Goal: Task Accomplishment & Management: Manage account settings

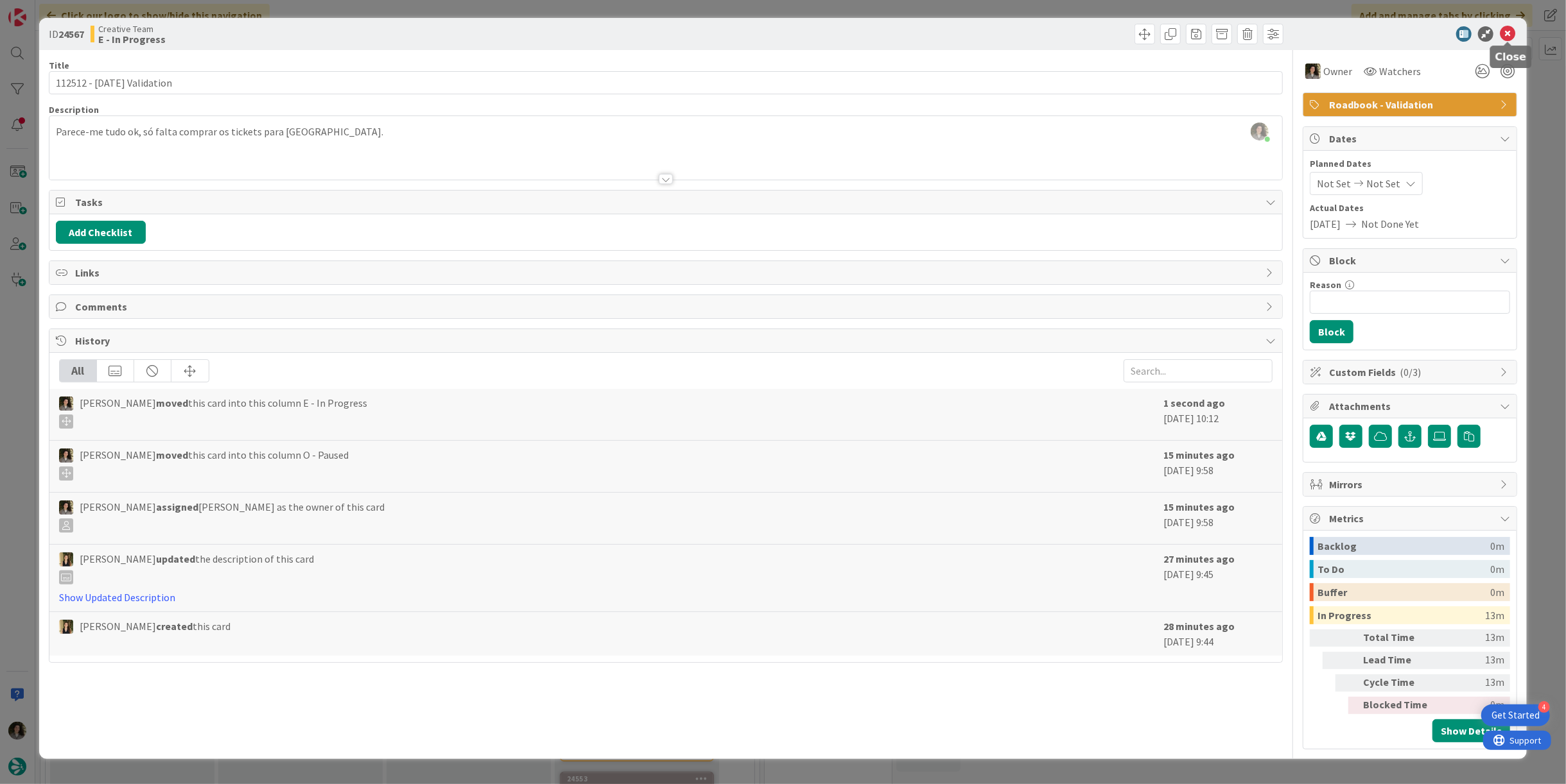
click at [1505, 29] on icon at bounding box center [1508, 34] width 16 height 16
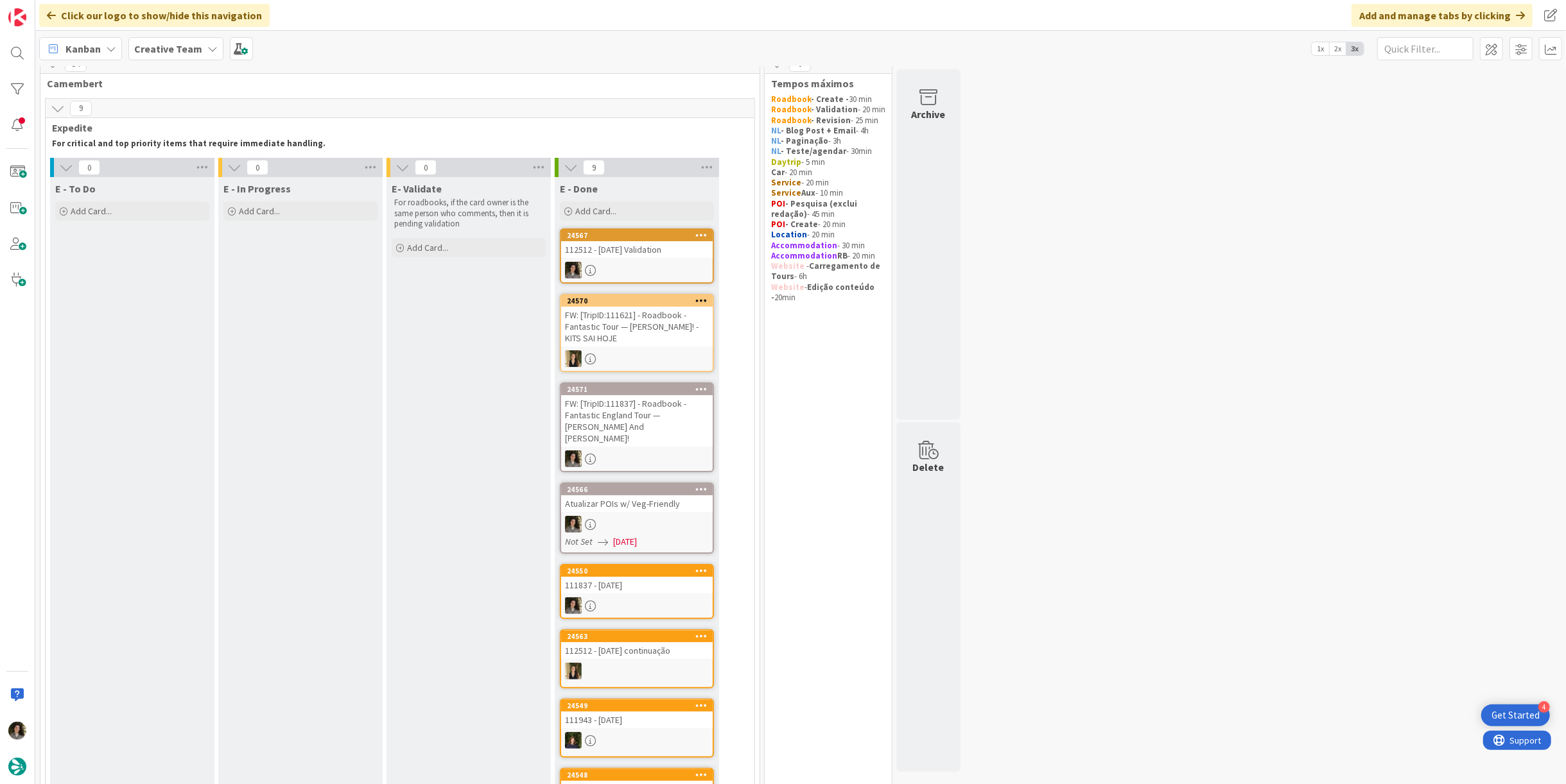
click at [633, 250] on div "112512 - [DATE] Validation" at bounding box center [637, 250] width 151 height 16
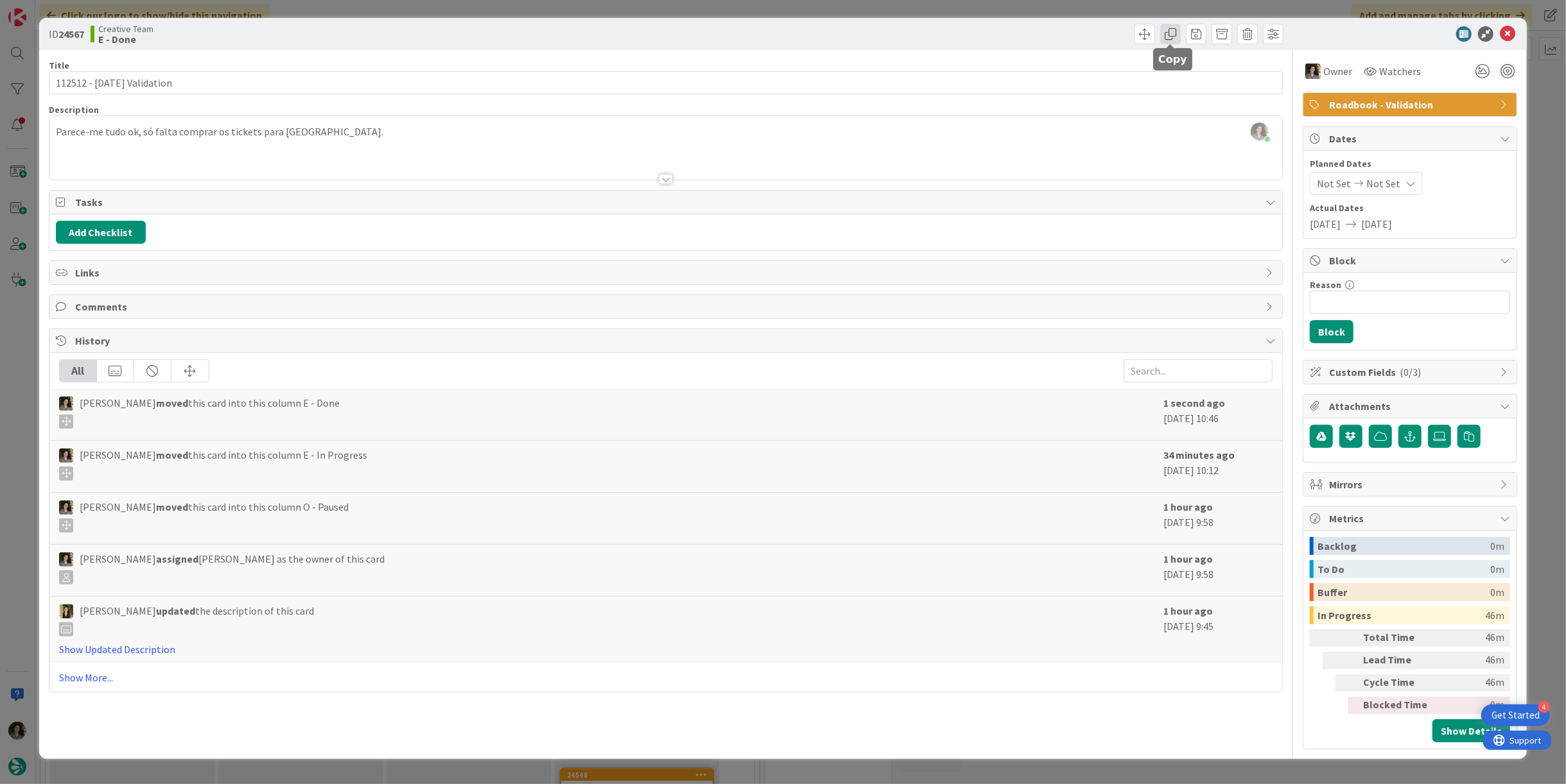
click at [1166, 28] on span at bounding box center [1170, 34] width 20 height 20
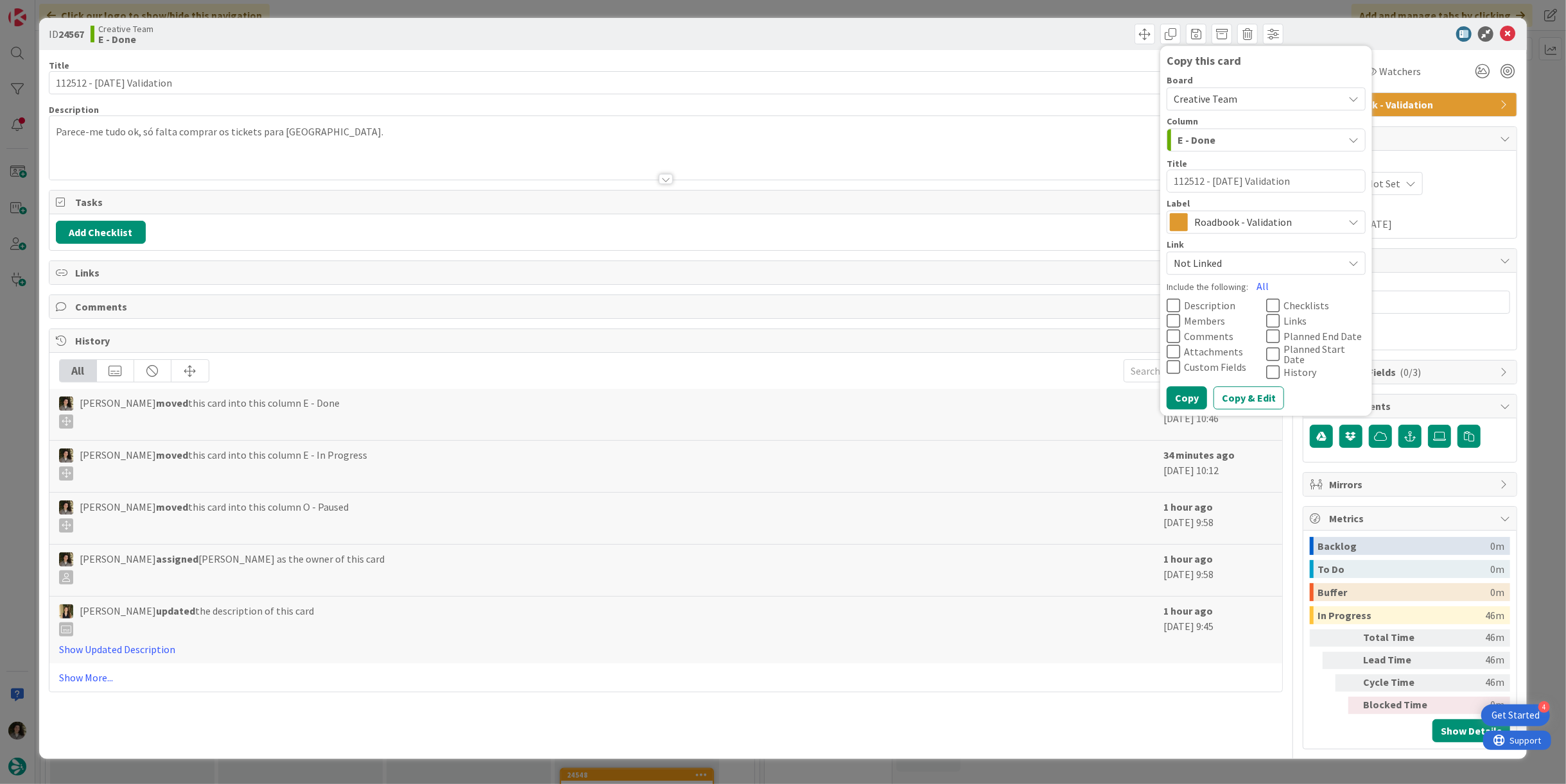
click at [1240, 218] on span "Roadbook - Validation" at bounding box center [1266, 222] width 142 height 18
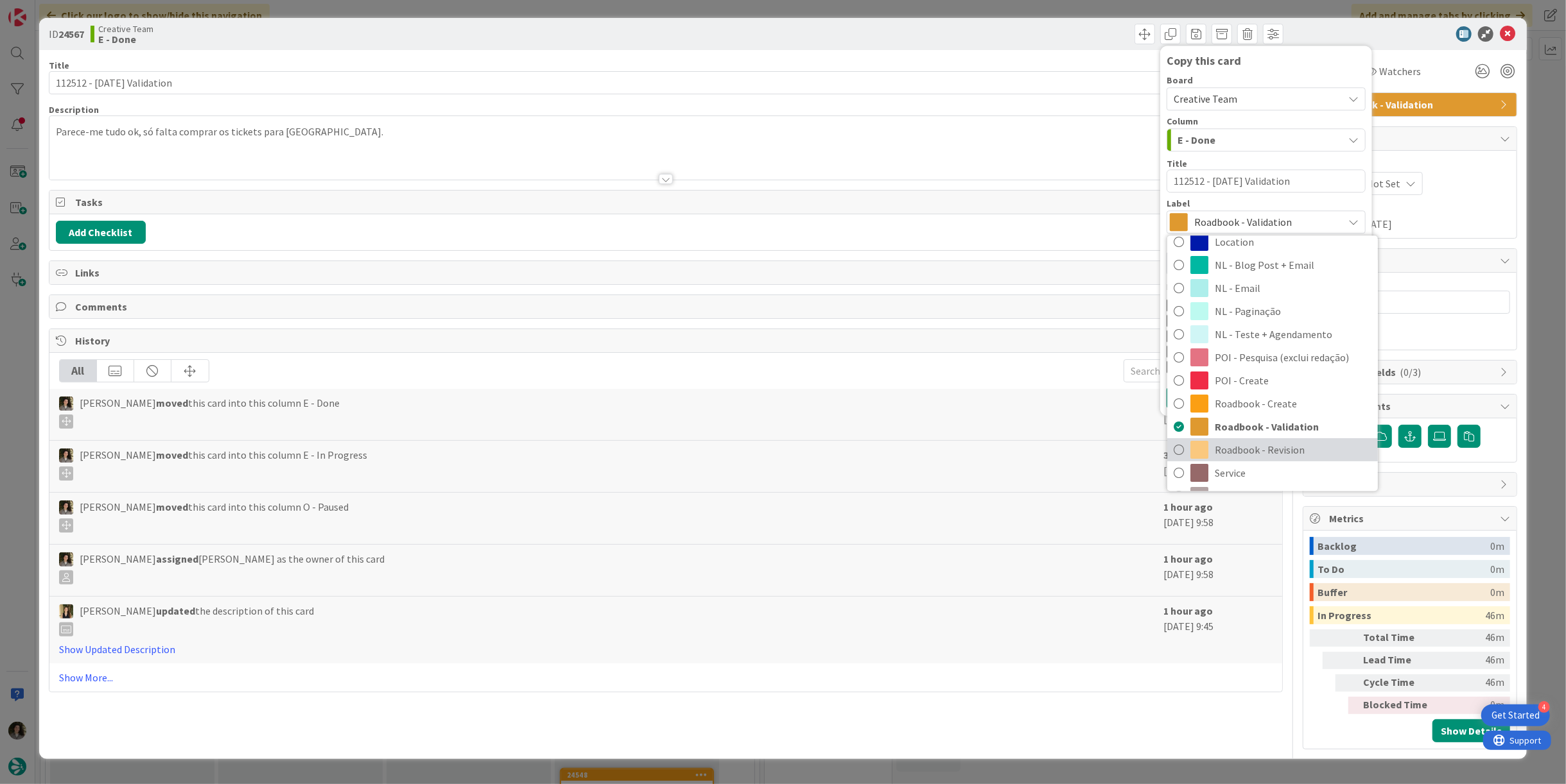
scroll to position [285, 0]
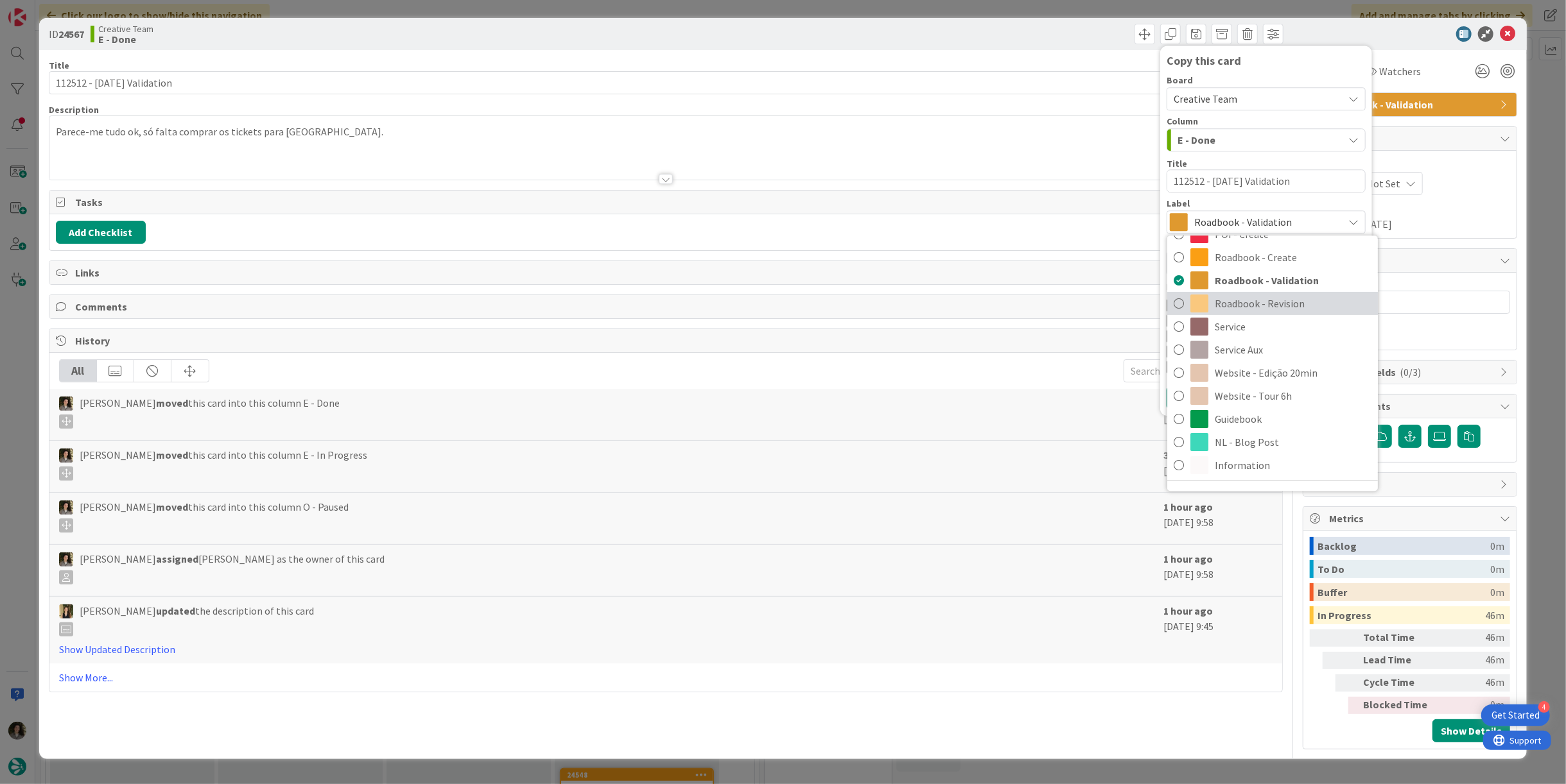
click at [1269, 298] on span "Roadbook - Revision" at bounding box center [1293, 304] width 156 height 19
type textarea "x"
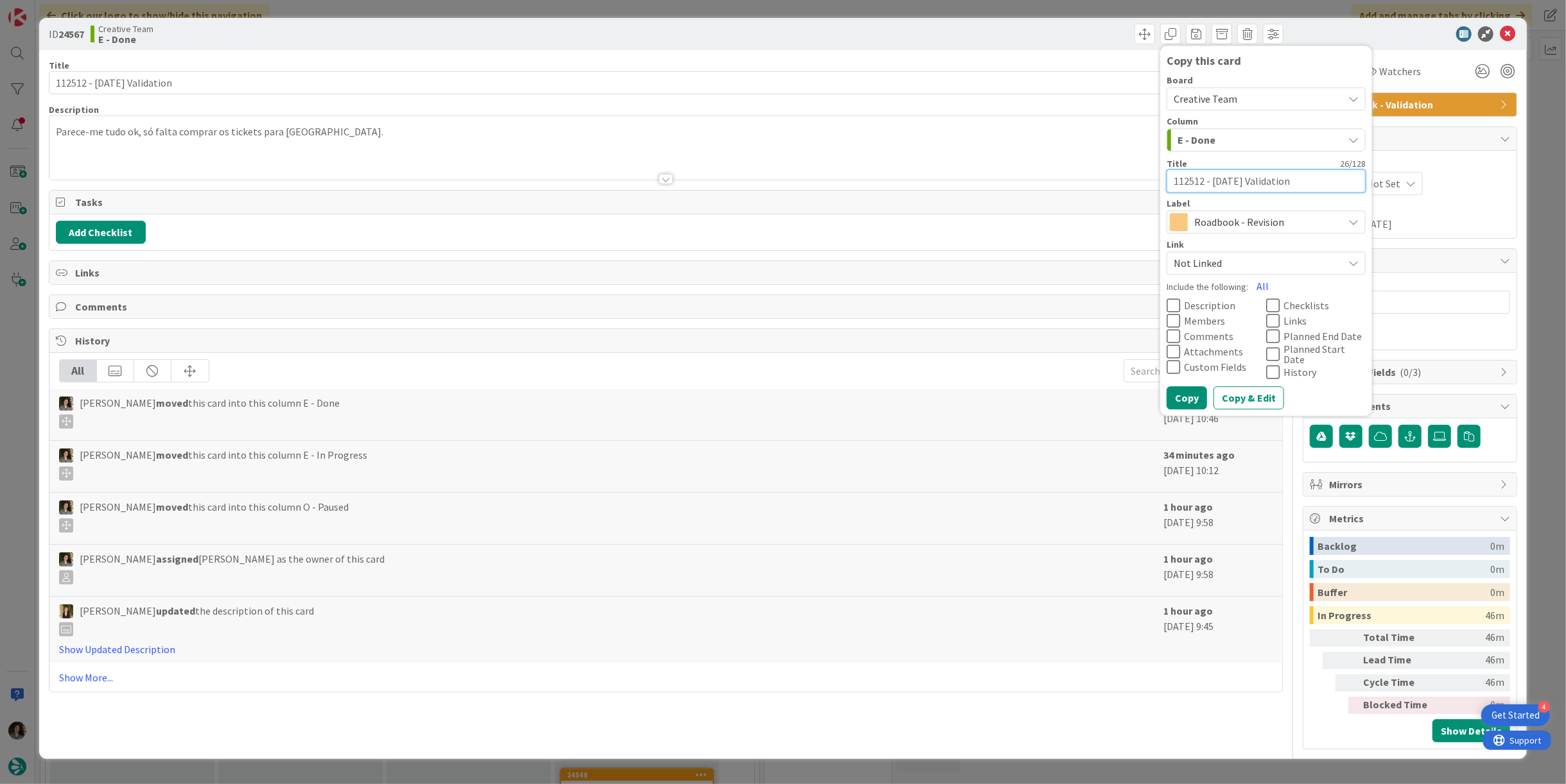
click at [1303, 174] on textarea "112512 - [DATE] Validation" at bounding box center [1267, 180] width 199 height 23
type textarea "112512 - [DATE] Validation"
type textarea "x"
type textarea "112512 - [DATE] Validation -"
type textarea "x"
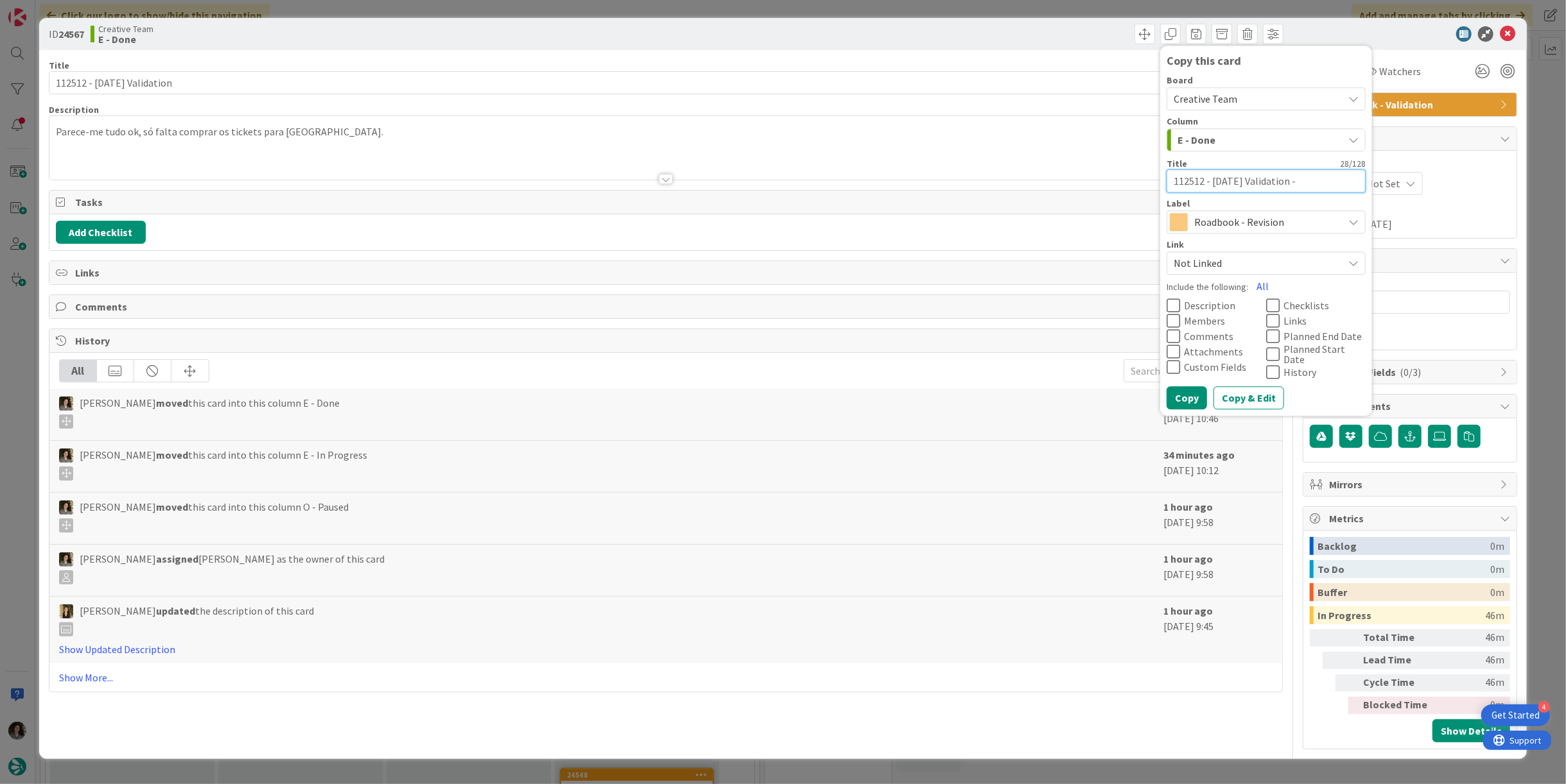
type textarea "112512 - [DATE] Validation -"
type textarea "x"
type textarea "112512 - [DATE] Validation - R"
type textarea "x"
type textarea "112512 - [DATE] Validation - RE"
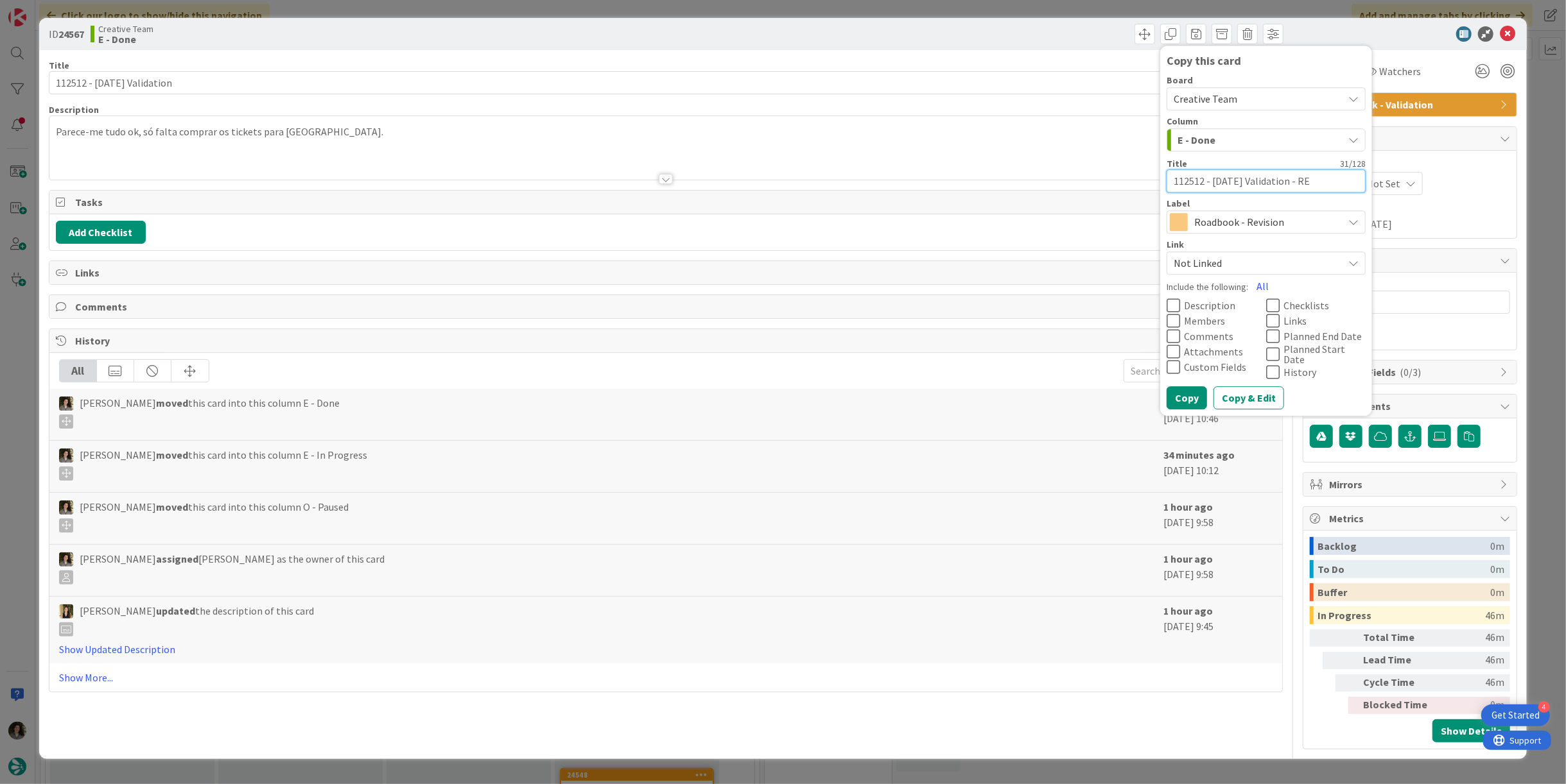
type textarea "x"
type textarea "112512 - [DATE] Validation - REV"
type textarea "x"
type textarea "112512 - [DATE] Validation - REVI"
type textarea "x"
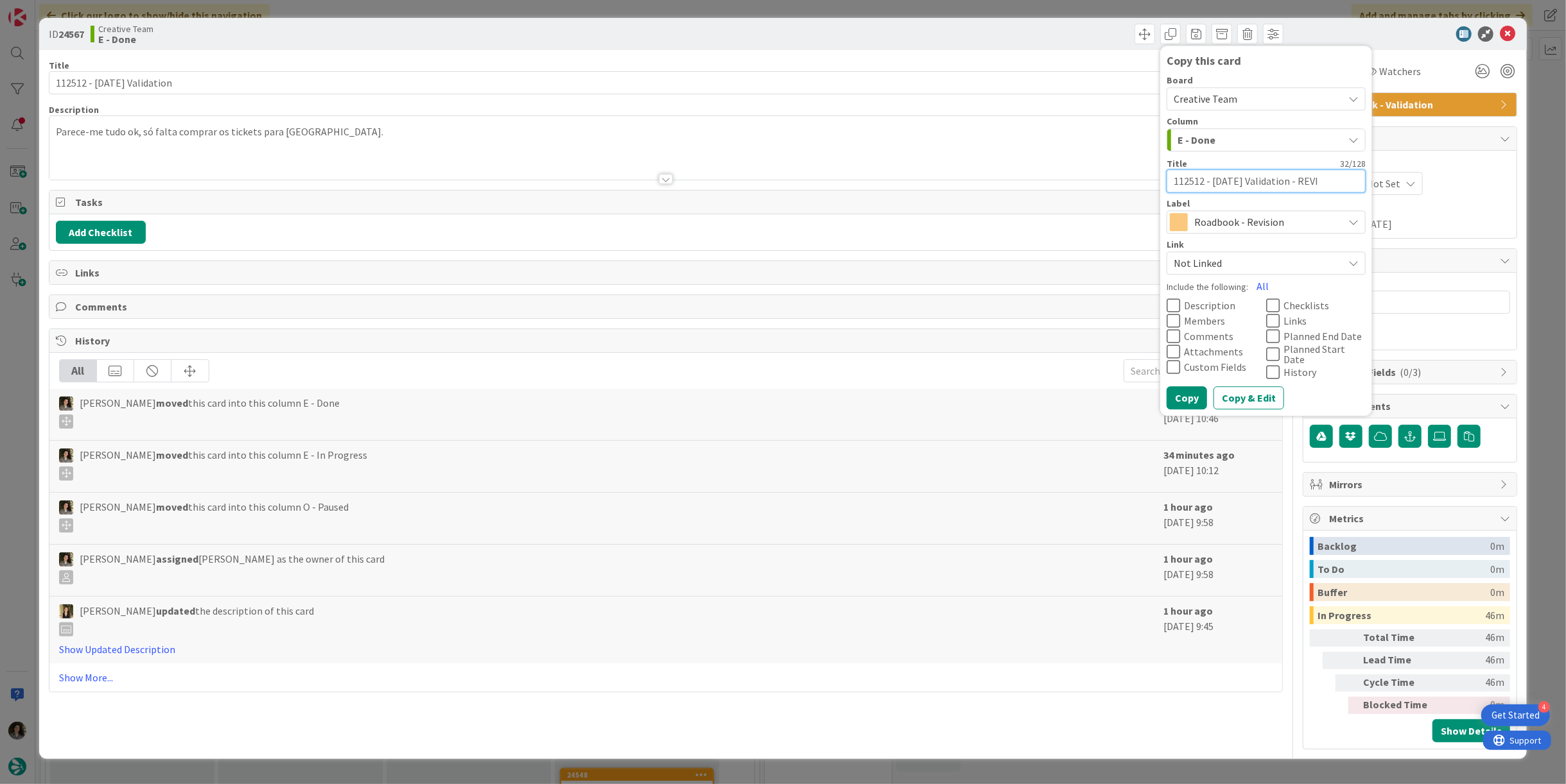
type textarea "112512 - [DATE] Validation - [PERSON_NAME]"
type textarea "x"
type textarea "112512 - [DATE] Validation - REVISI"
type textarea "x"
type textarea "112512 - [DATE] Validation - [PERSON_NAME]"
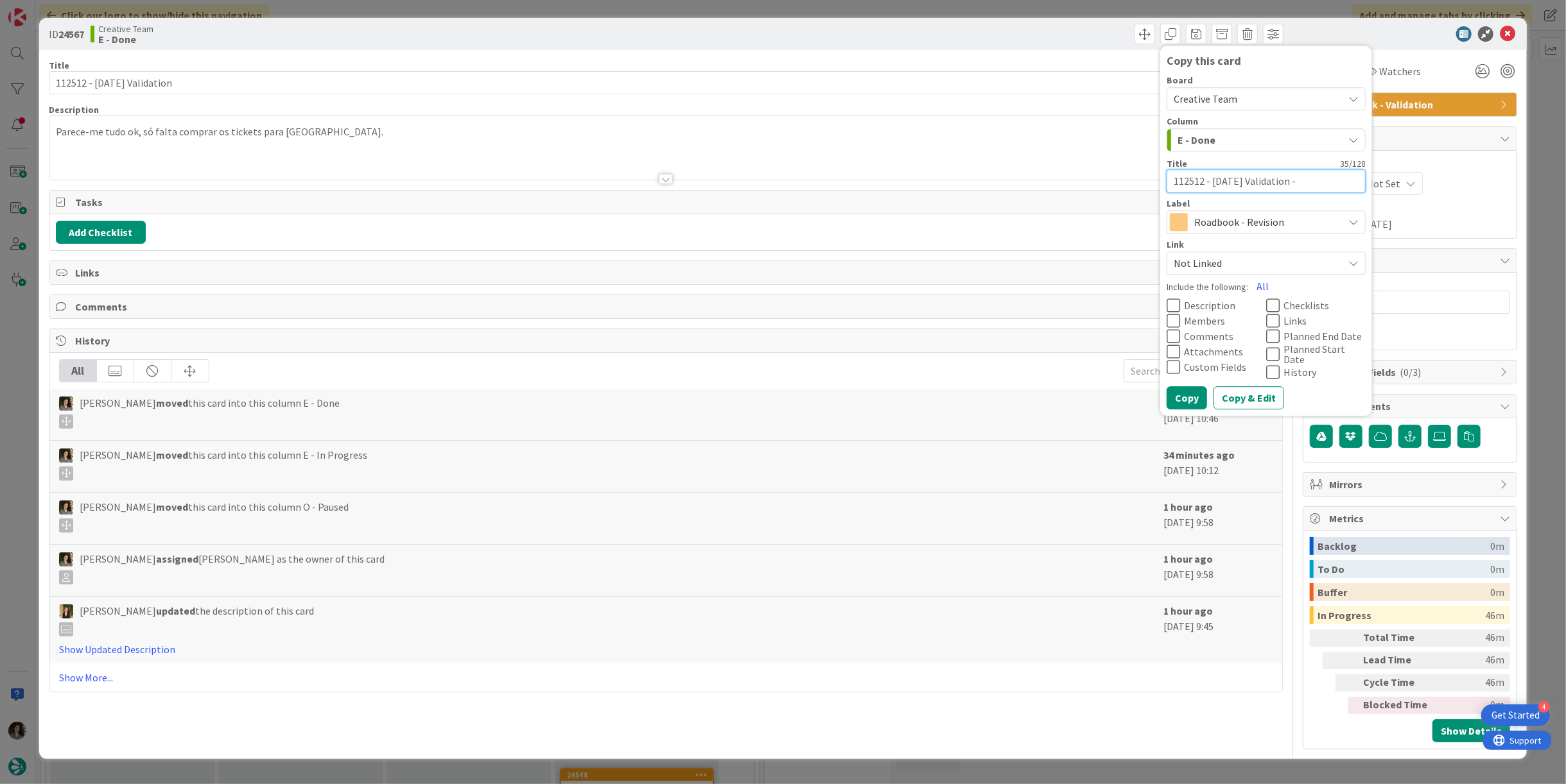
type textarea "x"
type textarea "112512 - [DATE] Validation - REVI"
type textarea "x"
type textarea "112512 - [DATE] Validation - REV"
type textarea "x"
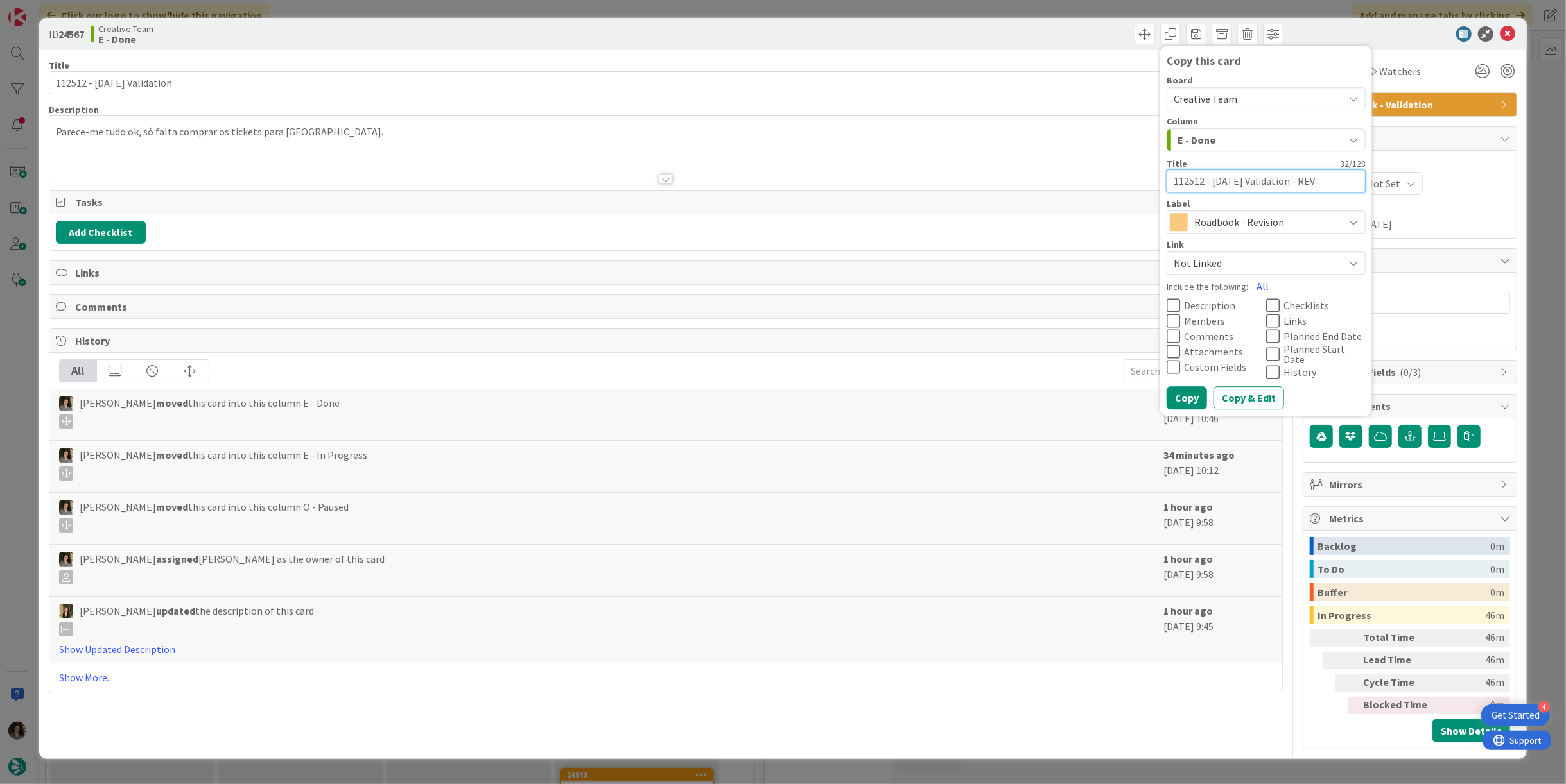
type textarea "112512 - [DATE] Validation - RE"
type textarea "x"
type textarea "112512 - [DATE] Validation - R"
type textarea "x"
type textarea "112512 - [DATE] Validation -"
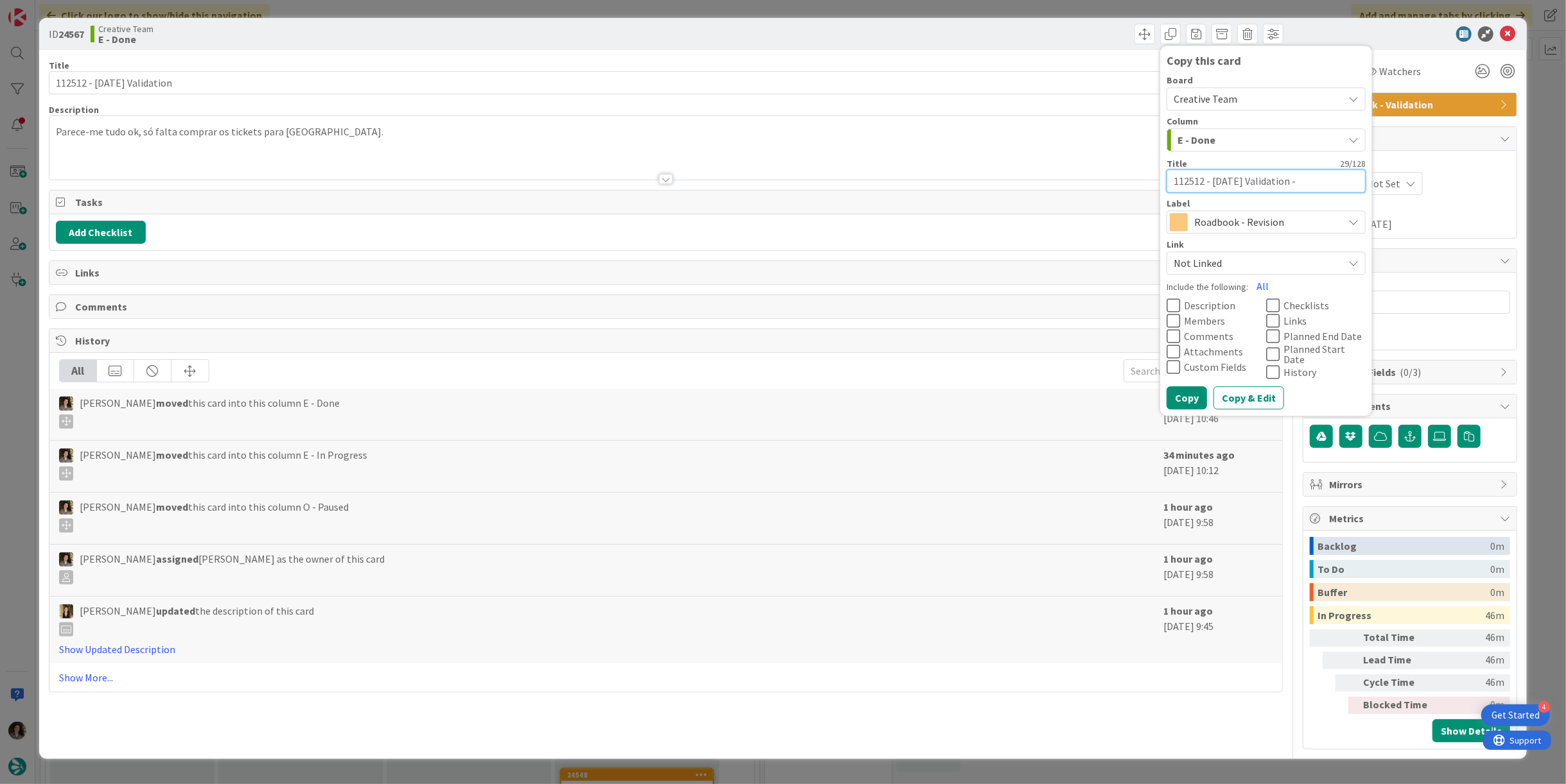
type textarea "x"
type textarea "112512 - [DATE] Validation - V"
type textarea "x"
type textarea "112512 - [DATE] Validation - VC"
type textarea "x"
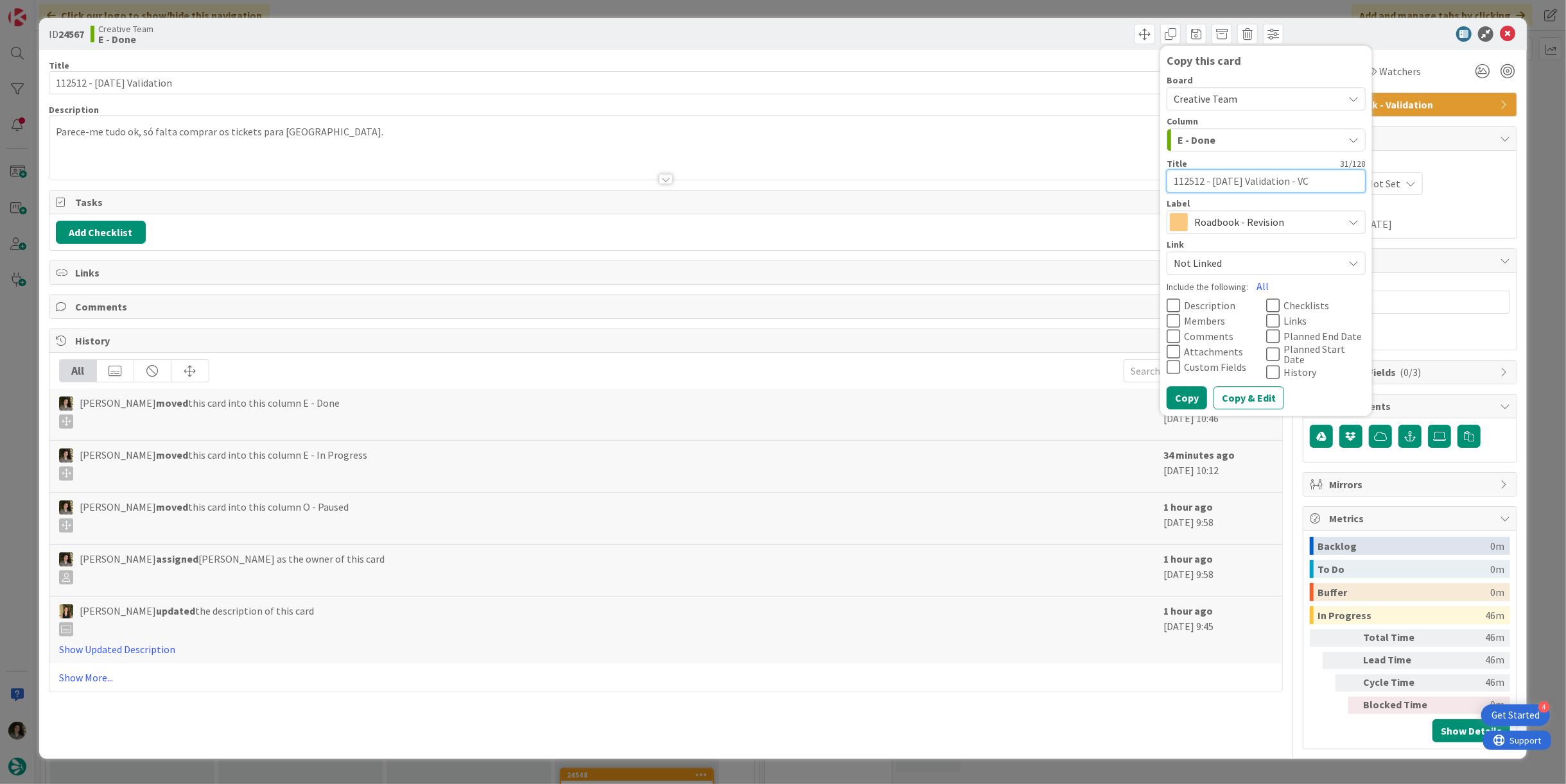
type textarea "112512 - [DATE] Validation - VCO"
type textarea "x"
type textarea "112512 - [DATE] Validation - VC"
type textarea "x"
type textarea "112512 - [DATE] Validation - V"
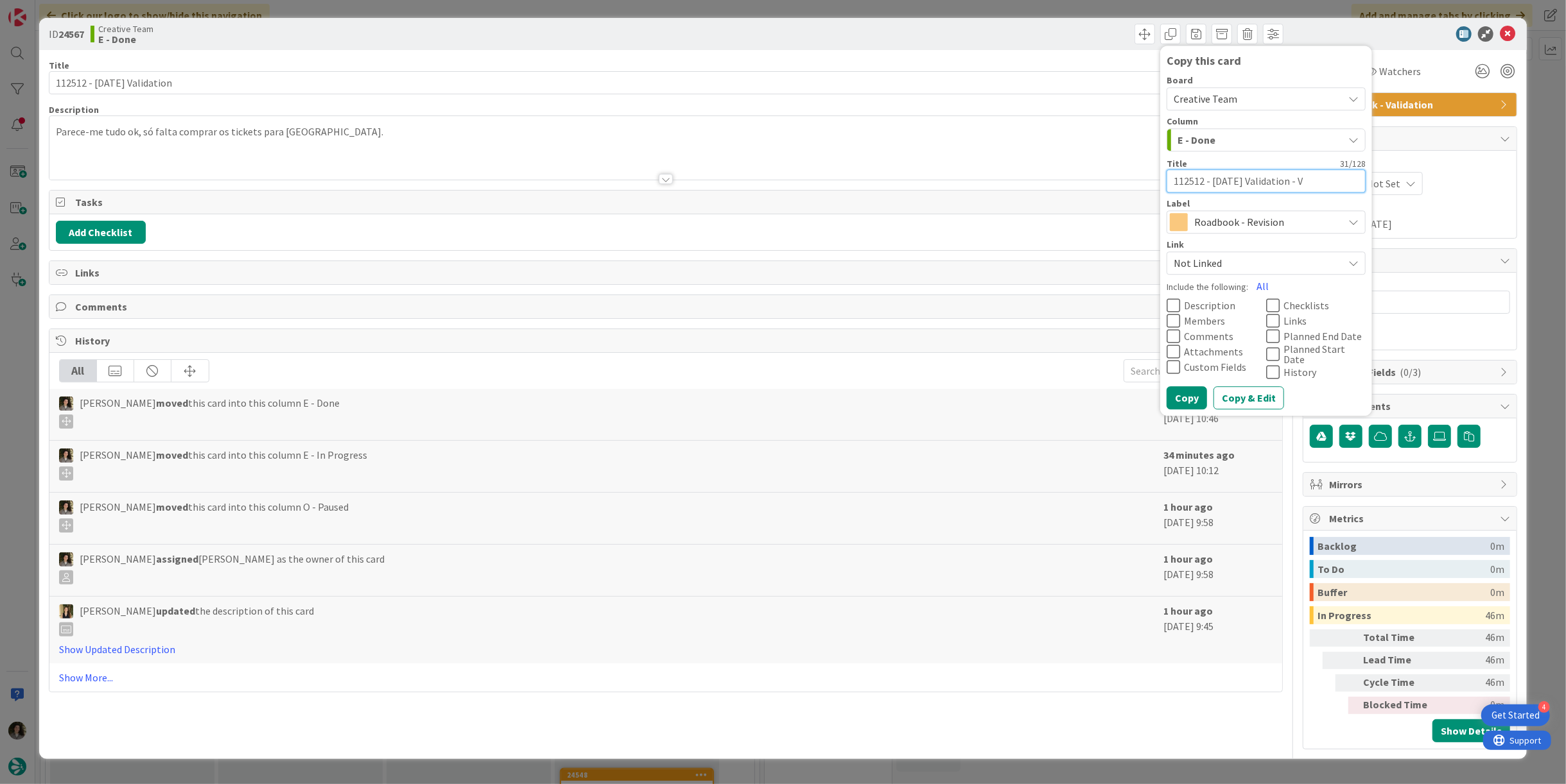
type textarea "x"
type textarea "112512 - [DATE] Validation - V"
type textarea "x"
type textarea "112512 - [DATE] Validation - VO"
type textarea "x"
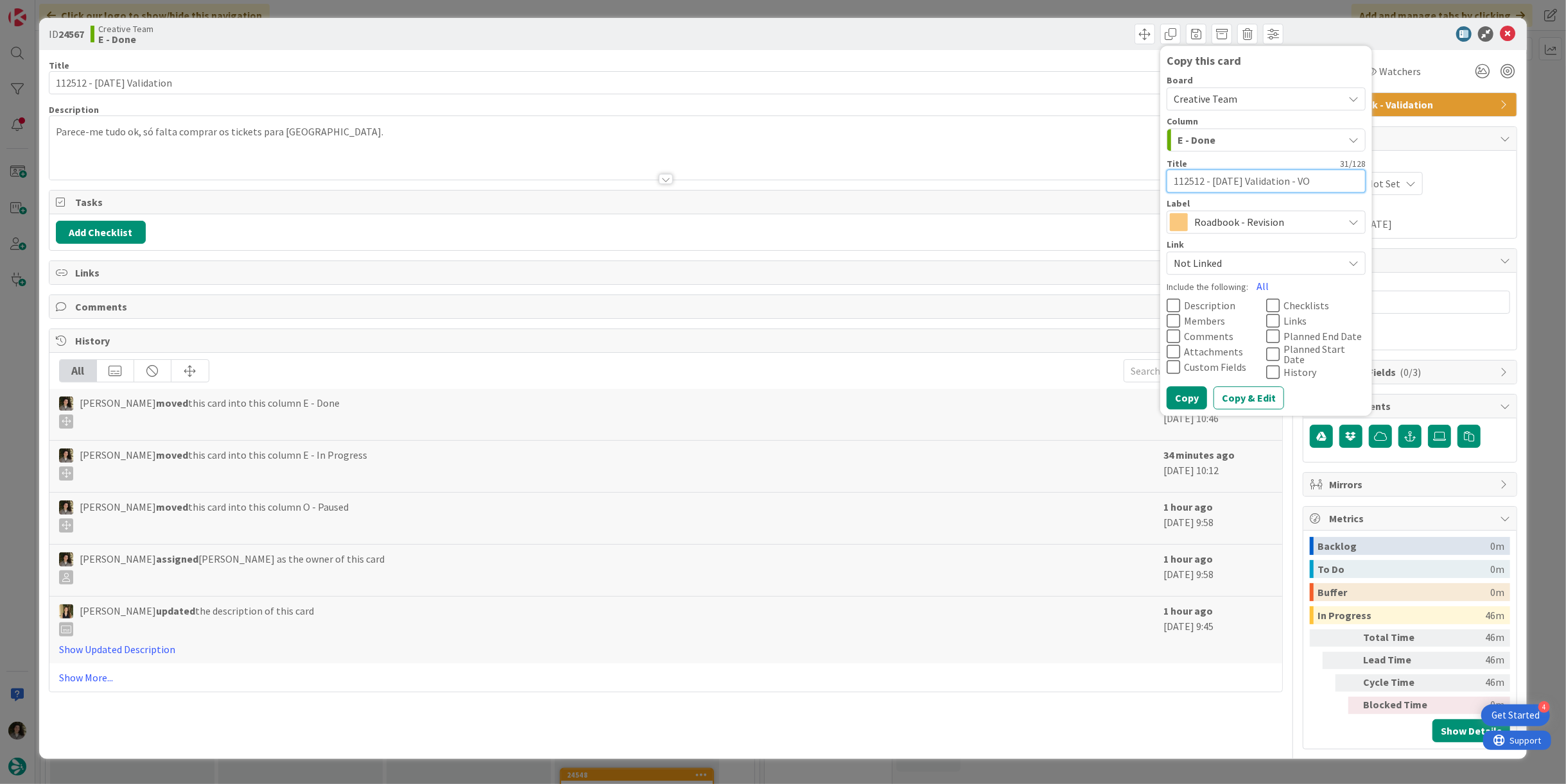
type textarea "112512 - [DATE] Validation - VON"
type textarea "x"
type textarea "112512 - [DATE] Validation - VO"
type textarea "x"
type textarea "112512 - [DATE] Validation - V"
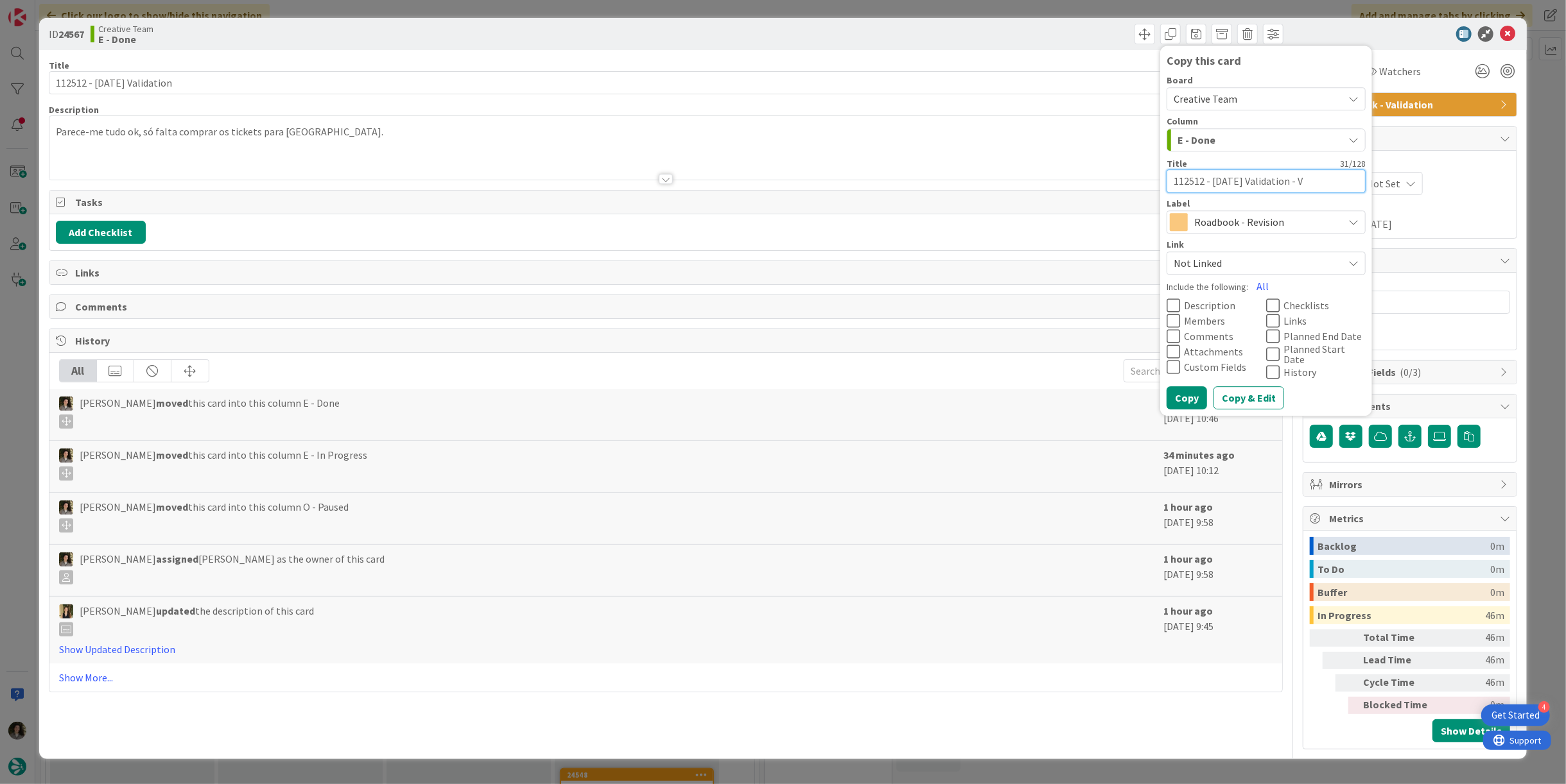
type textarea "x"
type textarea "112512 - [DATE] Validation -"
type textarea "x"
type textarea "112512 - [DATE] Validation - C"
type textarea "x"
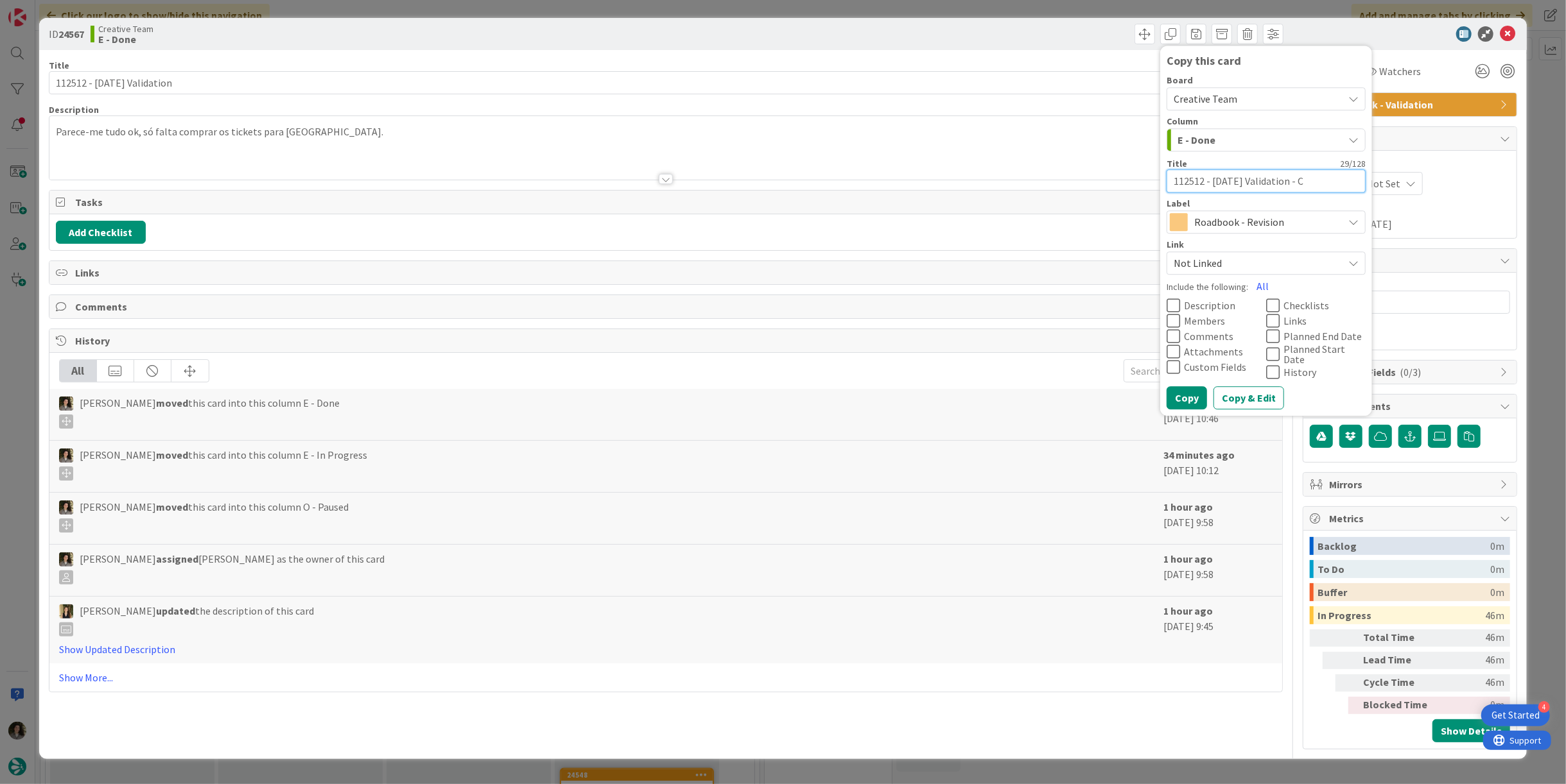
type textarea "112512 - [DATE] Validation - CO"
type textarea "x"
type textarea "112512 - [DATE] Validation - CONT"
type textarea "x"
type textarea "112512 - [DATE] Validation - [PERSON_NAME]"
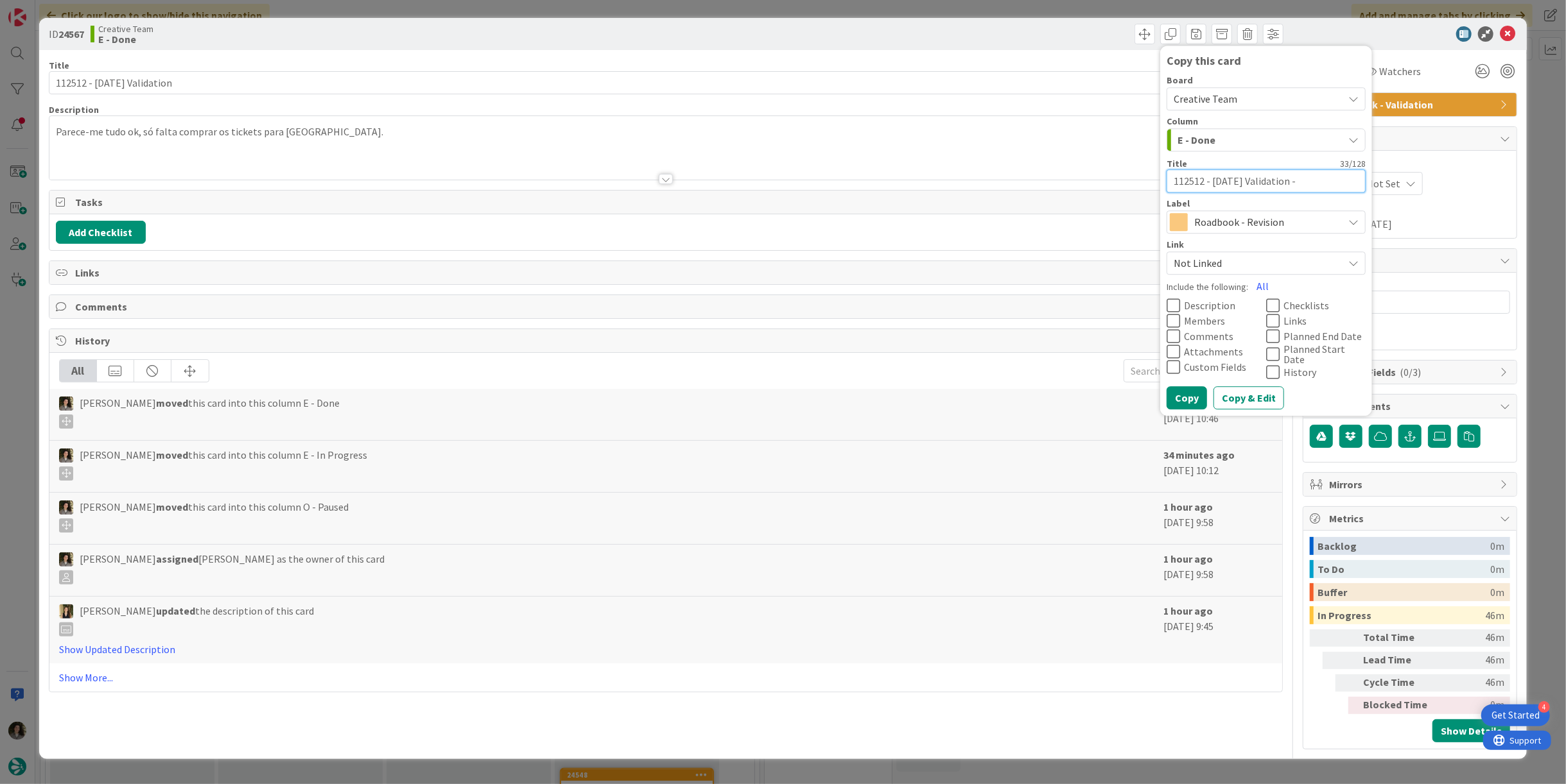
type textarea "x"
type textarea "112512 - [DATE] Validation - CONTIN"
type textarea "x"
type textarea "112512 - [DATE] Validation - CONTINU"
type textarea "x"
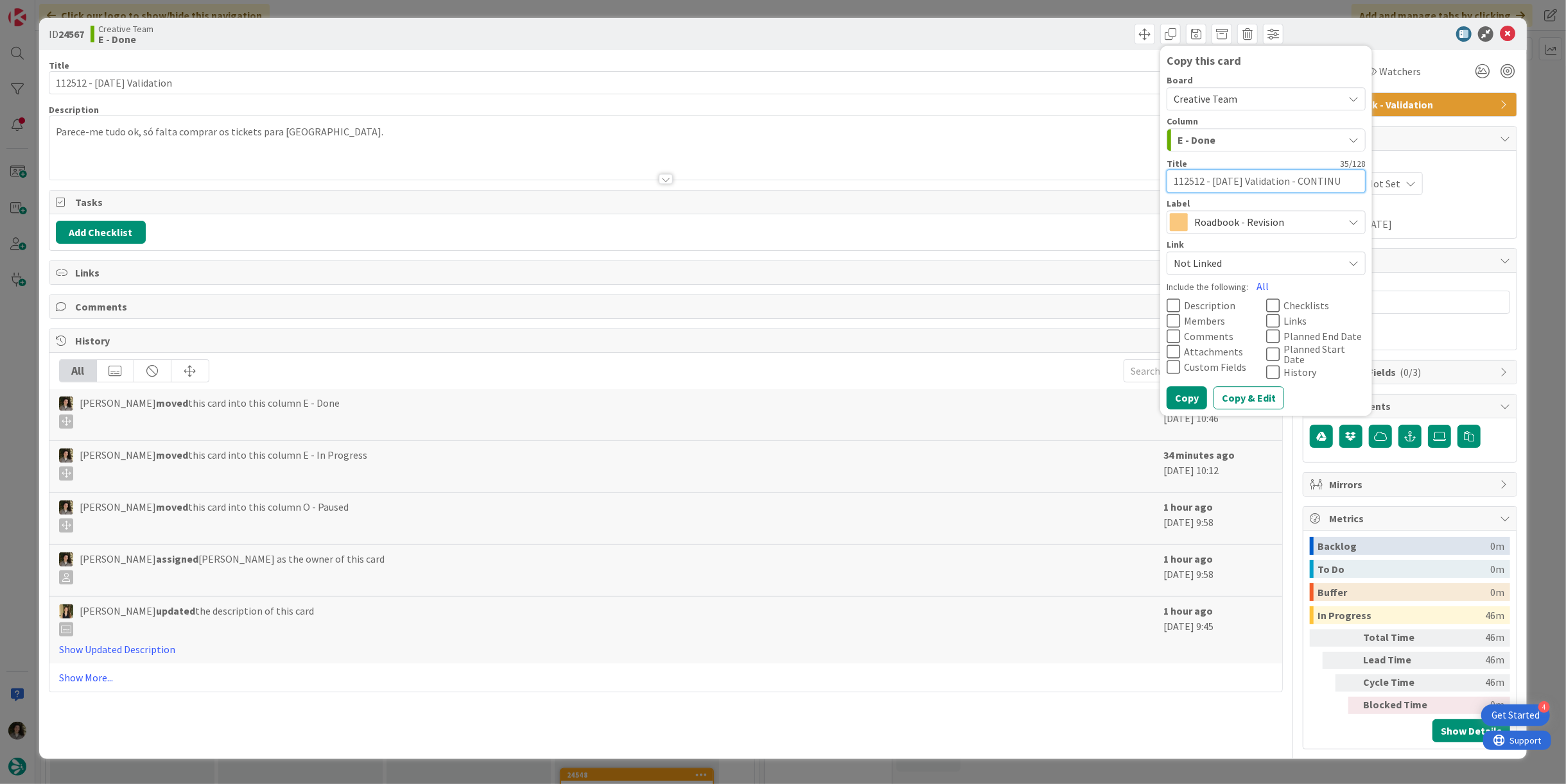
type textarea "112512 - [DATE] Validation - CONTINUA"
type textarea "x"
type textarea "112512 - [DATE] Validation - CONTINUAÇ"
type textarea "x"
type textarea "112512 - [DATE] Validation - CONTINUAÇÃ"
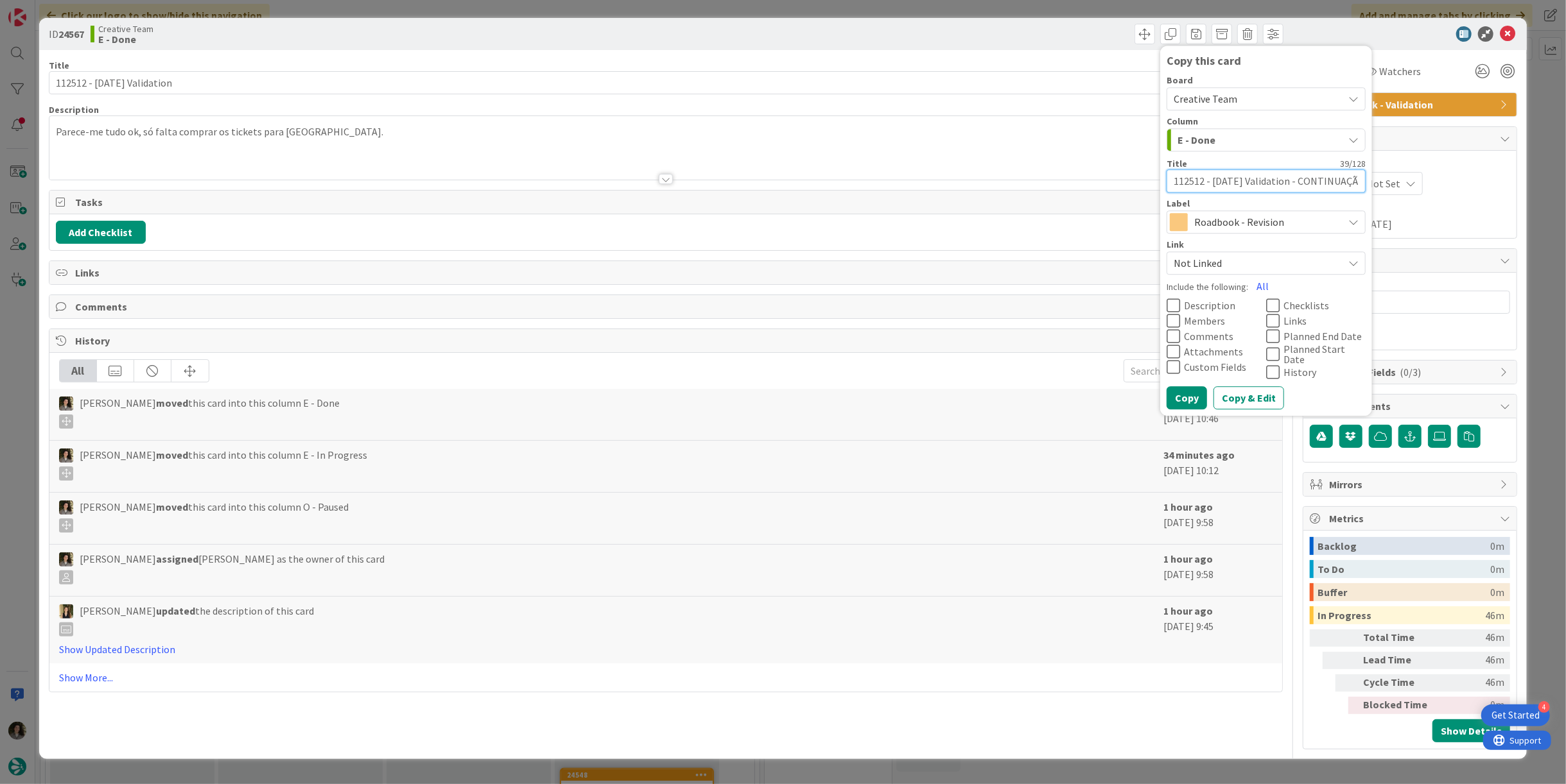
type textarea "x"
type textarea "112512 - [DATE] Validation - CONTINUAÇÃO"
click at [1198, 389] on button "Copy" at bounding box center [1187, 397] width 40 height 23
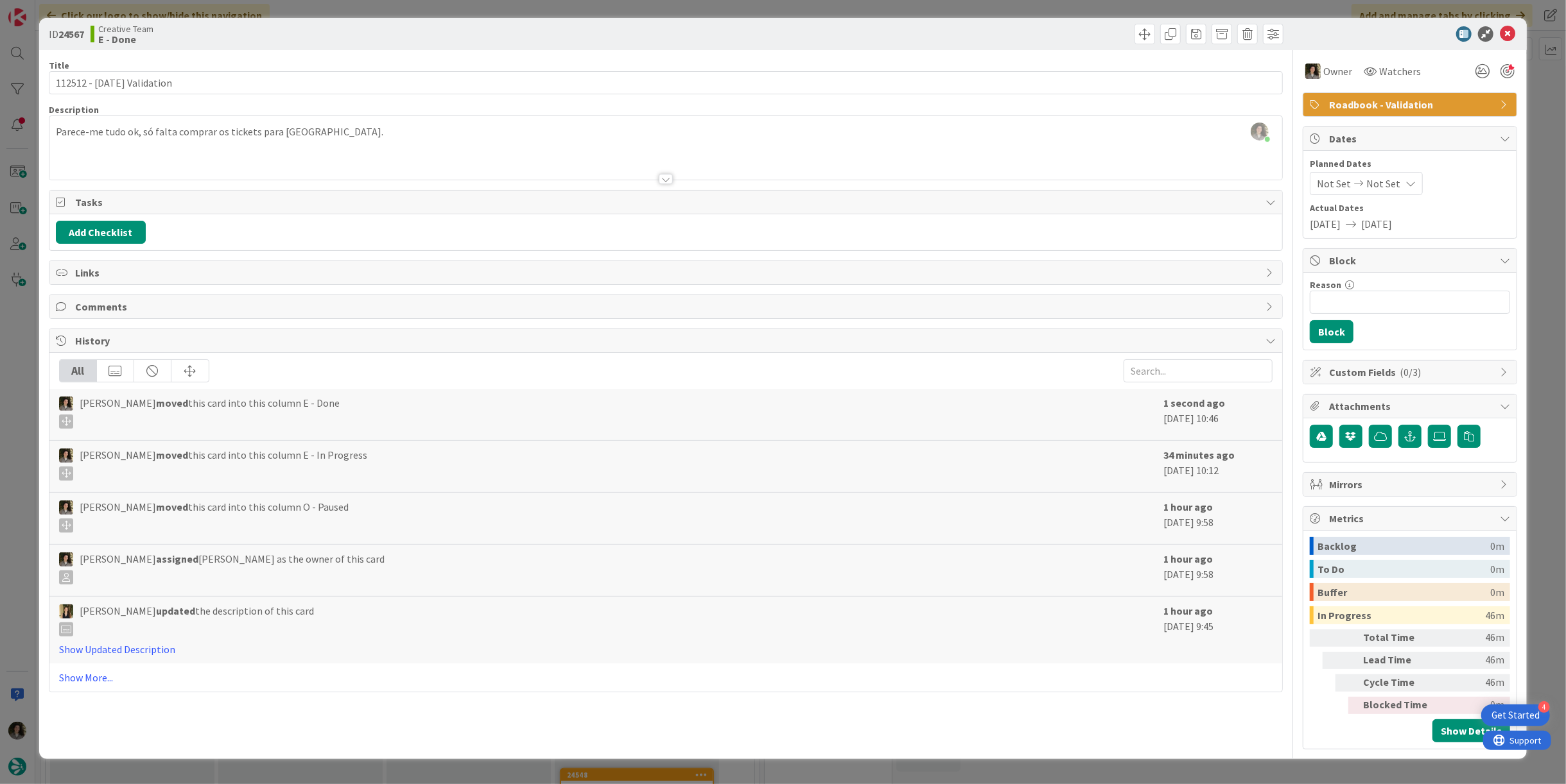
type textarea "x"
click at [1508, 33] on icon at bounding box center [1508, 34] width 16 height 16
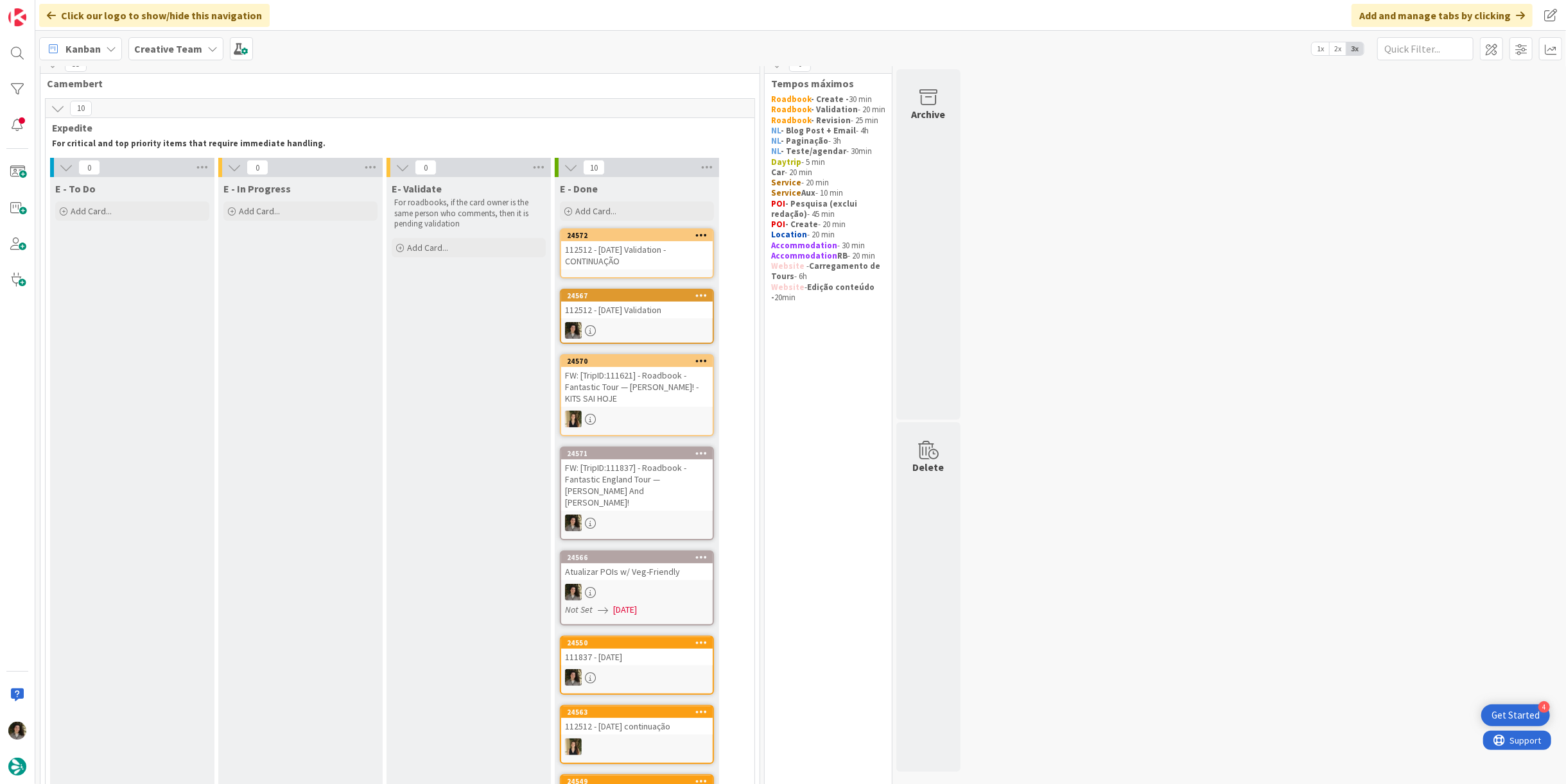
click at [630, 251] on div "112512 - [DATE] Validation - CONTINUAÇÃO" at bounding box center [637, 256] width 151 height 28
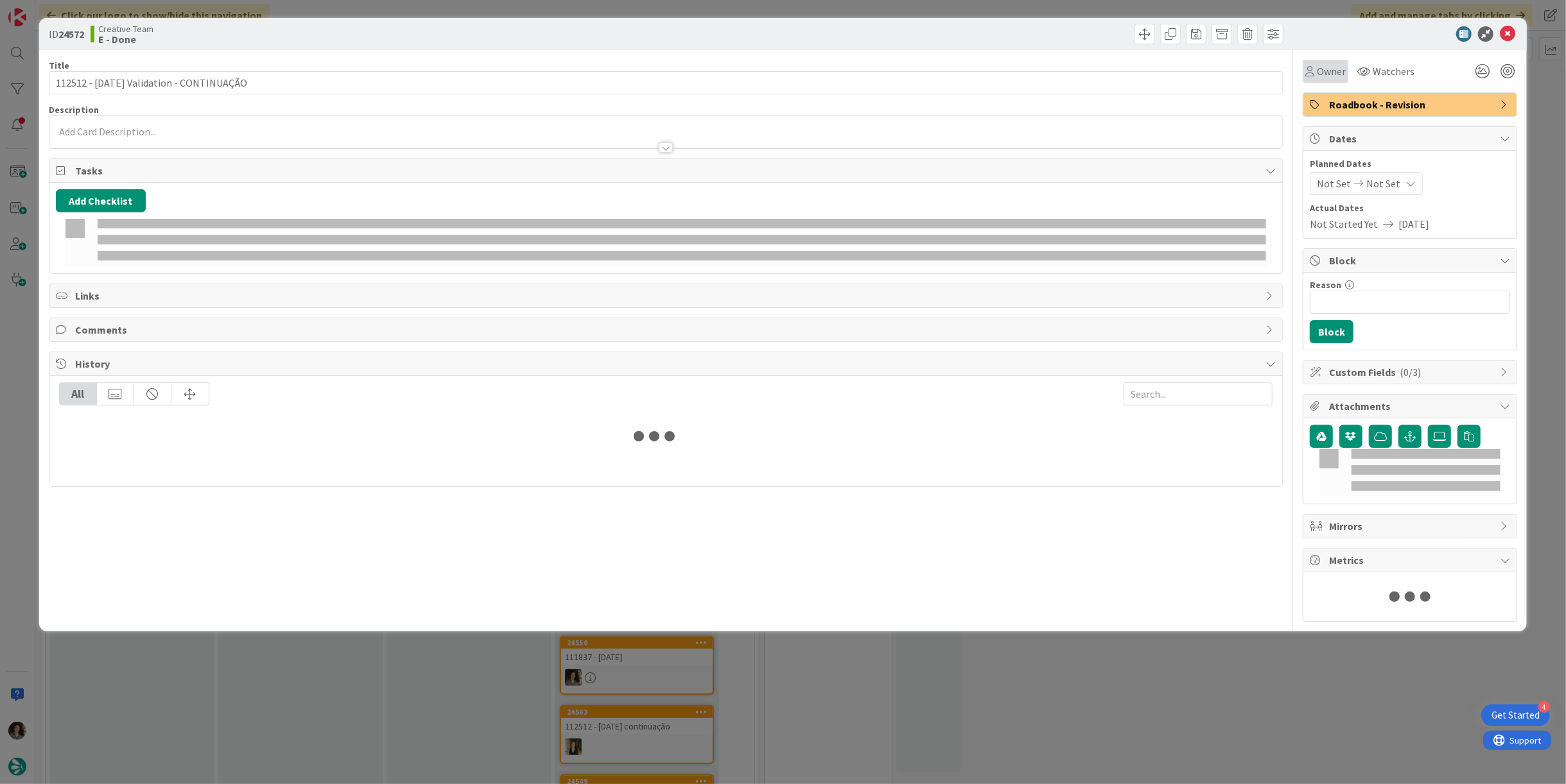
click at [1321, 72] on span "Owner" at bounding box center [1331, 71] width 29 height 16
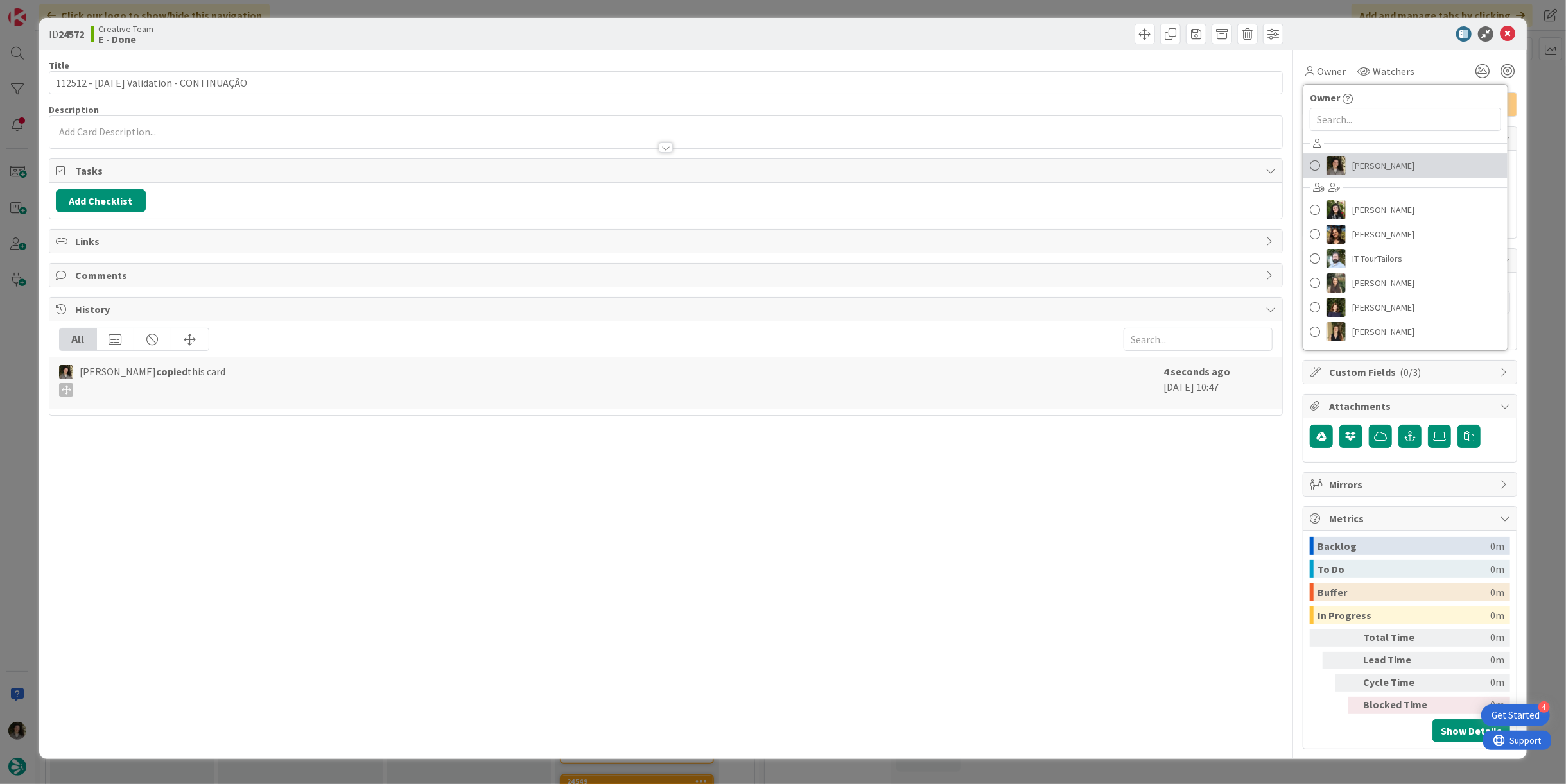
drag, startPoint x: 1374, startPoint y: 162, endPoint x: 1386, endPoint y: 156, distance: 13.4
click at [1374, 162] on span "[PERSON_NAME]" at bounding box center [1383, 165] width 62 height 19
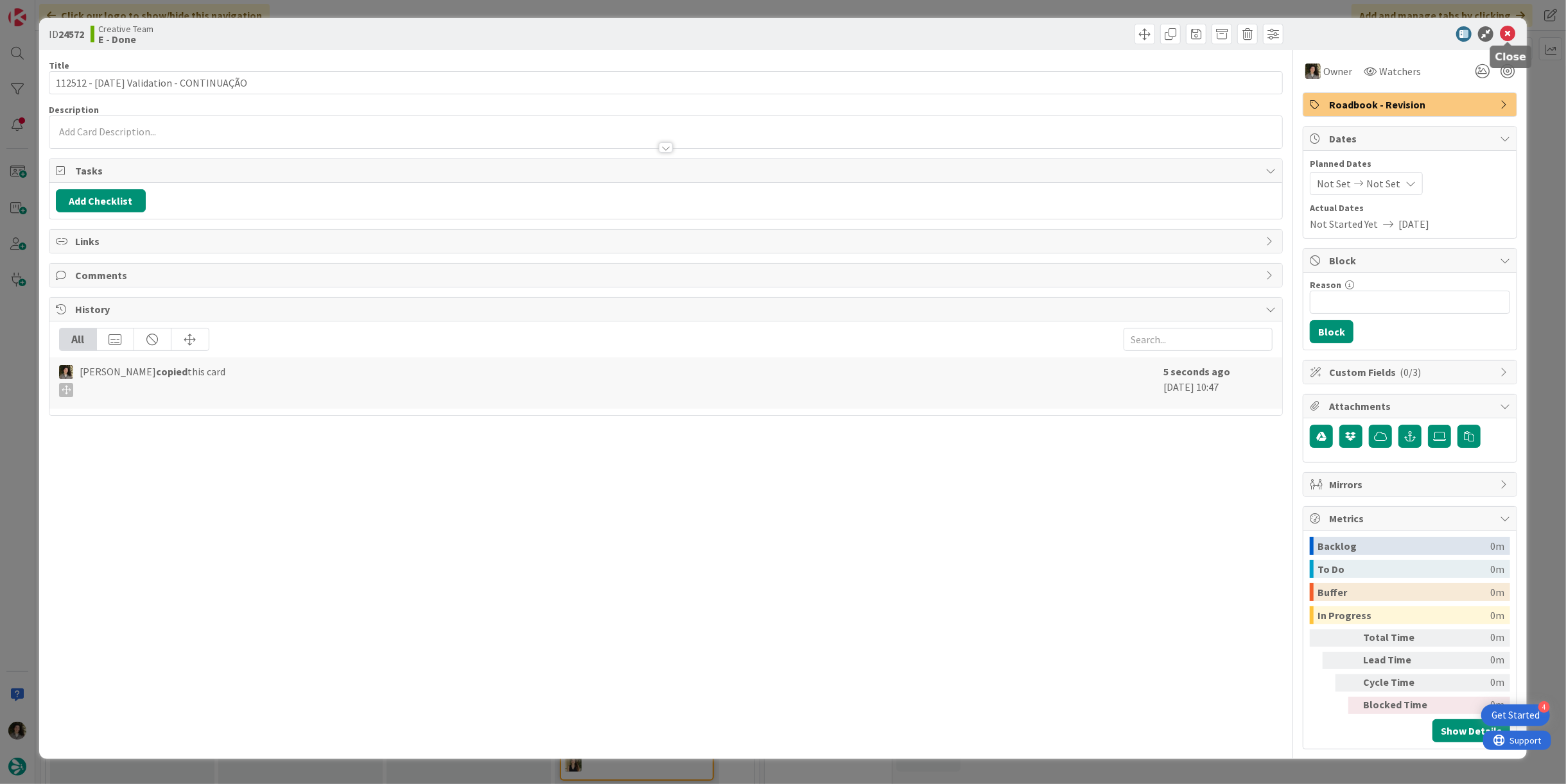
click at [1507, 35] on icon at bounding box center [1508, 34] width 16 height 16
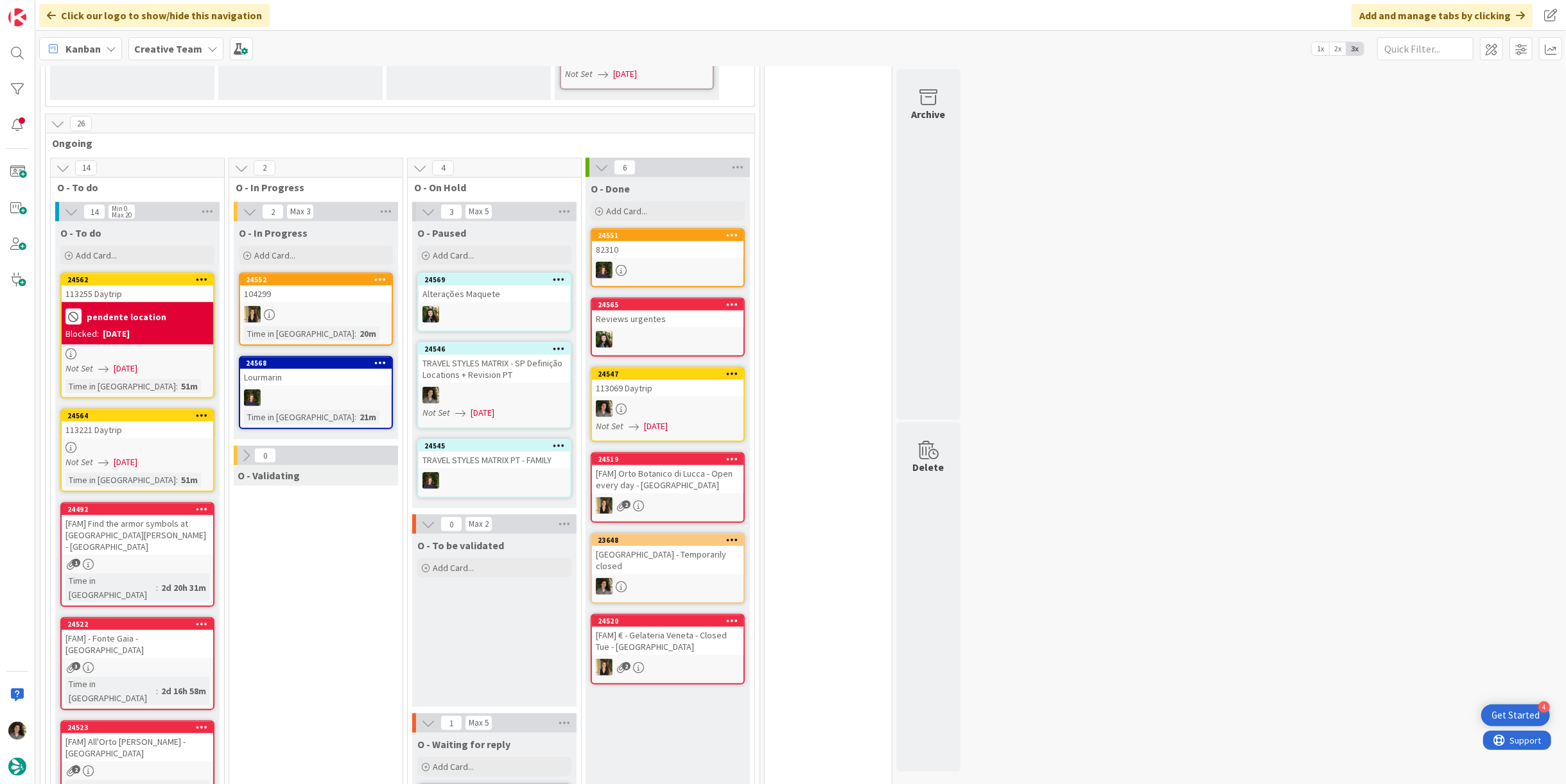
click at [141, 422] on div "113221 Daytrip" at bounding box center [137, 430] width 151 height 16
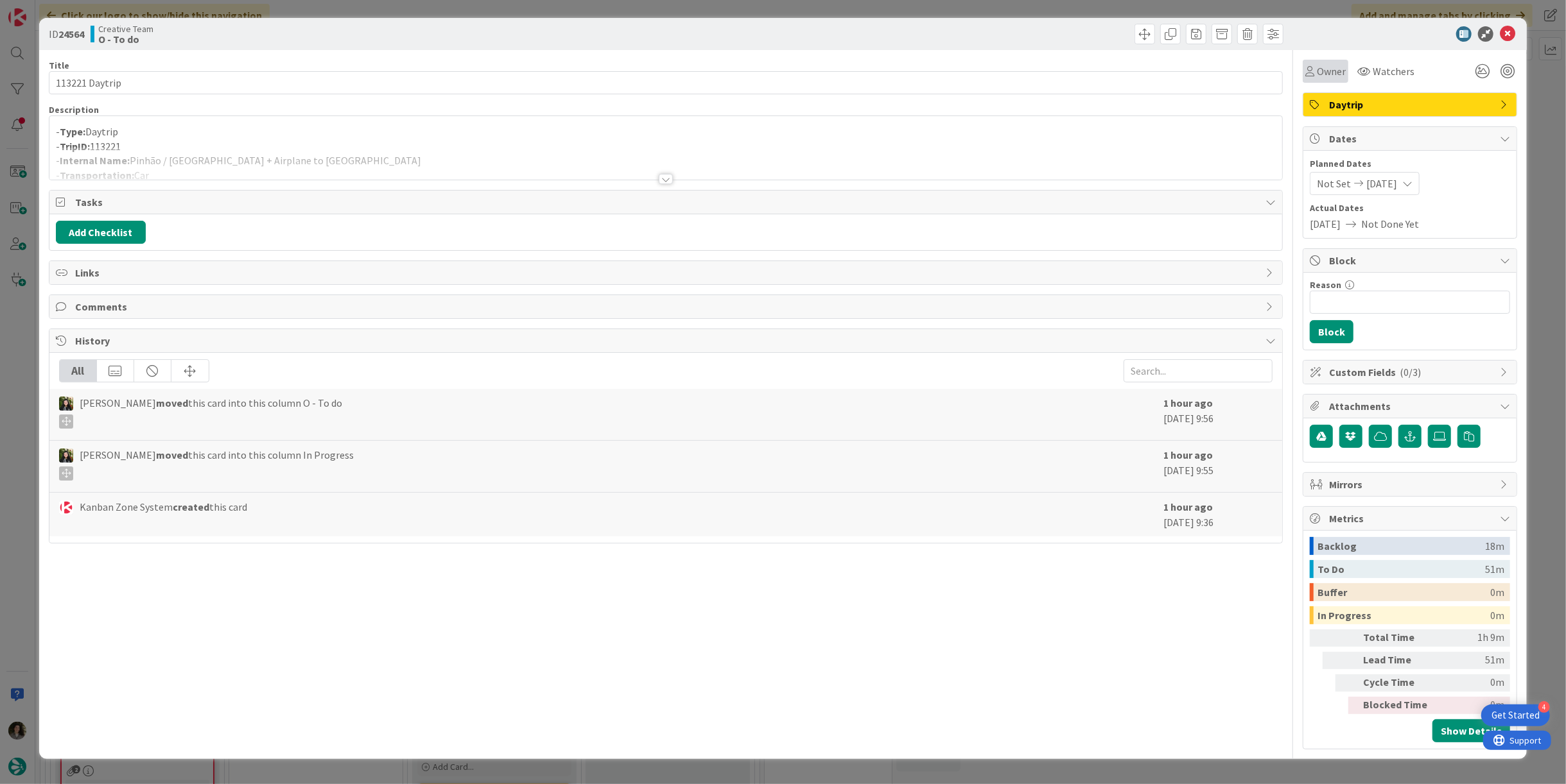
click at [1326, 76] on span "Owner" at bounding box center [1331, 71] width 29 height 16
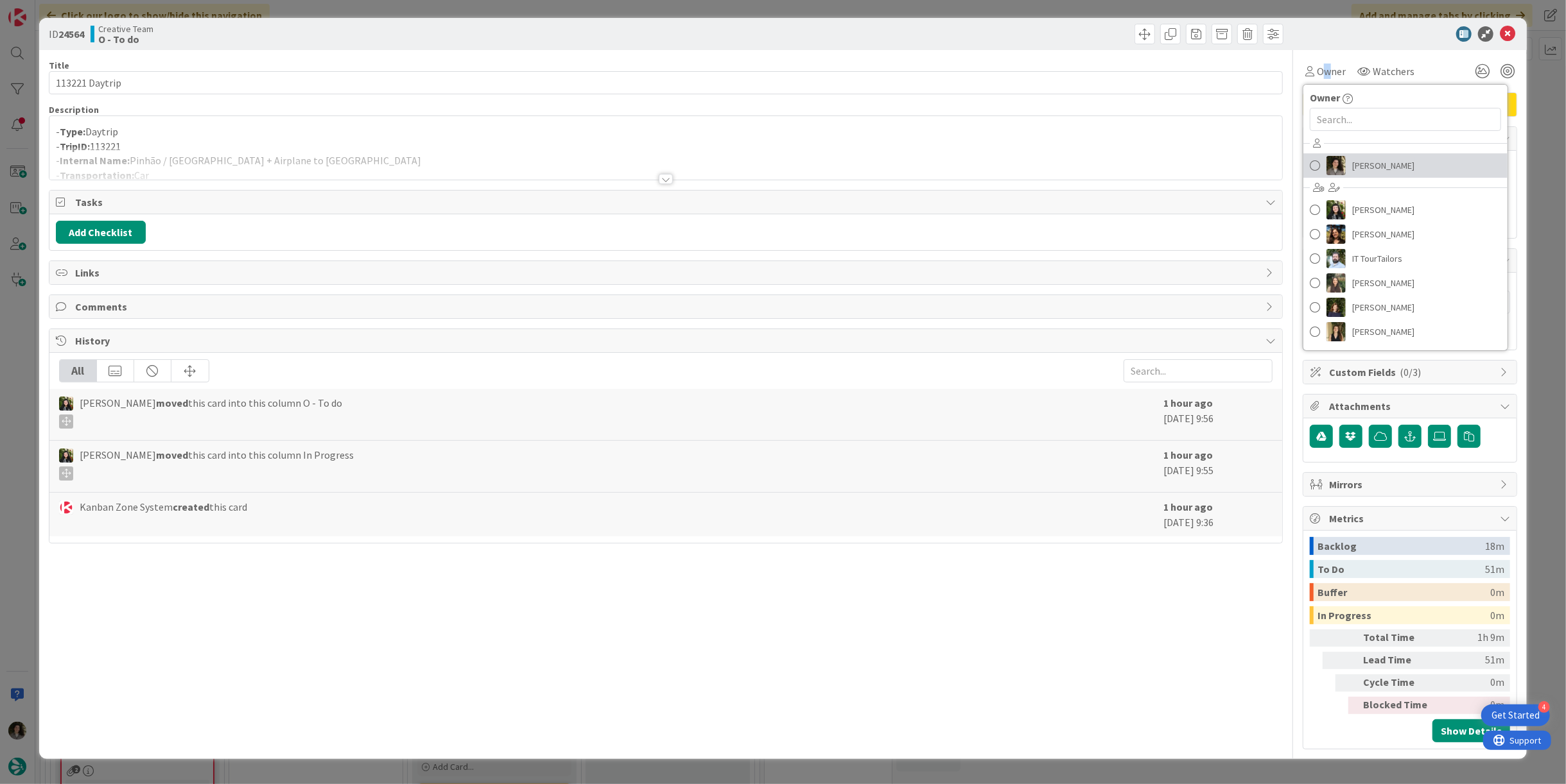
drag, startPoint x: 1398, startPoint y: 170, endPoint x: 1450, endPoint y: 114, distance: 76.4
click at [1399, 170] on span "[PERSON_NAME]" at bounding box center [1383, 165] width 62 height 19
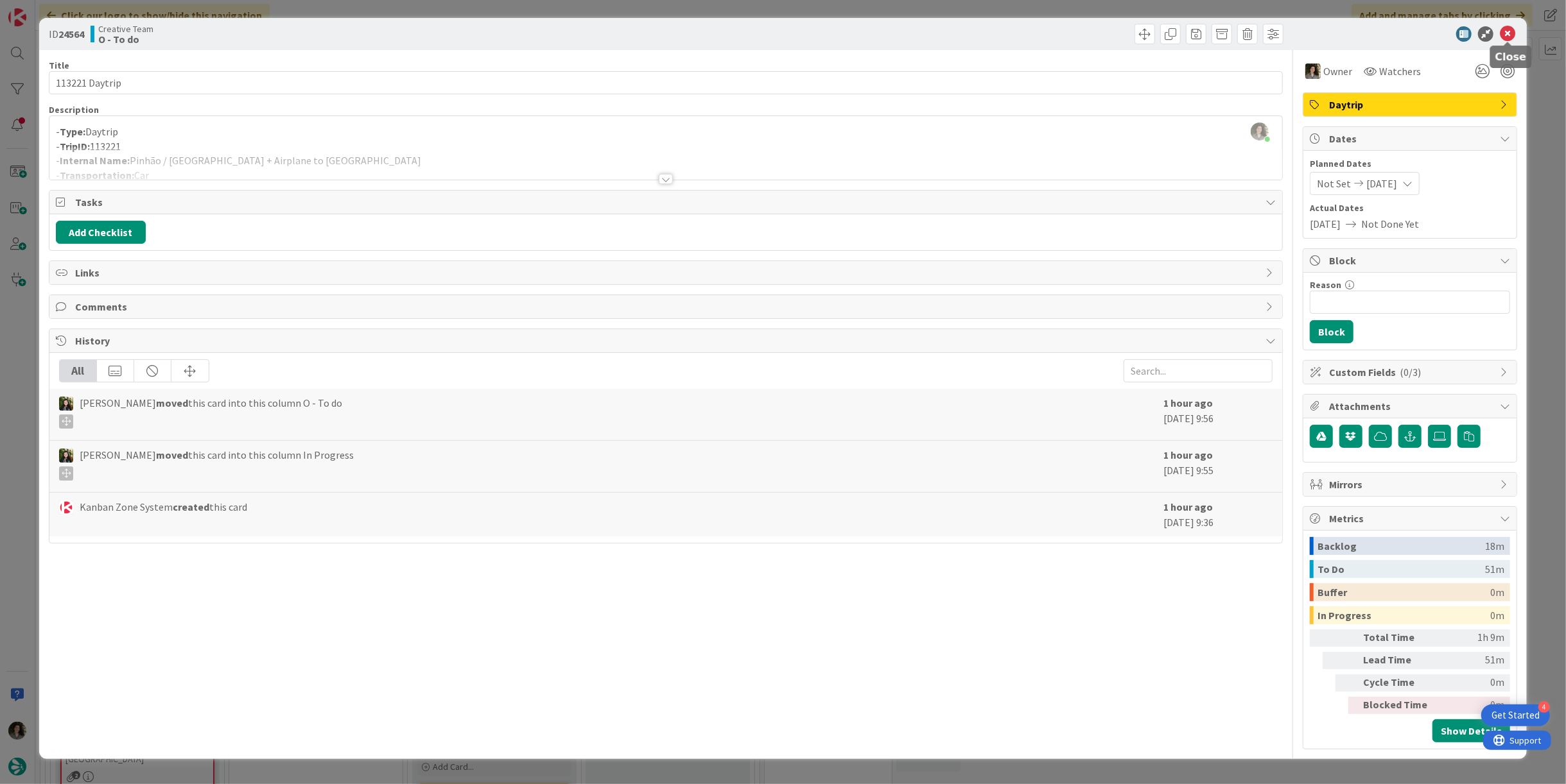
click at [1507, 34] on icon at bounding box center [1508, 34] width 16 height 16
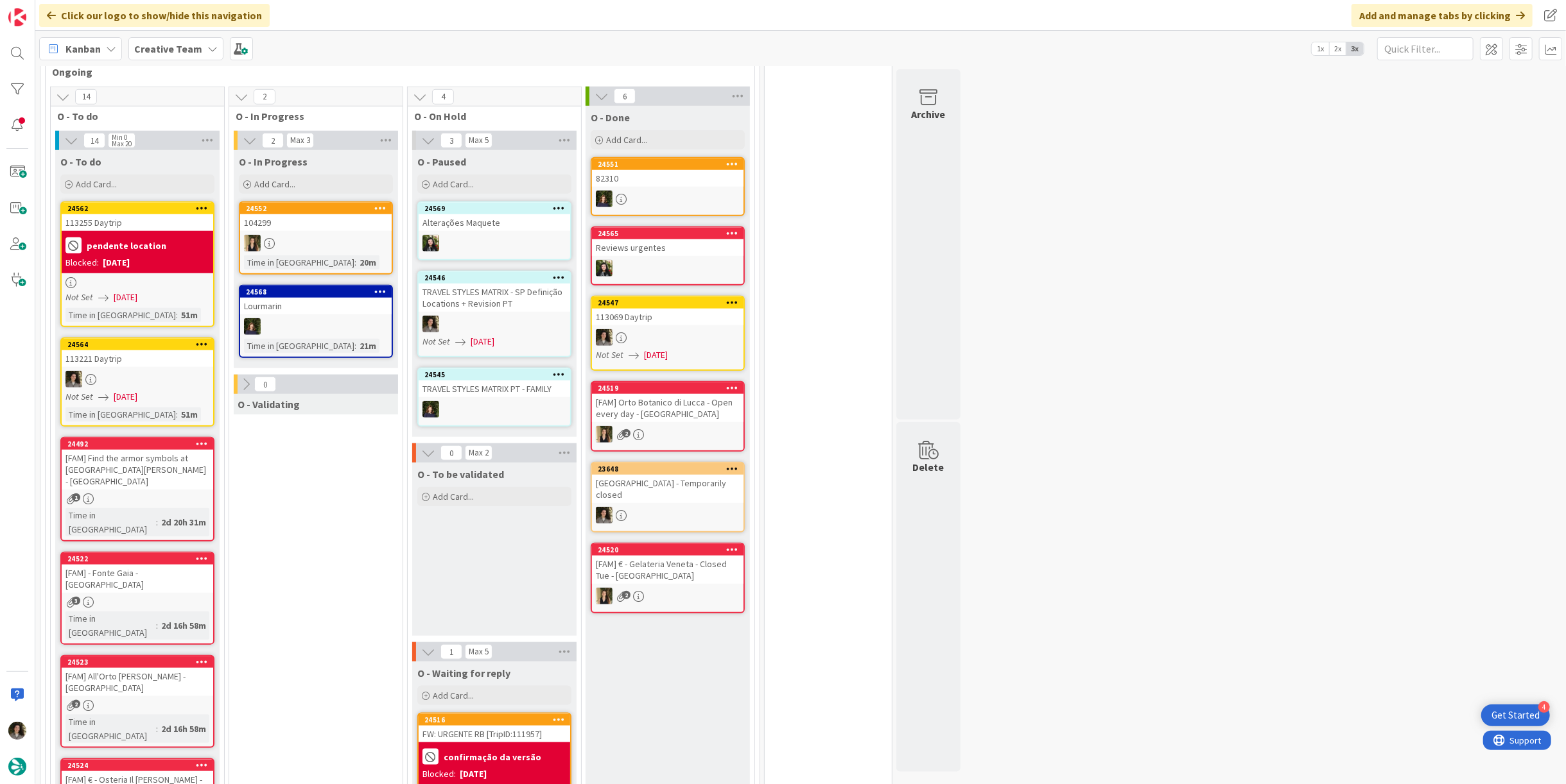
scroll to position [942, 0]
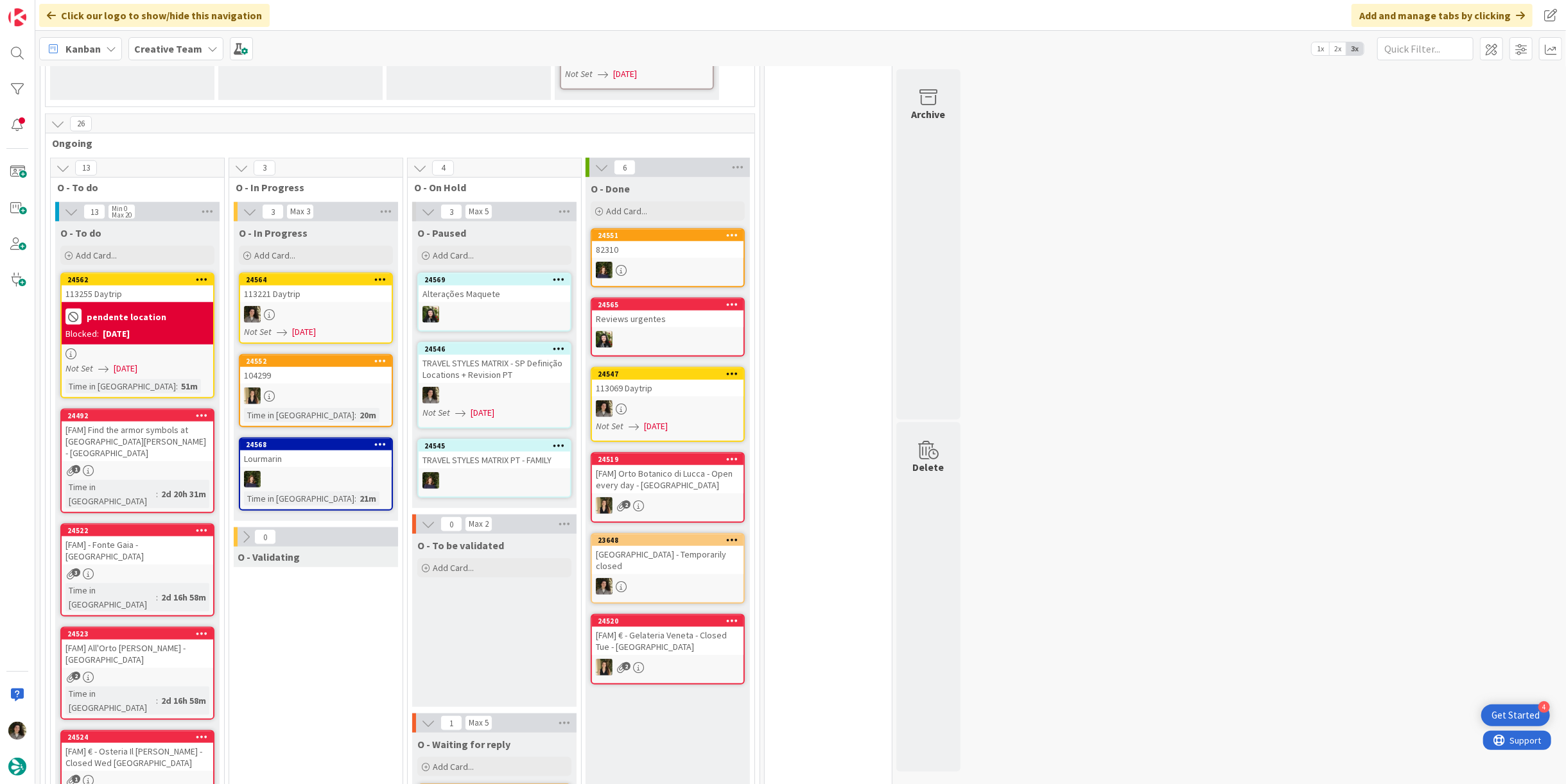
click at [332, 286] on div "113221 Daytrip" at bounding box center [316, 294] width 151 height 16
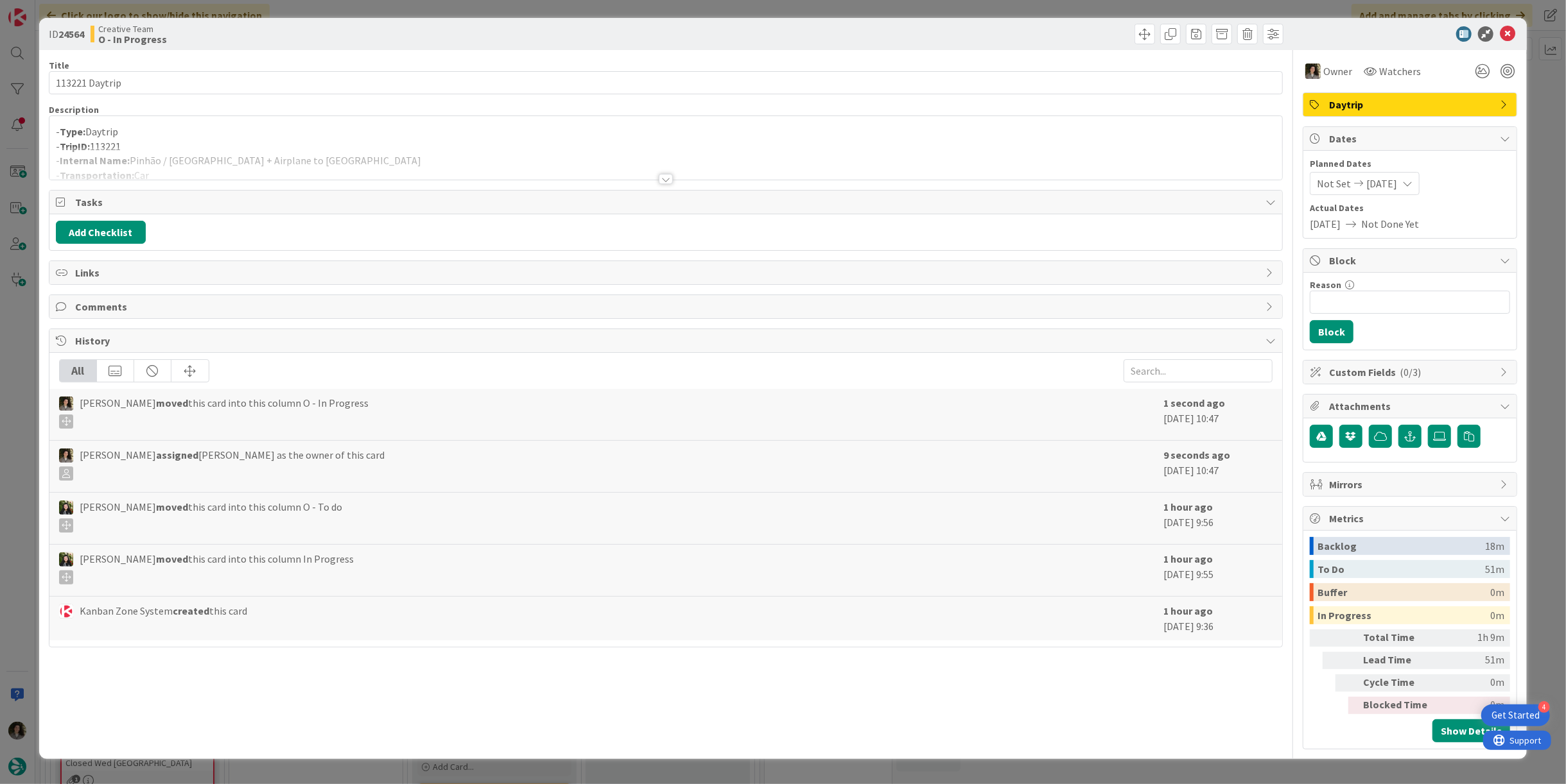
click at [663, 174] on div at bounding box center [665, 179] width 14 height 10
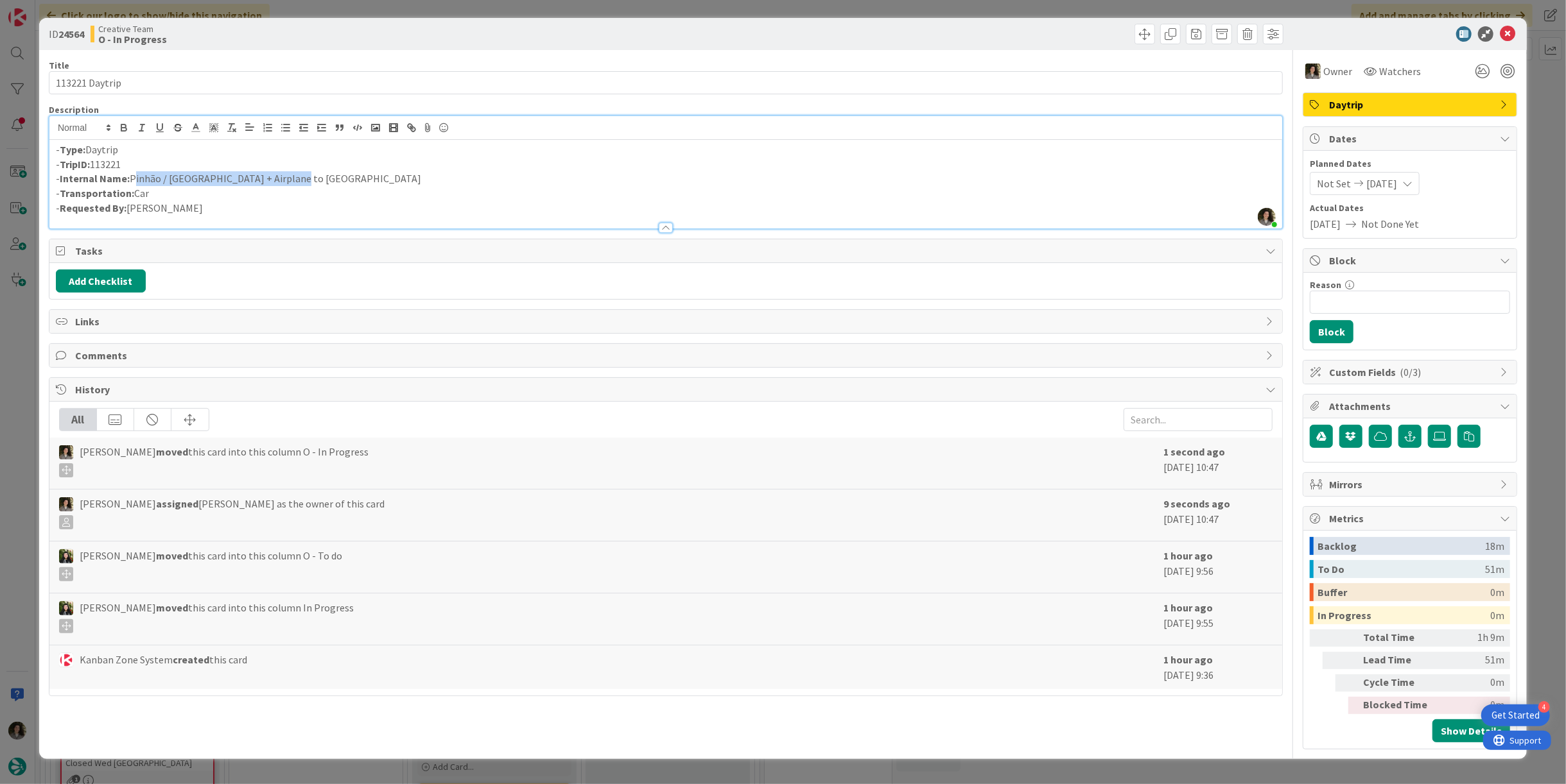
drag, startPoint x: 282, startPoint y: 176, endPoint x: 130, endPoint y: 176, distance: 152.0
click at [130, 176] on p "- Internal Name: Pinhão / [GEOGRAPHIC_DATA] + Airplane to [GEOGRAPHIC_DATA]" at bounding box center [666, 179] width 1220 height 15
copy p "Pinhão / [GEOGRAPHIC_DATA] + Airplane to [GEOGRAPHIC_DATA]"
drag, startPoint x: 1511, startPoint y: 37, endPoint x: 1474, endPoint y: 49, distance: 38.9
click at [1511, 37] on icon at bounding box center [1508, 34] width 16 height 16
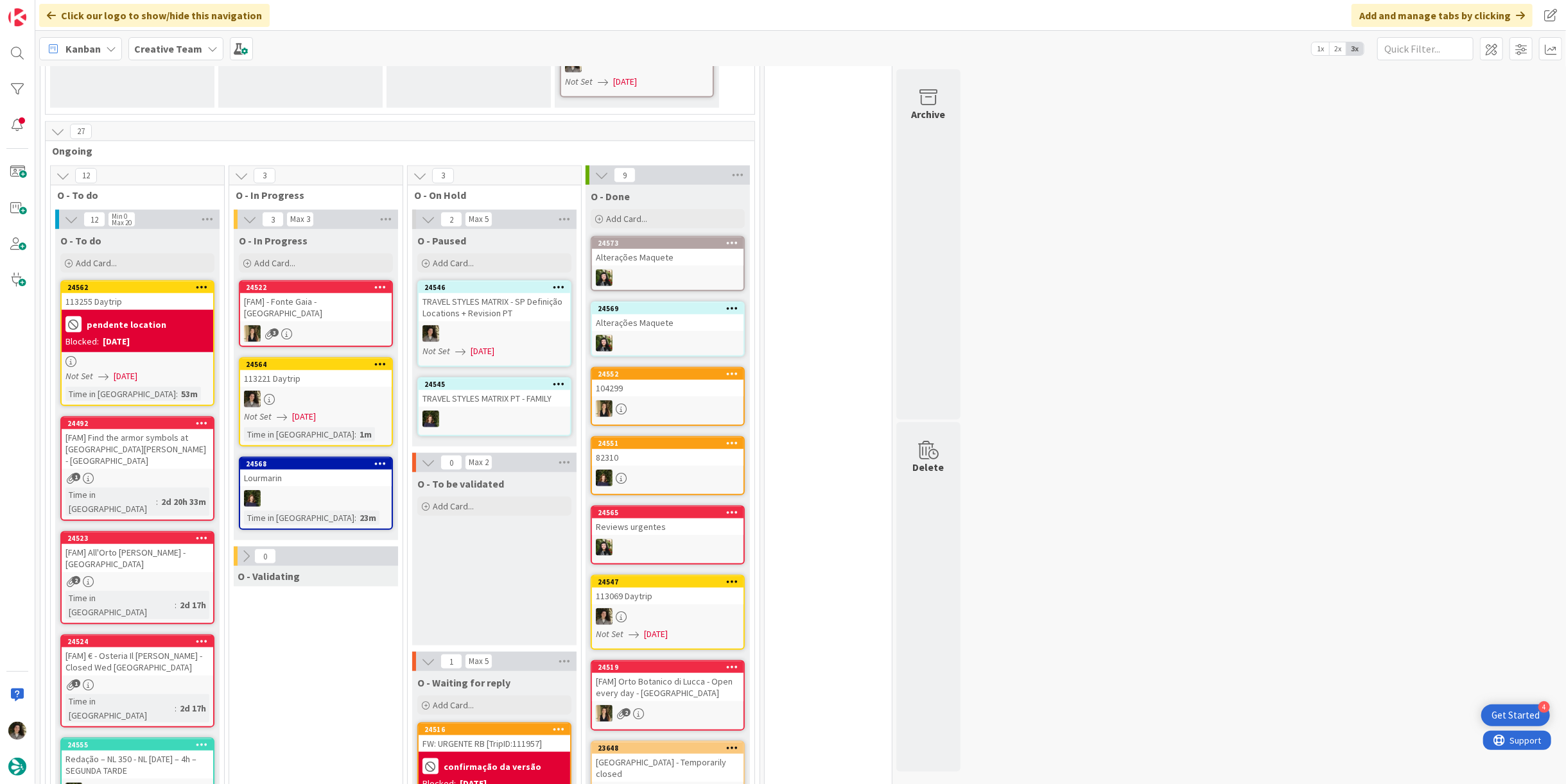
click at [339, 391] on div at bounding box center [316, 399] width 151 height 16
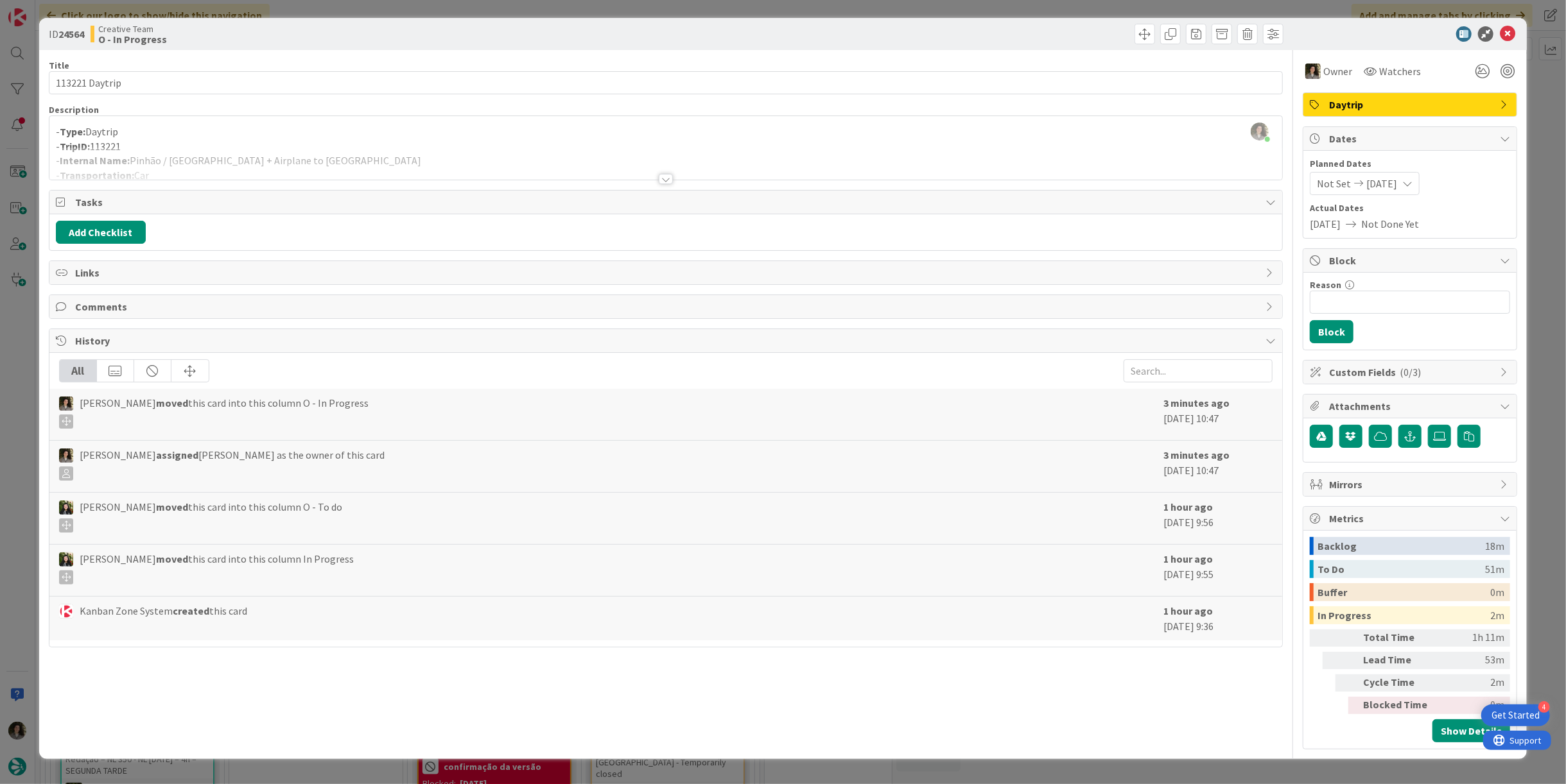
click at [670, 182] on div at bounding box center [665, 179] width 14 height 10
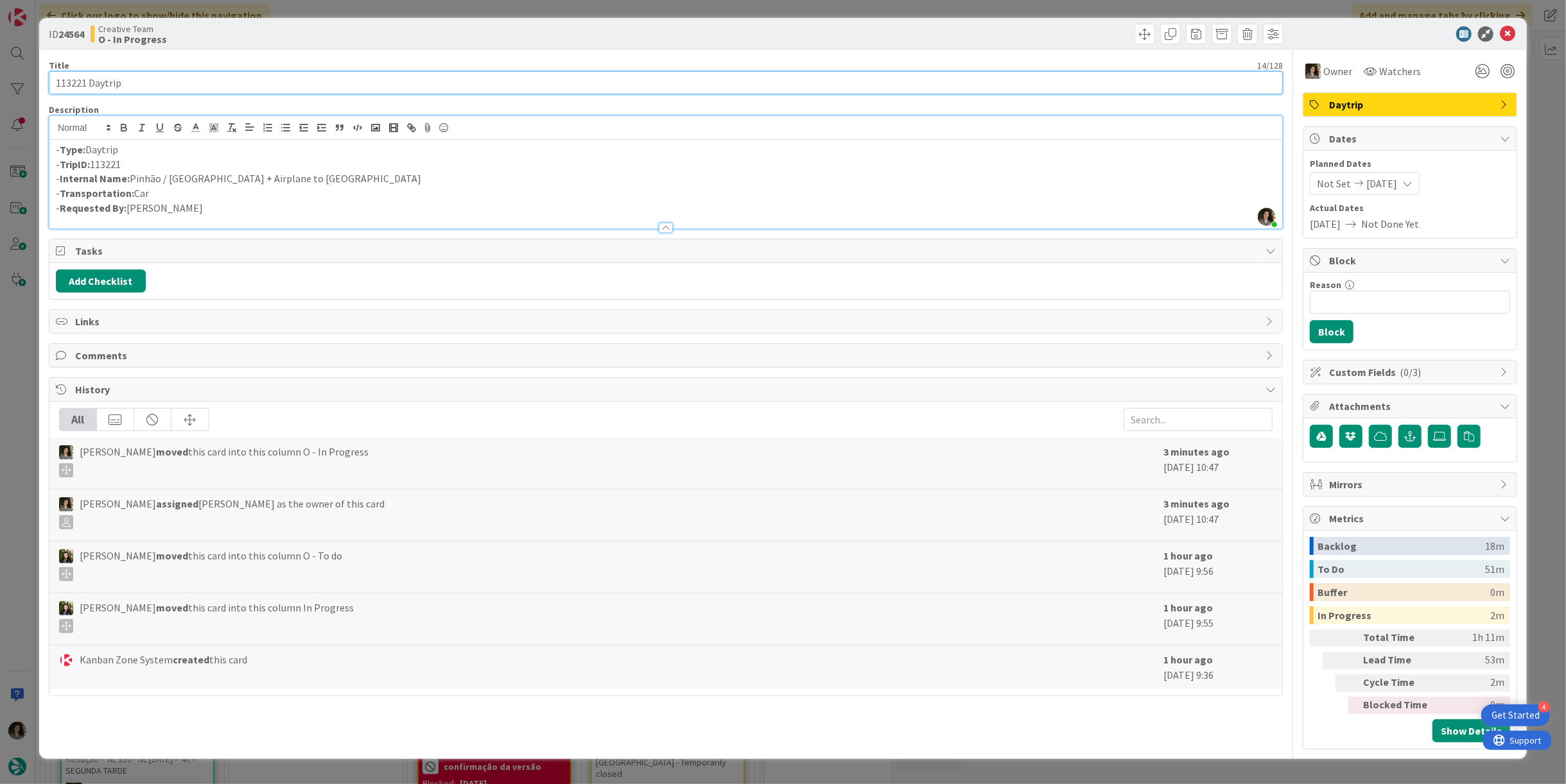
click at [234, 85] on input "113221 Daytrip" at bounding box center [665, 82] width 1234 height 23
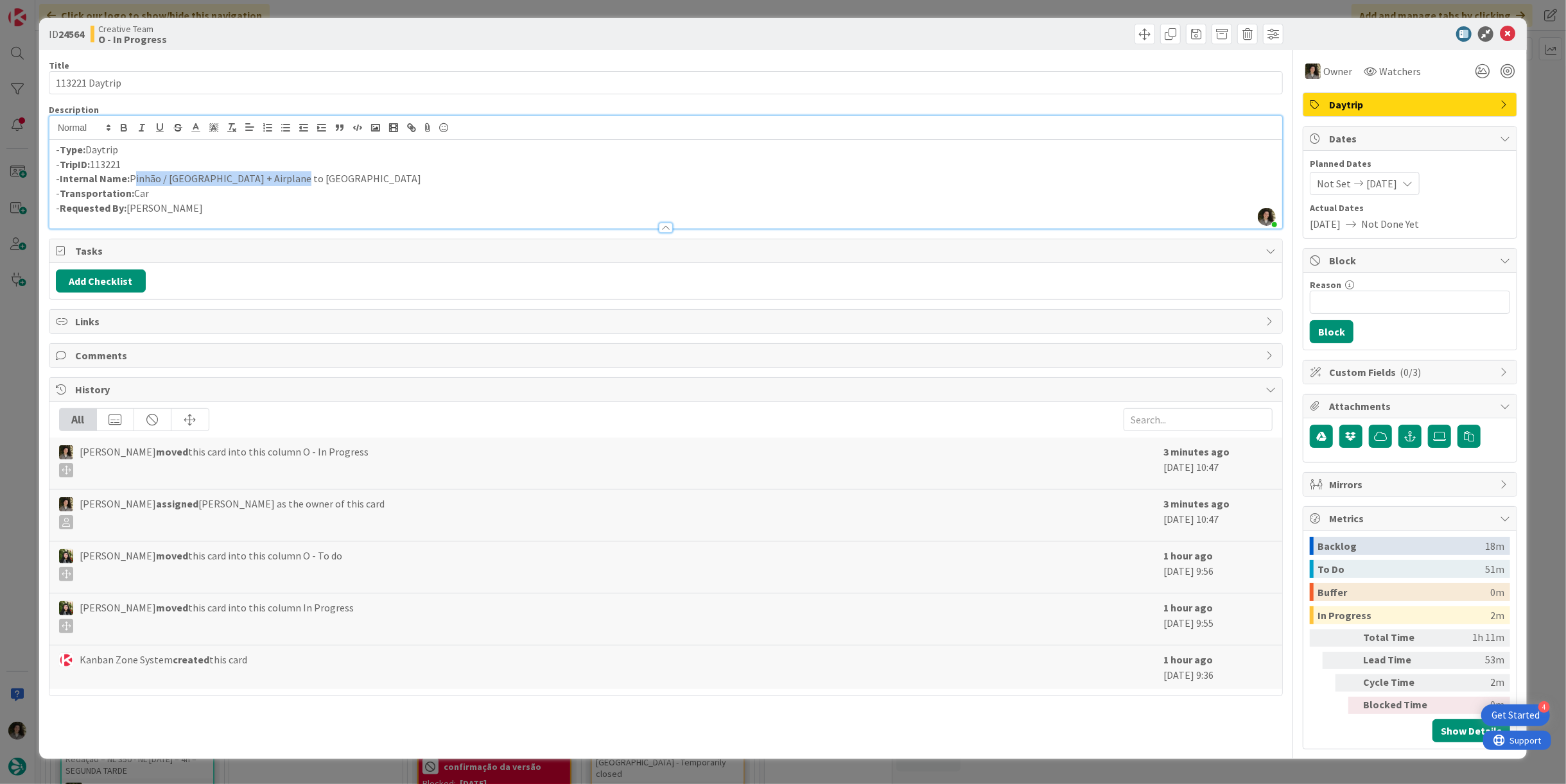
drag, startPoint x: 308, startPoint y: 183, endPoint x: 132, endPoint y: 180, distance: 176.0
click at [132, 180] on p "- Internal Name: Pinhão / [GEOGRAPHIC_DATA] + Airplane to [GEOGRAPHIC_DATA]" at bounding box center [666, 179] width 1220 height 15
copy p "Pinhão / [GEOGRAPHIC_DATA] + Airplane to [GEOGRAPHIC_DATA]"
click at [1502, 37] on icon at bounding box center [1508, 34] width 16 height 16
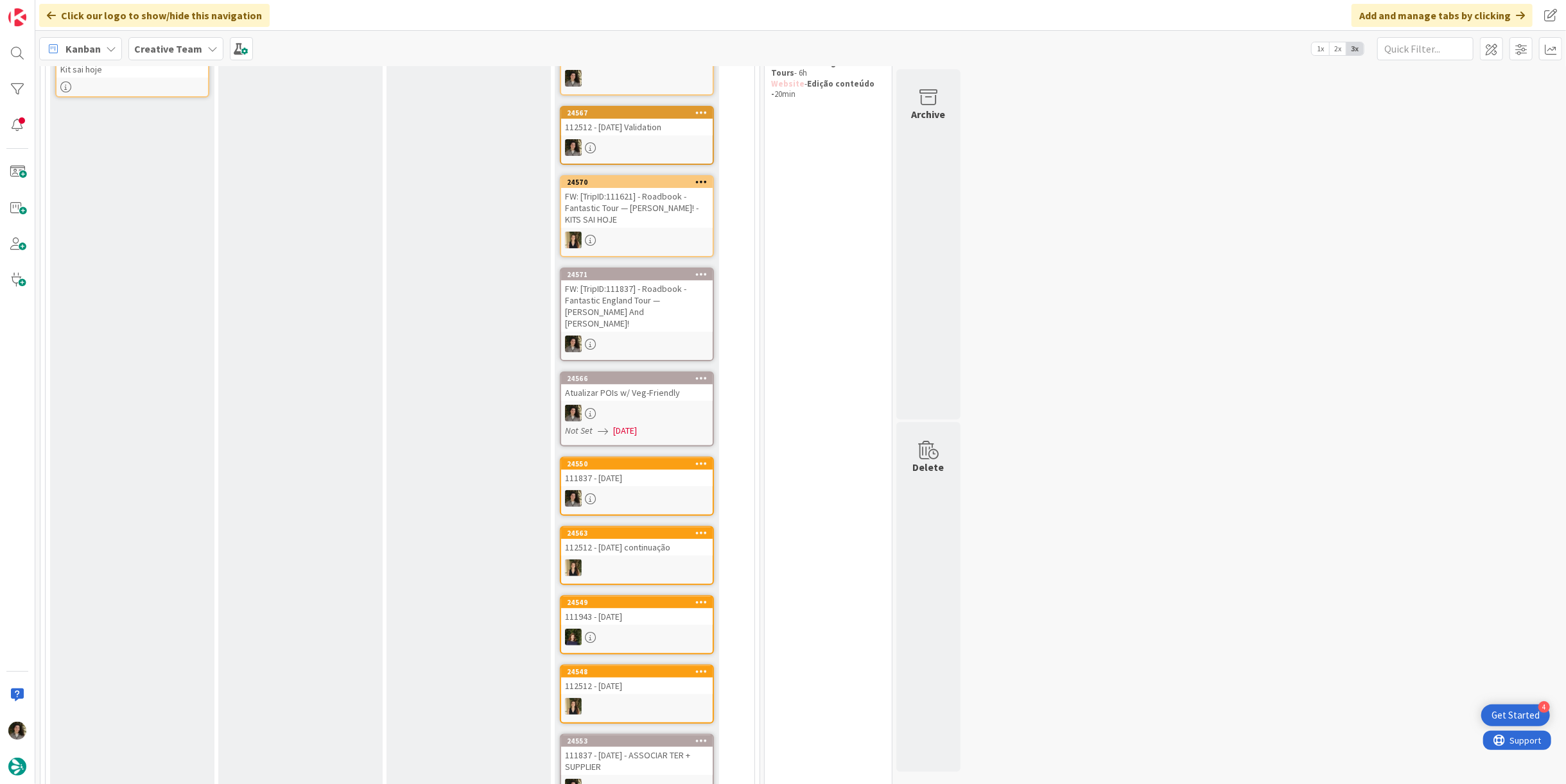
scroll to position [71, 0]
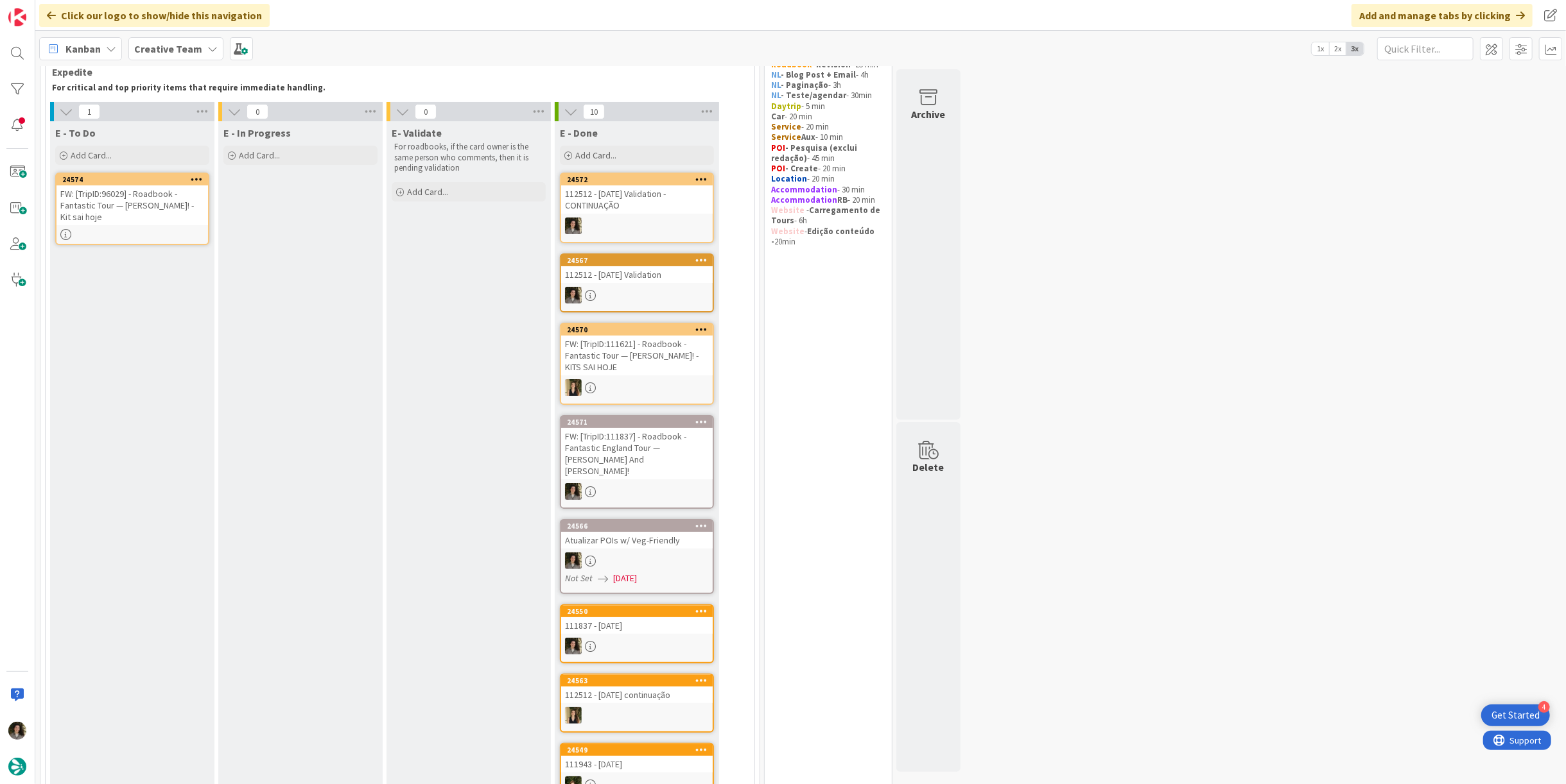
click at [142, 207] on div "FW: [TripID:96029] - Roadbook - Fantastic Tour — [PERSON_NAME]! - Kit sai hoje" at bounding box center [132, 205] width 151 height 40
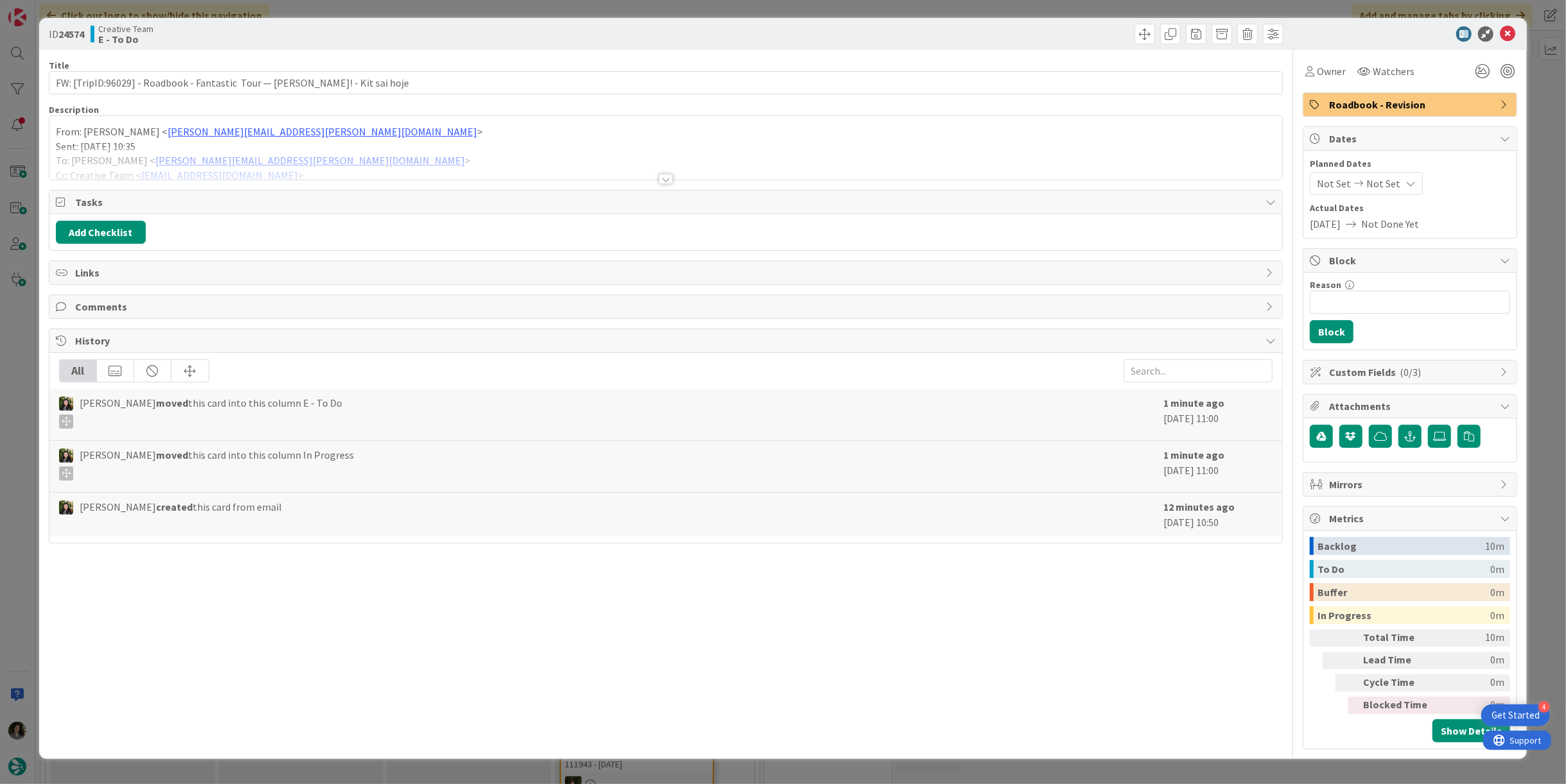
click at [668, 177] on div at bounding box center [665, 179] width 14 height 10
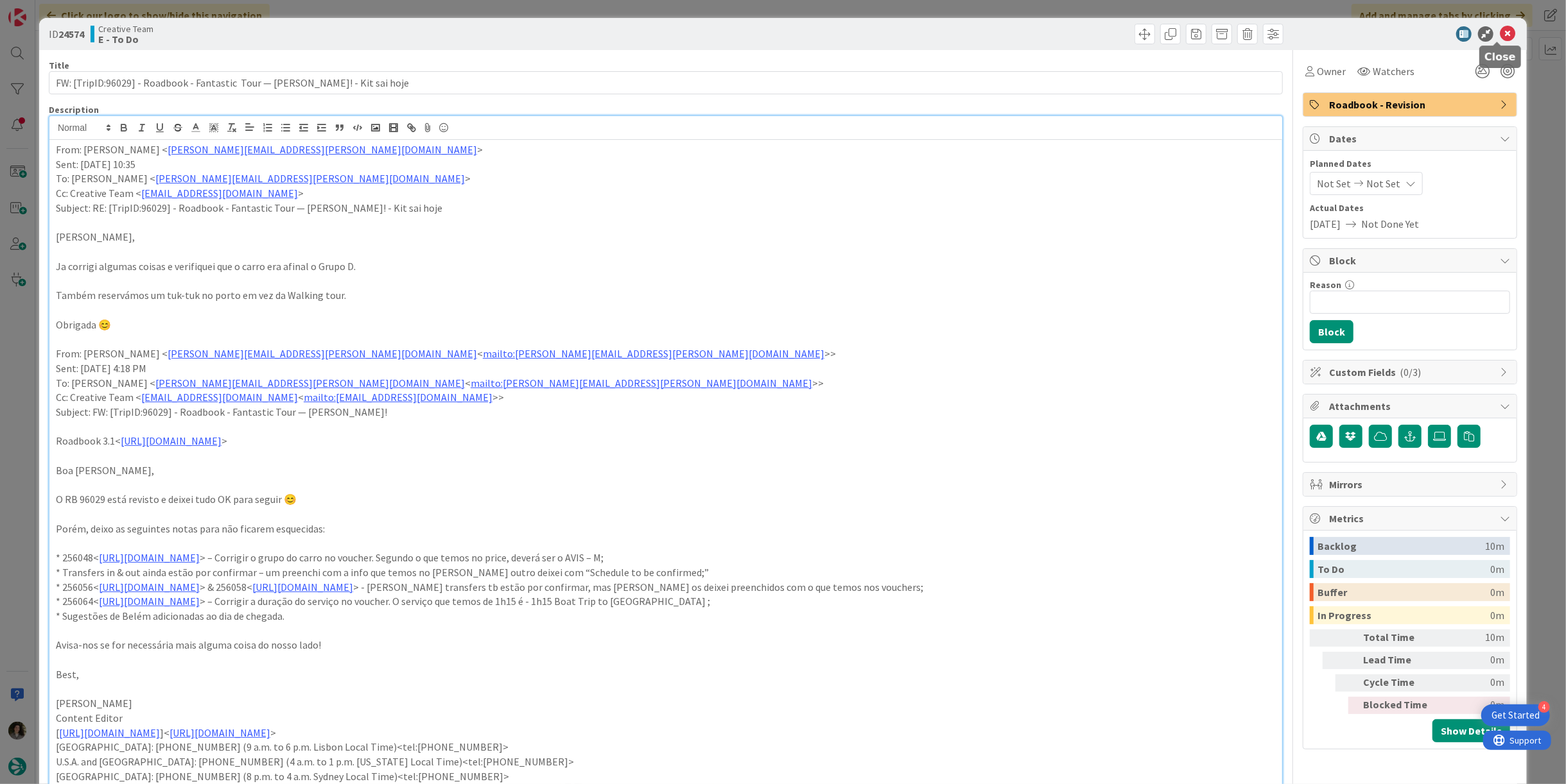
click at [1502, 28] on icon at bounding box center [1508, 34] width 16 height 16
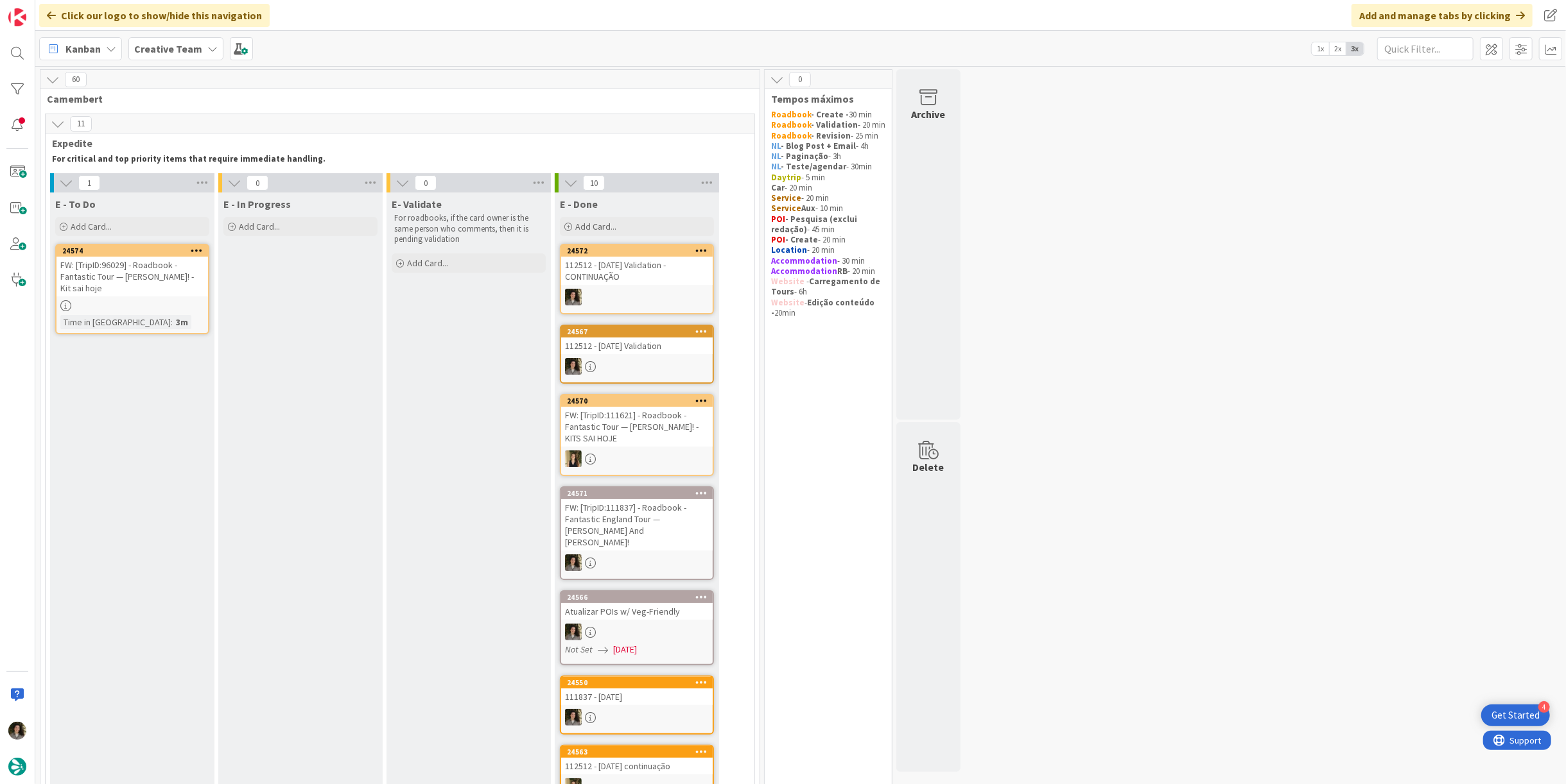
click at [120, 284] on div "FW: [TripID:96029] - Roadbook - Fantastic Tour — [PERSON_NAME]! - Kit sai hoje" at bounding box center [132, 276] width 151 height 40
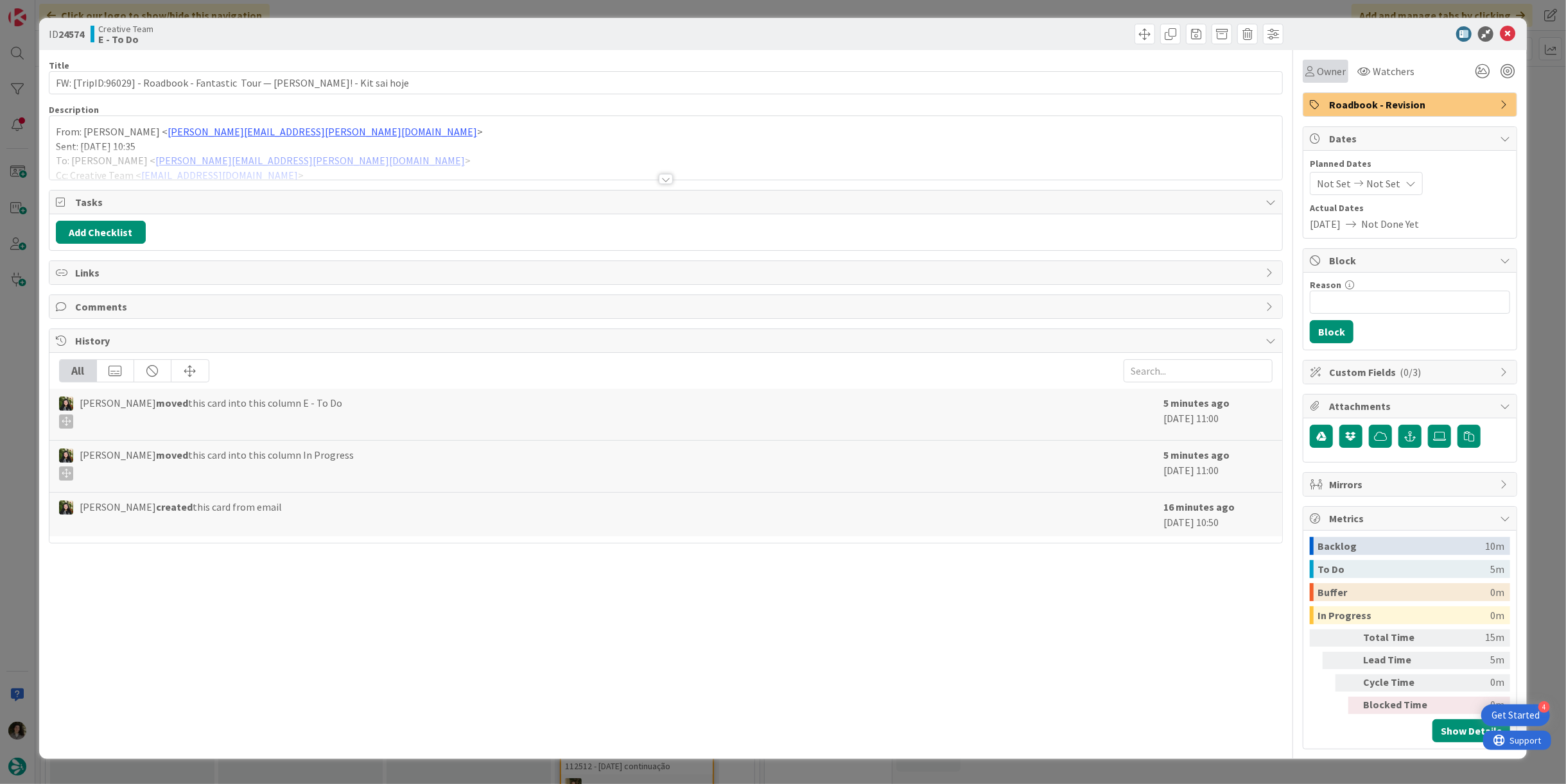
click at [1333, 61] on div "Owner" at bounding box center [1326, 71] width 46 height 23
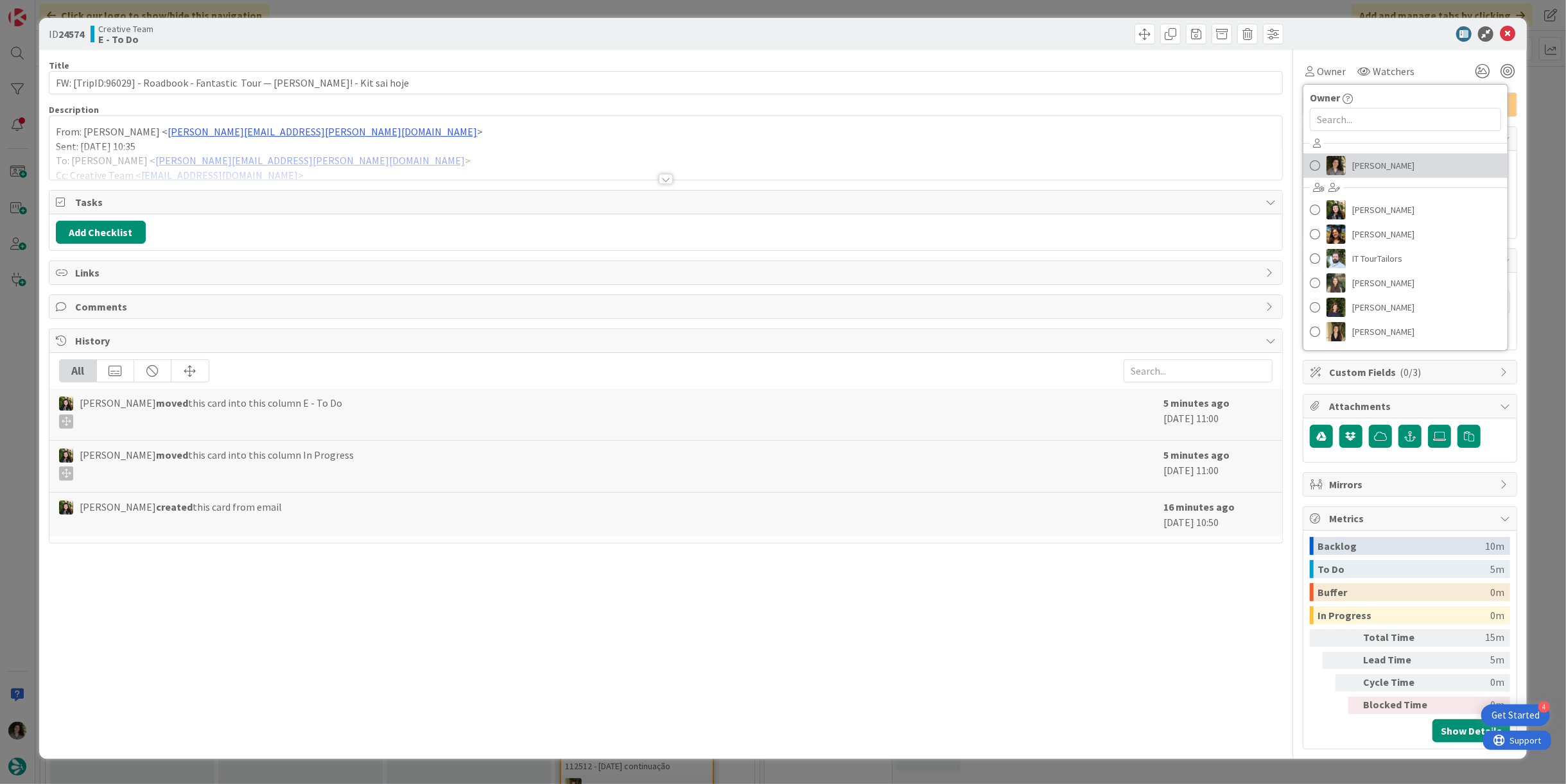
drag, startPoint x: 1410, startPoint y: 164, endPoint x: 1443, endPoint y: 133, distance: 45.3
click at [1410, 165] on link "[PERSON_NAME]" at bounding box center [1405, 165] width 204 height 25
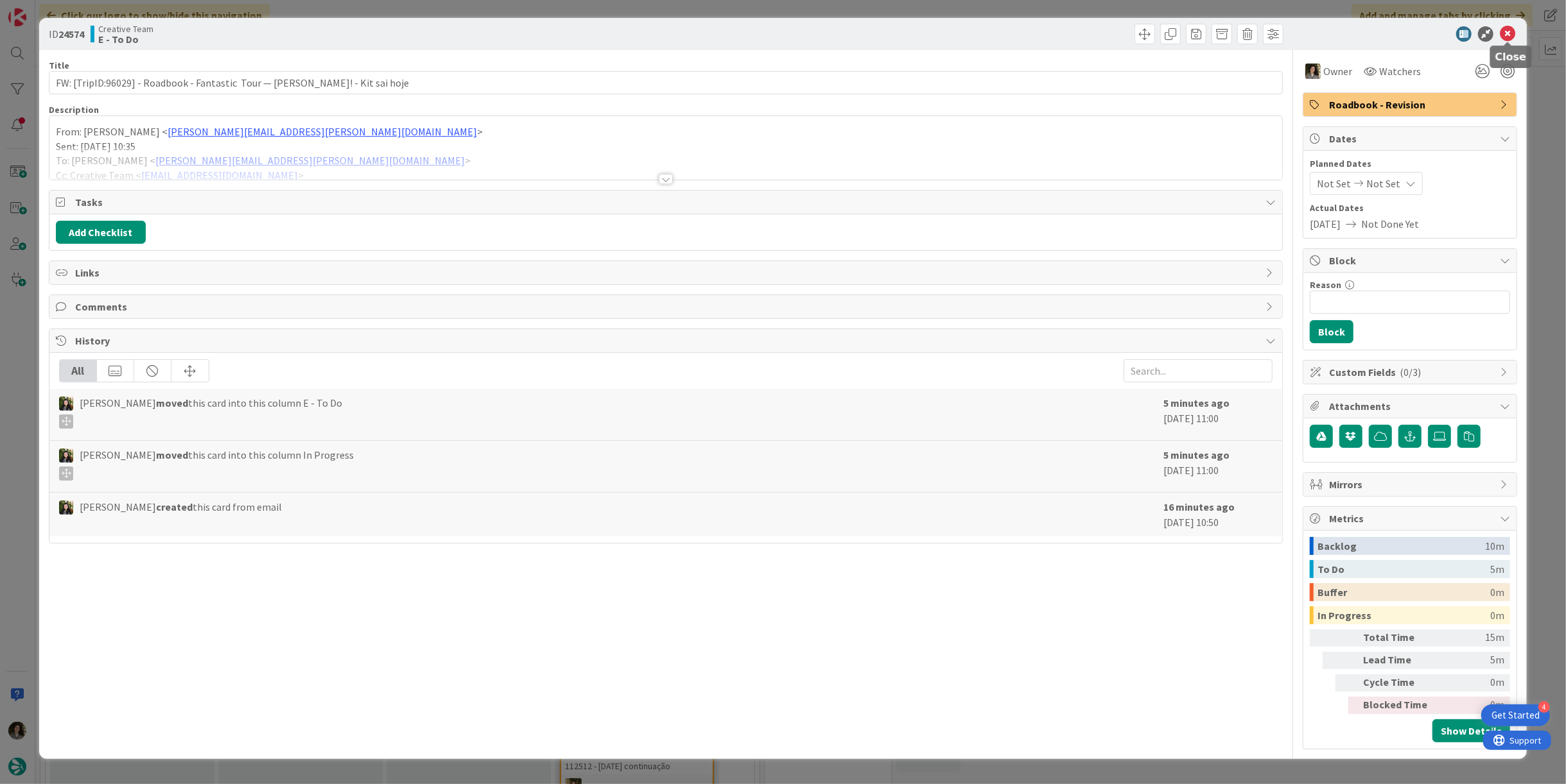
click at [1511, 36] on icon at bounding box center [1508, 34] width 16 height 16
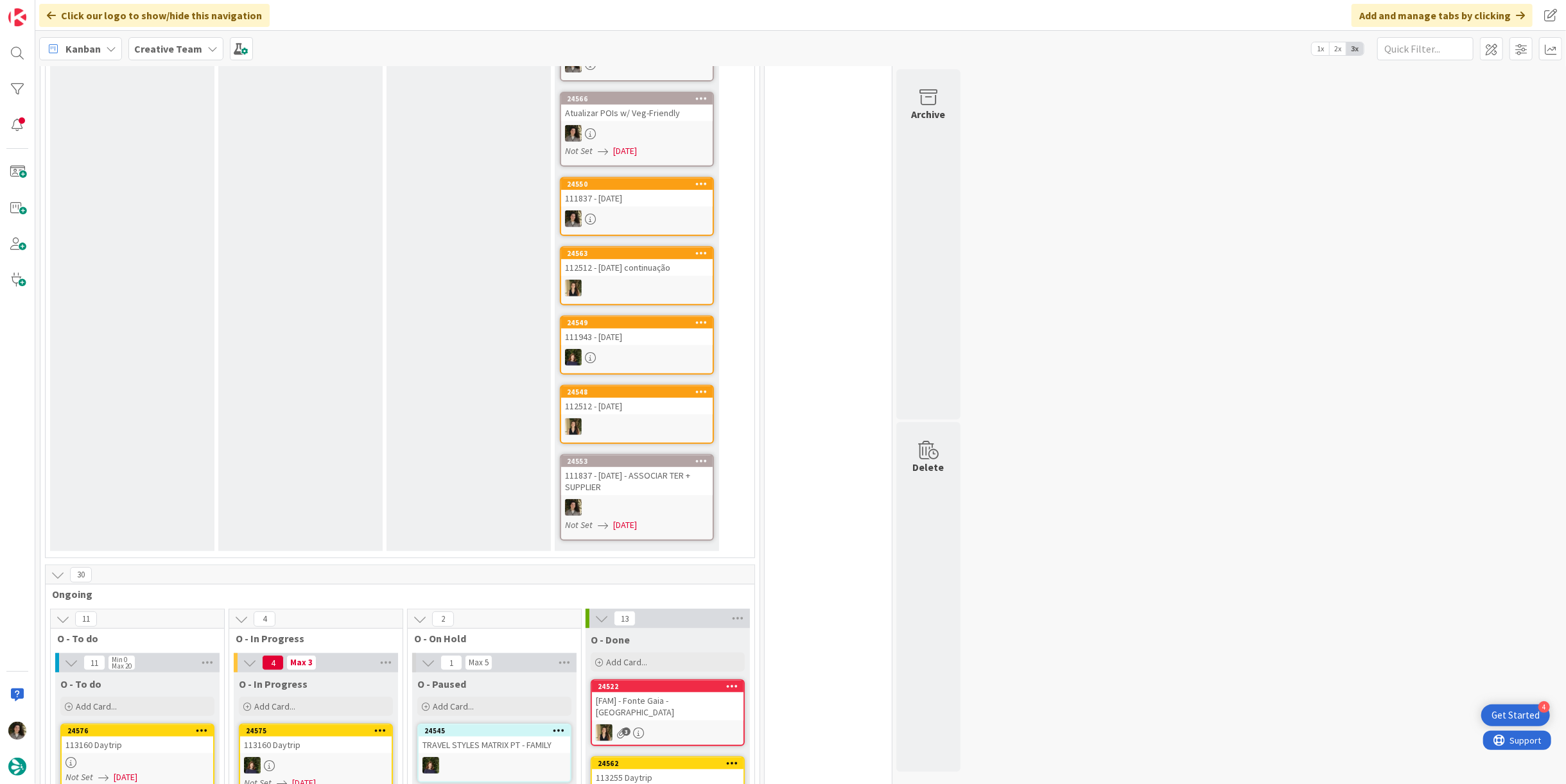
scroll to position [856, 0]
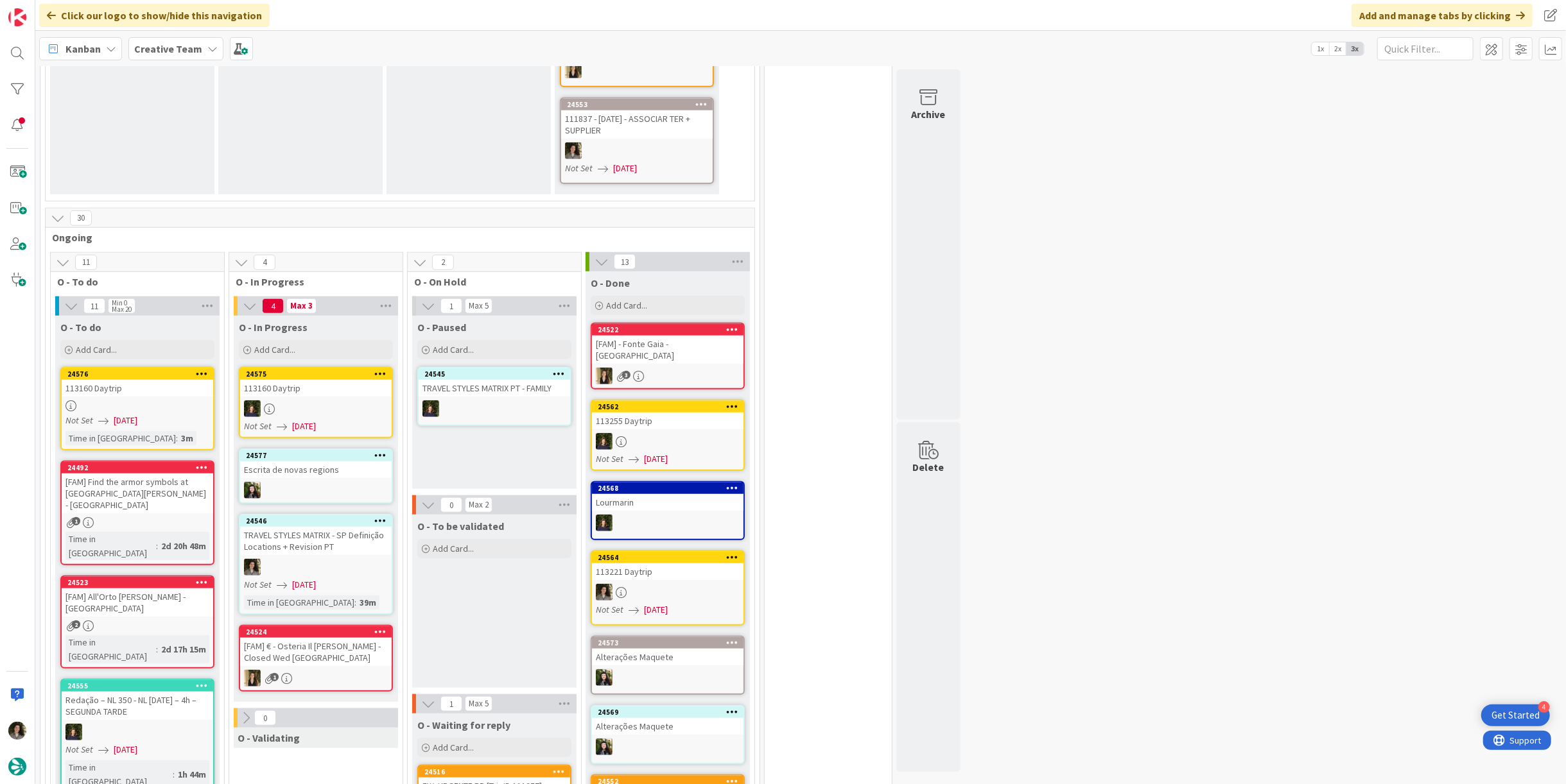
click at [360, 638] on div "[FAM] € - Osteria Il [PERSON_NAME] - Closed Wed [GEOGRAPHIC_DATA]" at bounding box center [316, 652] width 151 height 28
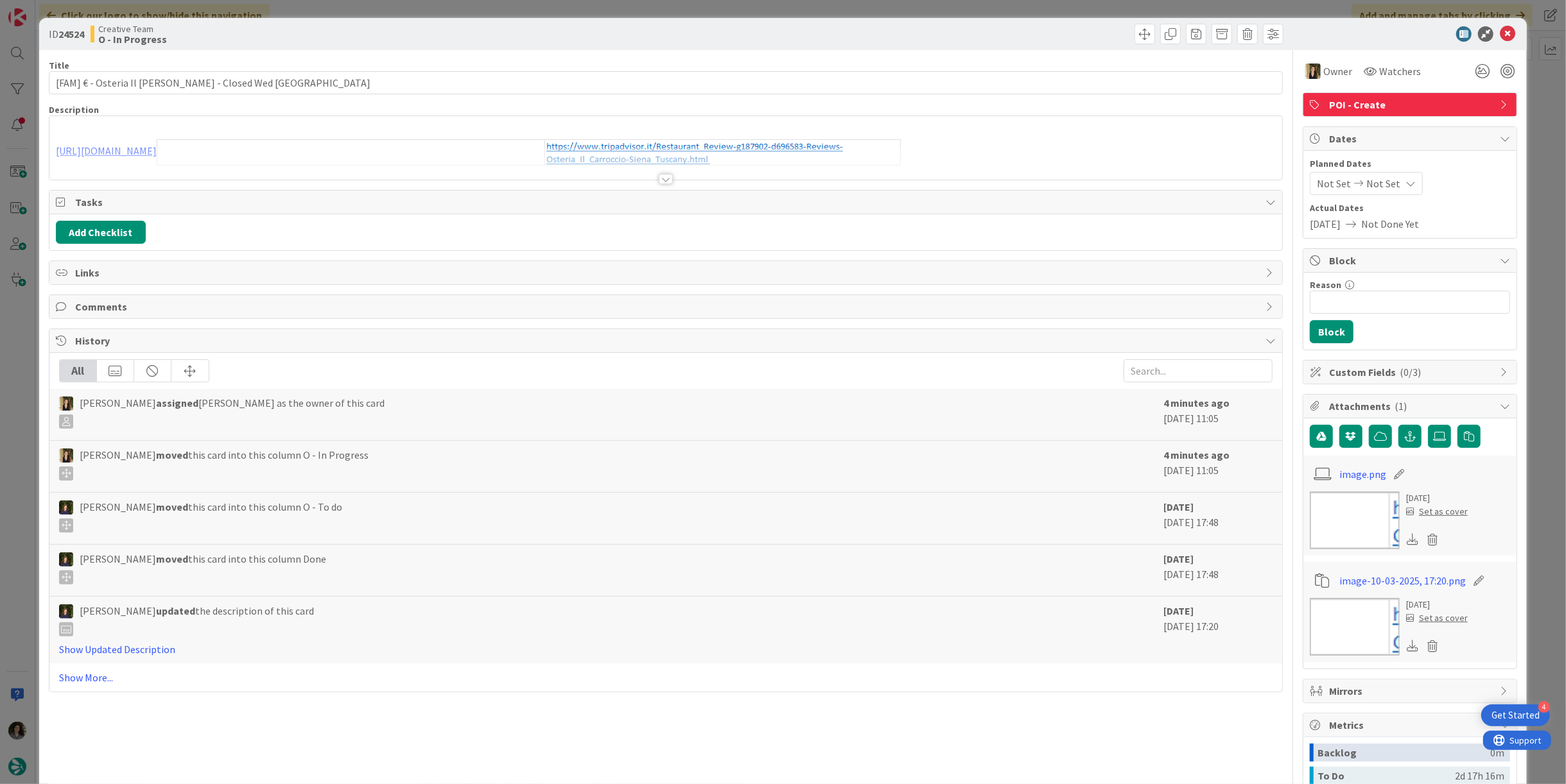
type input "[FAM] € - Osteria Il [PERSON_NAME] - Closed Wed [GEOGRAPHIC_DATA]"
click at [659, 179] on div at bounding box center [665, 179] width 14 height 10
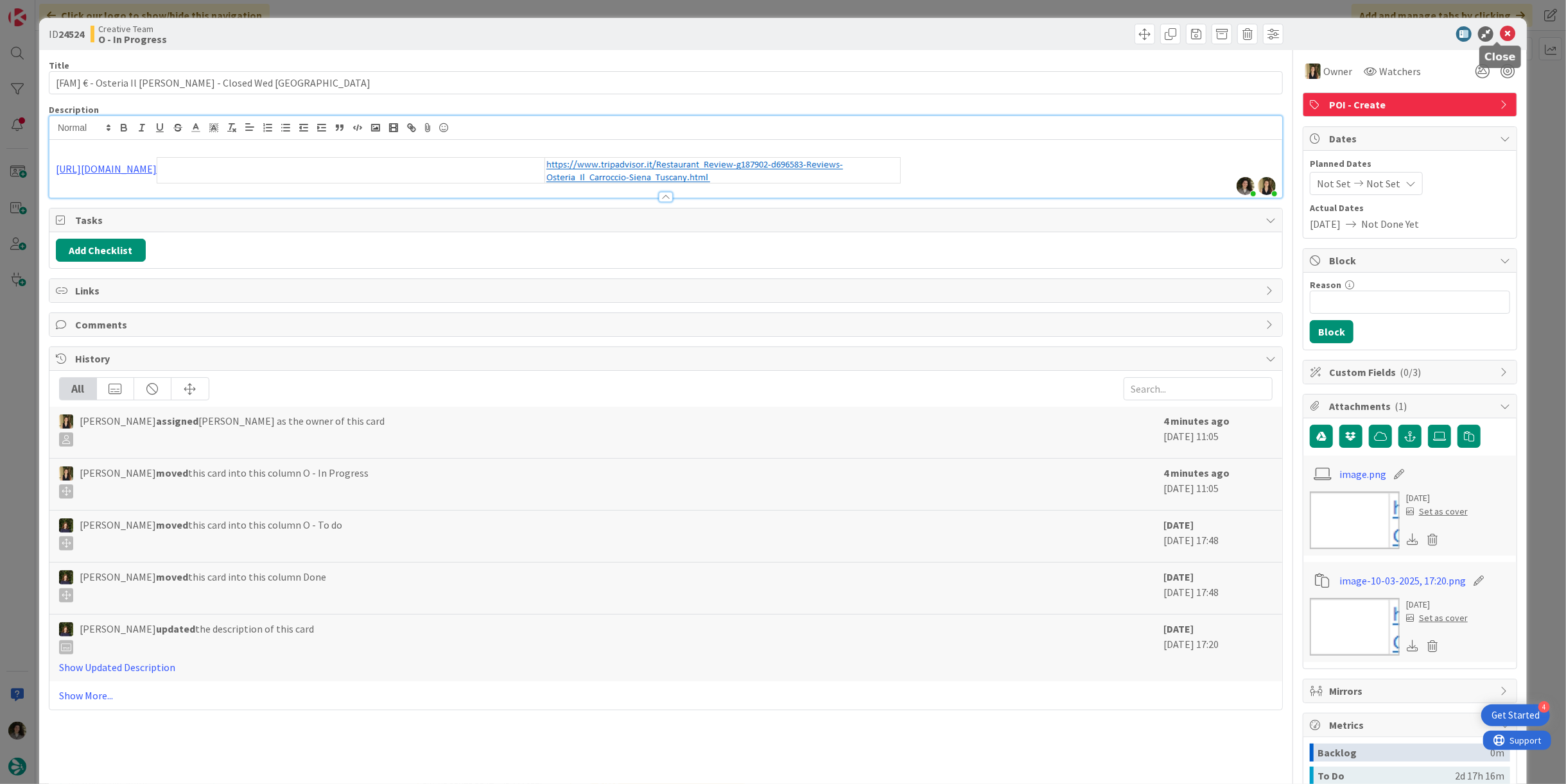
click at [1500, 35] on icon at bounding box center [1508, 34] width 16 height 16
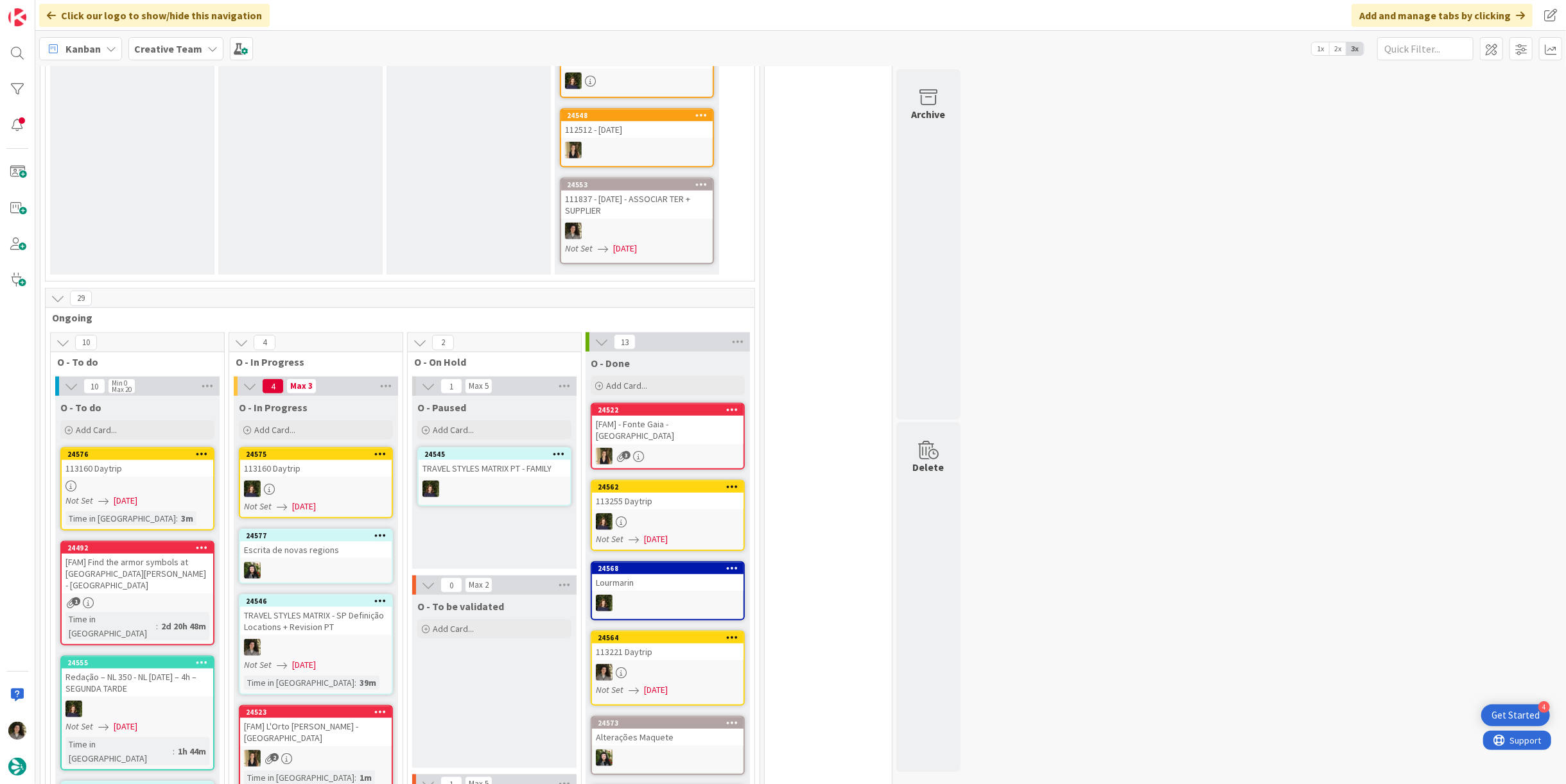
scroll to position [784, 0]
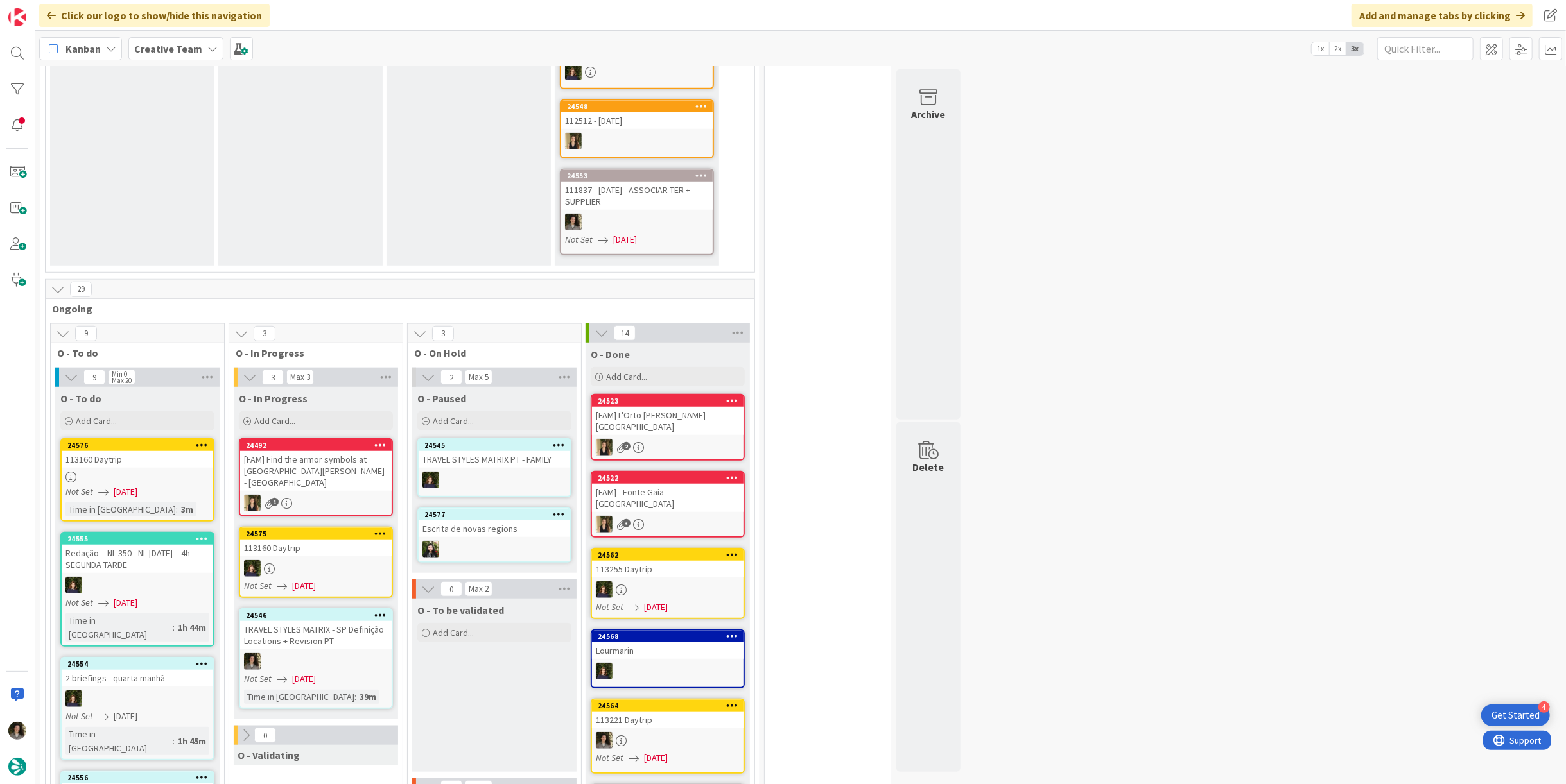
click at [307, 621] on div "TRAVEL STYLES MATRIX - SP Definição Locations + Revision PT" at bounding box center [316, 635] width 151 height 28
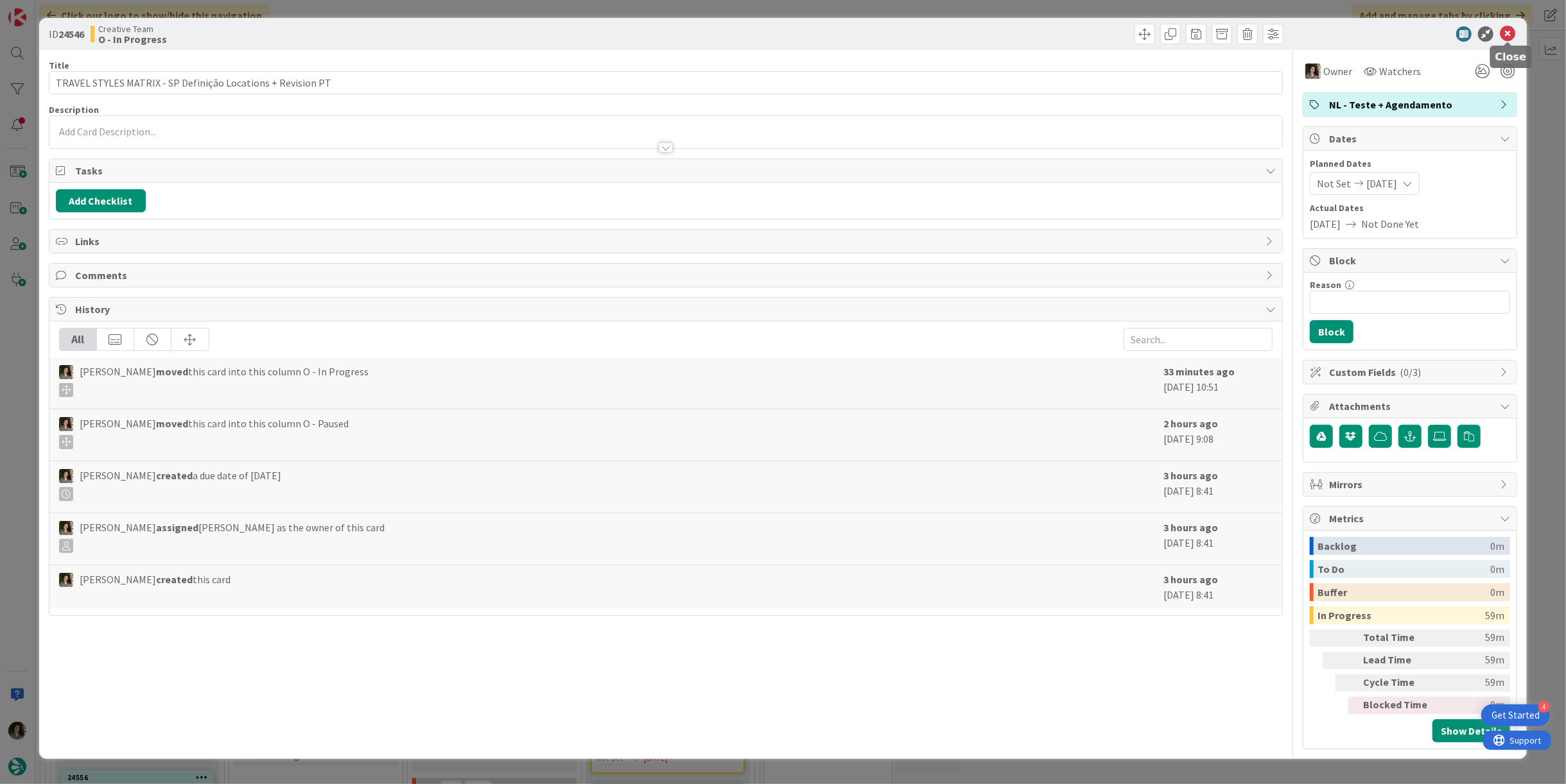
click at [1504, 33] on icon at bounding box center [1508, 34] width 16 height 16
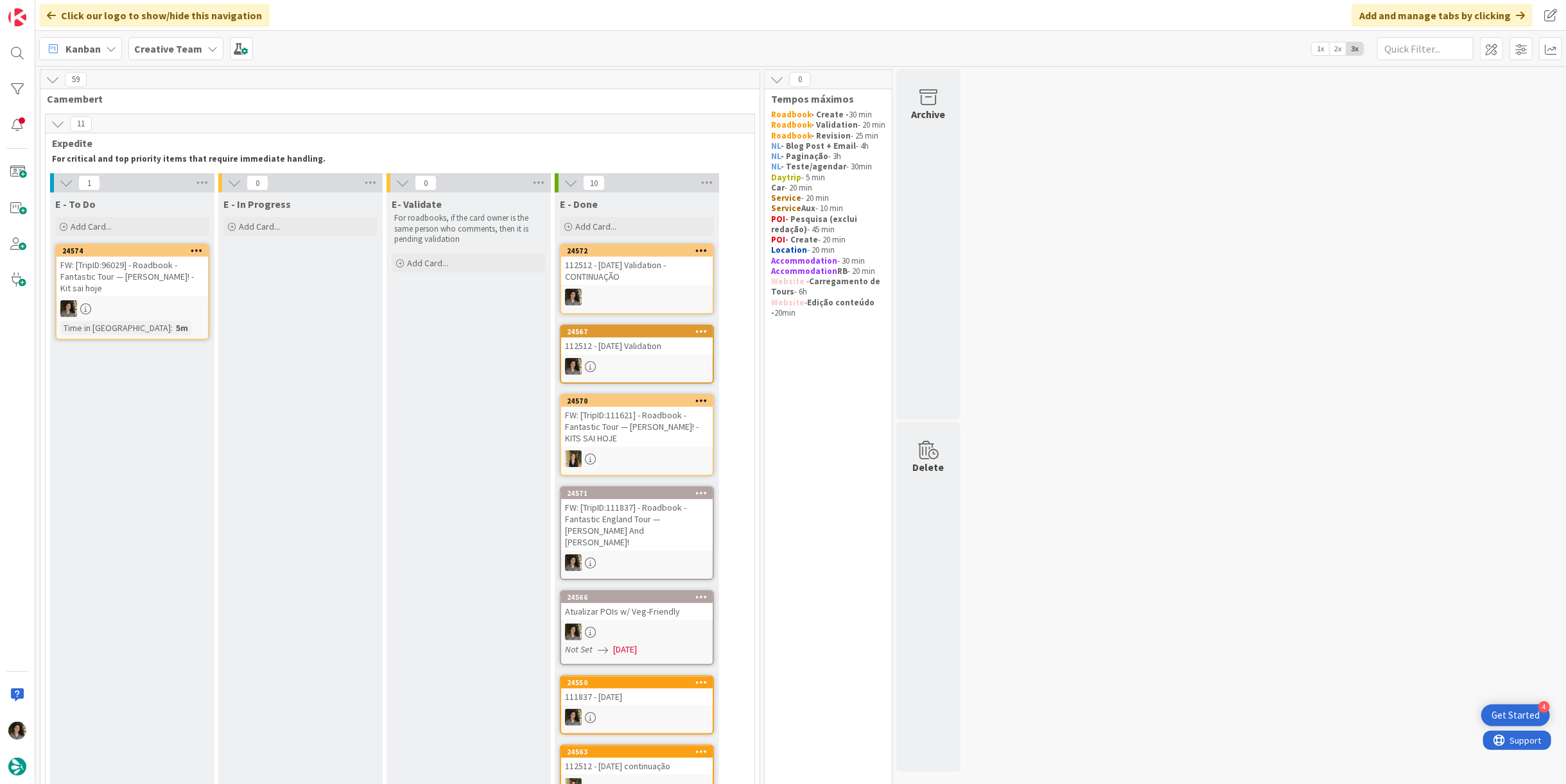
click at [118, 281] on div "FW: [TripID:96029] - Roadbook - Fantastic Tour — [PERSON_NAME]! - Kit sai hoje" at bounding box center [132, 276] width 151 height 40
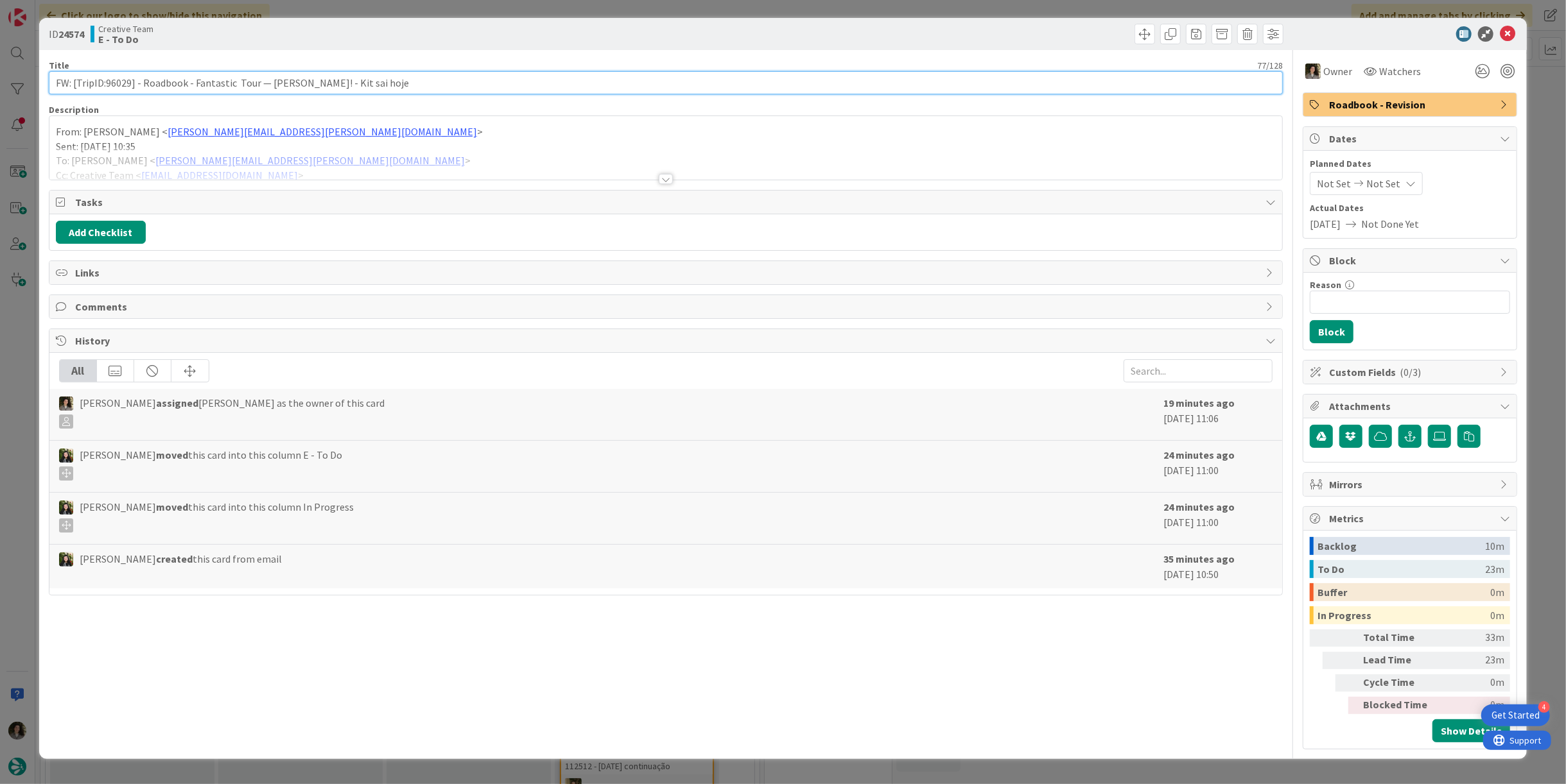
drag, startPoint x: 129, startPoint y: 82, endPoint x: 106, endPoint y: 88, distance: 23.8
click at [106, 88] on input "FW: [TripID:96029] - Roadbook - Fantastic Tour — [PERSON_NAME]! - Kit sai hoje" at bounding box center [665, 82] width 1234 height 23
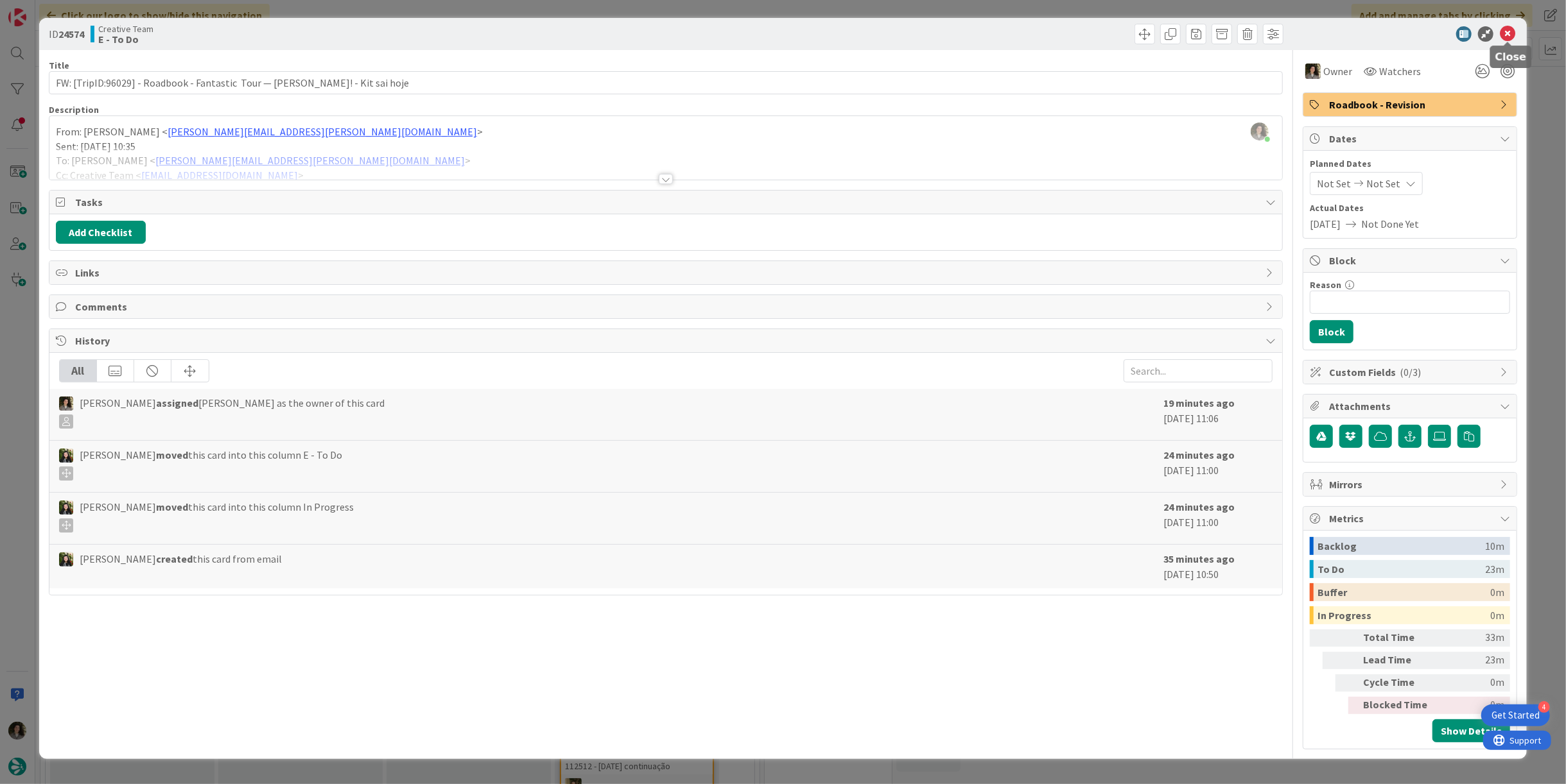
click at [1513, 30] on icon at bounding box center [1508, 34] width 16 height 16
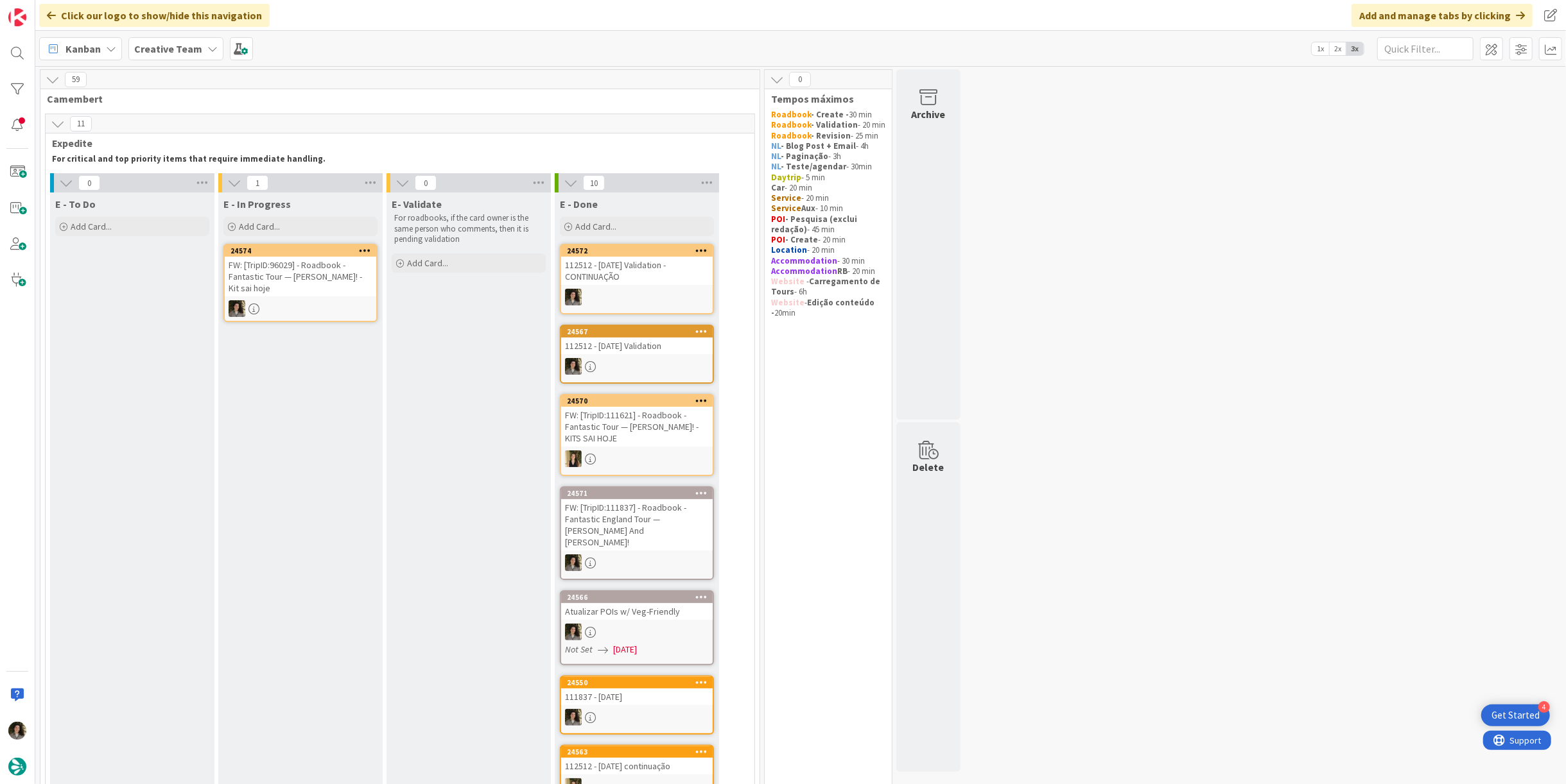
click at [319, 275] on div "FW: [TripID:96029] - Roadbook - Fantastic Tour — [PERSON_NAME]! - Kit sai hoje" at bounding box center [300, 276] width 151 height 40
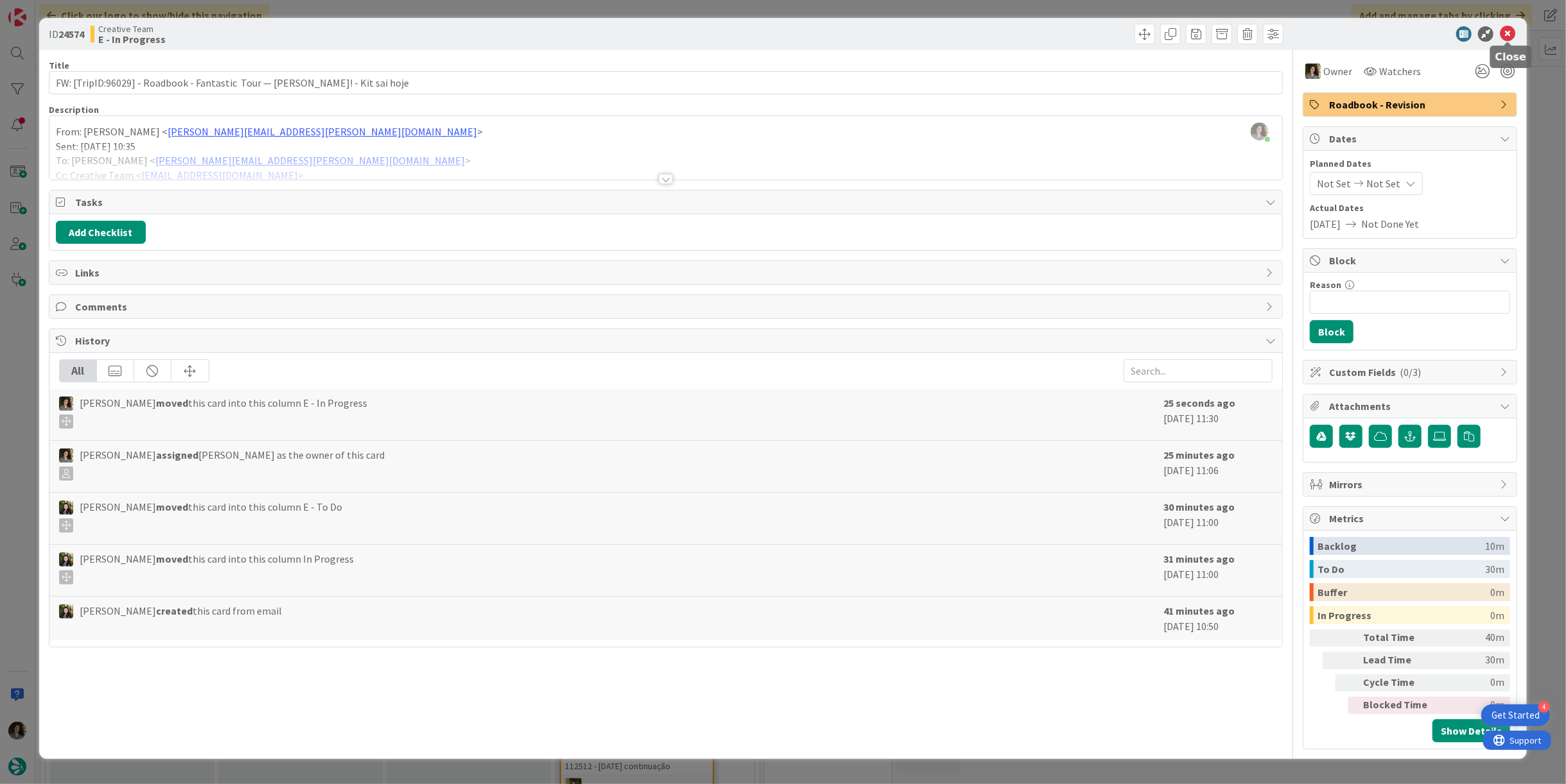
click at [1508, 28] on icon at bounding box center [1508, 34] width 16 height 16
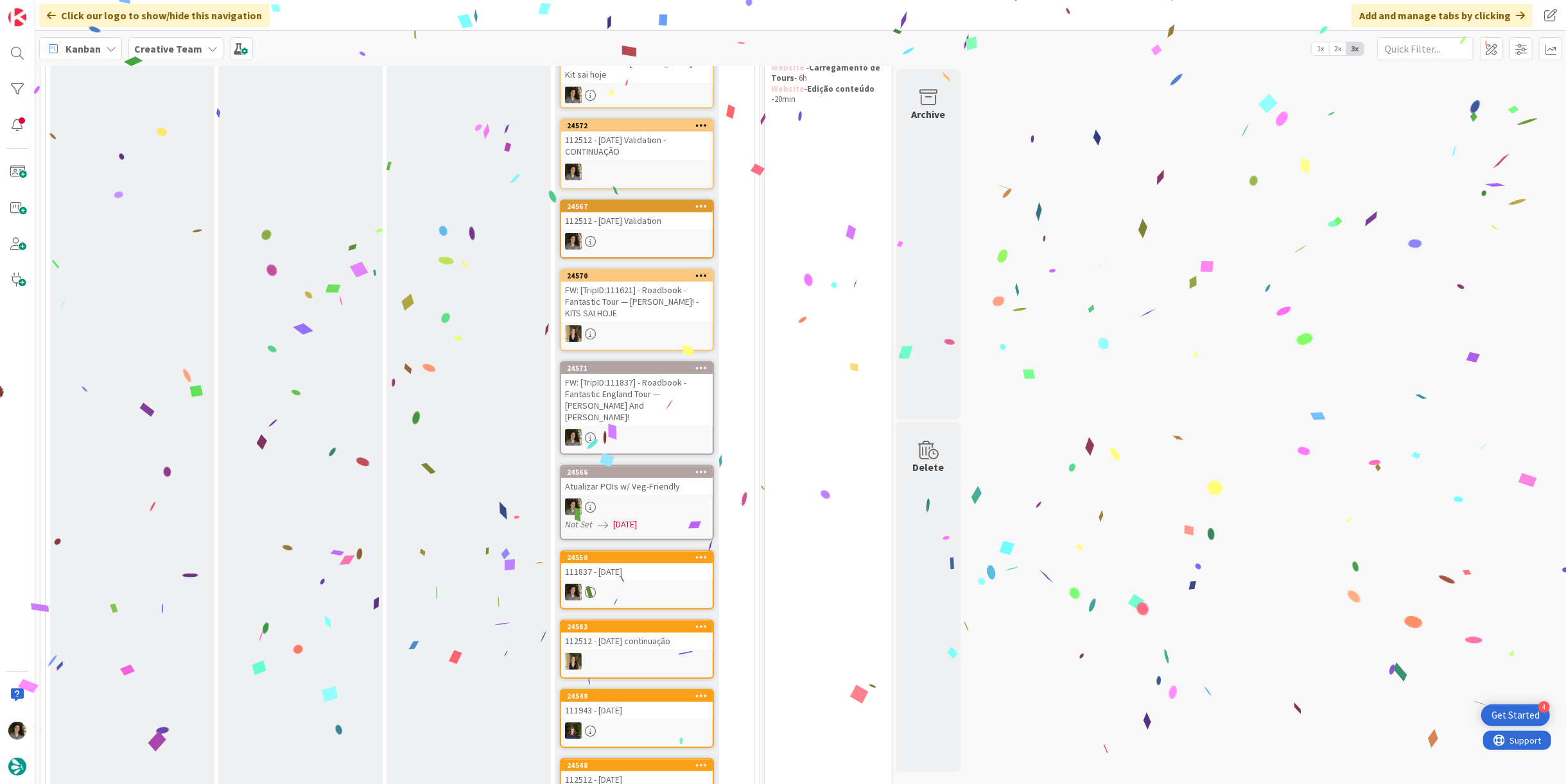
scroll to position [71, 0]
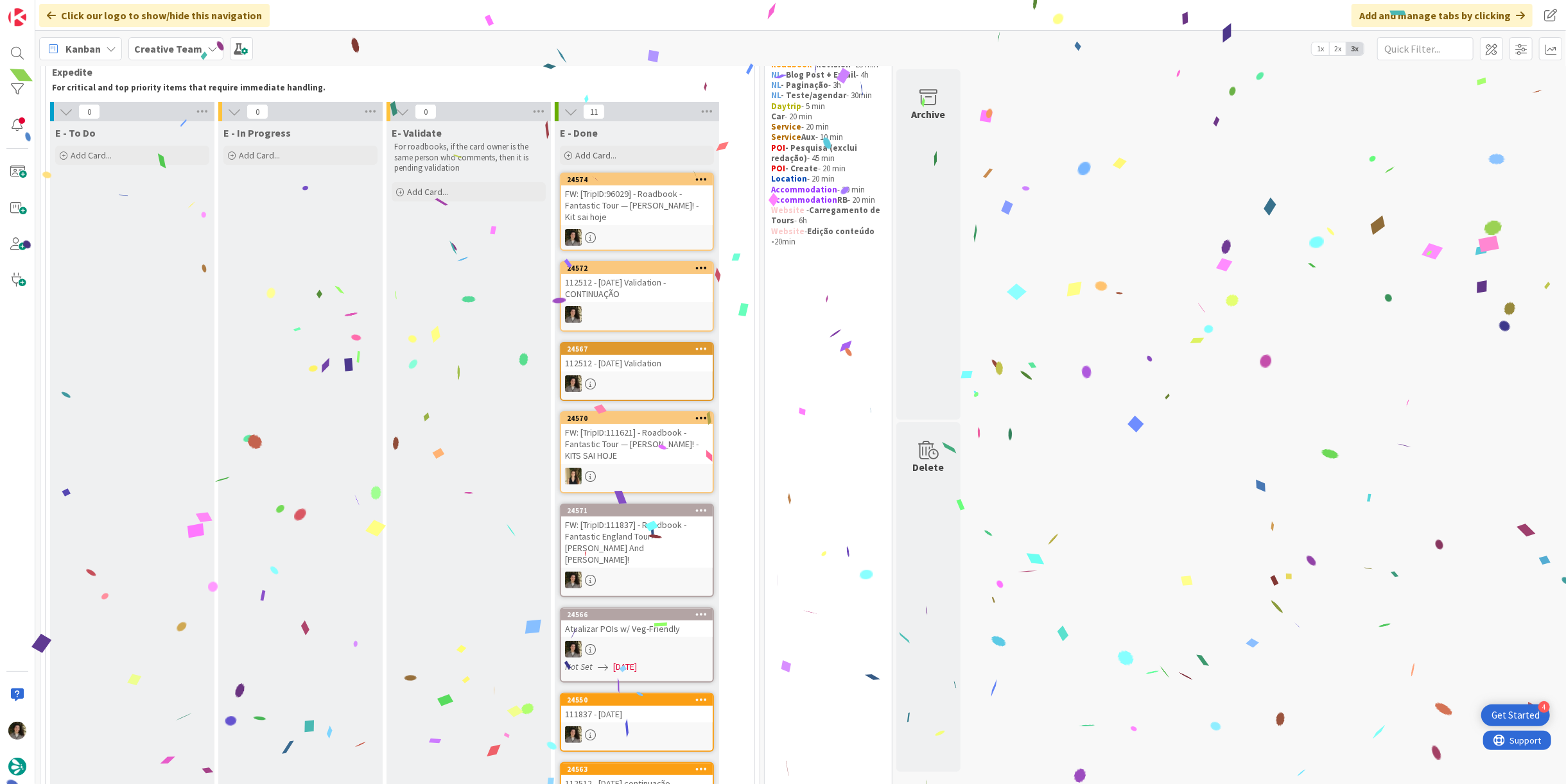
click at [663, 203] on div "FW: [TripID:96029] - Roadbook - Fantastic Tour — [PERSON_NAME]! - Kit sai hoje" at bounding box center [637, 205] width 151 height 40
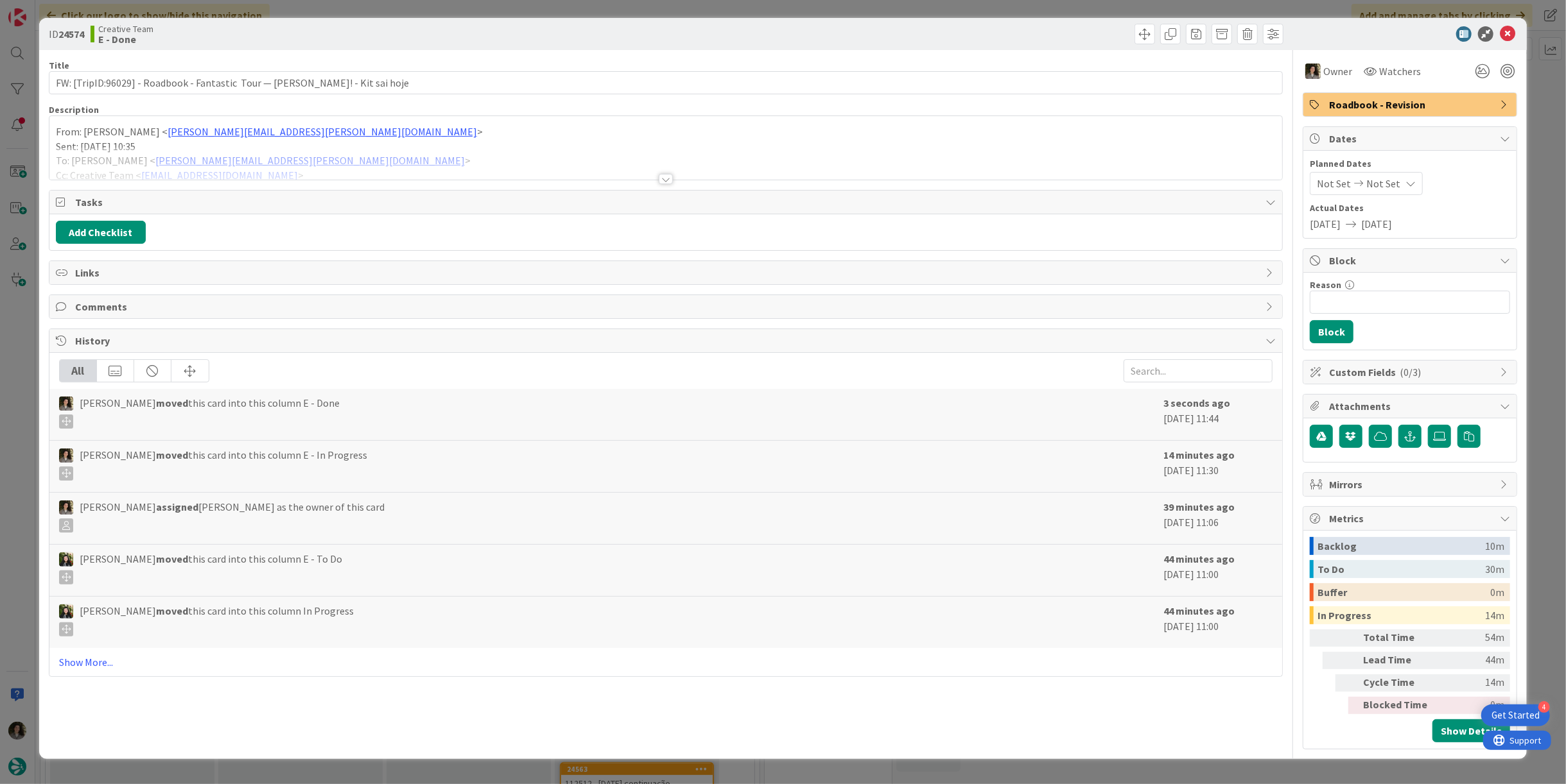
click at [1395, 108] on span "Roadbook - Revision" at bounding box center [1412, 105] width 165 height 16
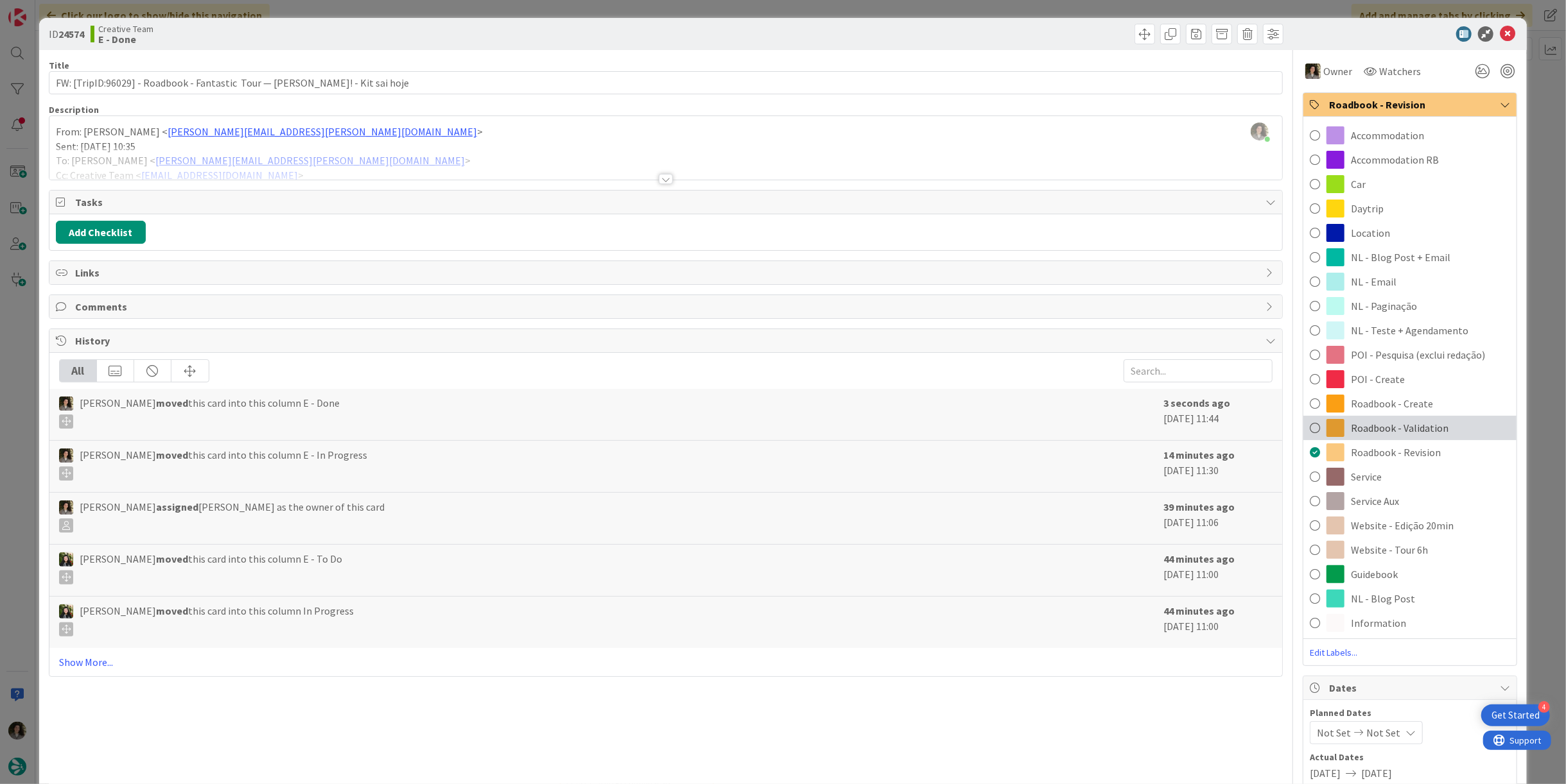
click at [1389, 426] on span "Roadbook - Validation" at bounding box center [1400, 428] width 97 height 16
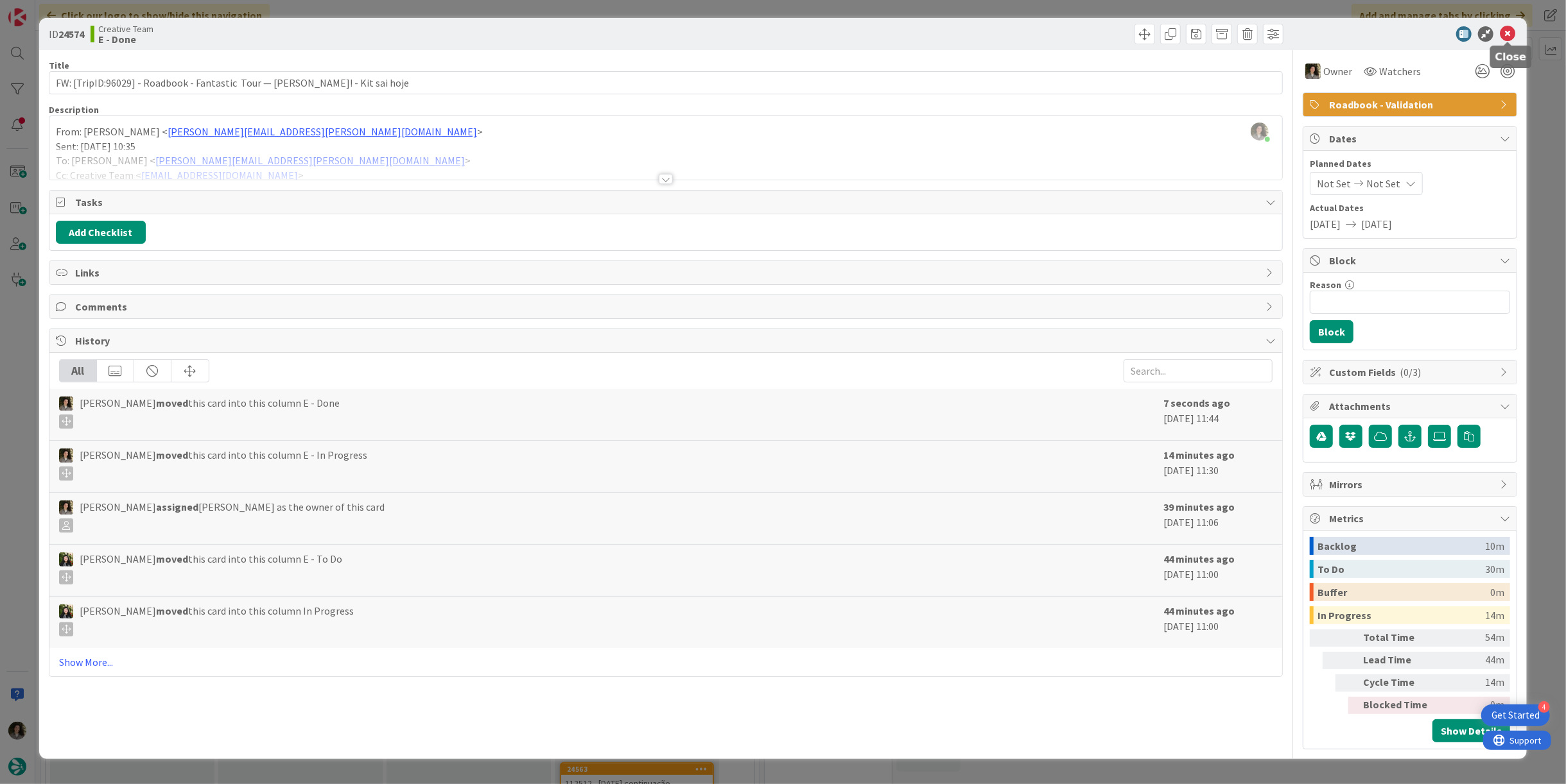
click at [1508, 29] on icon at bounding box center [1508, 34] width 16 height 16
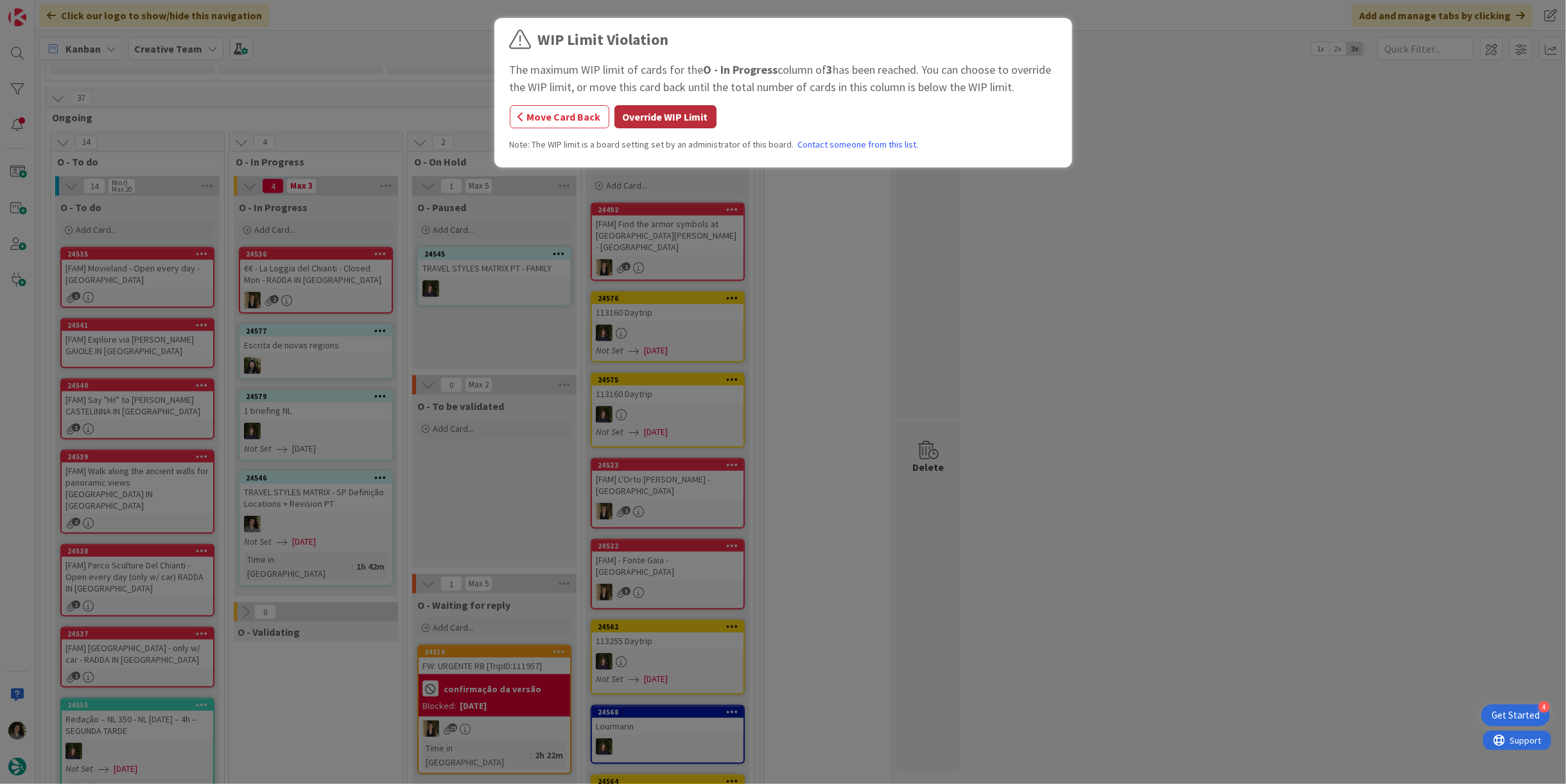
click at [665, 114] on button "Override WIP Limit" at bounding box center [665, 117] width 102 height 23
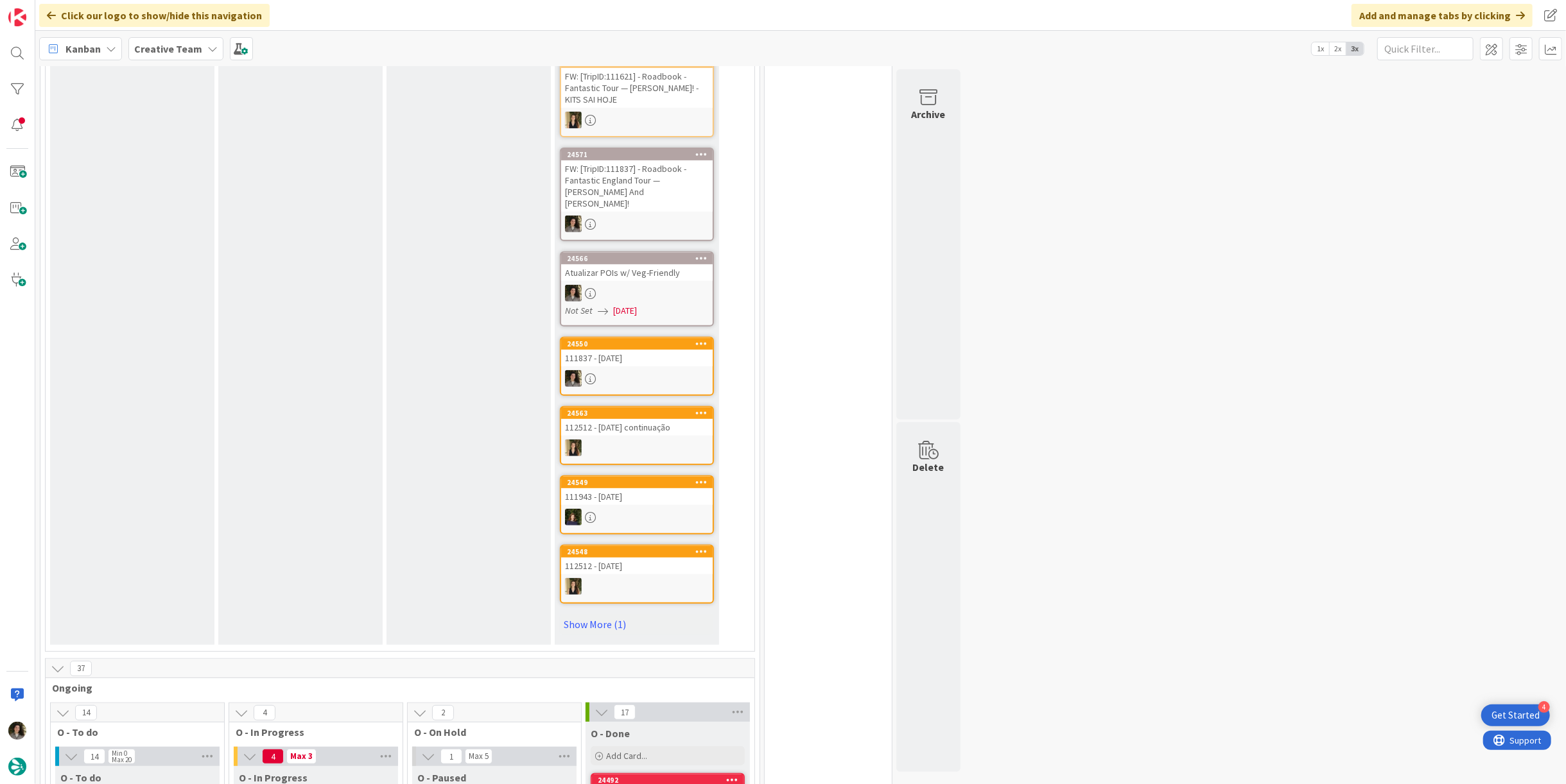
scroll to position [784, 0]
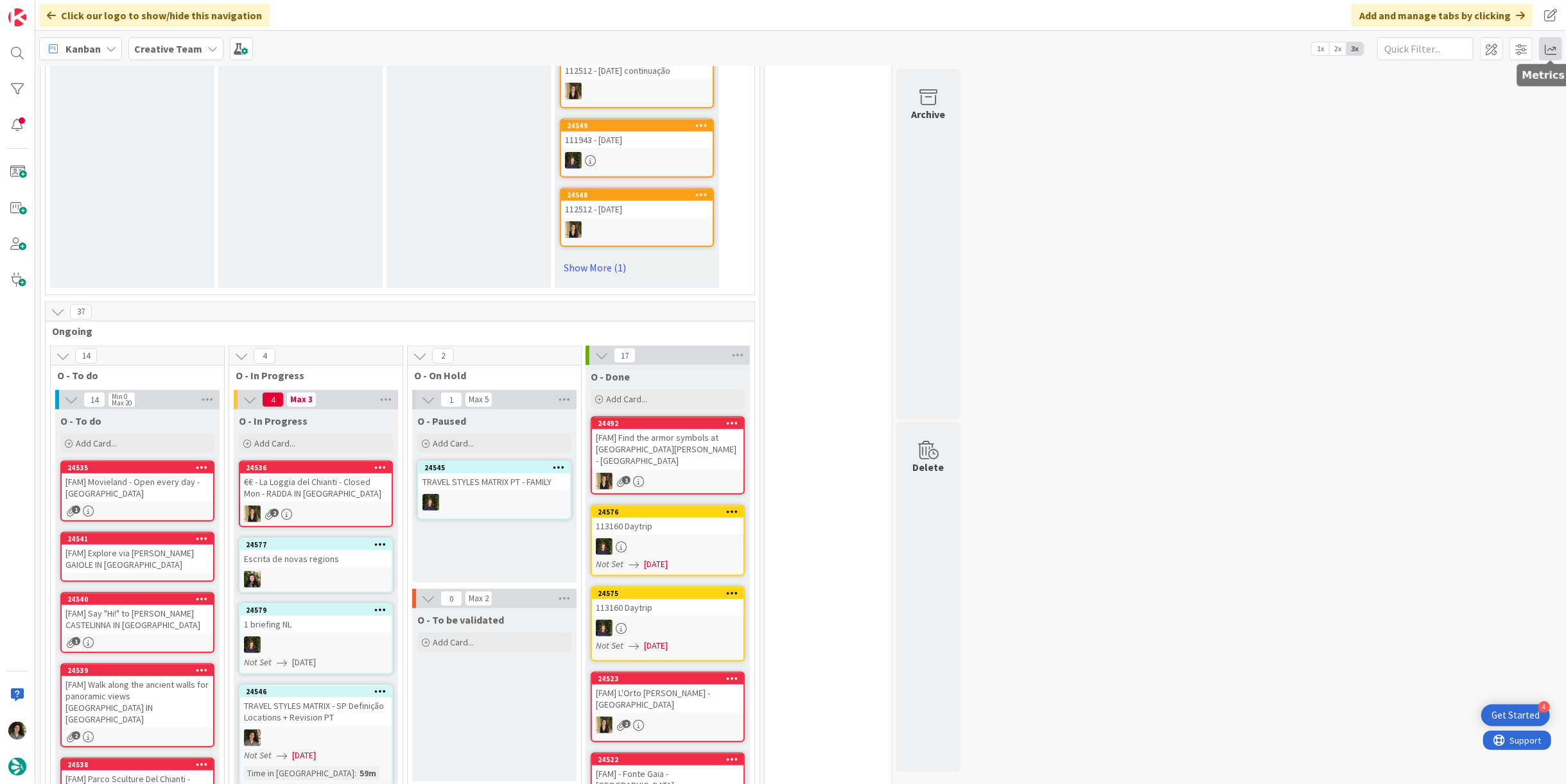
click at [1550, 56] on span at bounding box center [1550, 49] width 23 height 23
click at [1451, 149] on div "Allocation" at bounding box center [1439, 144] width 86 height 13
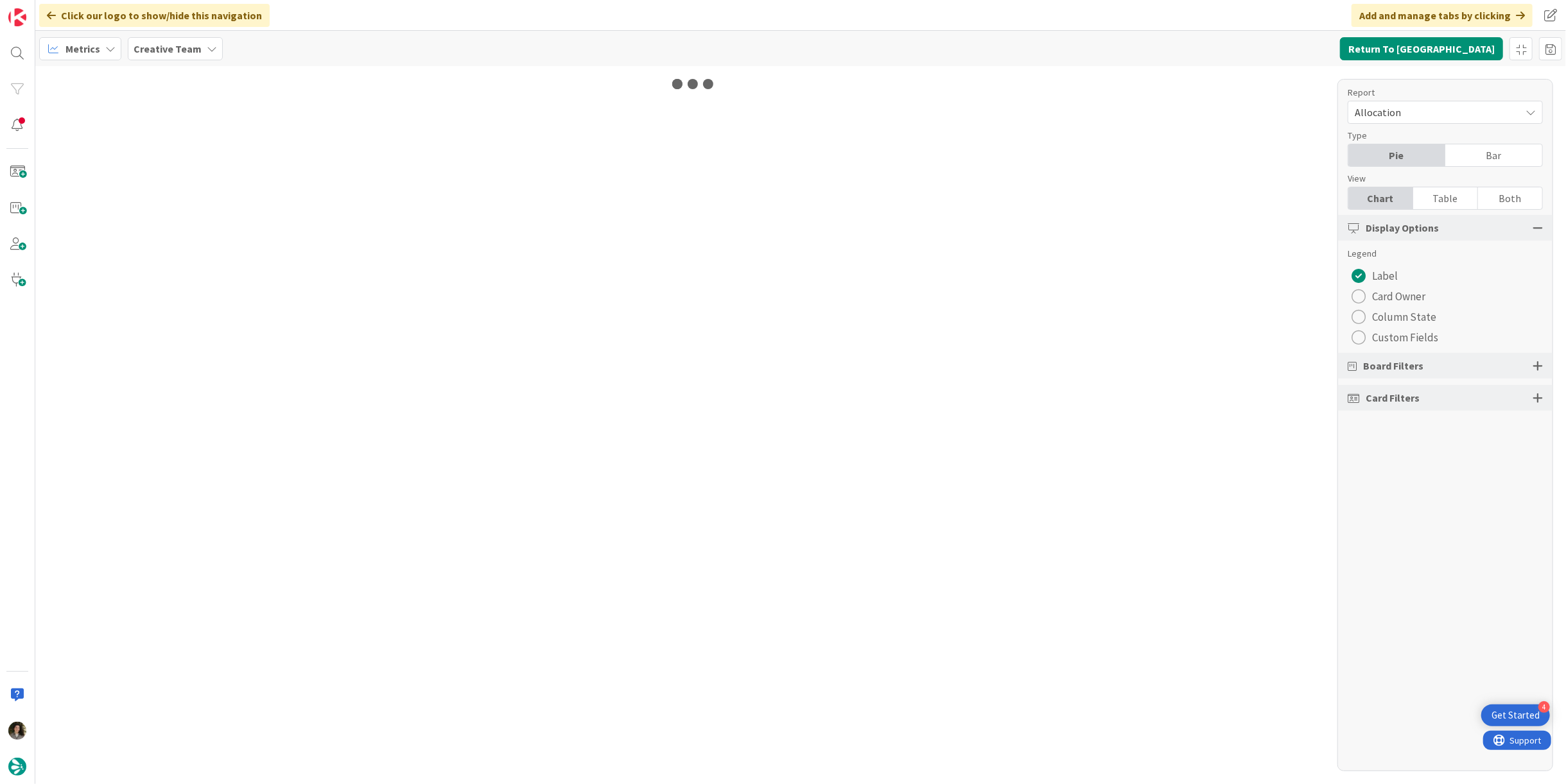
click at [1441, 198] on div "Table" at bounding box center [1445, 197] width 65 height 22
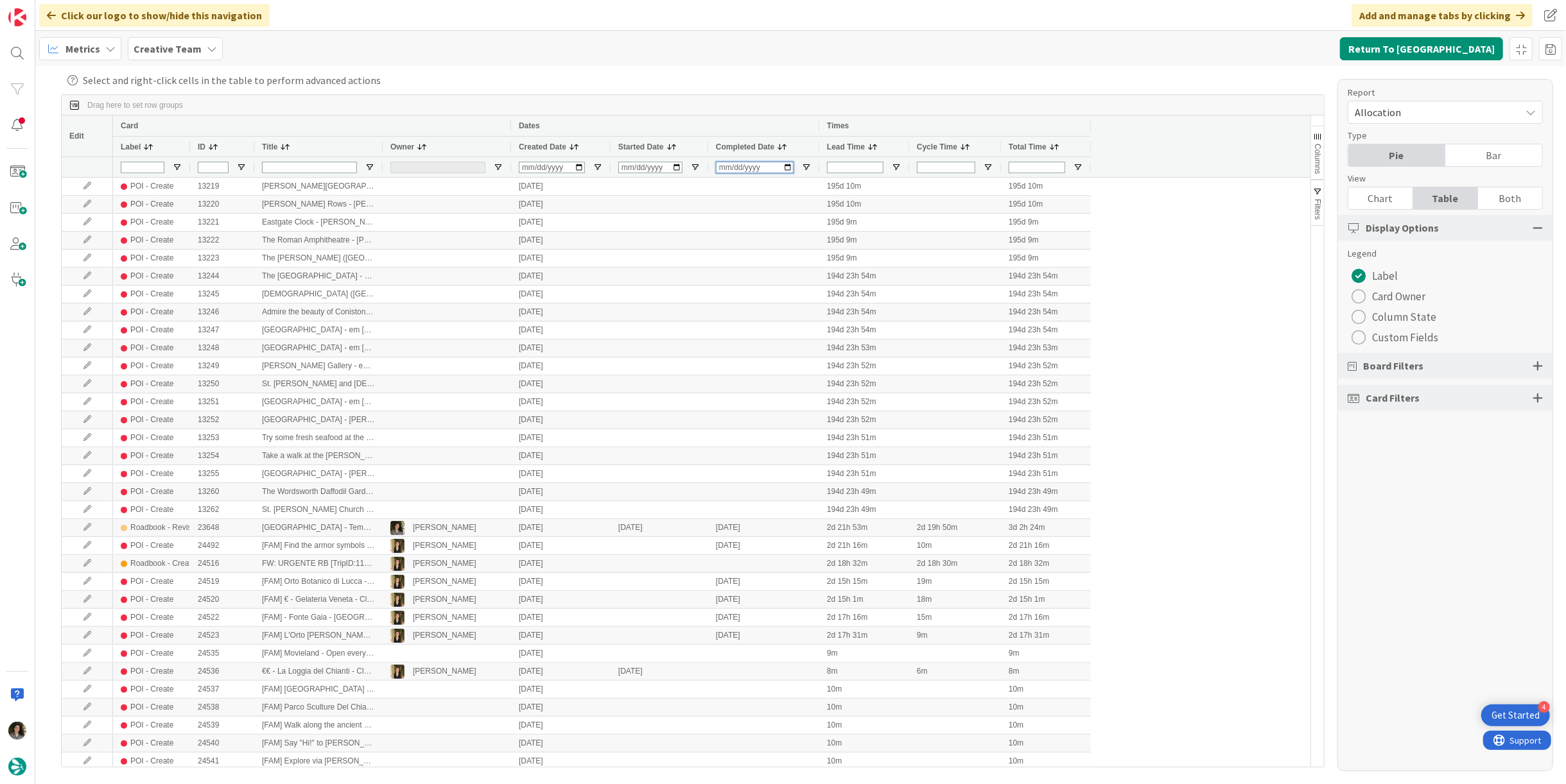
click at [721, 162] on input "Completed Date Filter Input" at bounding box center [755, 167] width 78 height 11
type input "[DATE]"
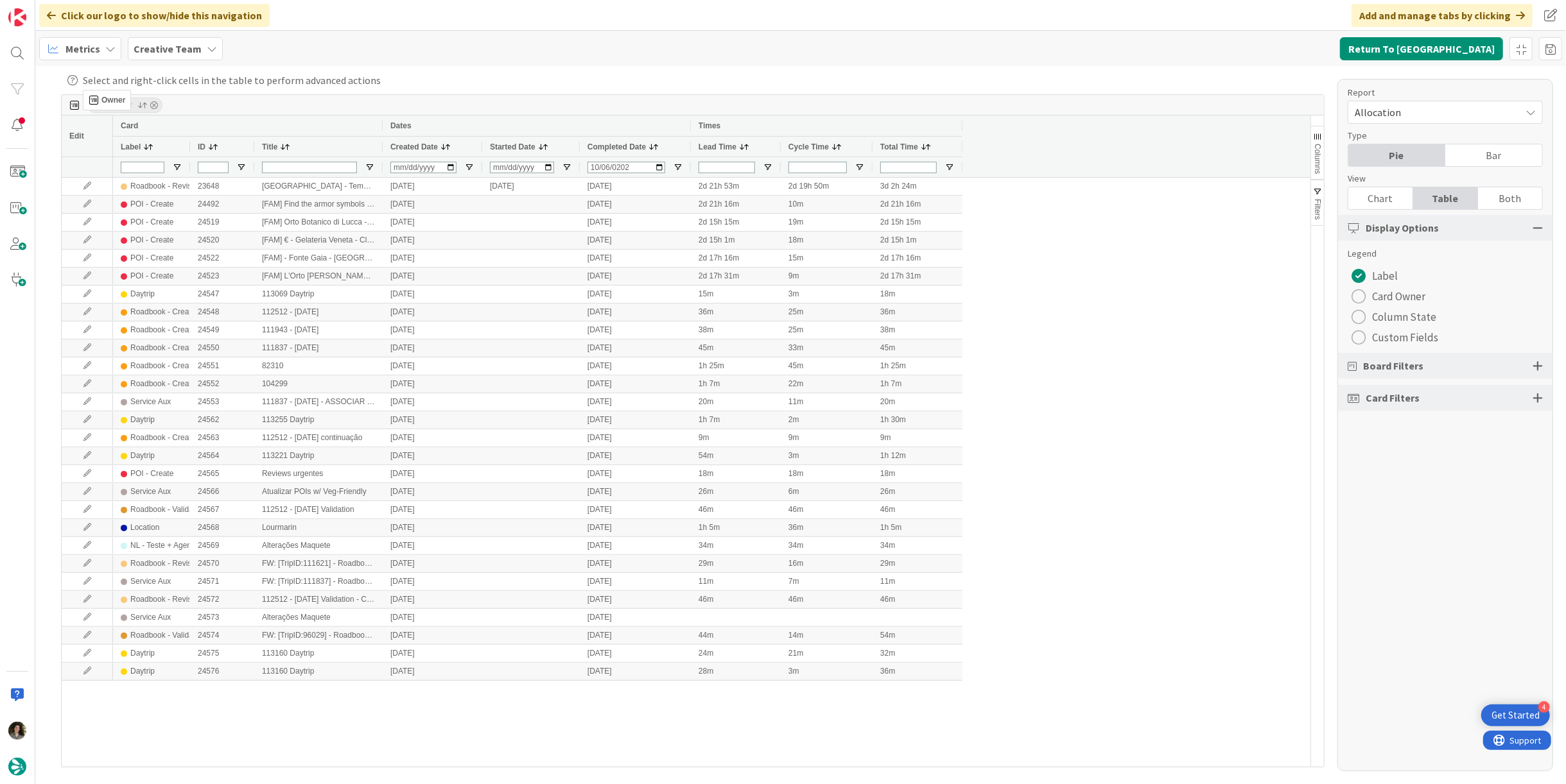
drag, startPoint x: 402, startPoint y: 142, endPoint x: 89, endPoint y: 95, distance: 316.5
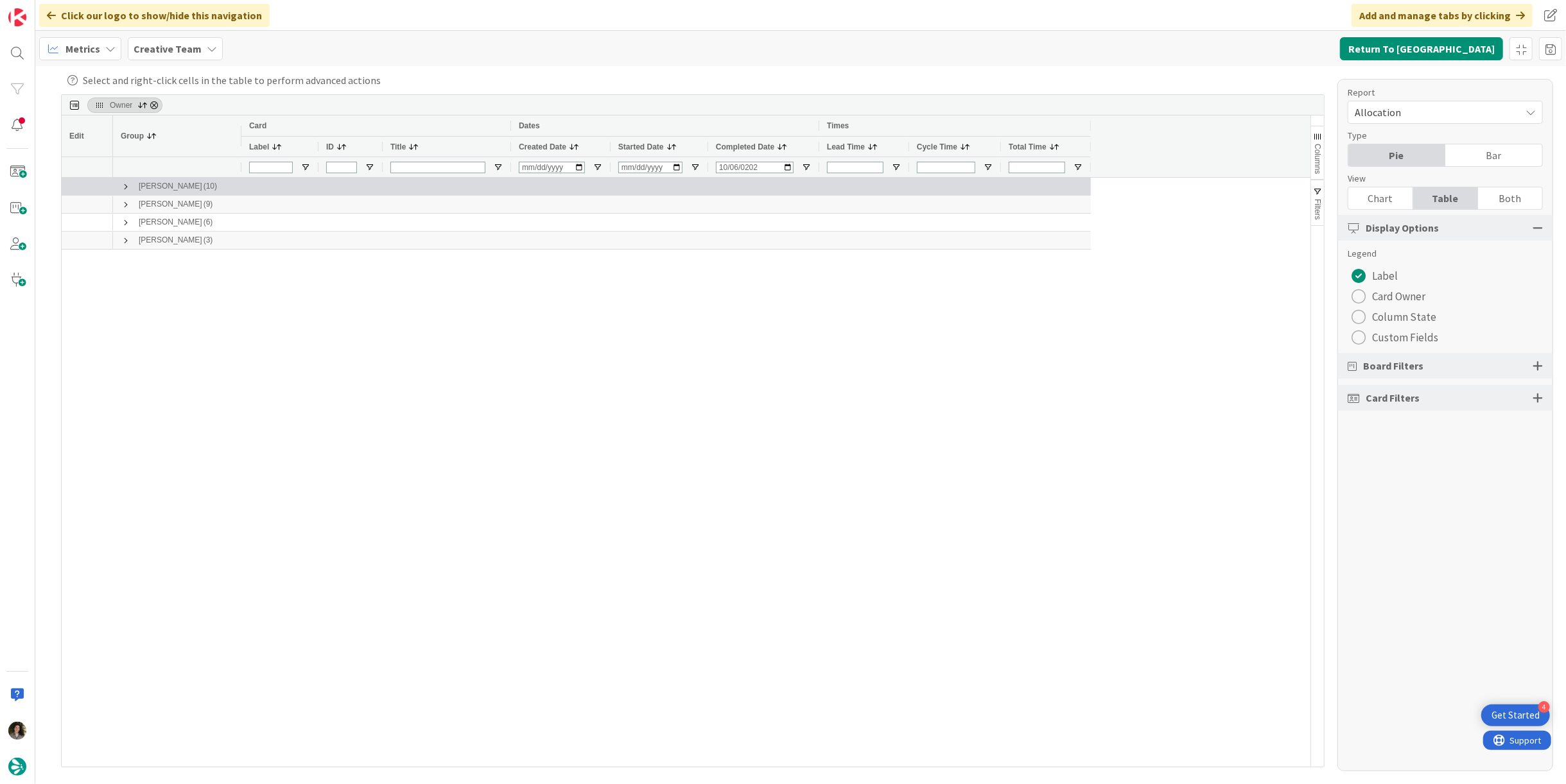
click at [121, 183] on span at bounding box center [126, 187] width 10 height 10
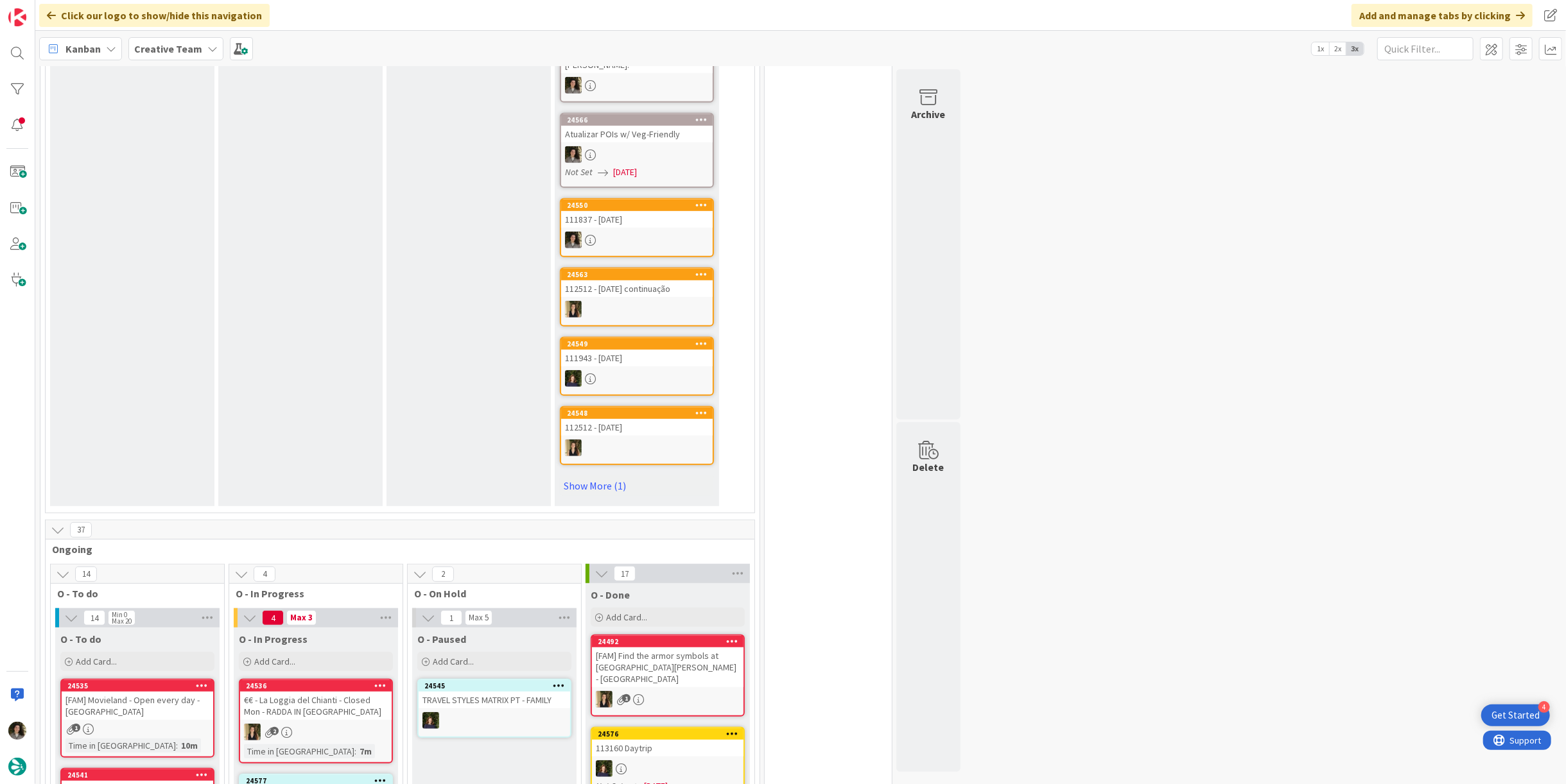
scroll to position [998, 0]
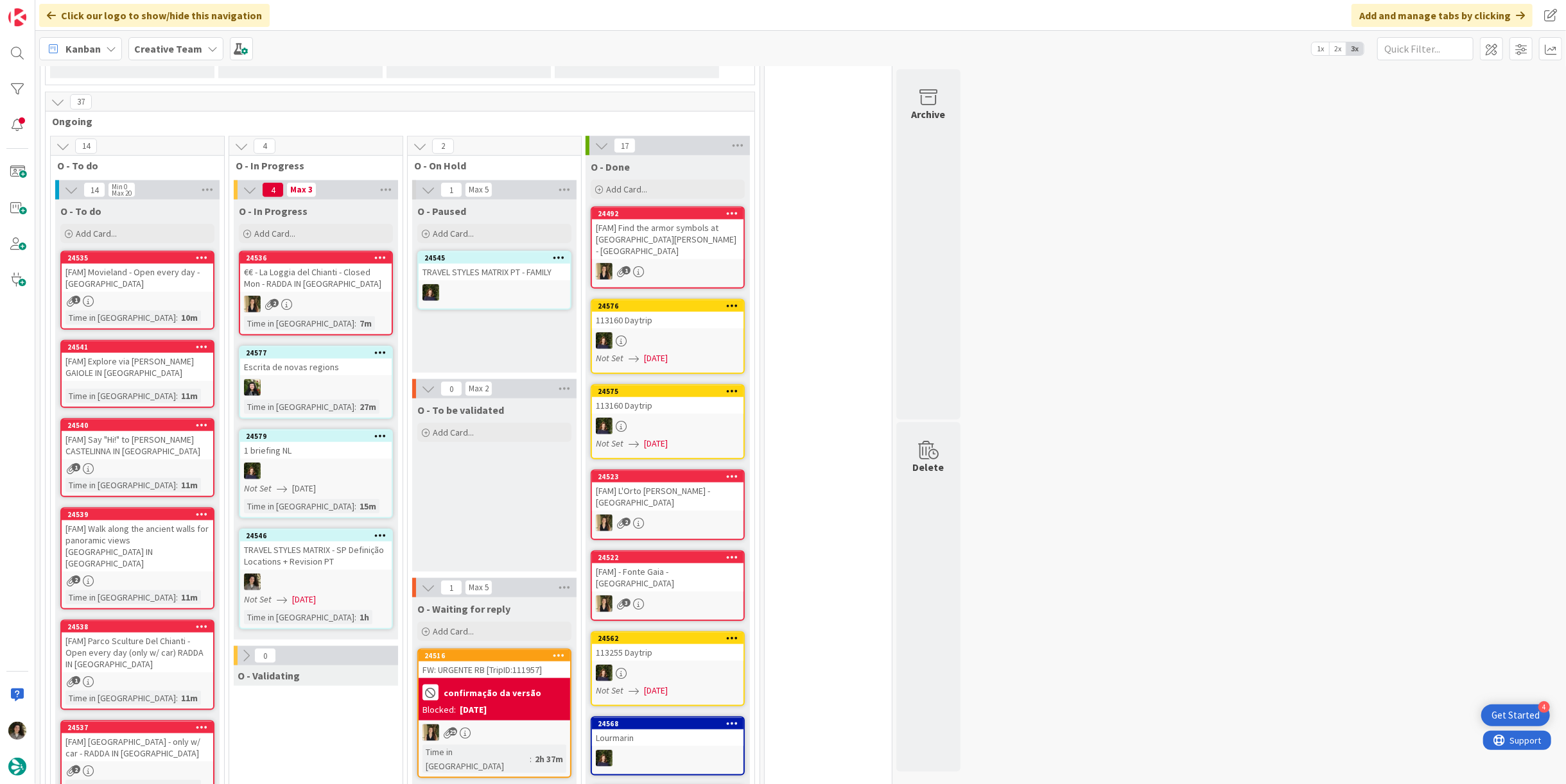
click at [330, 551] on div "TRAVEL STYLES MATRIX - SP Definição Locations + Revision PT" at bounding box center [316, 556] width 151 height 28
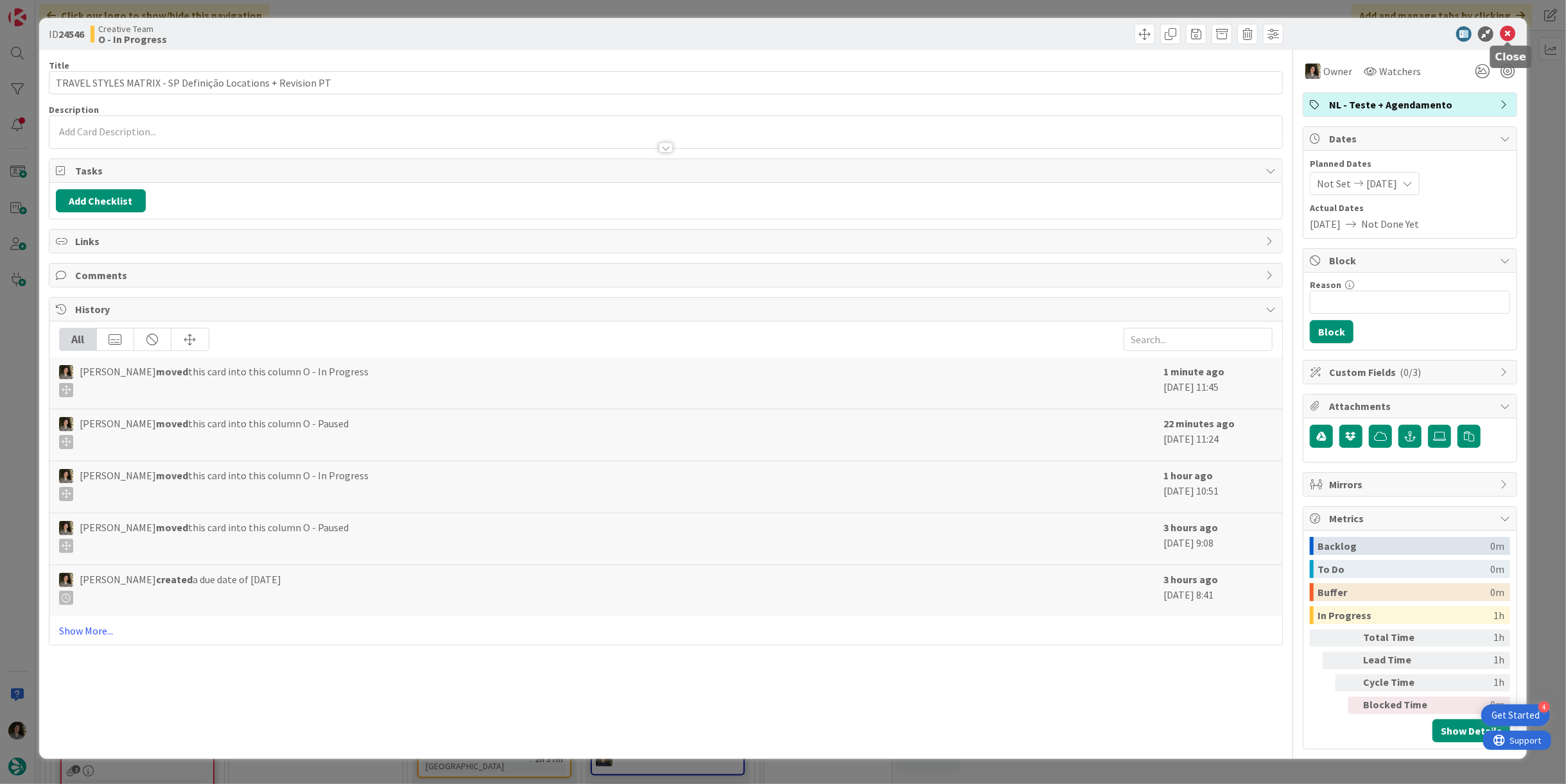
click at [1504, 35] on icon at bounding box center [1508, 34] width 16 height 16
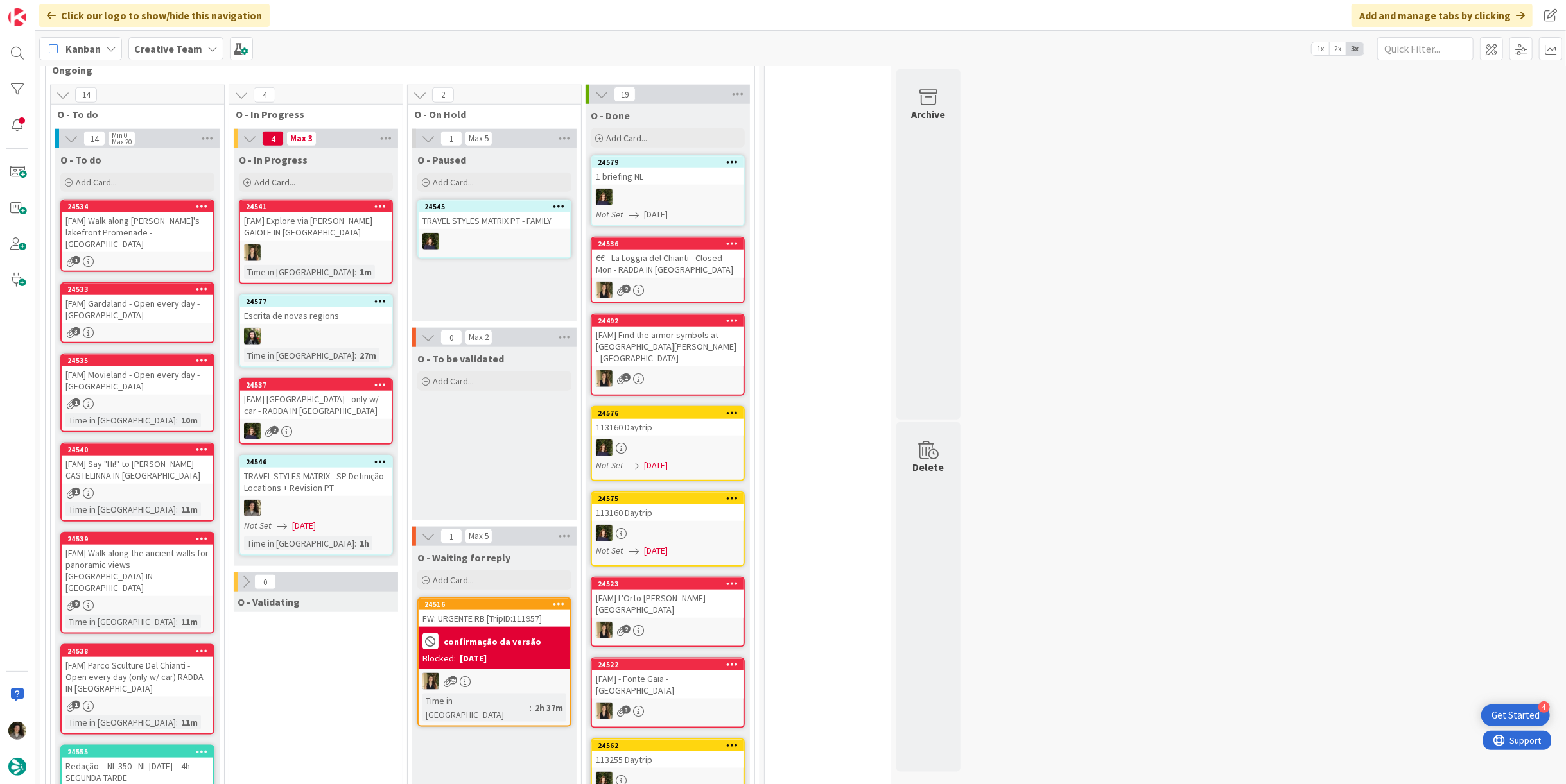
scroll to position [1069, 0]
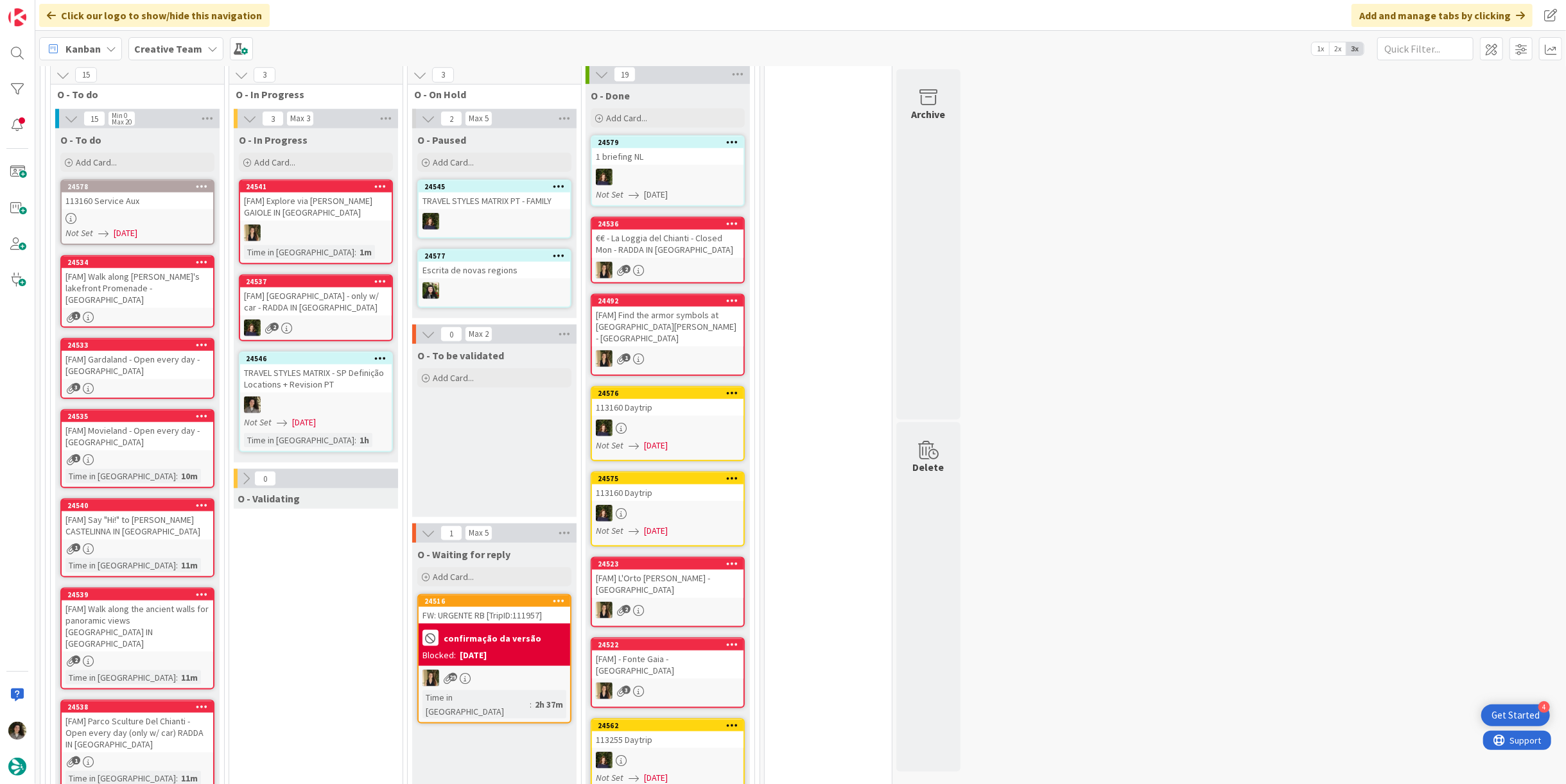
click at [99, 213] on div at bounding box center [137, 218] width 151 height 11
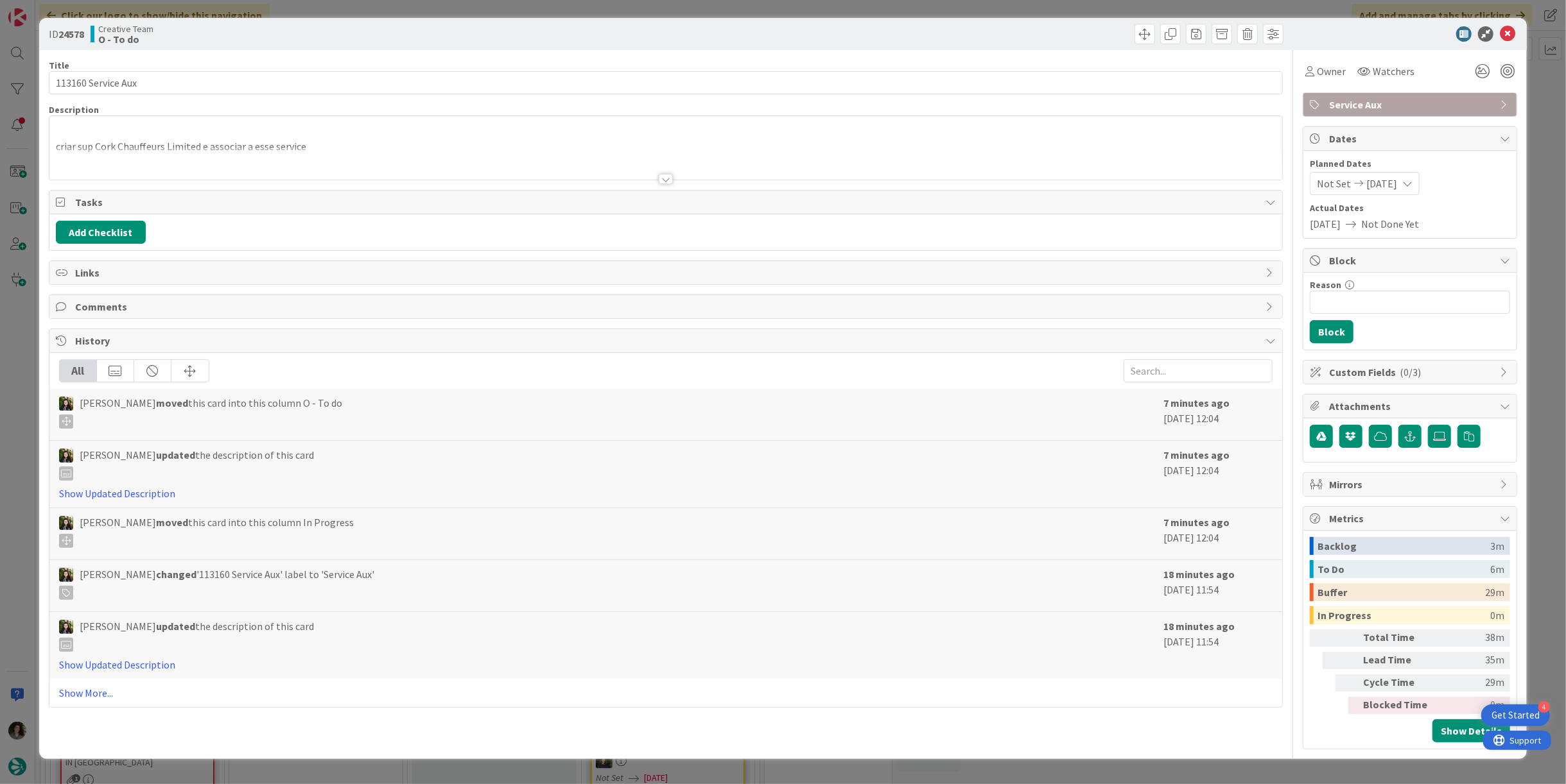
click at [680, 165] on div at bounding box center [665, 163] width 1233 height 33
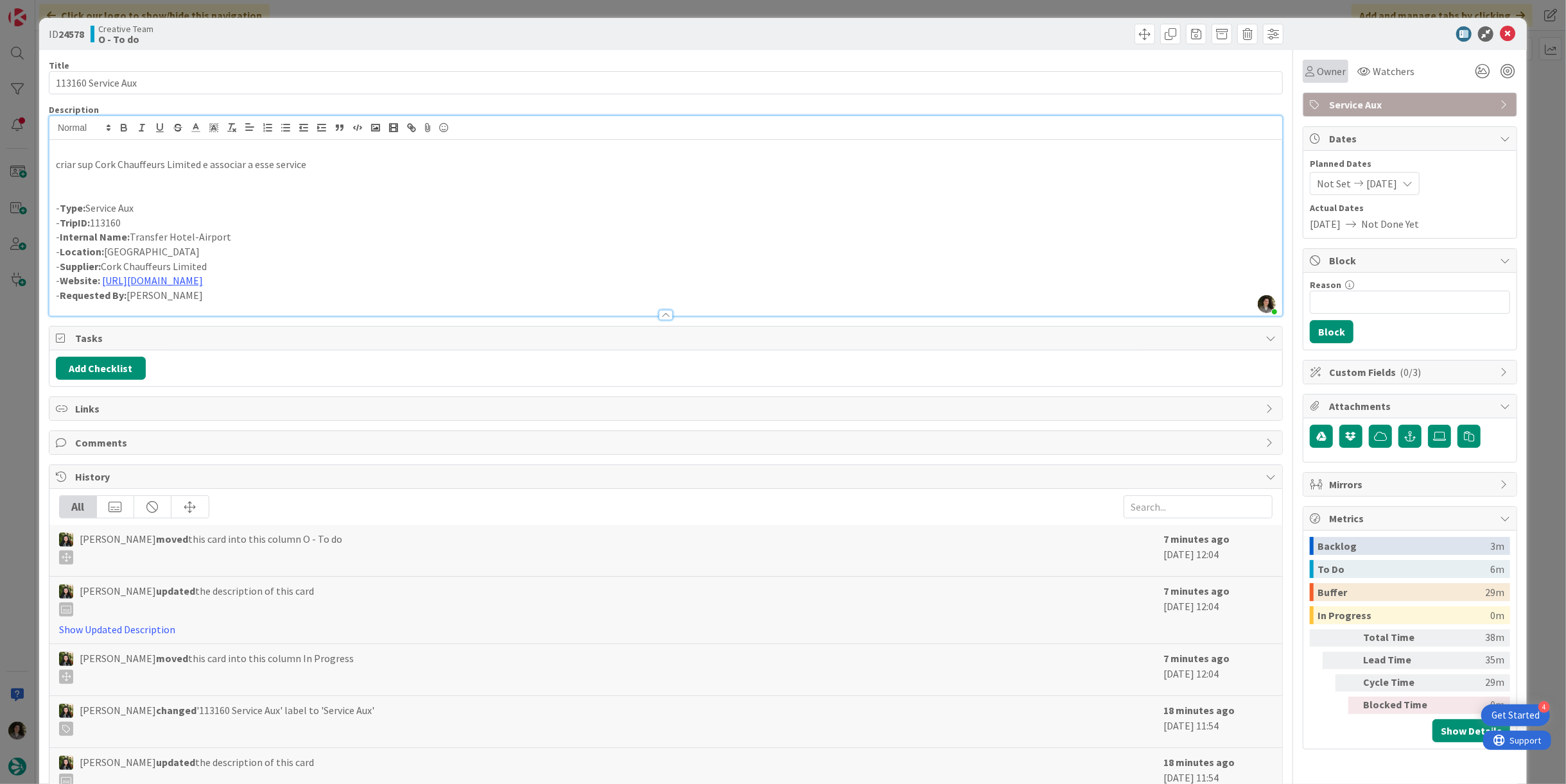
click at [1320, 75] on span "Owner" at bounding box center [1331, 71] width 29 height 16
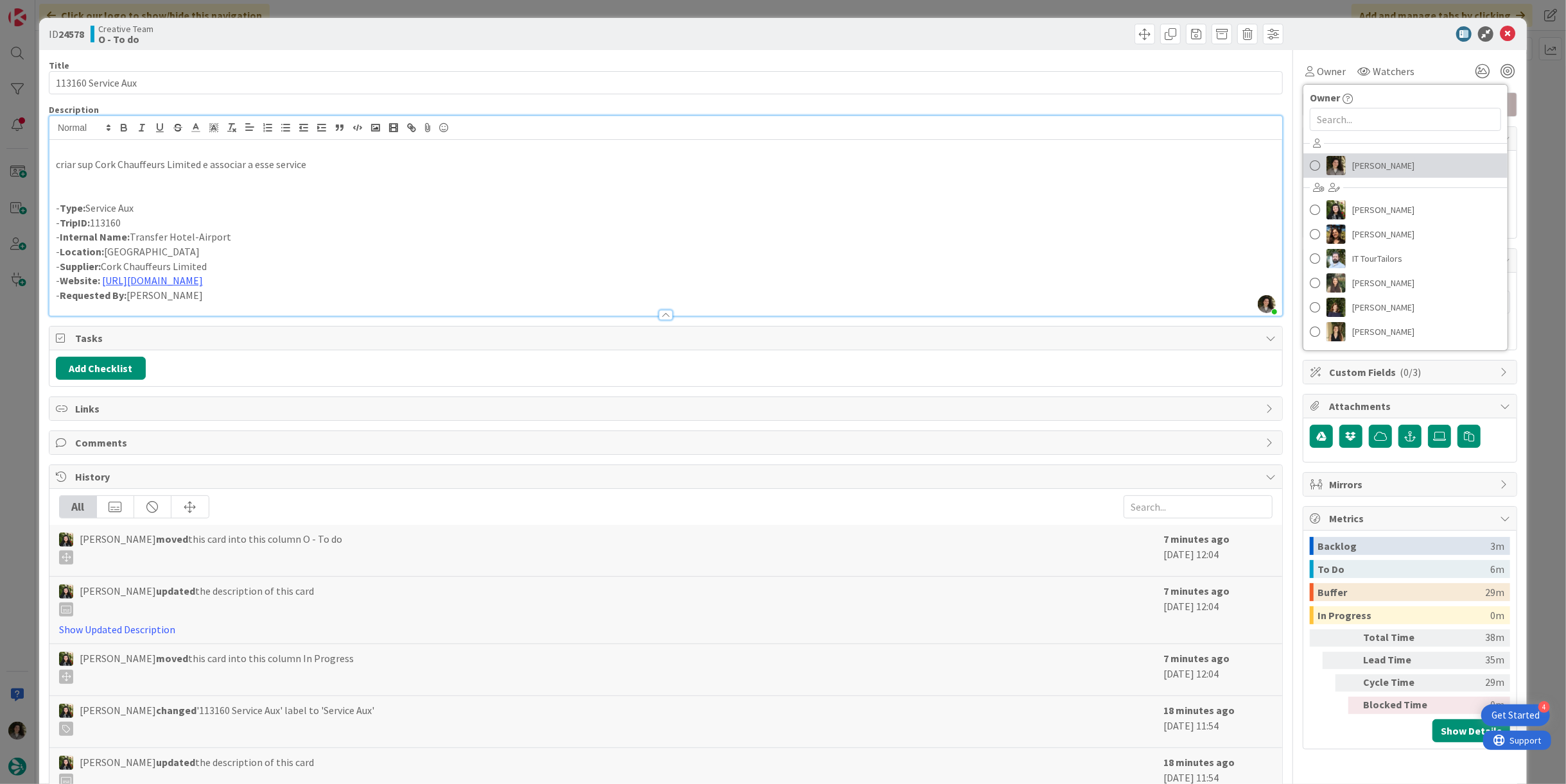
drag, startPoint x: 1367, startPoint y: 171, endPoint x: 1373, endPoint y: 165, distance: 8.5
click at [1367, 171] on span "[PERSON_NAME]" at bounding box center [1383, 165] width 62 height 19
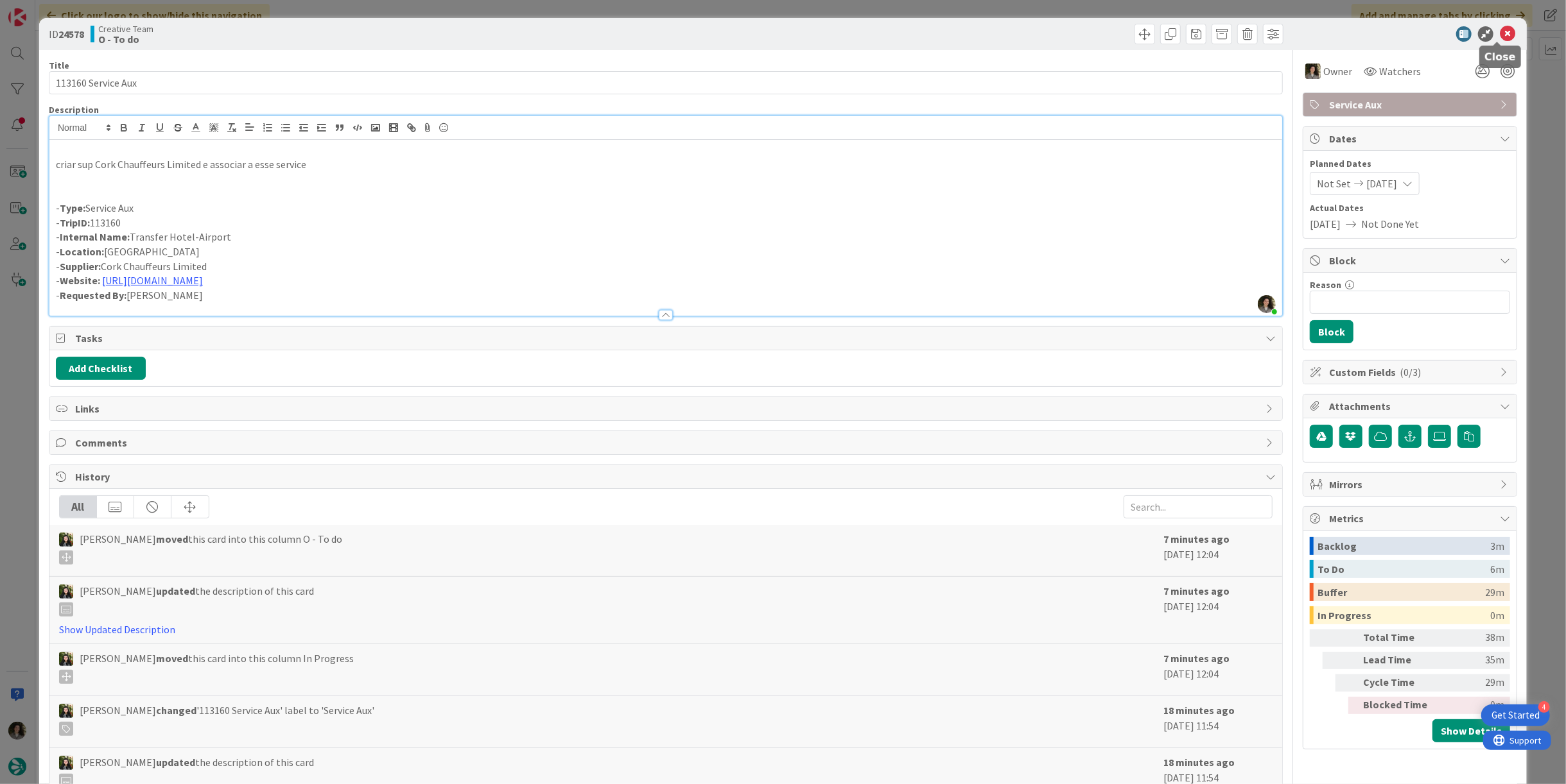
click at [1502, 37] on icon at bounding box center [1508, 34] width 16 height 16
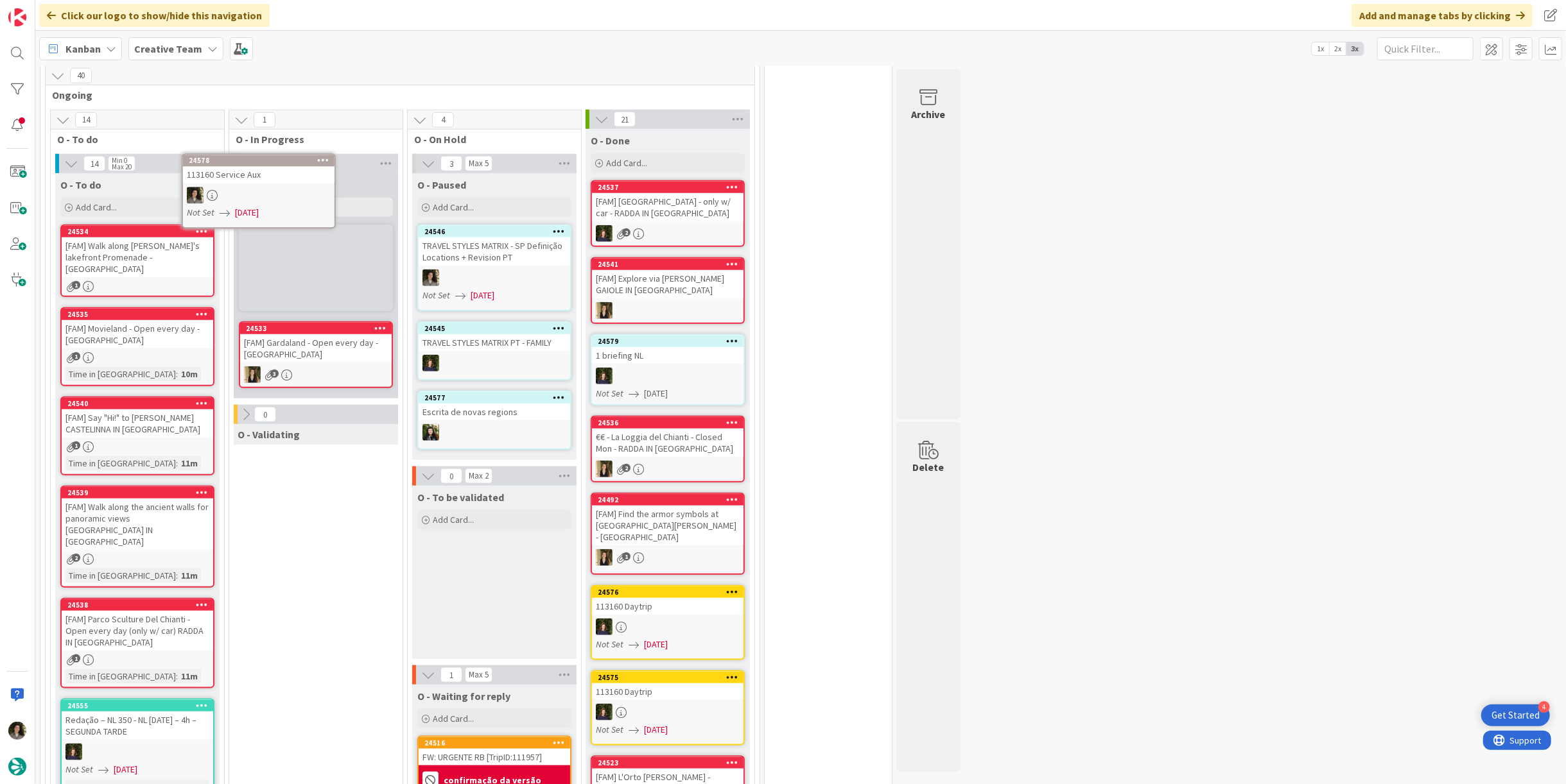
scroll to position [1020, 0]
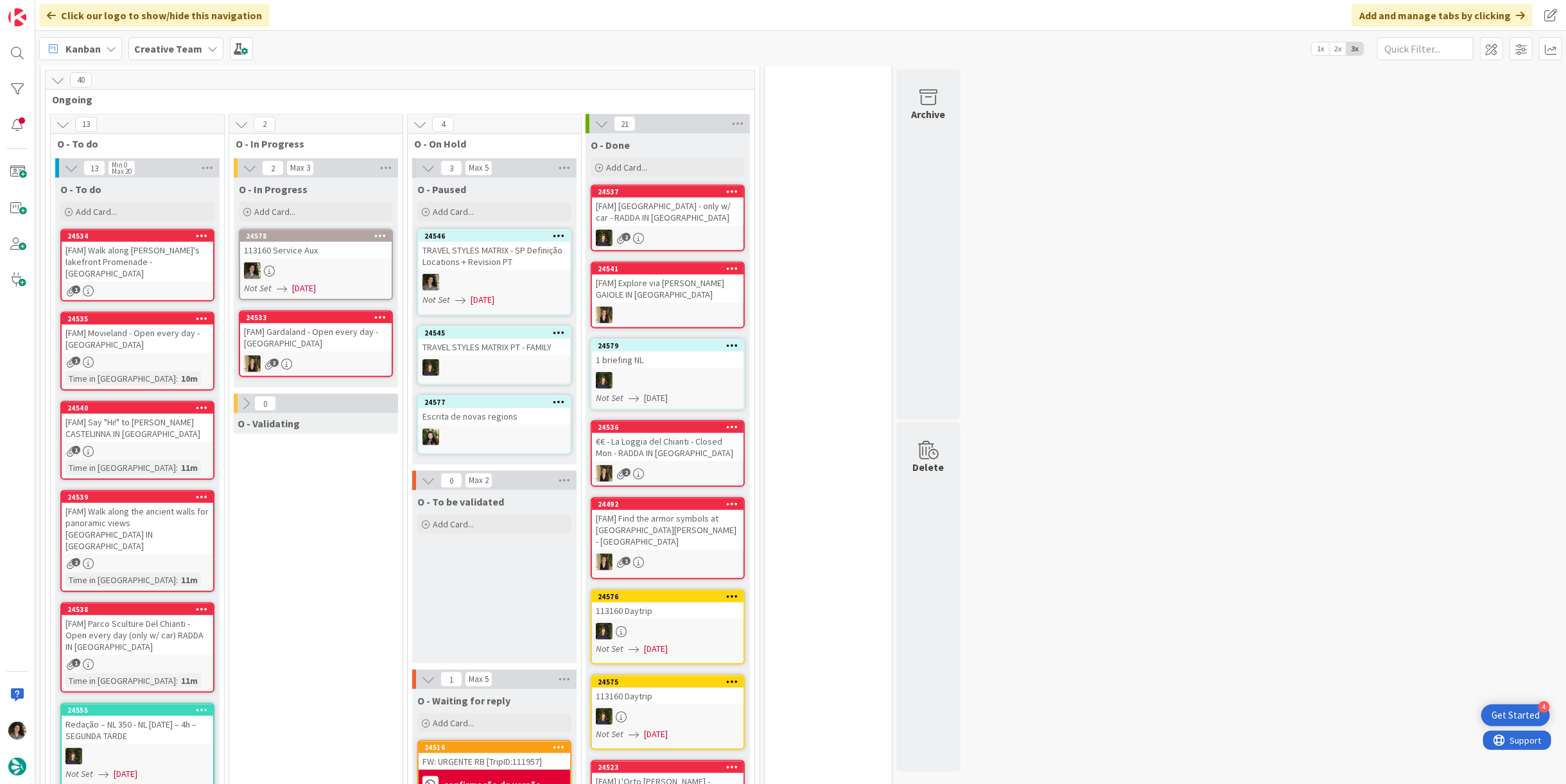
click at [454, 251] on div "TRAVEL STYLES MATRIX - SP Definição Locations + Revision PT" at bounding box center [494, 256] width 151 height 28
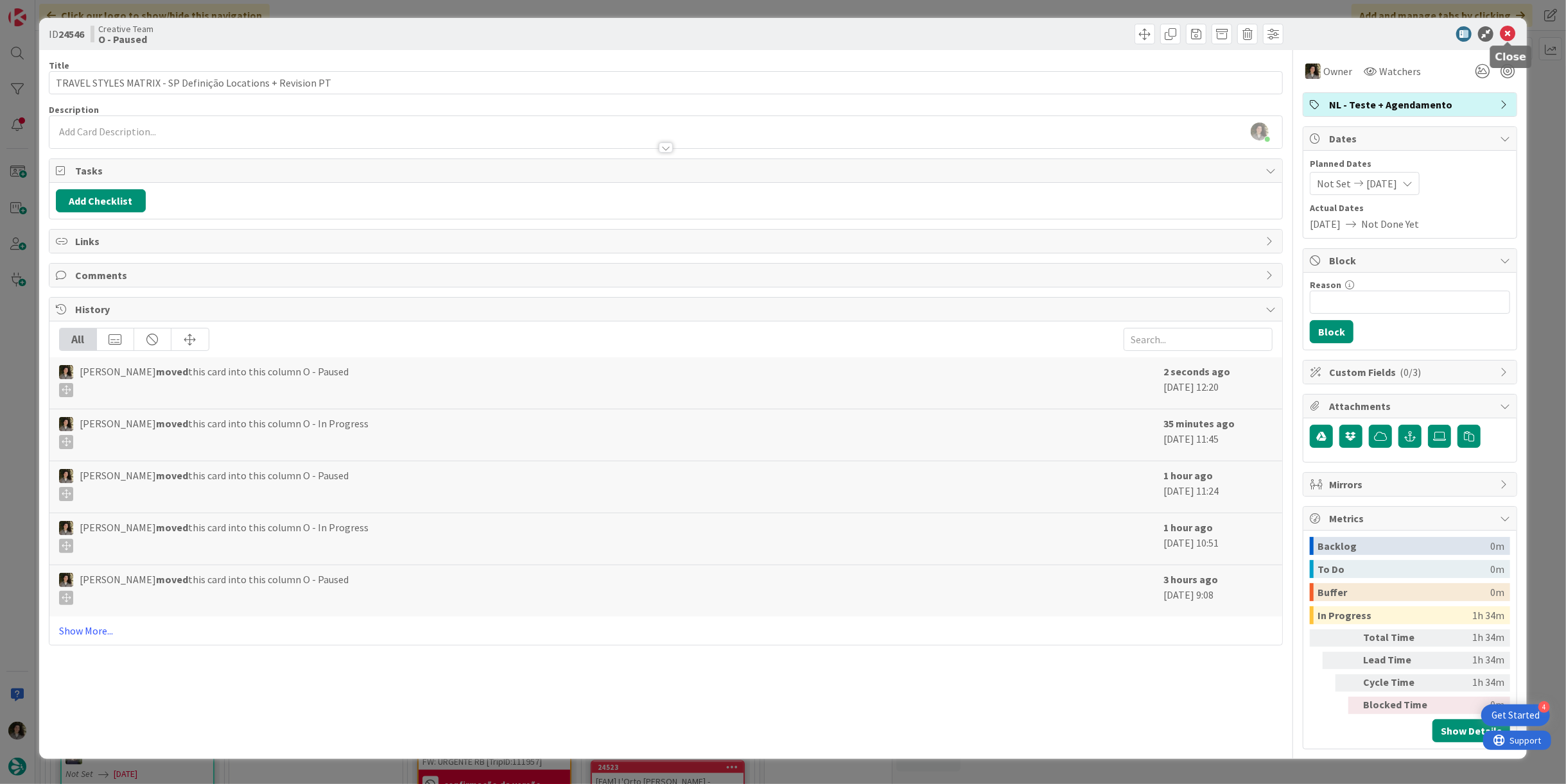
click at [1507, 38] on icon at bounding box center [1508, 34] width 16 height 16
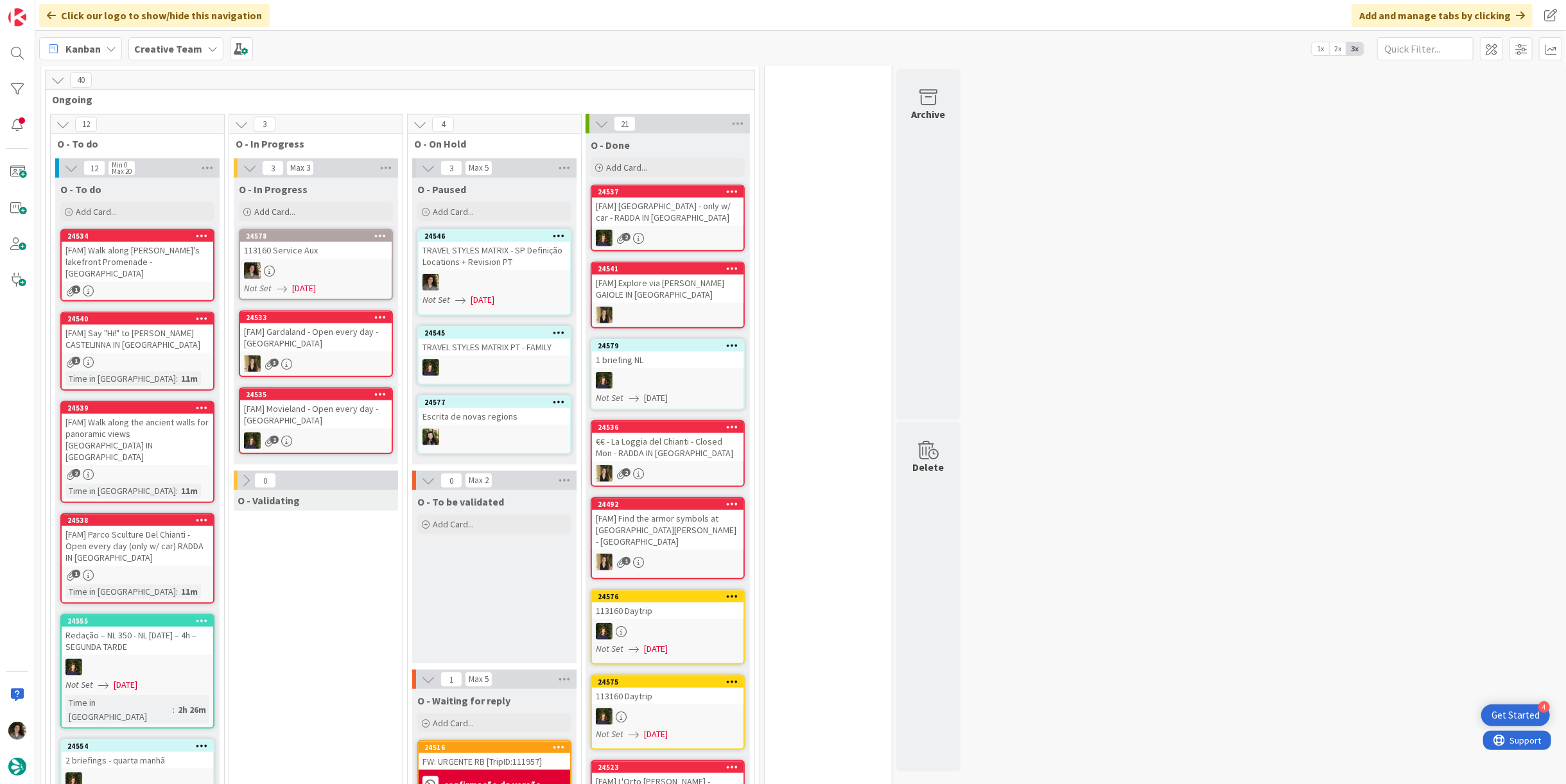
click at [350, 242] on div "113160 Service Aux" at bounding box center [316, 250] width 151 height 16
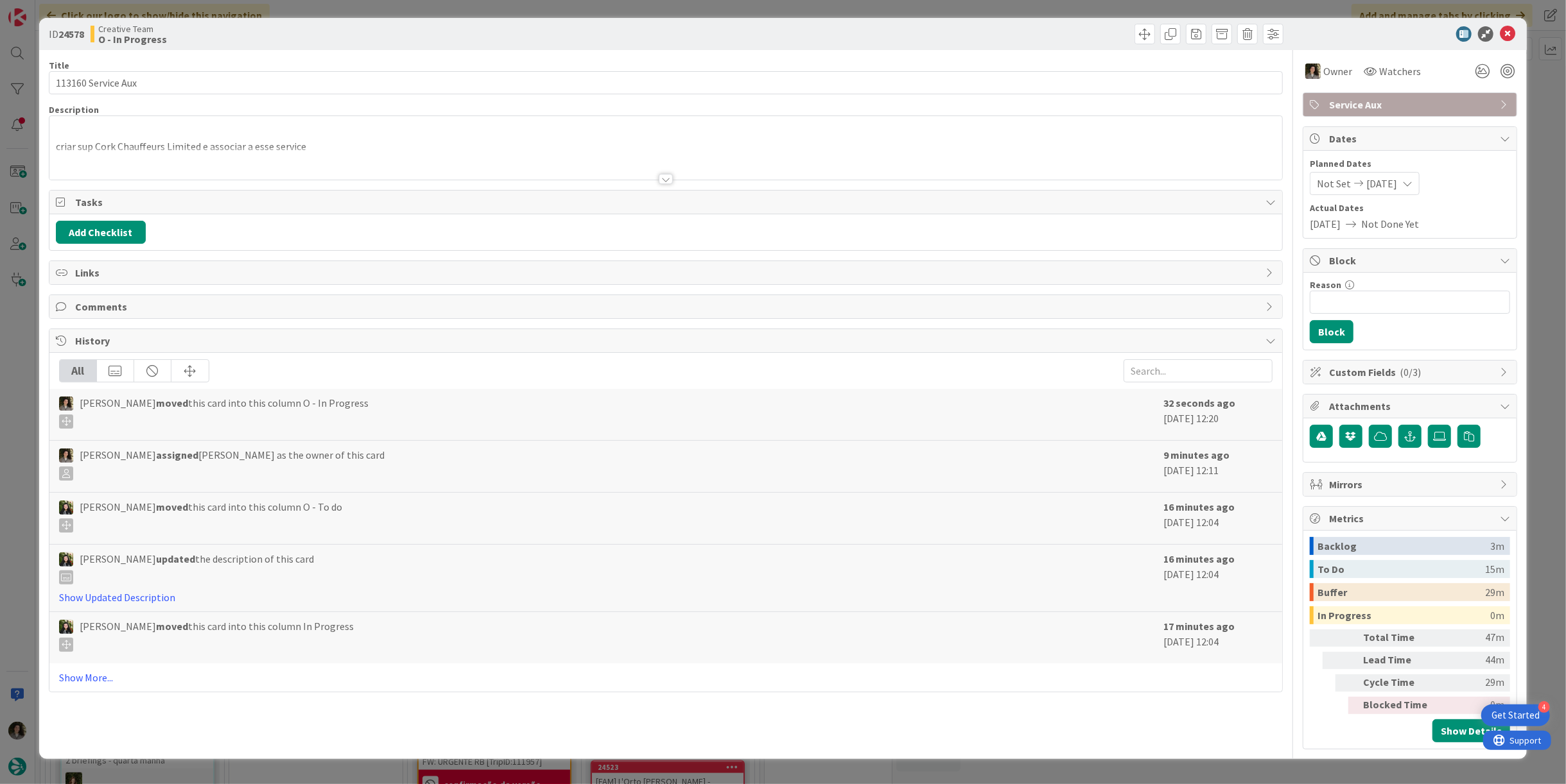
click at [665, 178] on div at bounding box center [665, 179] width 14 height 10
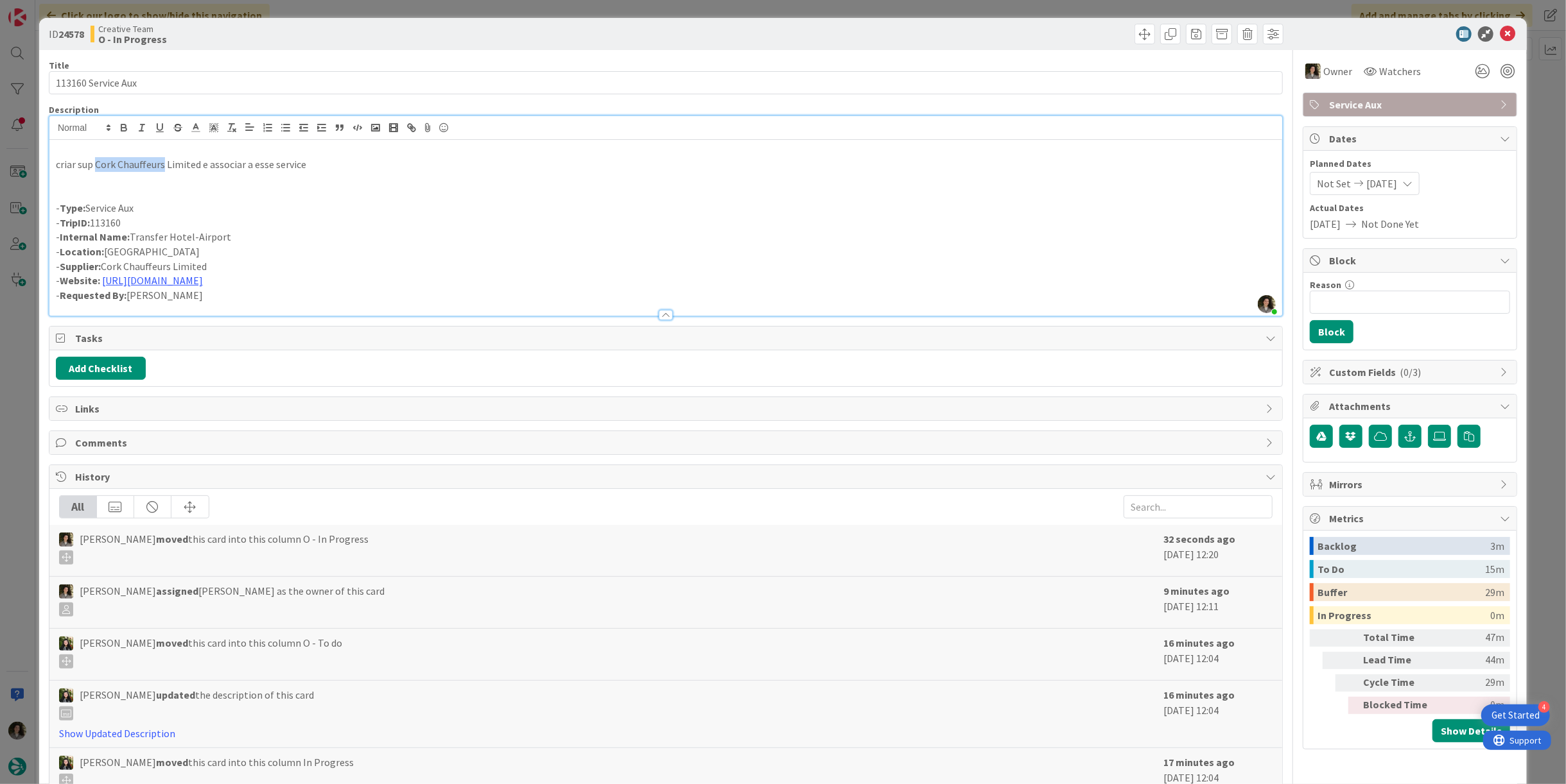
drag, startPoint x: 162, startPoint y: 165, endPoint x: 96, endPoint y: 162, distance: 66.1
click at [96, 162] on p "criar sup Cork Chauffeurs Limited e associar a esse service" at bounding box center [666, 165] width 1220 height 15
copy p "Cork Chauffeurs"
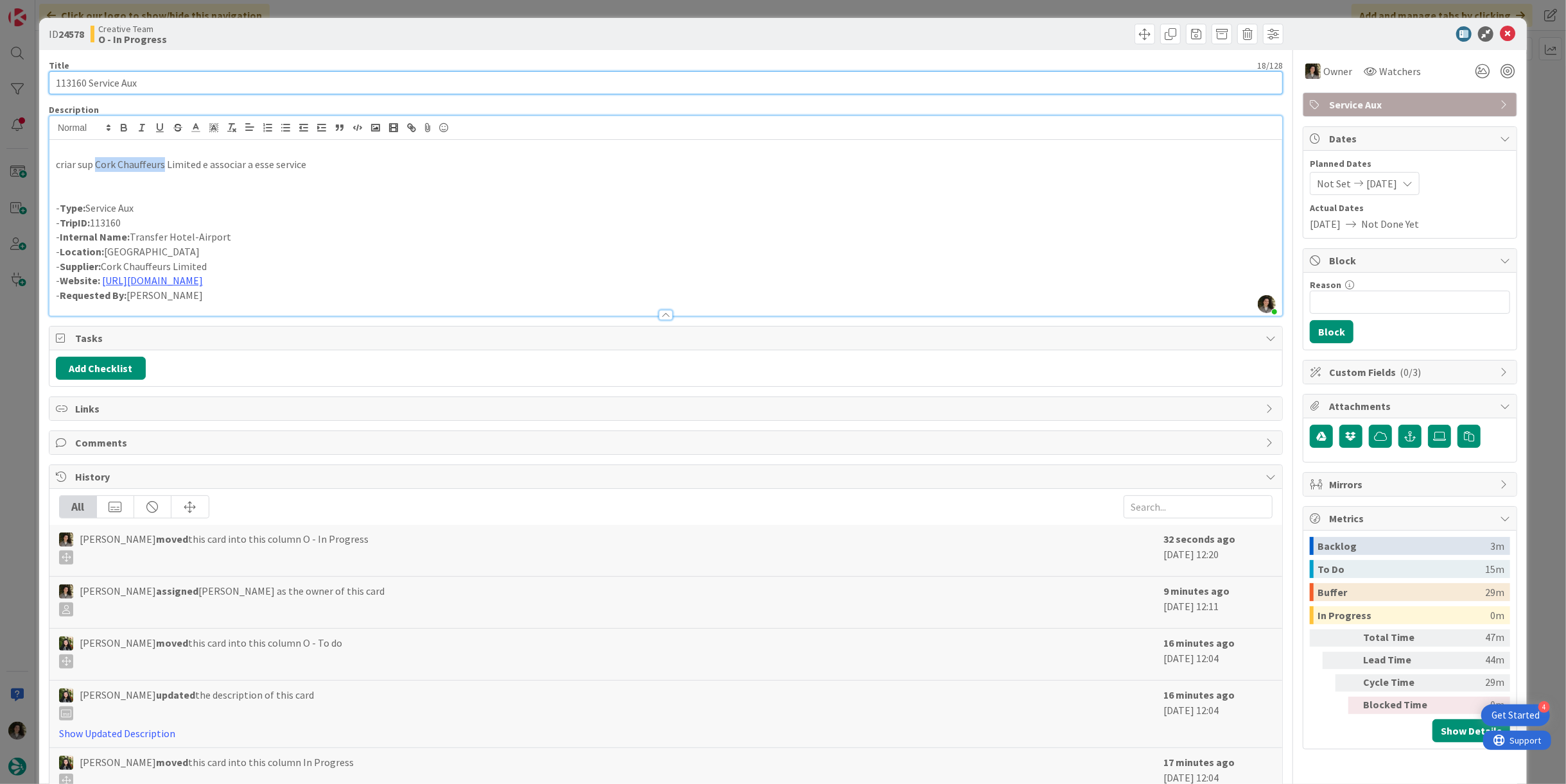
click at [204, 90] on input "113160 Service Aux" at bounding box center [665, 82] width 1234 height 23
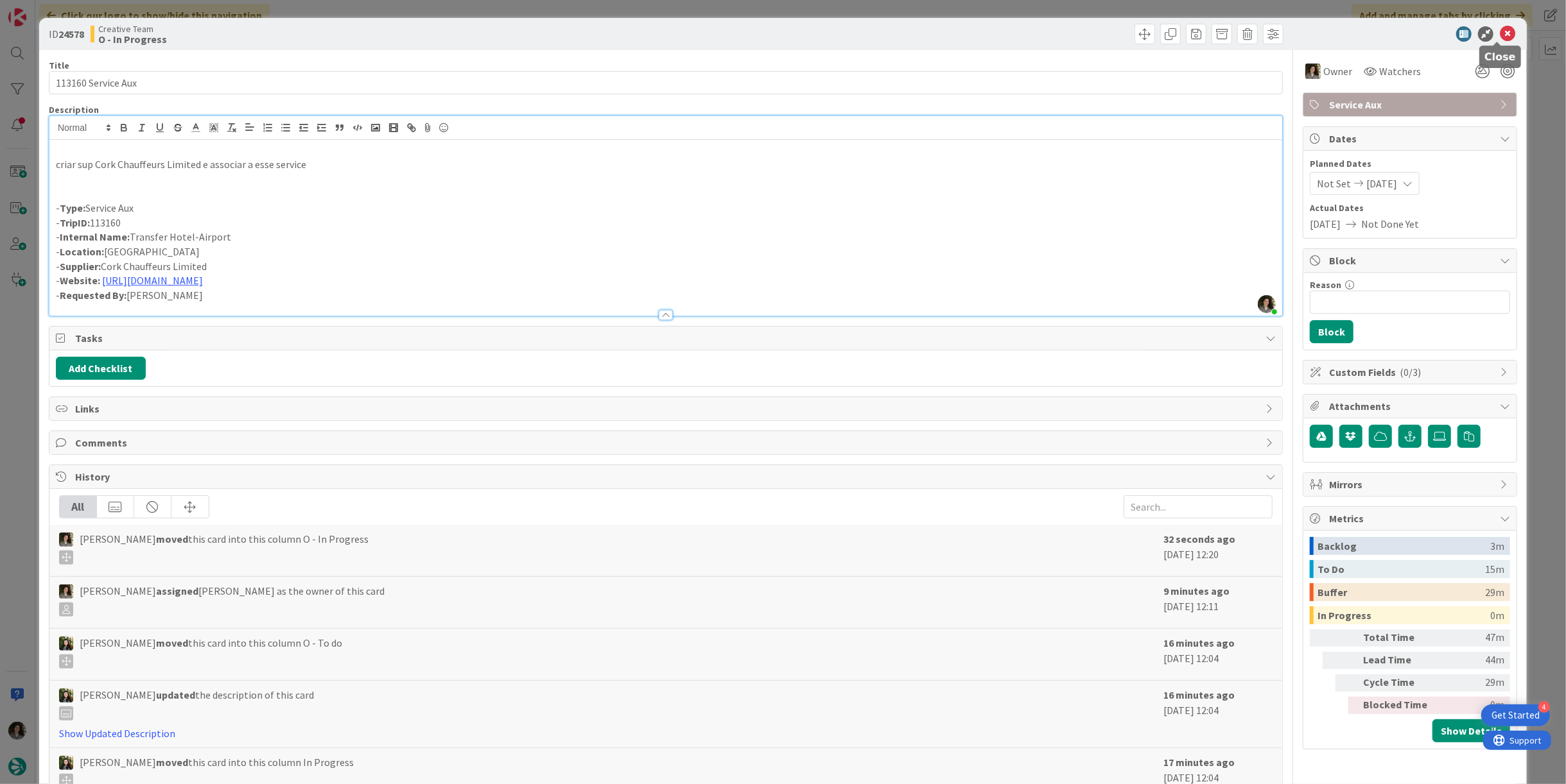
click at [1502, 32] on icon at bounding box center [1508, 34] width 16 height 16
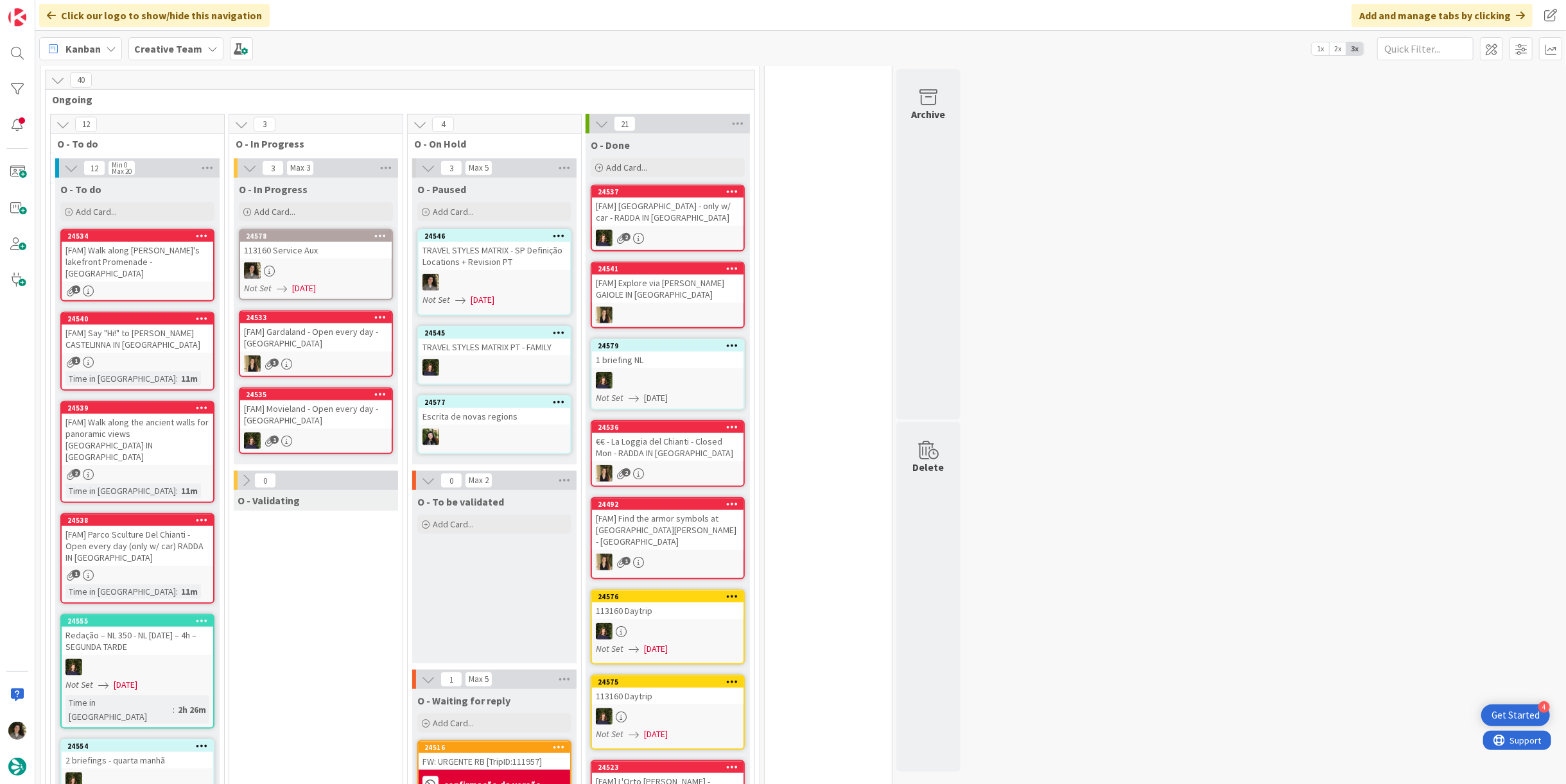
click at [298, 263] on div at bounding box center [316, 271] width 151 height 16
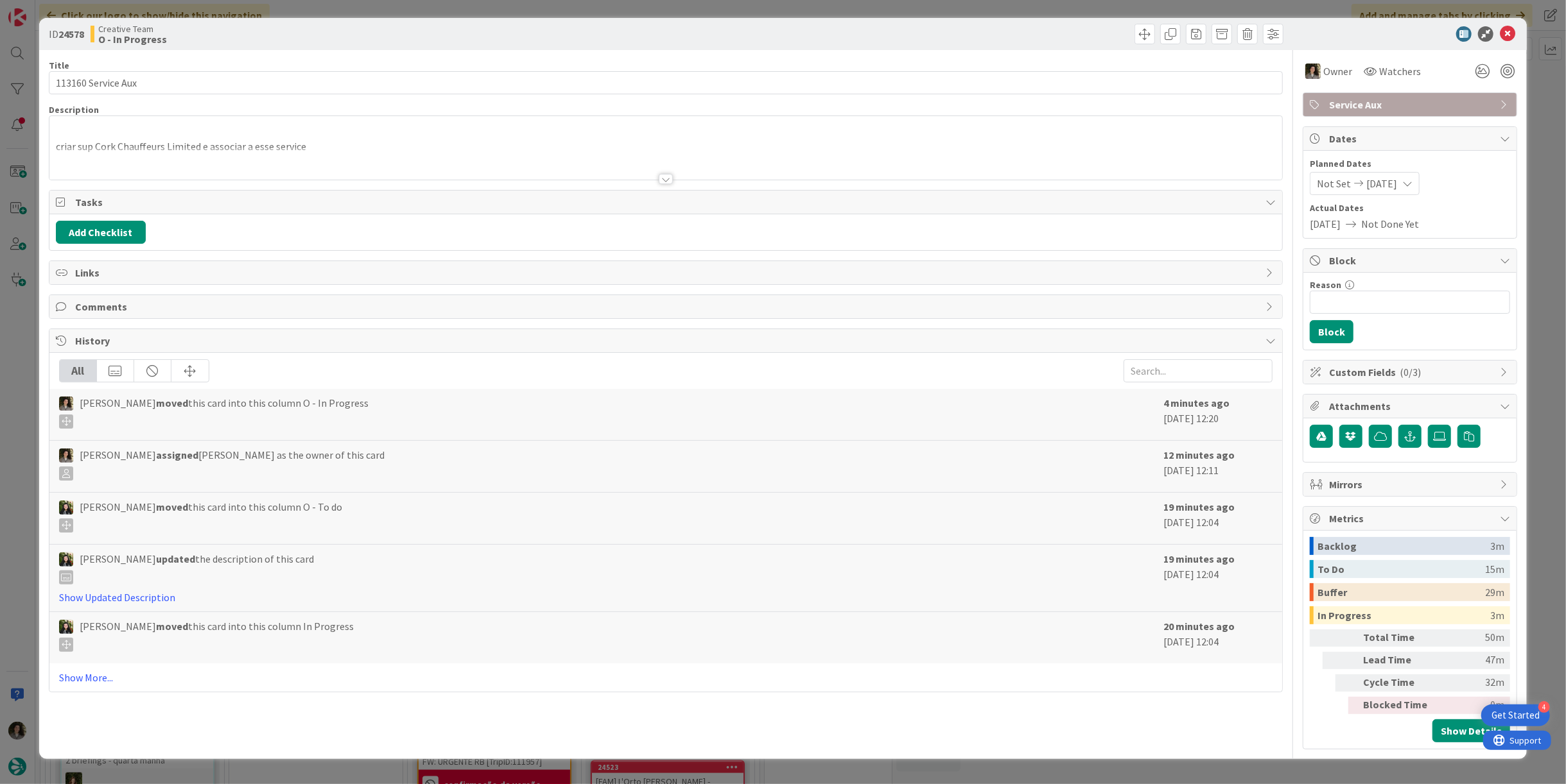
click at [1434, 103] on span "Service Aux" at bounding box center [1412, 105] width 165 height 16
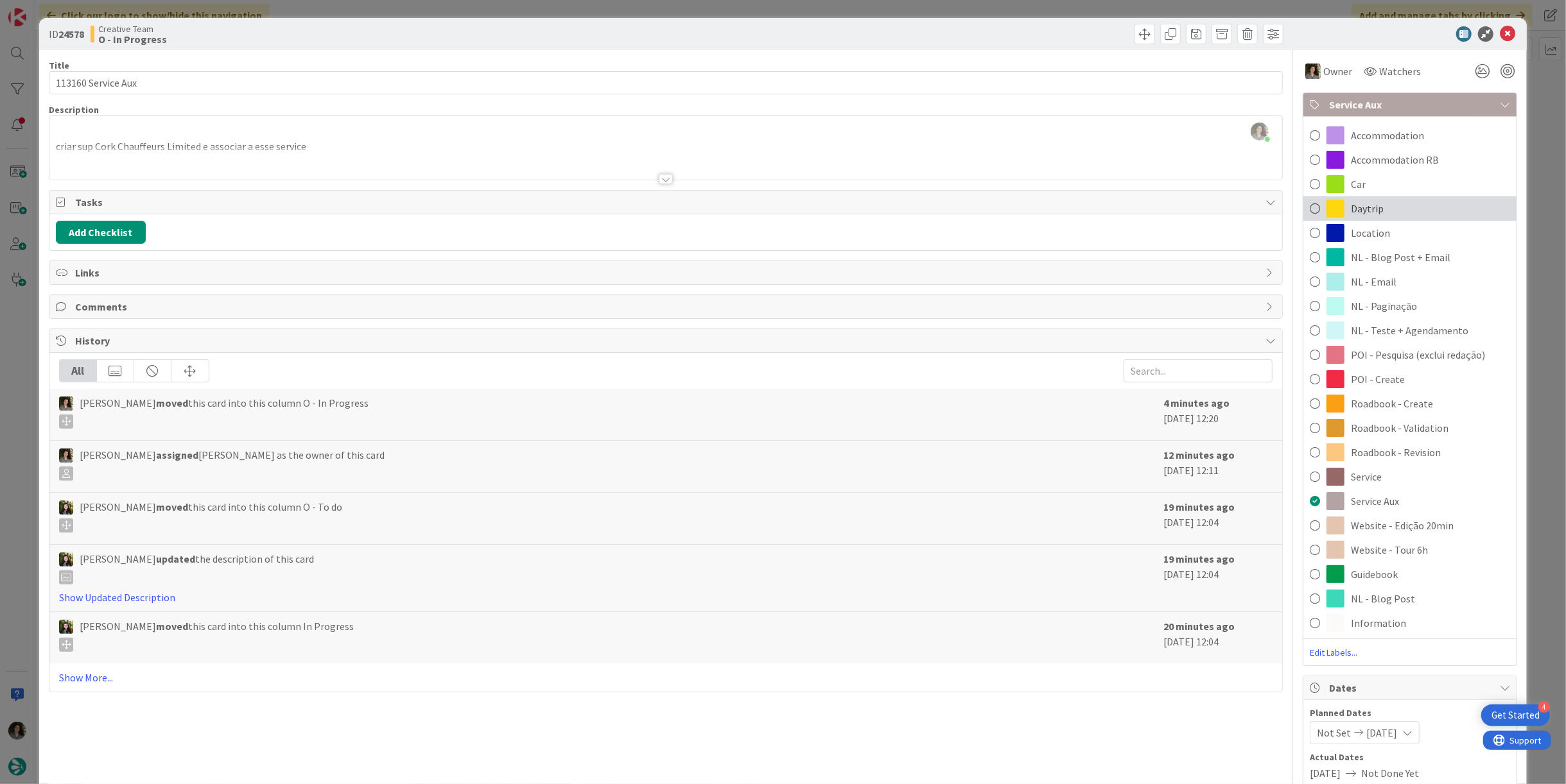
click at [1413, 210] on div "Daytrip" at bounding box center [1410, 209] width 213 height 25
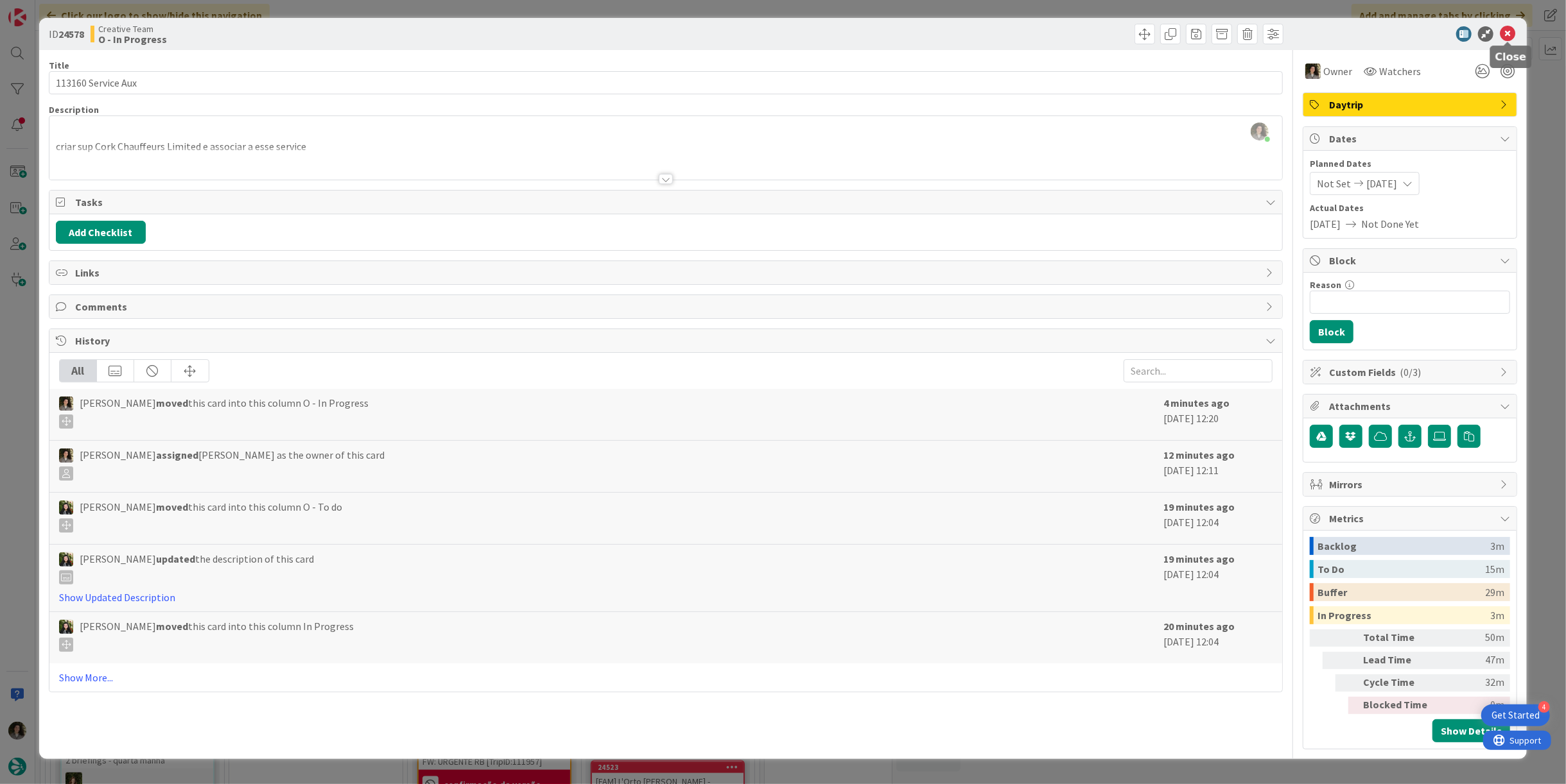
click at [1511, 30] on icon at bounding box center [1508, 34] width 16 height 16
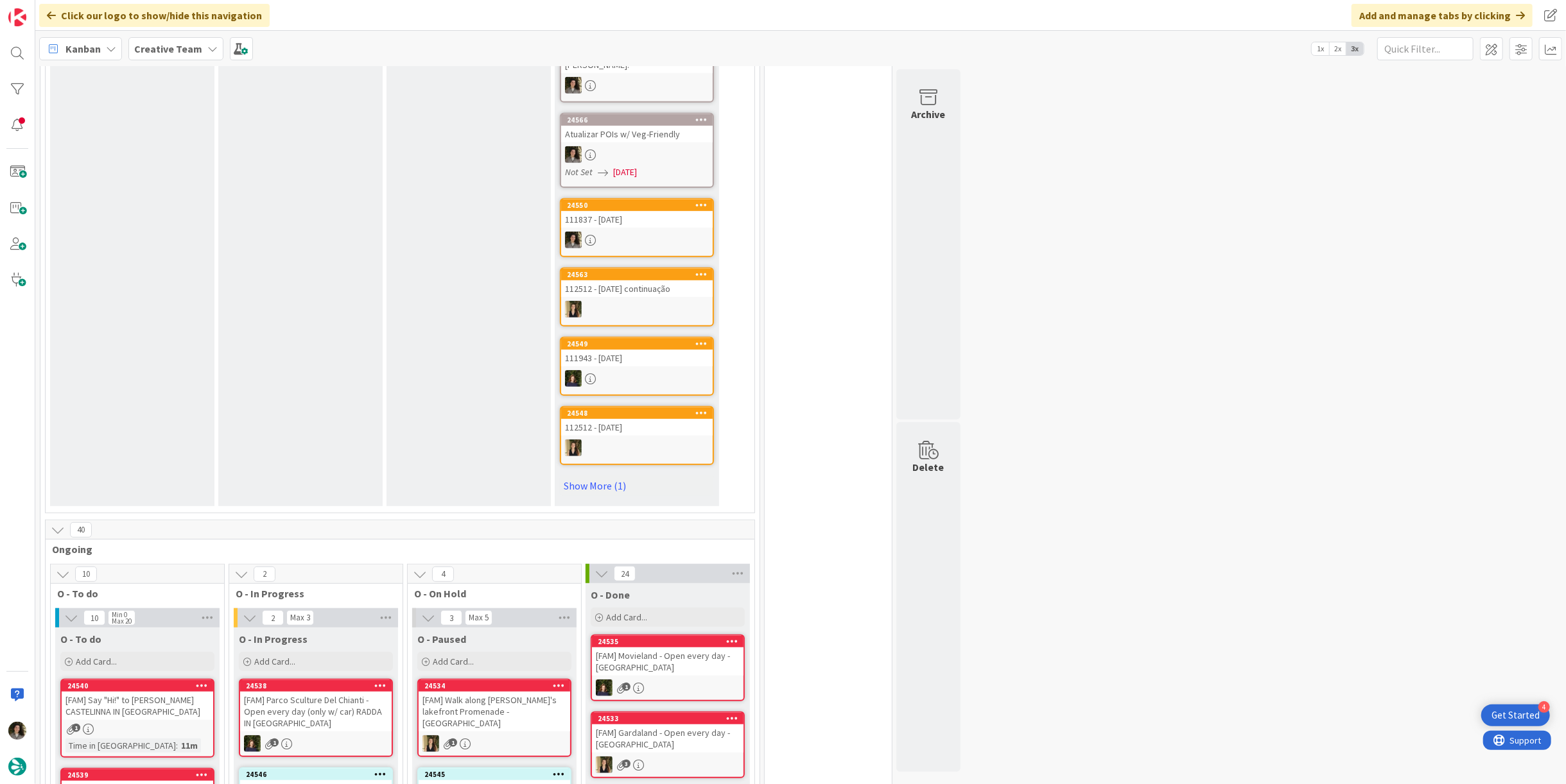
scroll to position [998, 0]
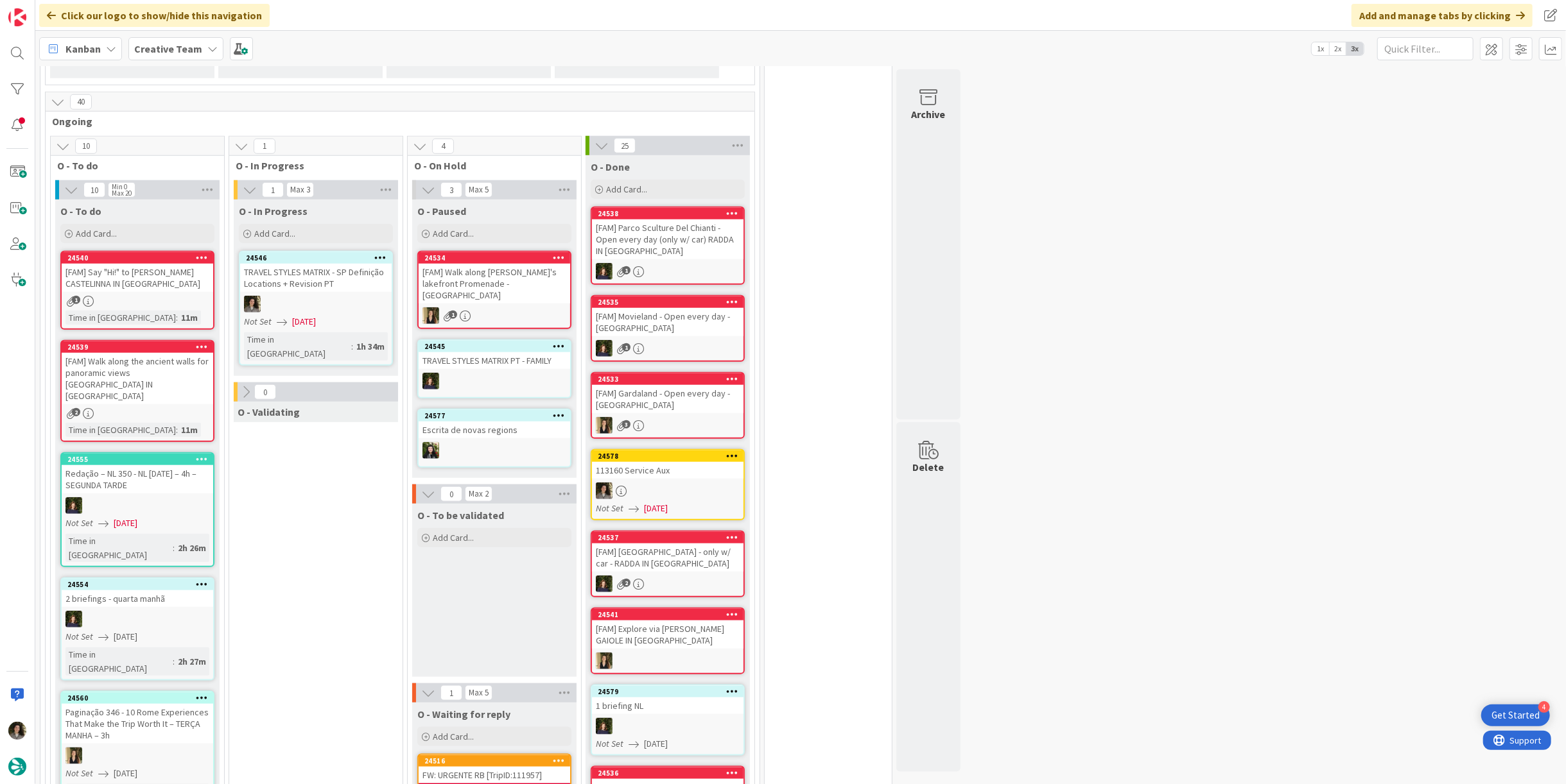
click at [302, 295] on div at bounding box center [316, 304] width 151 height 16
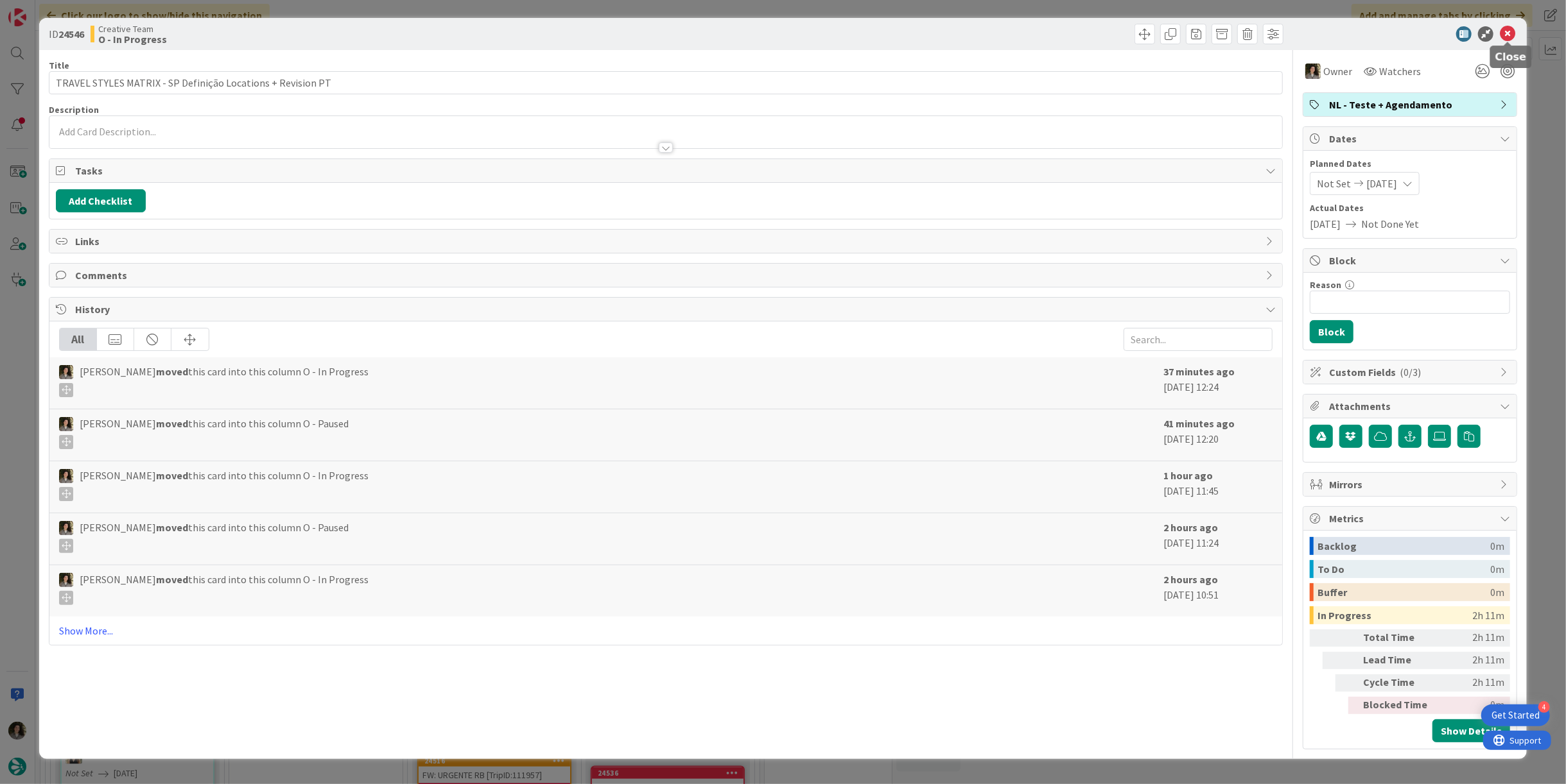
click at [1511, 32] on icon at bounding box center [1508, 34] width 16 height 16
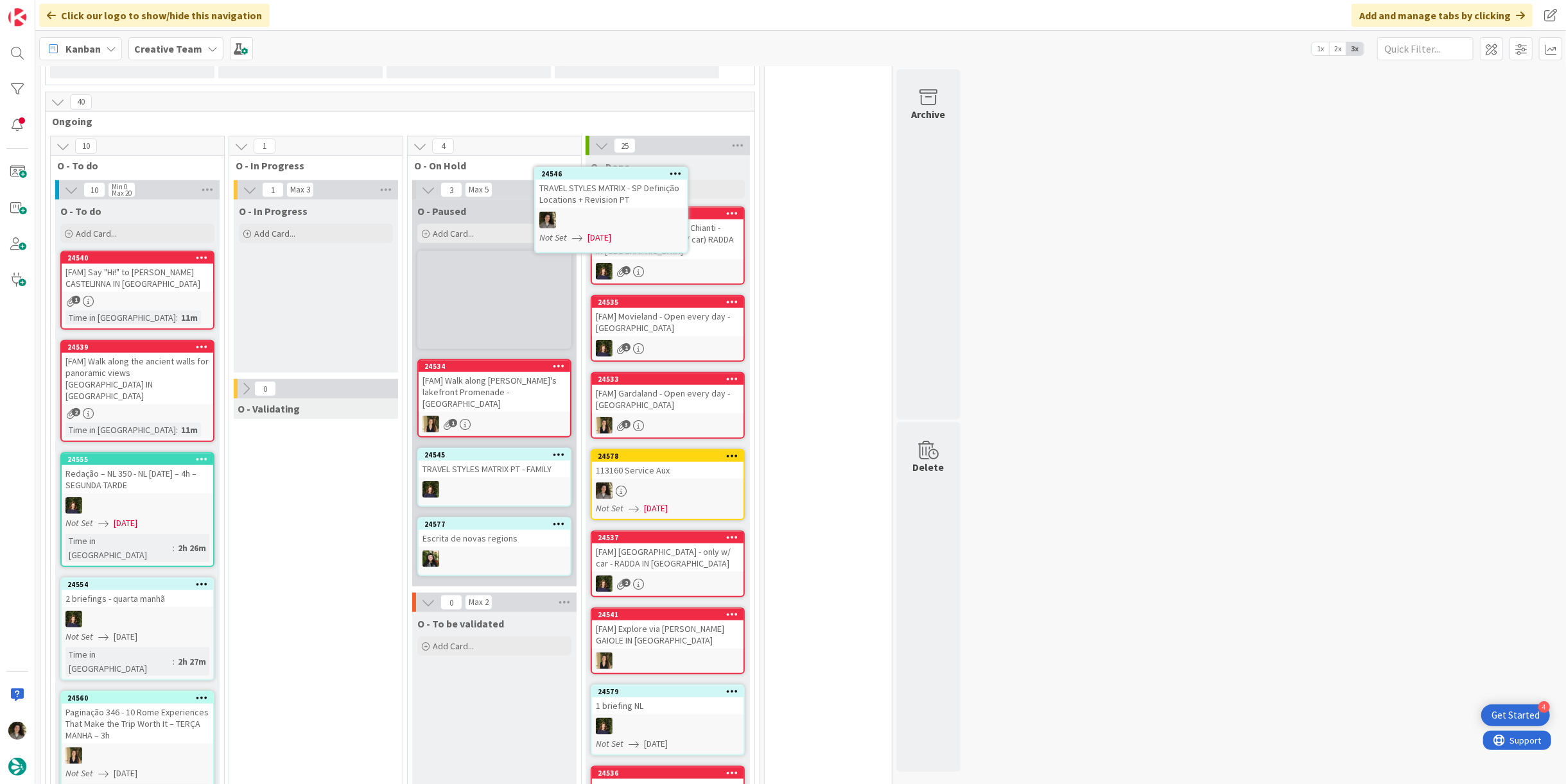
scroll to position [996, 0]
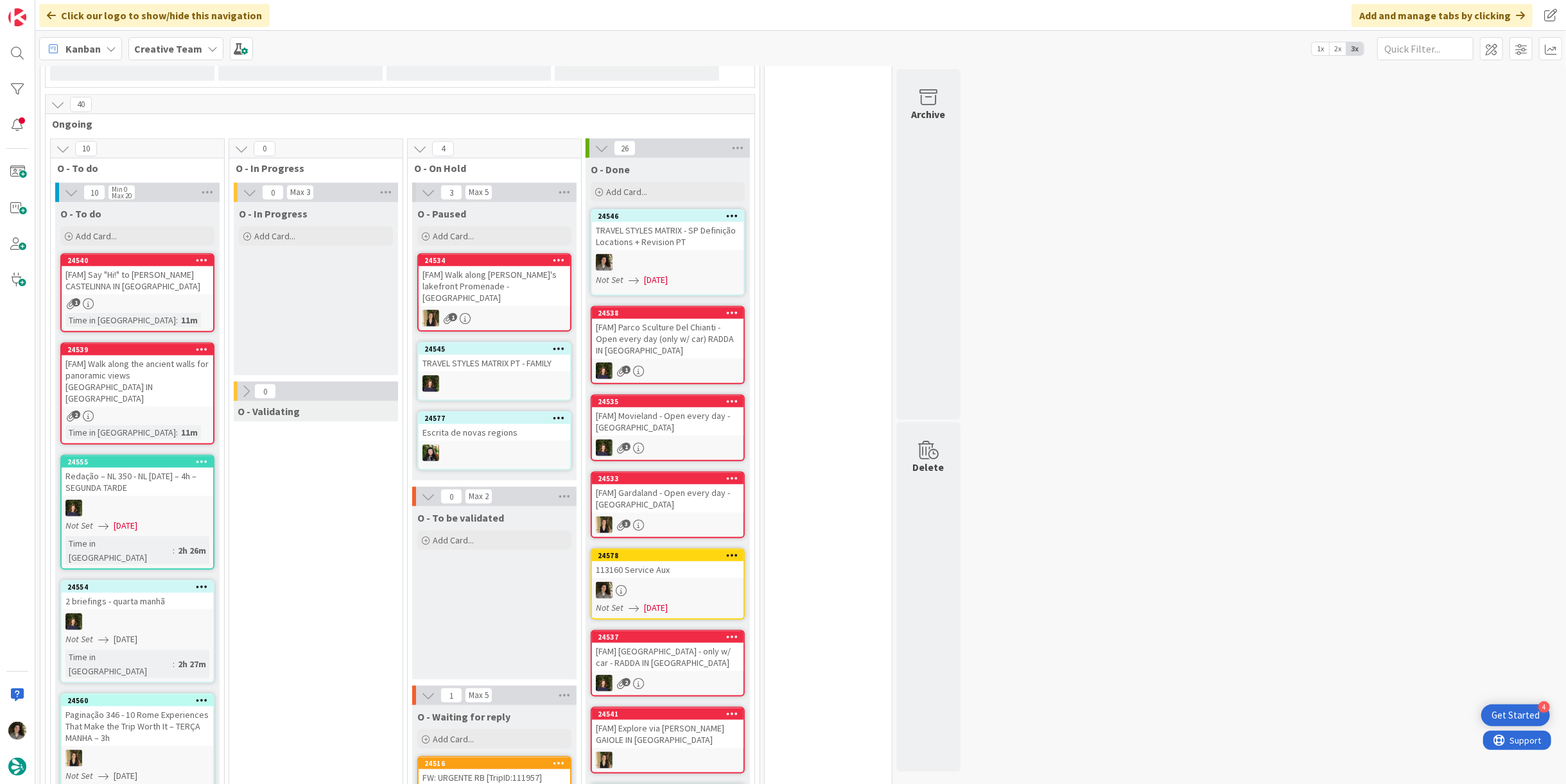
click at [639, 254] on div at bounding box center [668, 263] width 151 height 16
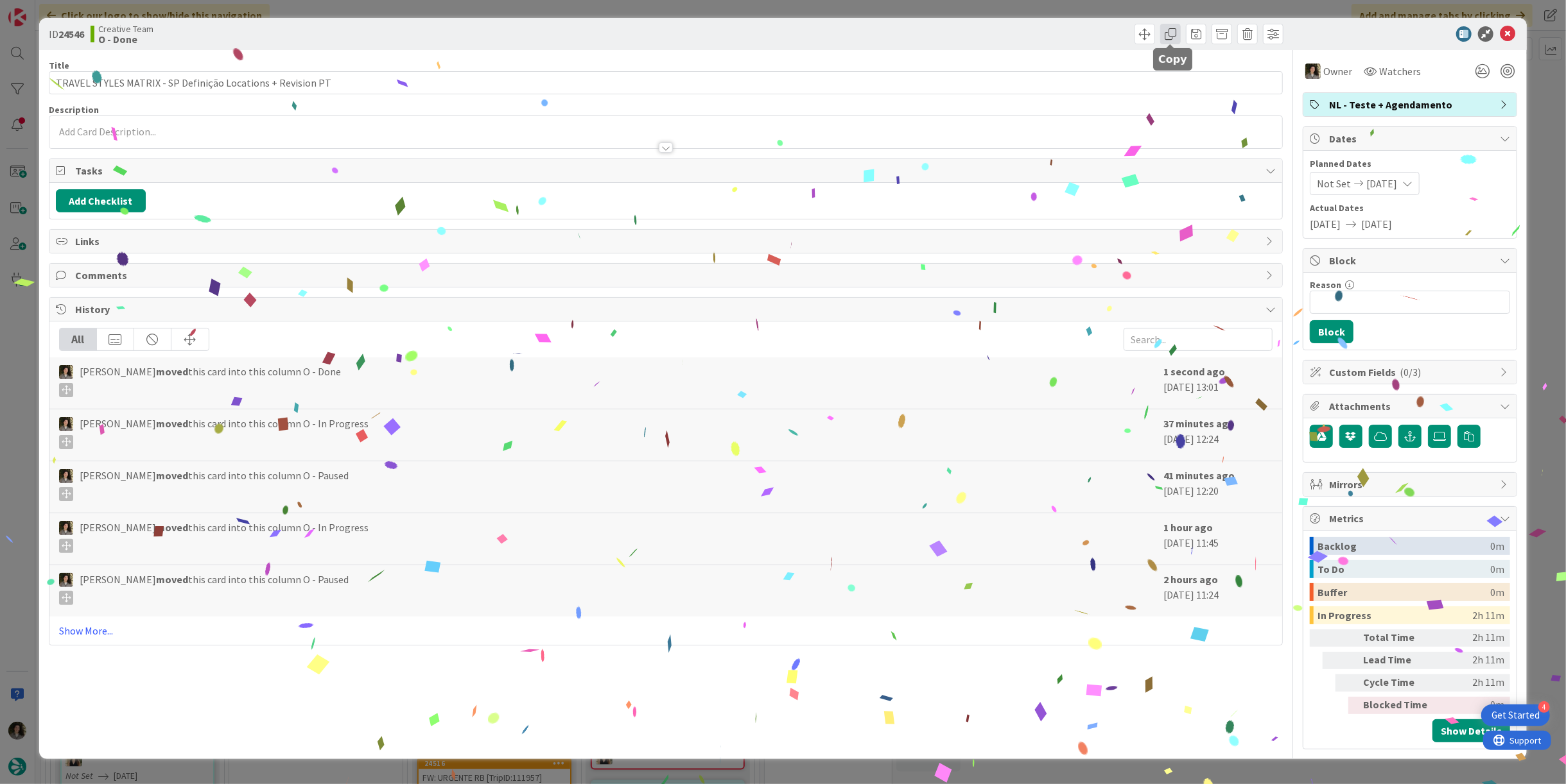
click at [1171, 25] on span at bounding box center [1170, 34] width 20 height 20
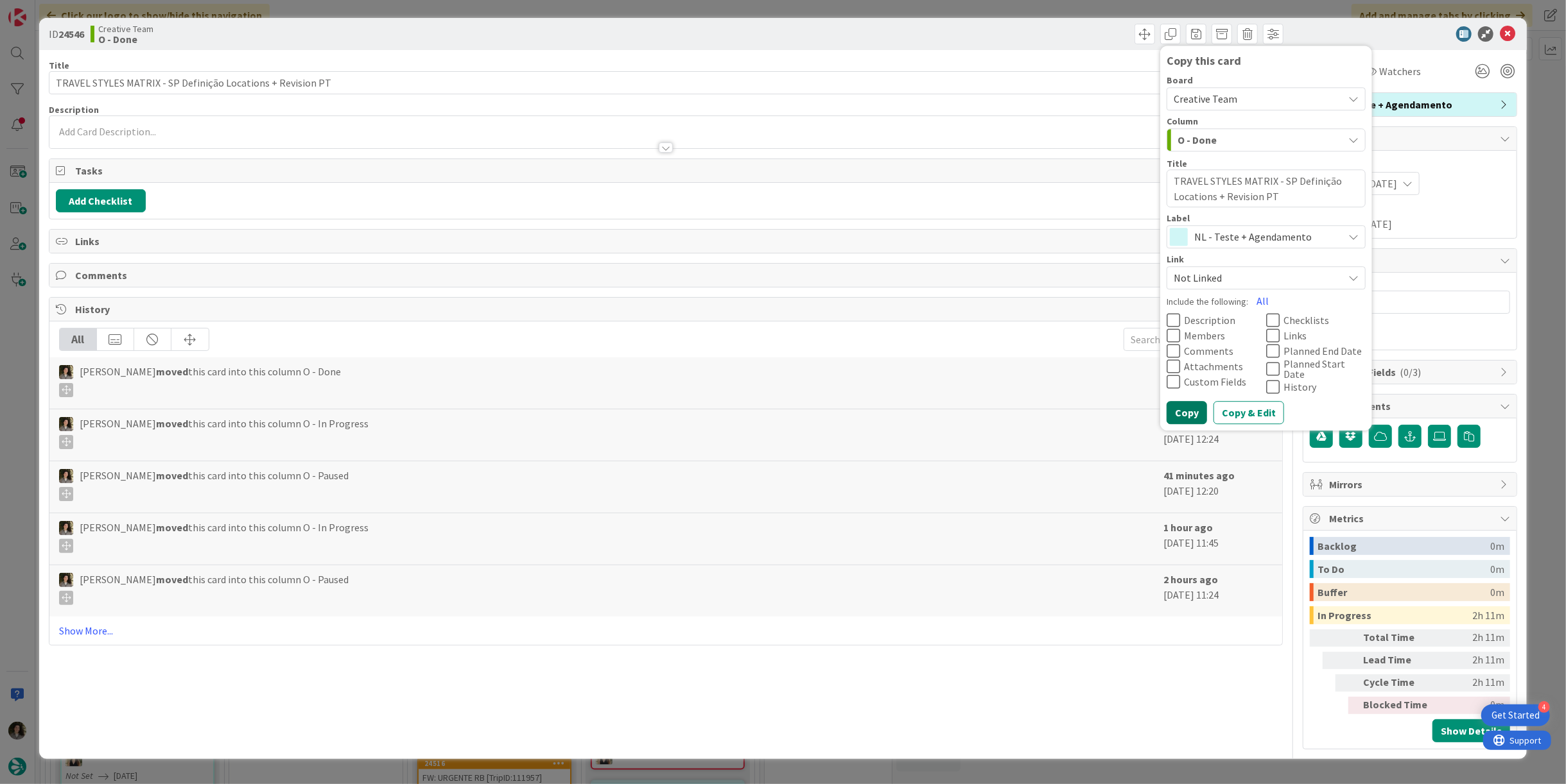
click at [1189, 408] on button "Copy" at bounding box center [1187, 413] width 40 height 23
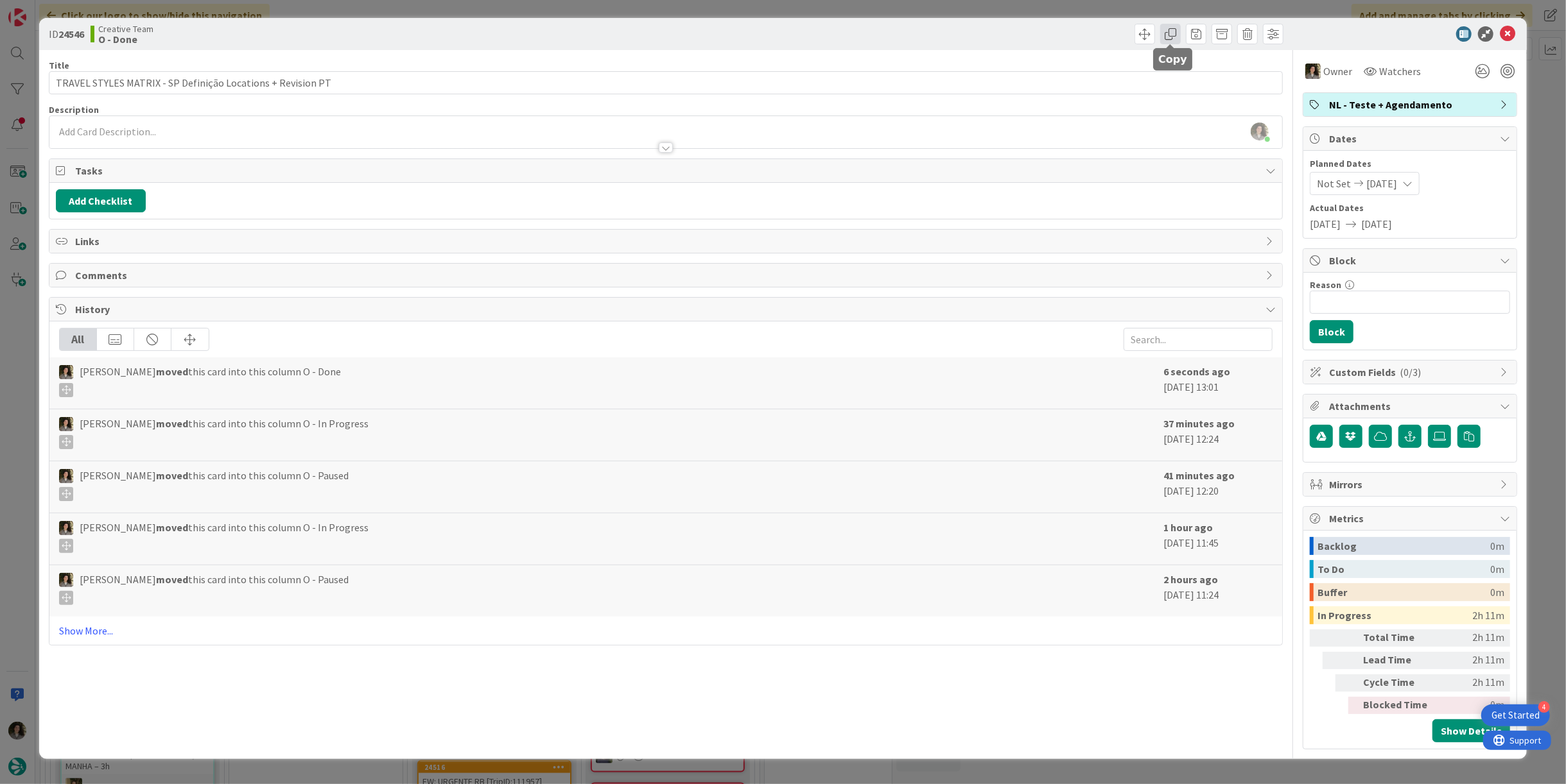
click at [1173, 34] on span at bounding box center [1170, 34] width 20 height 20
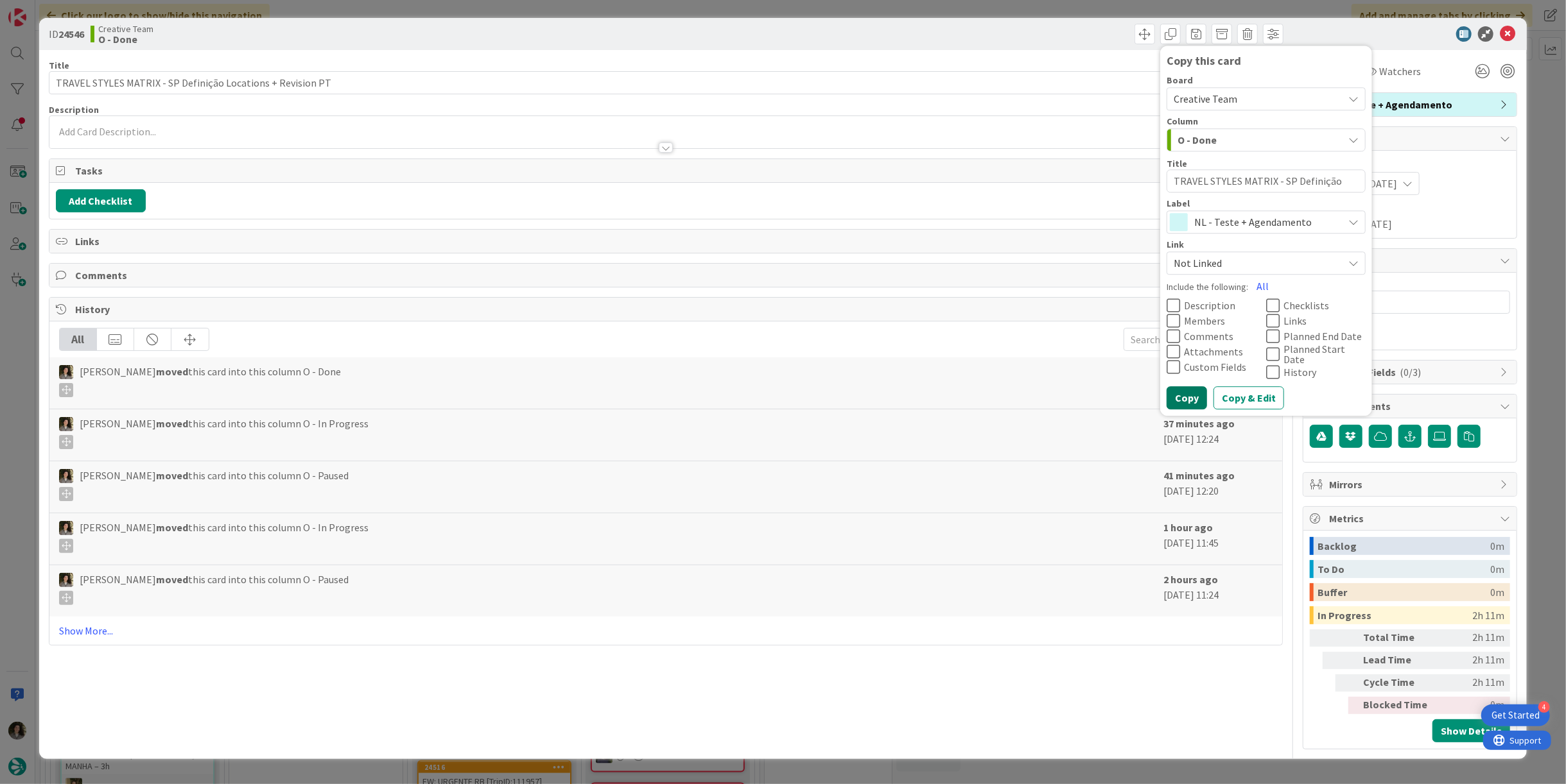
click at [1196, 386] on button "Copy" at bounding box center [1187, 397] width 40 height 23
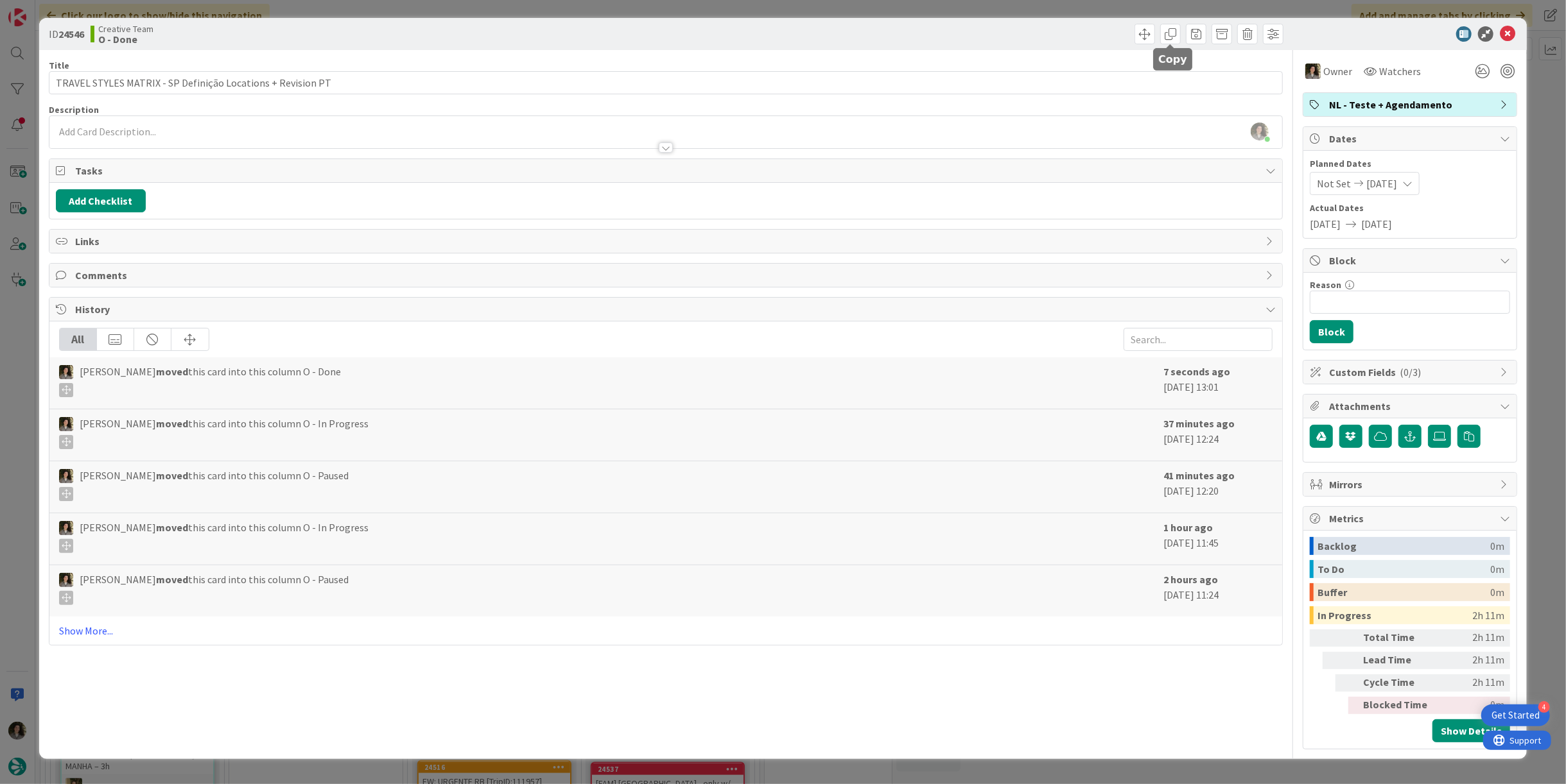
drag, startPoint x: 1173, startPoint y: 31, endPoint x: 1180, endPoint y: 47, distance: 17.5
click at [1174, 38] on span at bounding box center [1170, 34] width 20 height 20
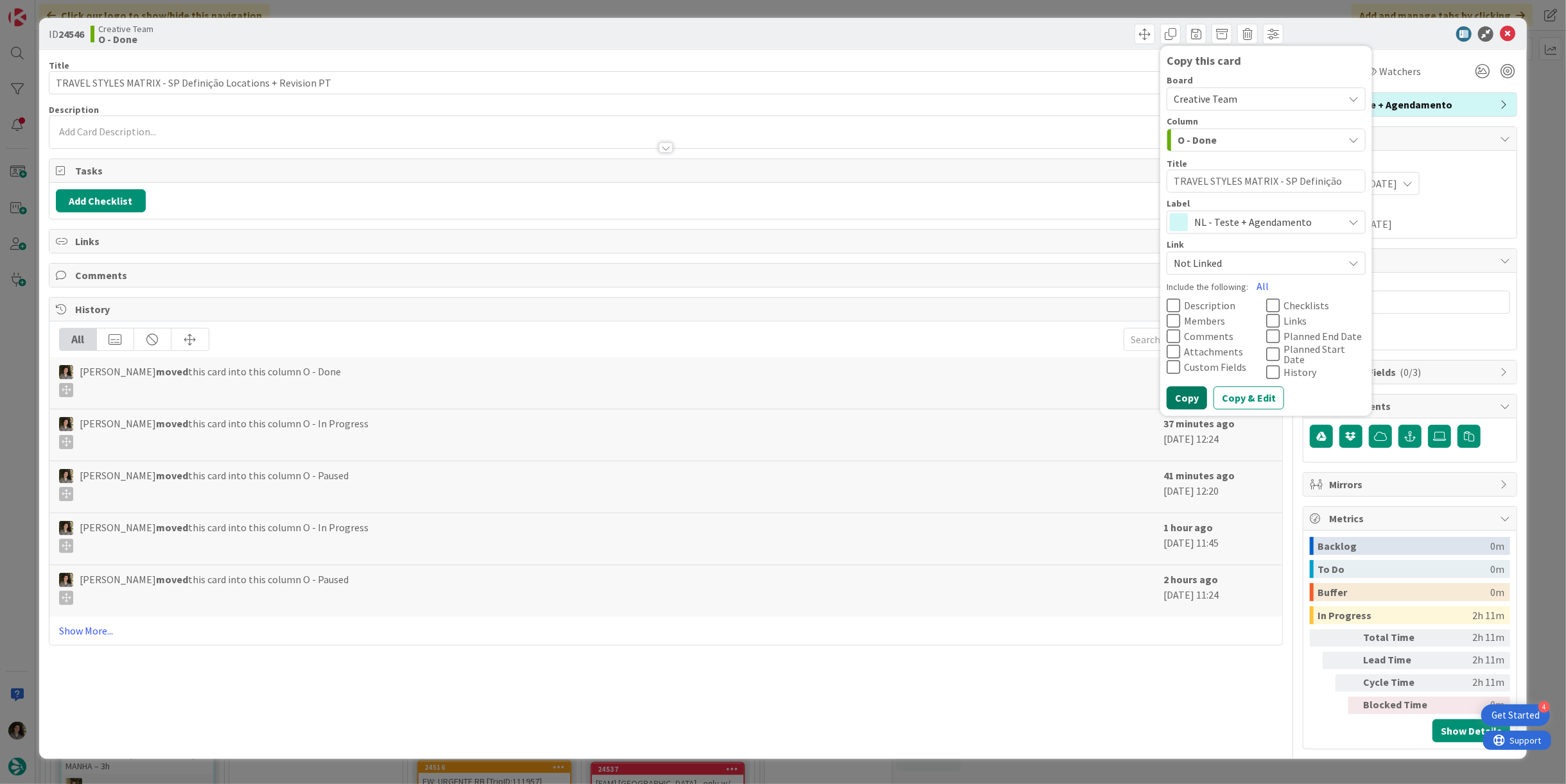
drag, startPoint x: 1182, startPoint y: 391, endPoint x: 1175, endPoint y: 276, distance: 115.2
click at [1182, 391] on button "Copy" at bounding box center [1187, 397] width 40 height 23
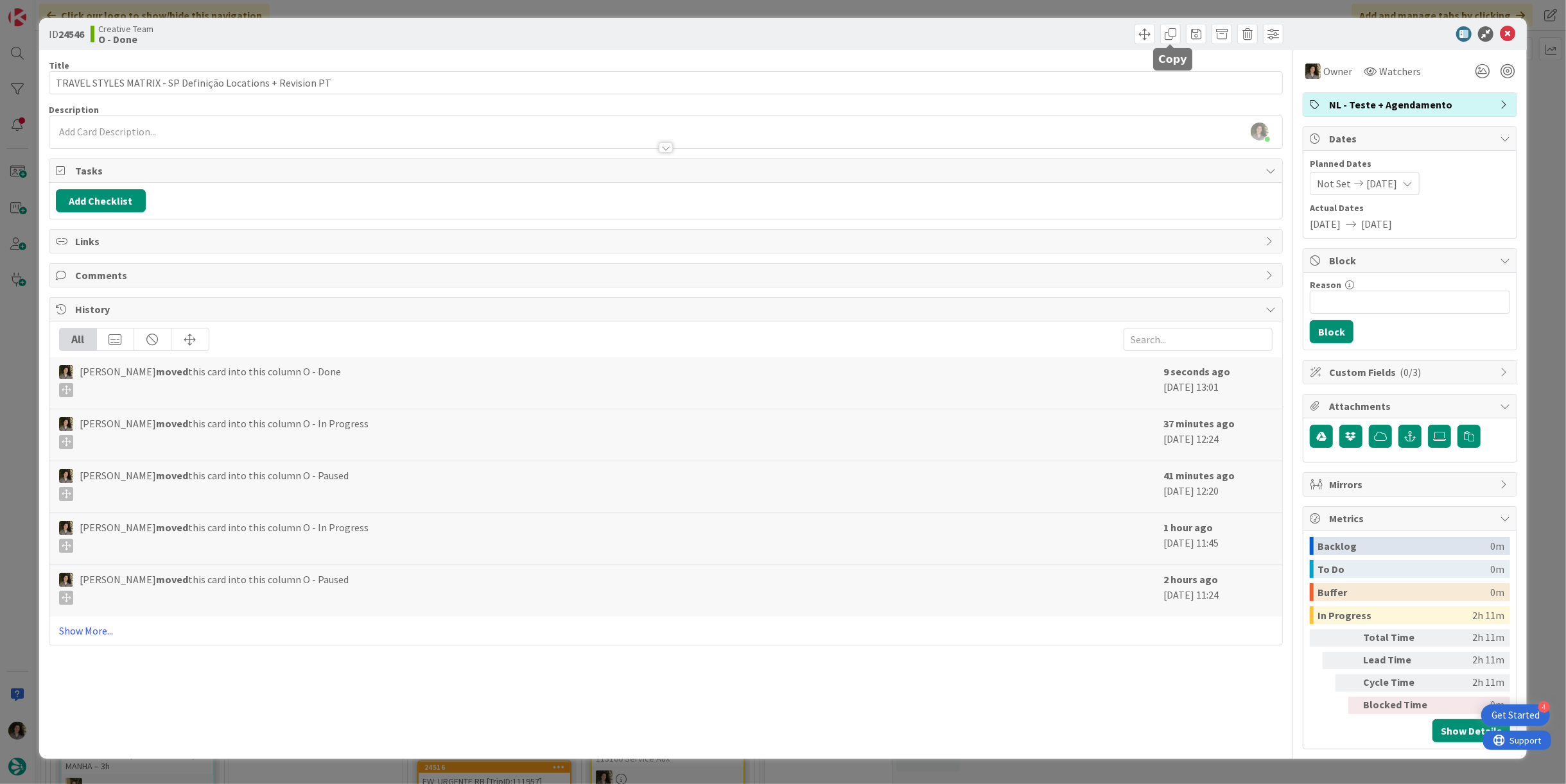
drag, startPoint x: 1170, startPoint y: 29, endPoint x: 1199, endPoint y: 84, distance: 62.2
click at [1170, 33] on span at bounding box center [1170, 34] width 20 height 20
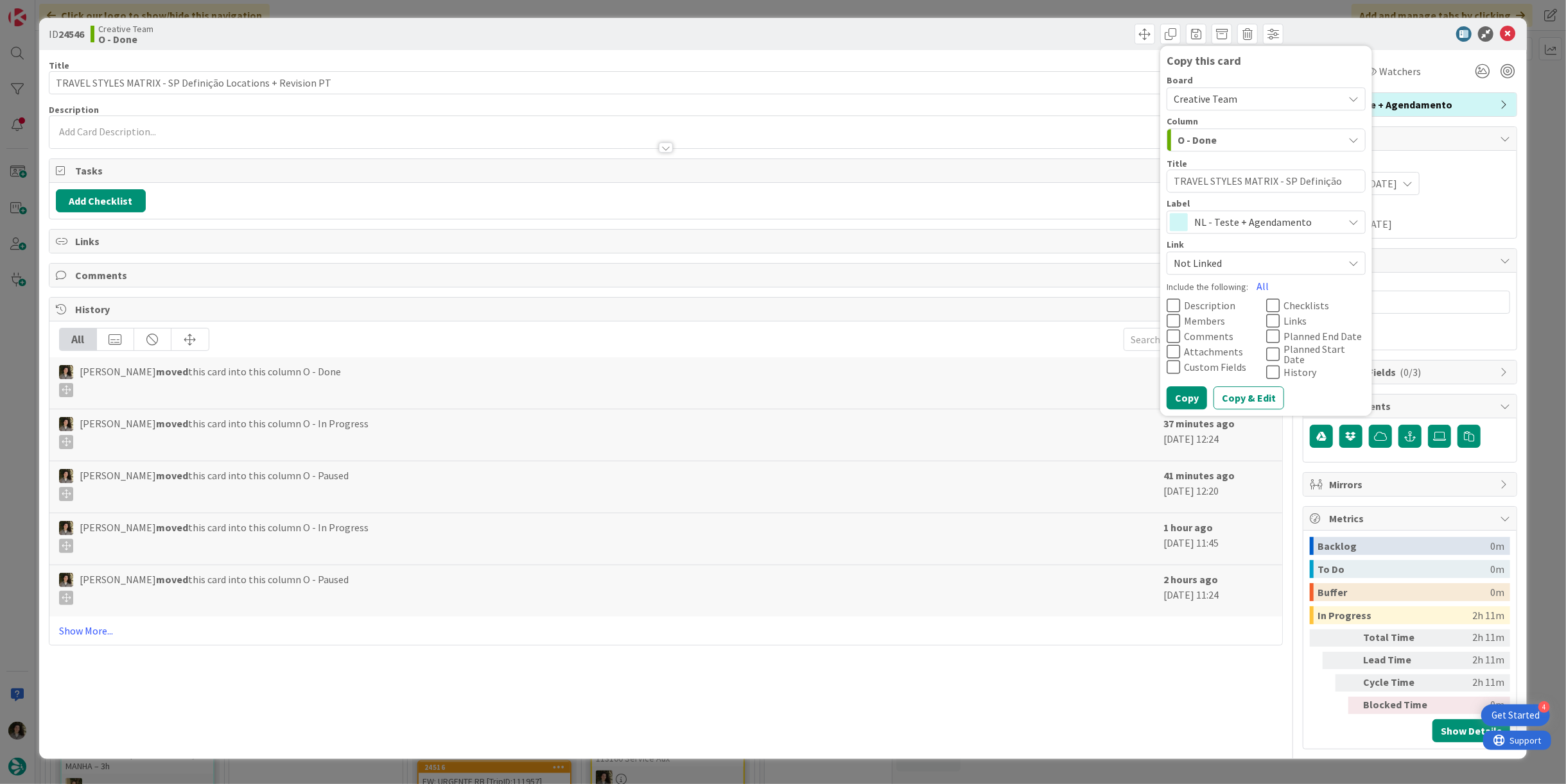
click at [1211, 228] on span "NL - Teste + Agendamento" at bounding box center [1266, 222] width 142 height 18
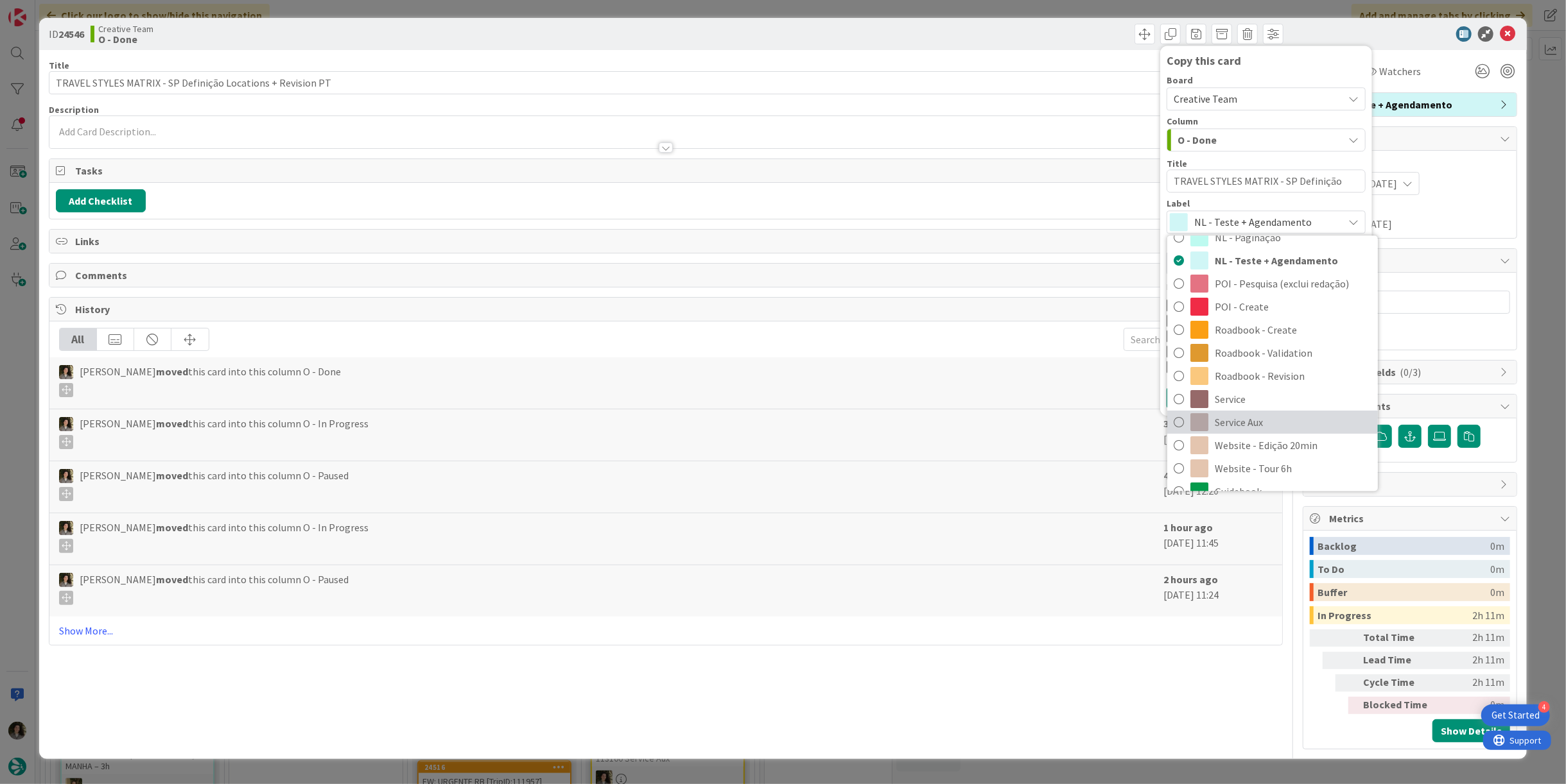
scroll to position [214, 0]
click at [1243, 418] on span "Service Aux" at bounding box center [1293, 421] width 156 height 19
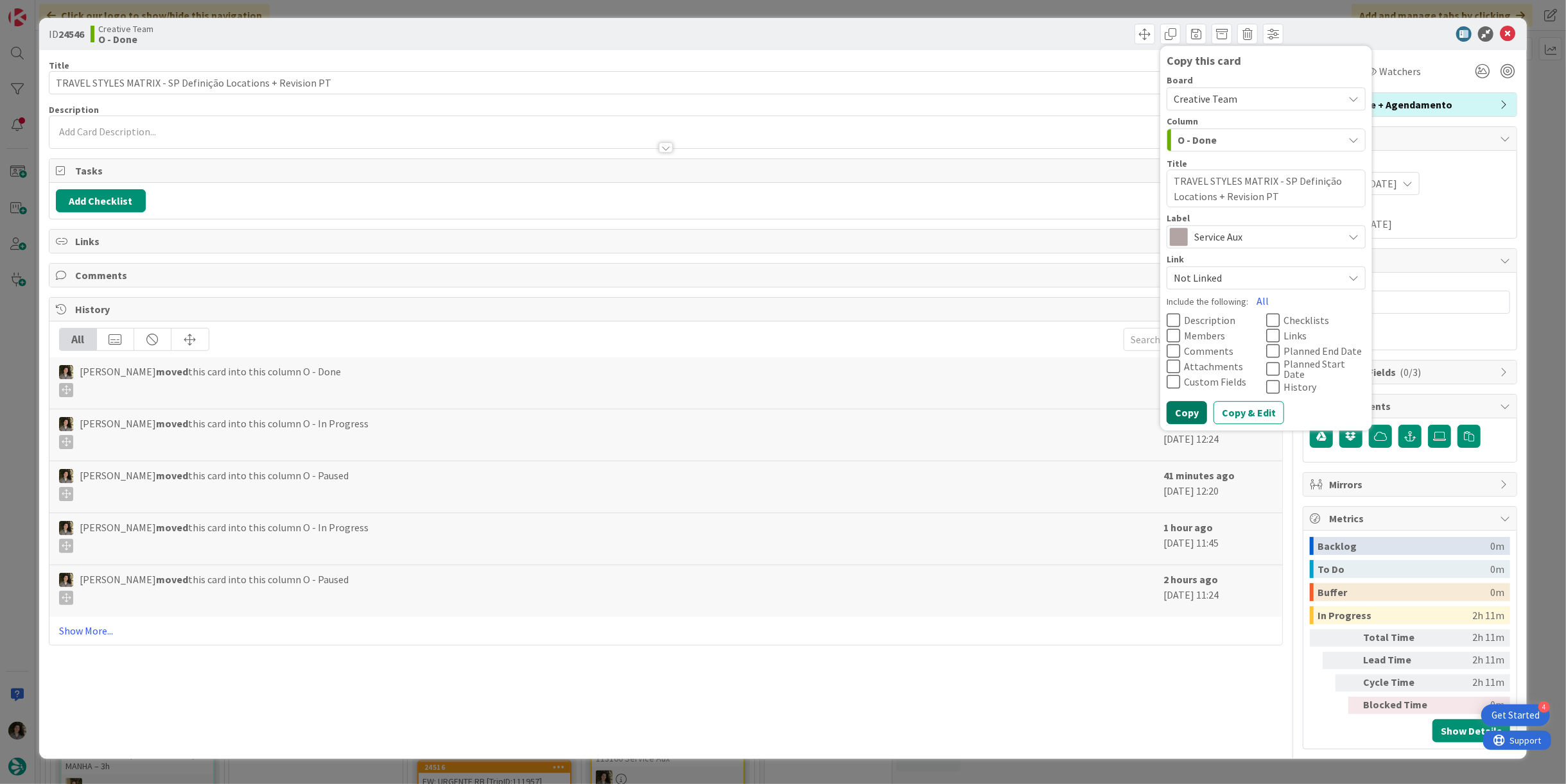
click at [1174, 404] on button "Copy" at bounding box center [1187, 413] width 40 height 23
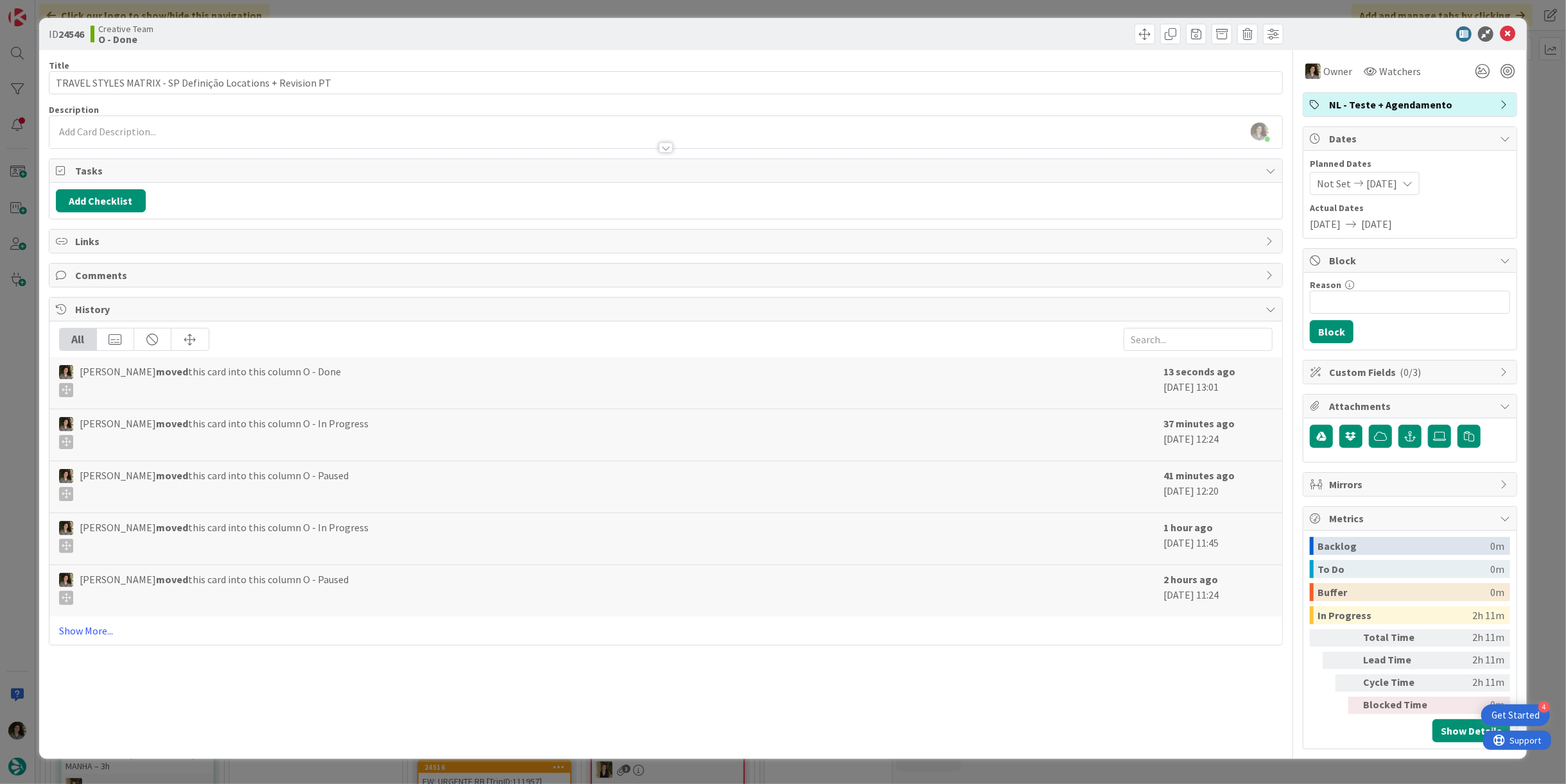
type textarea "x"
click at [1507, 34] on icon at bounding box center [1508, 34] width 16 height 16
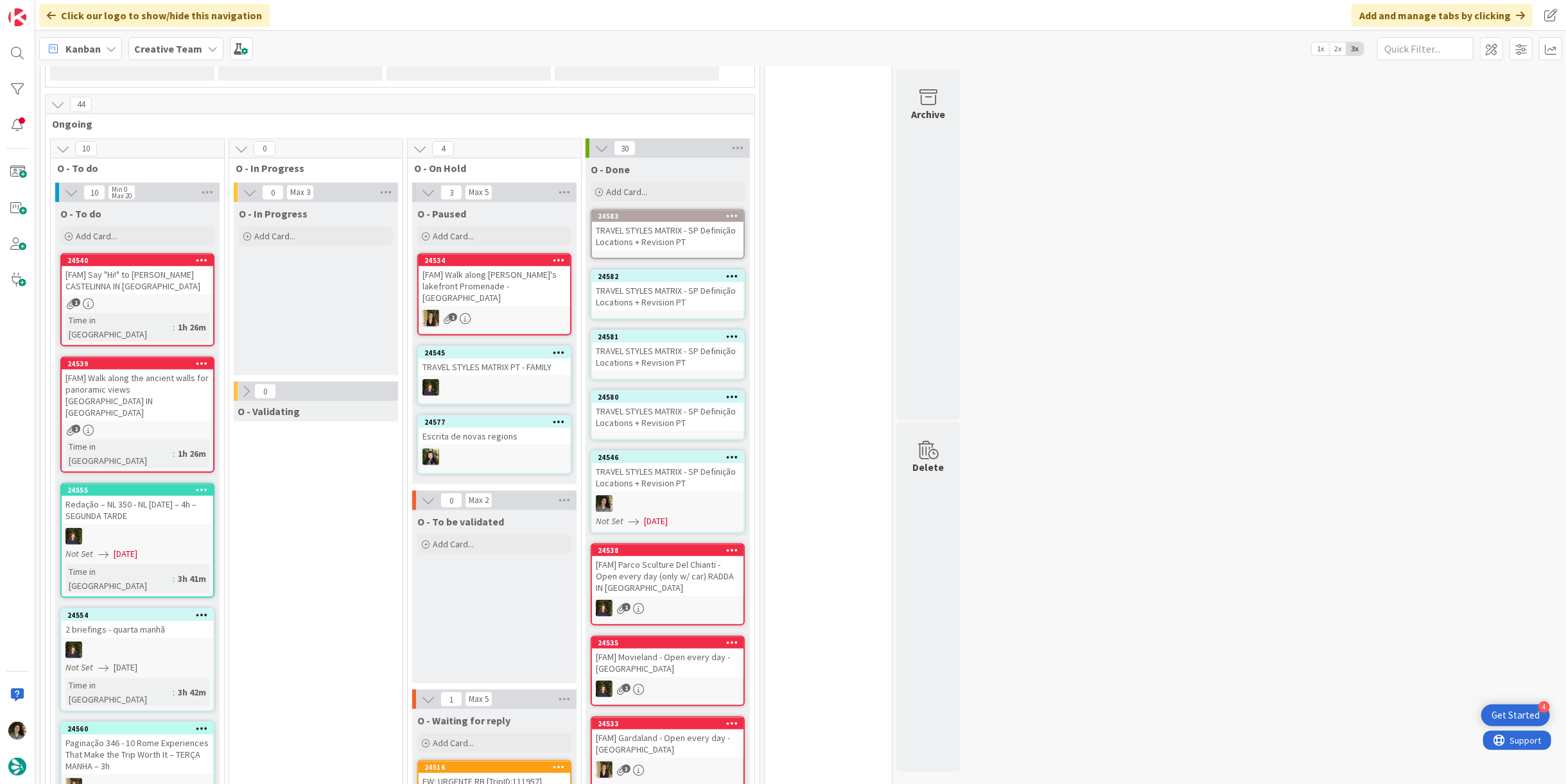
click at [659, 403] on div "TRAVEL STYLES MATRIX - SP Definição Locations + Revision PT" at bounding box center [668, 417] width 151 height 28
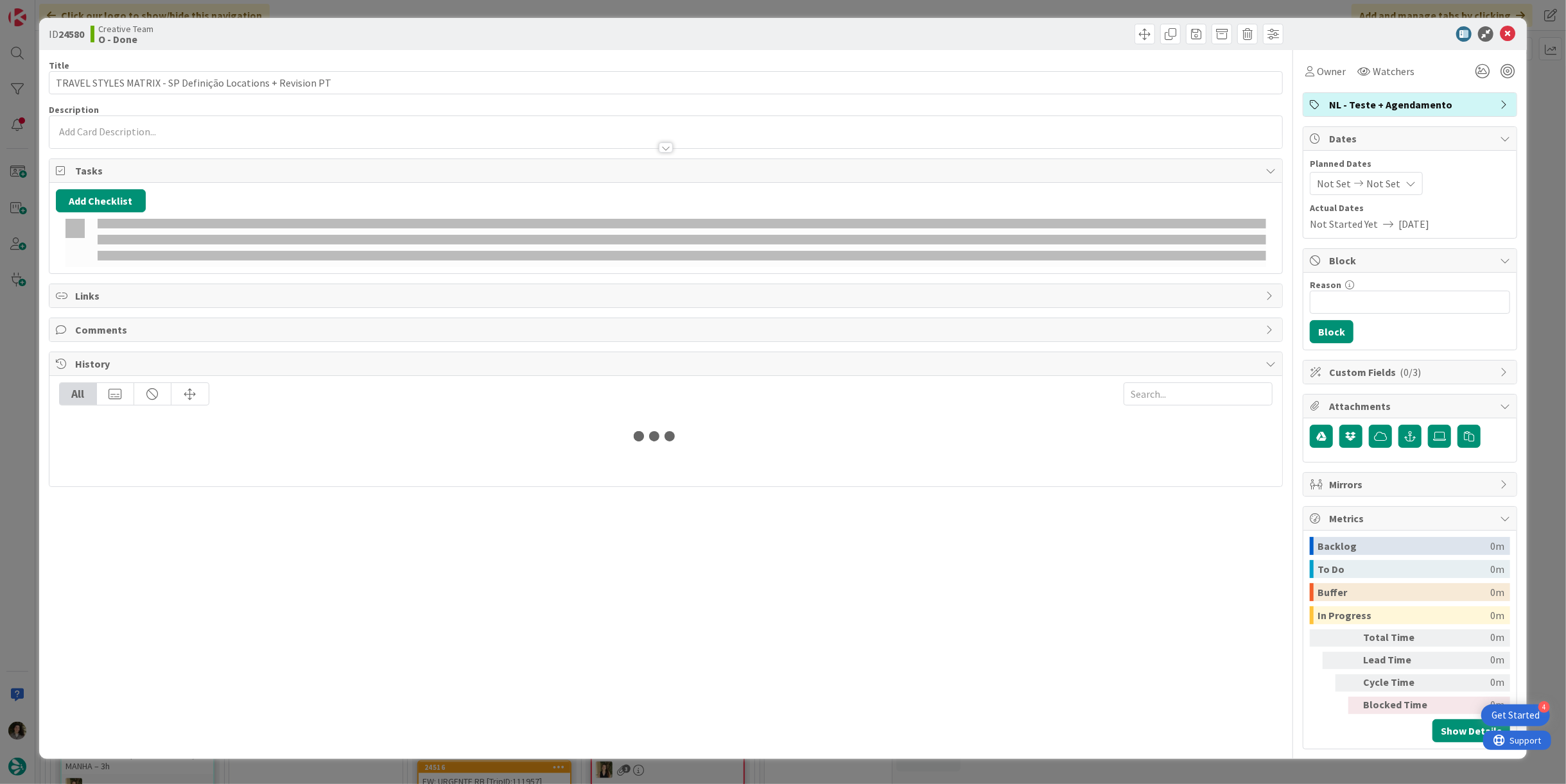
drag, startPoint x: 1317, startPoint y: 70, endPoint x: 1335, endPoint y: 83, distance: 22.2
click at [1324, 75] on span "Owner" at bounding box center [1331, 71] width 29 height 16
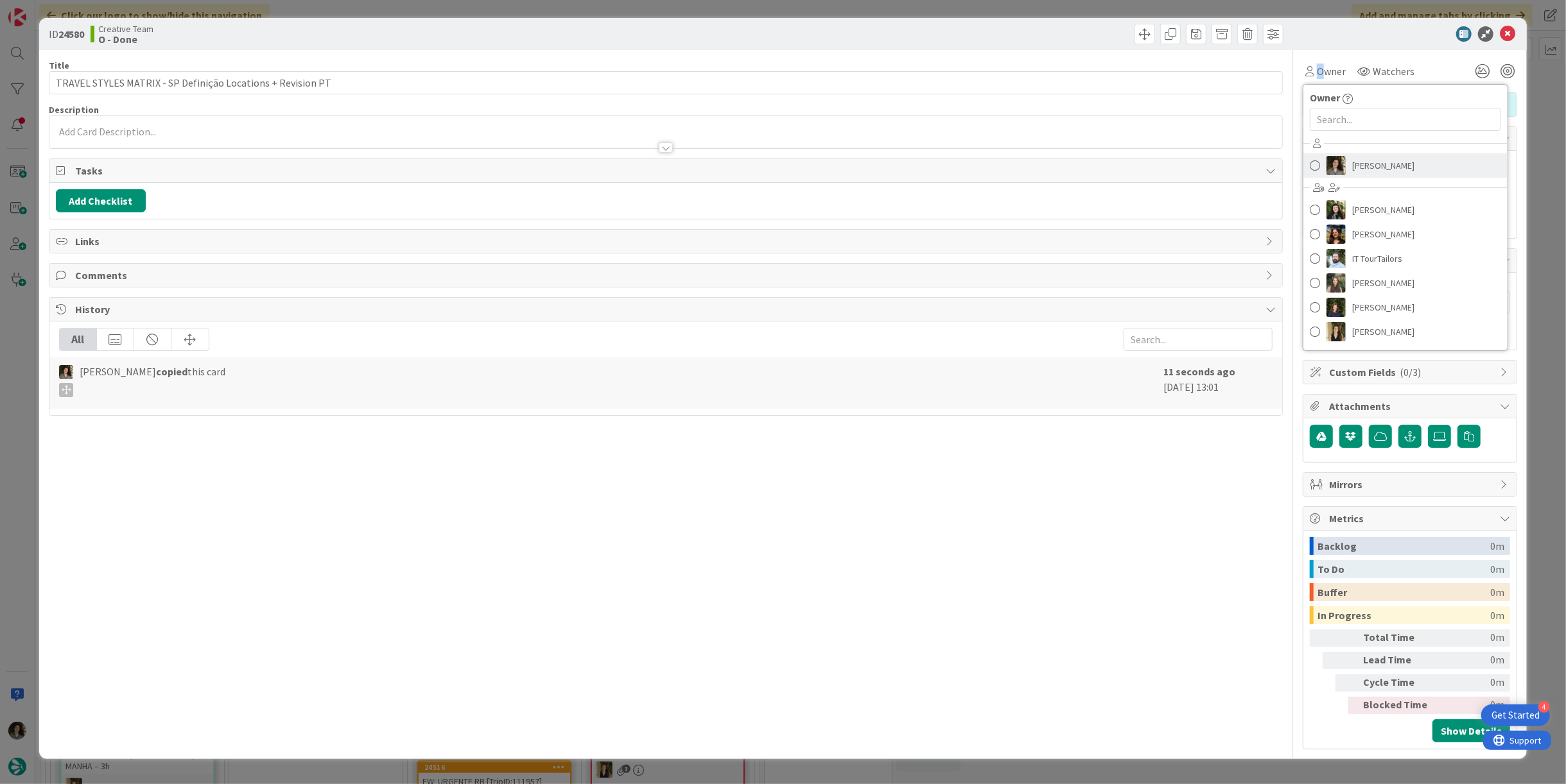
click at [1395, 164] on span "[PERSON_NAME]" at bounding box center [1383, 165] width 62 height 19
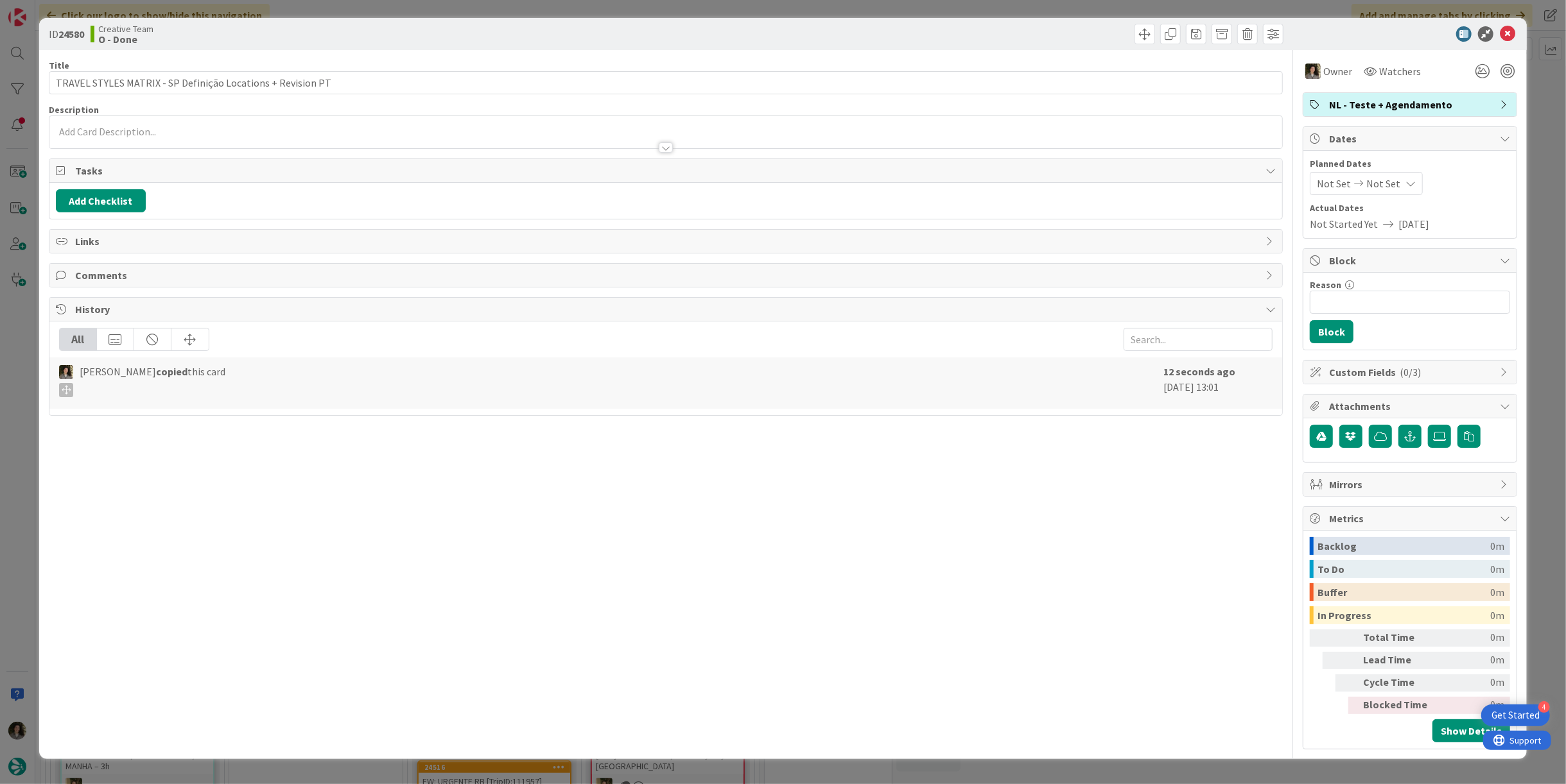
drag, startPoint x: 1398, startPoint y: 184, endPoint x: 1398, endPoint y: 192, distance: 8.0
click at [1398, 184] on div "Not Set Not Set" at bounding box center [1366, 183] width 113 height 23
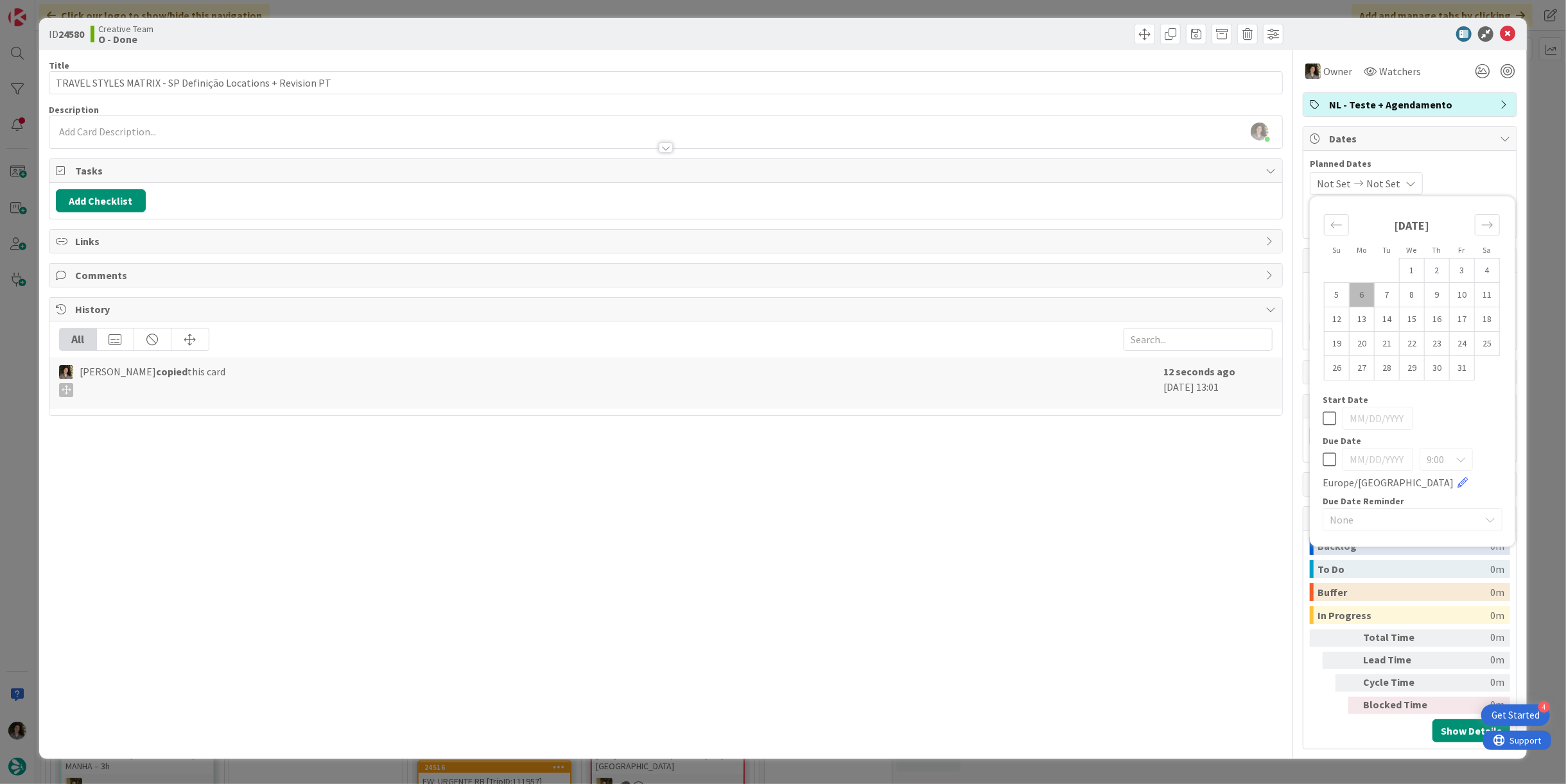
click at [1334, 458] on icon at bounding box center [1329, 459] width 13 height 16
type input "[DATE]"
click at [1505, 33] on icon at bounding box center [1508, 34] width 16 height 16
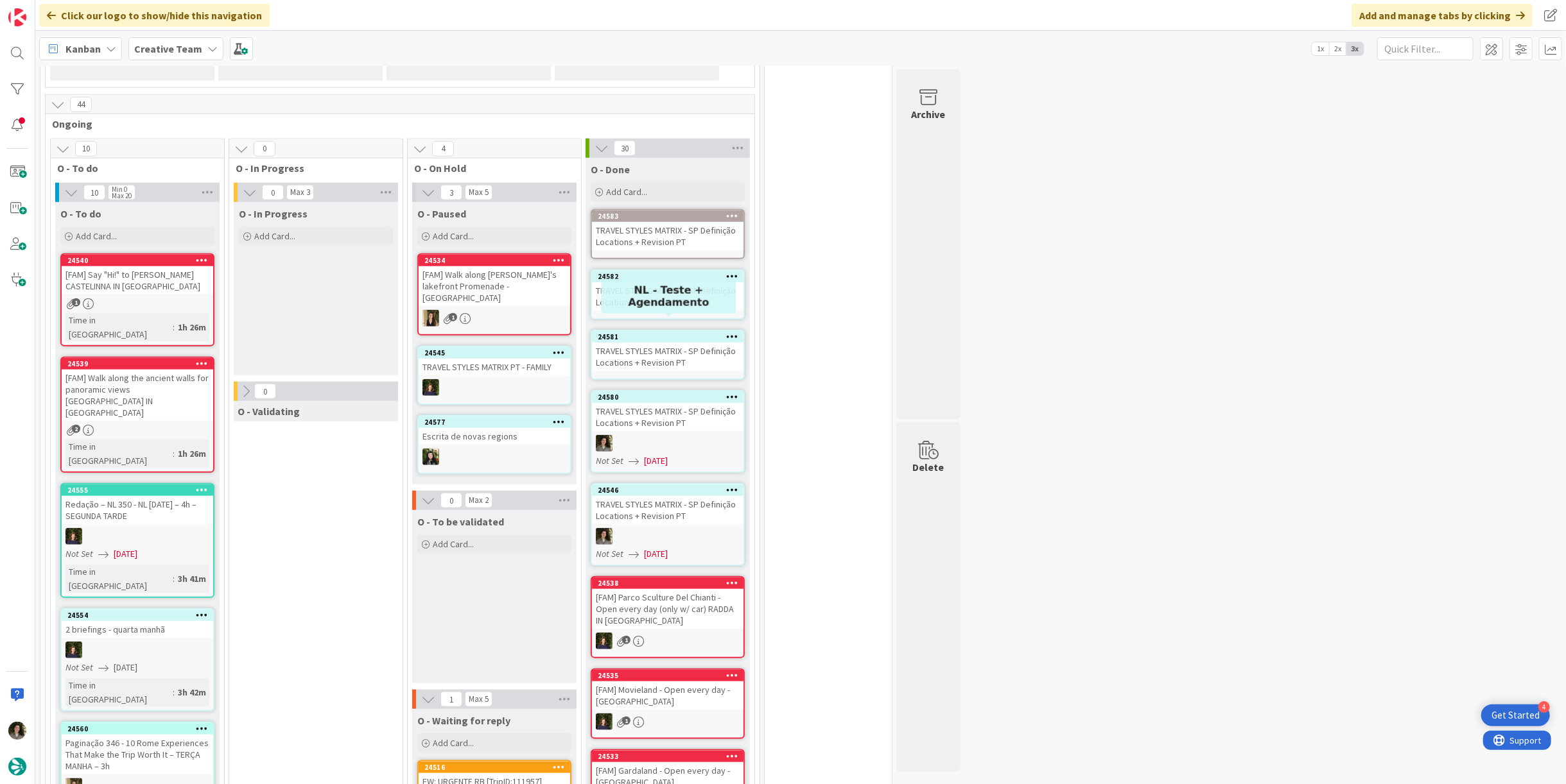
click at [652, 346] on div "TRAVEL STYLES MATRIX - SP Definição Locations + Revision PT" at bounding box center [668, 357] width 151 height 28
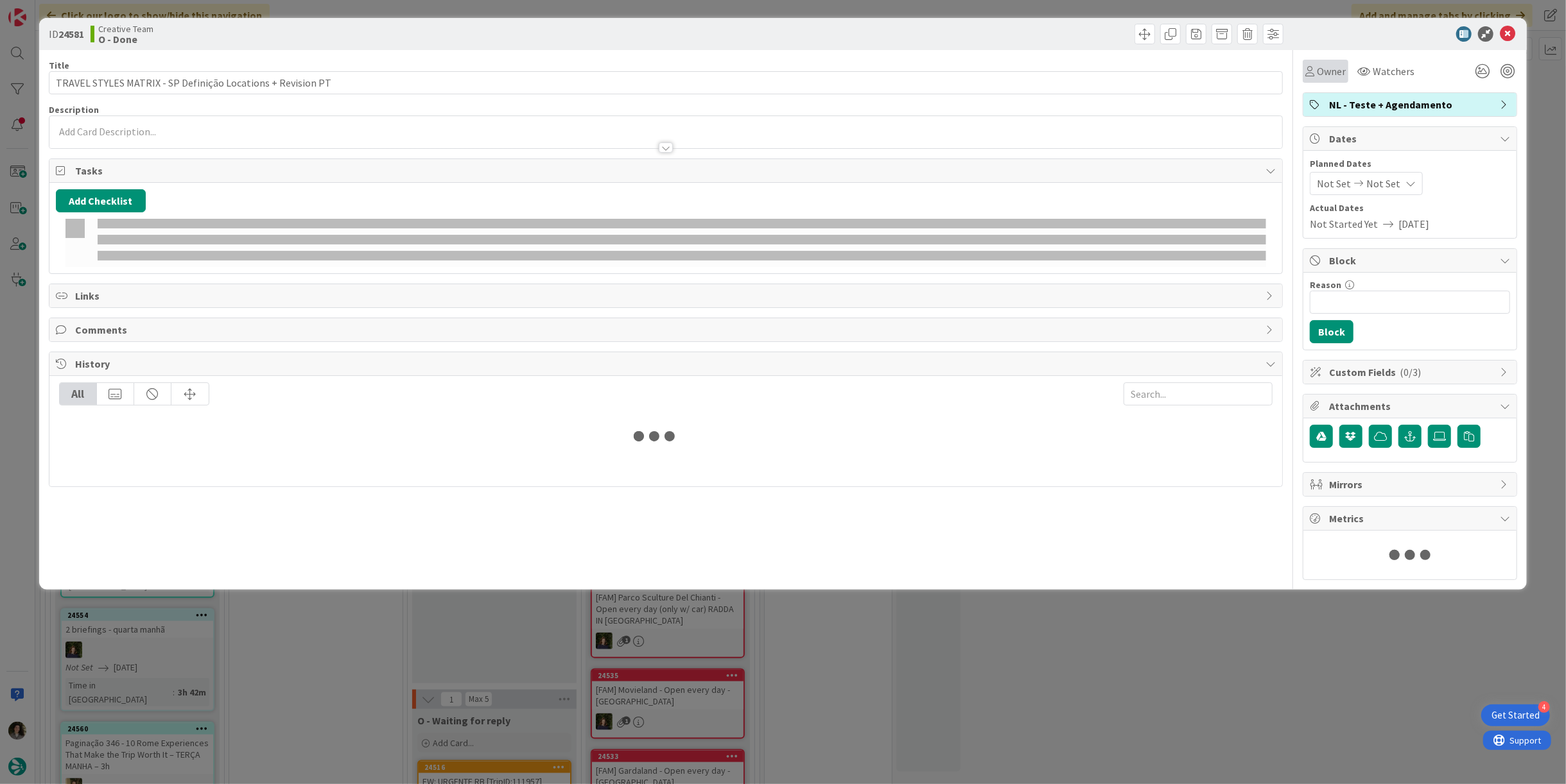
click at [1326, 69] on span "Owner" at bounding box center [1331, 71] width 29 height 16
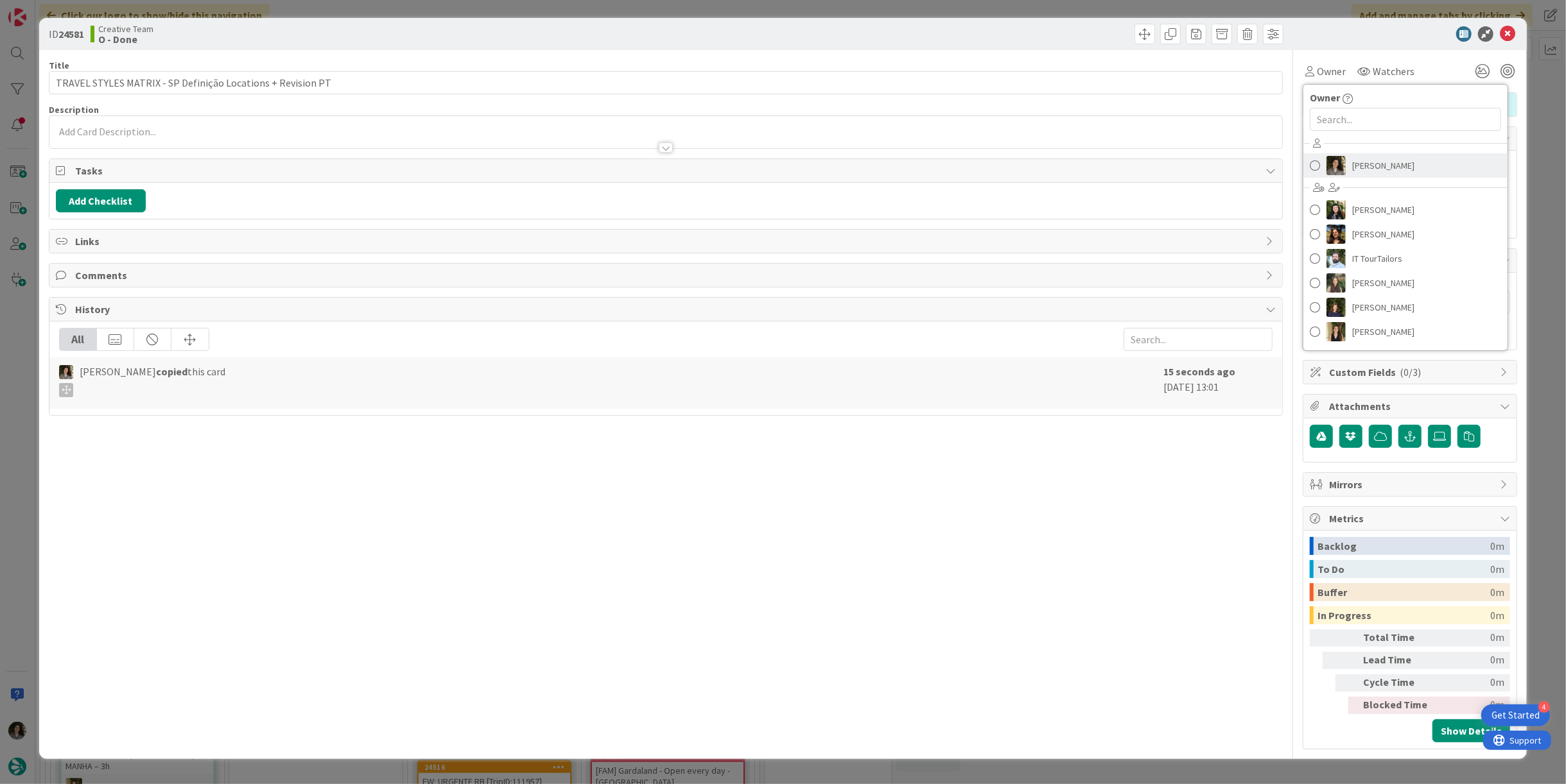
drag, startPoint x: 1368, startPoint y: 162, endPoint x: 1389, endPoint y: 181, distance: 28.3
click at [1369, 162] on span "[PERSON_NAME]" at bounding box center [1383, 165] width 62 height 19
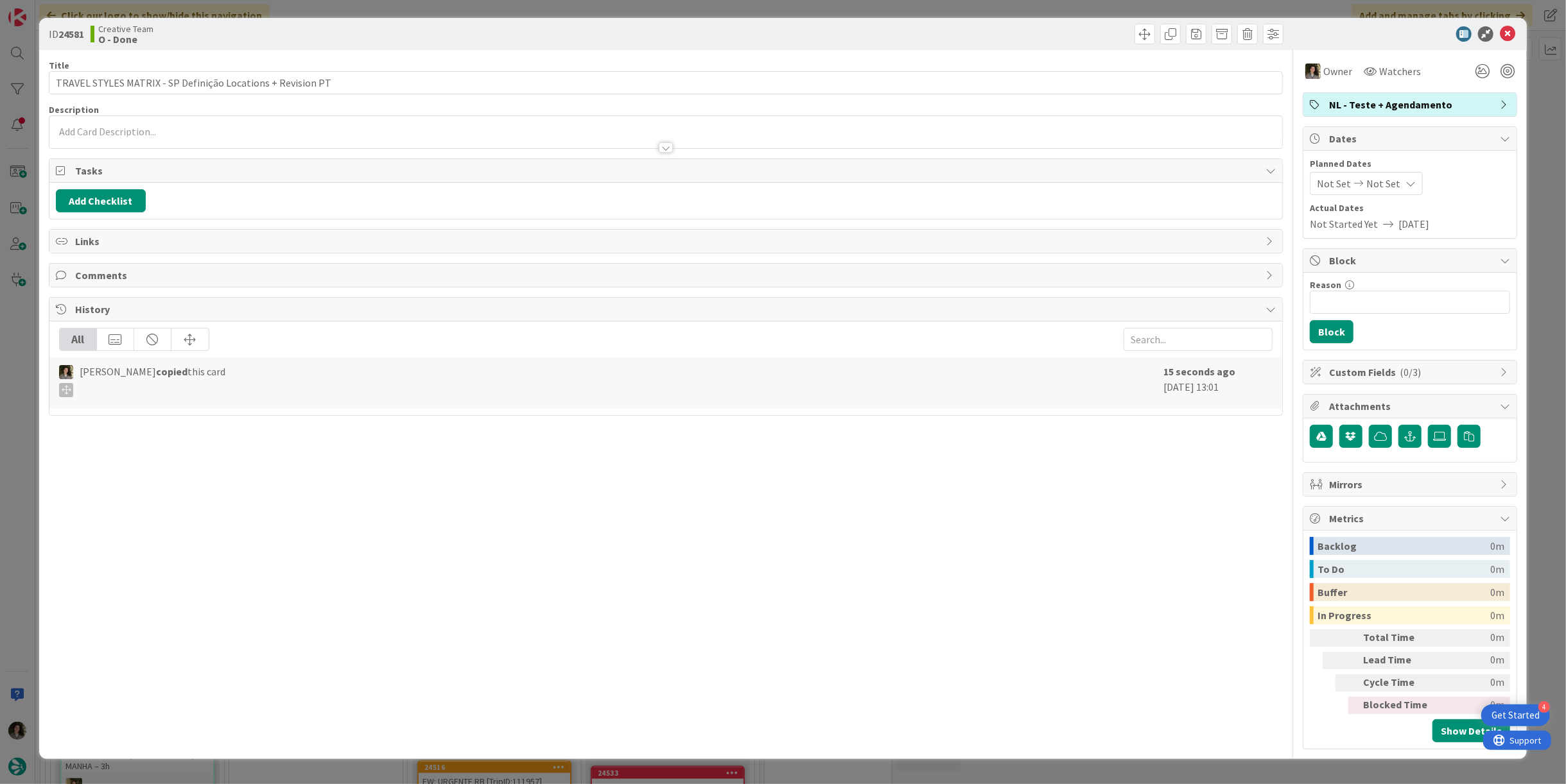
click at [1392, 183] on span "Not Set" at bounding box center [1383, 183] width 34 height 16
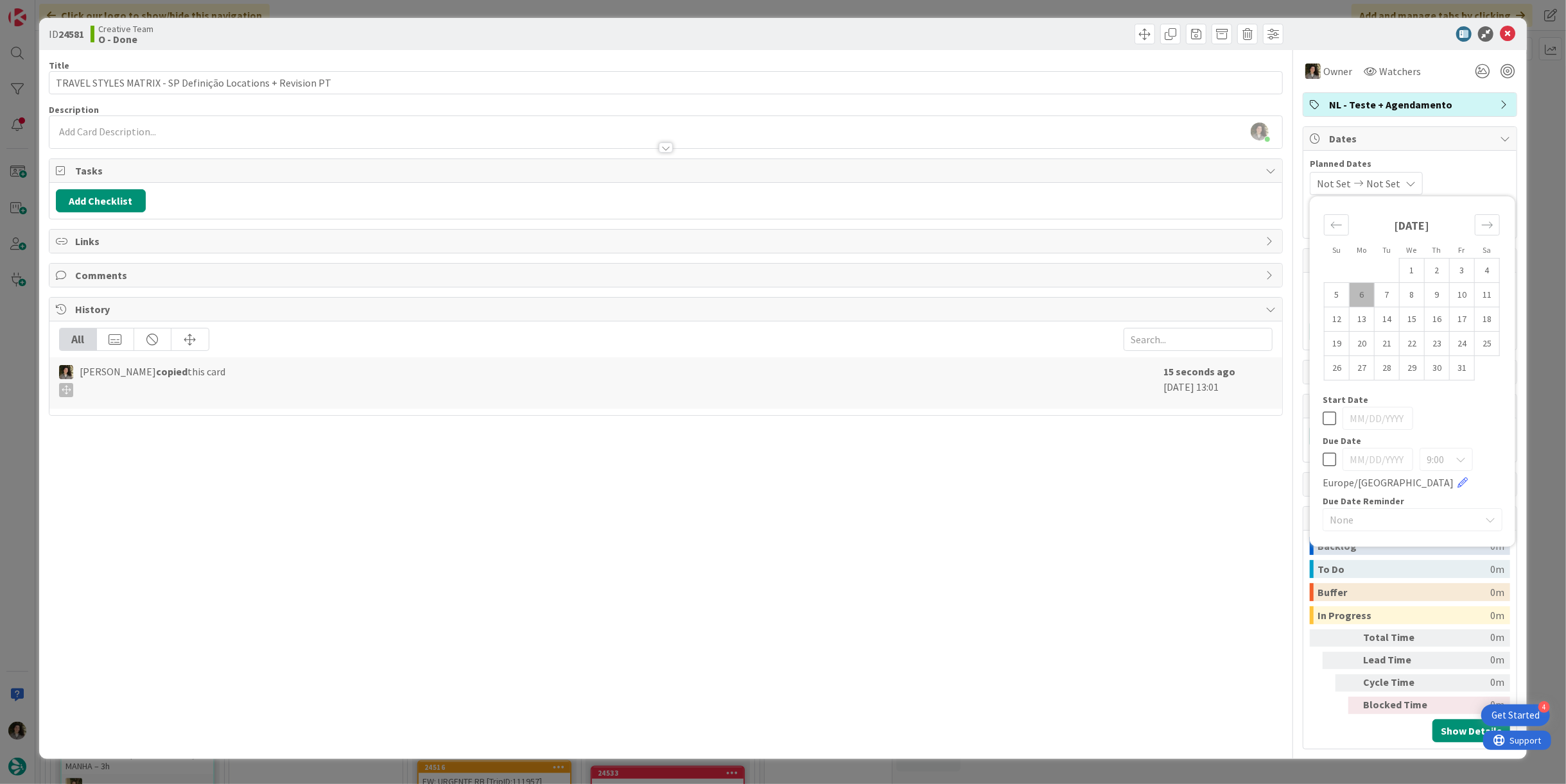
click at [1324, 461] on icon at bounding box center [1329, 459] width 13 height 16
type input "[DATE]"
click at [1507, 32] on icon at bounding box center [1508, 34] width 16 height 16
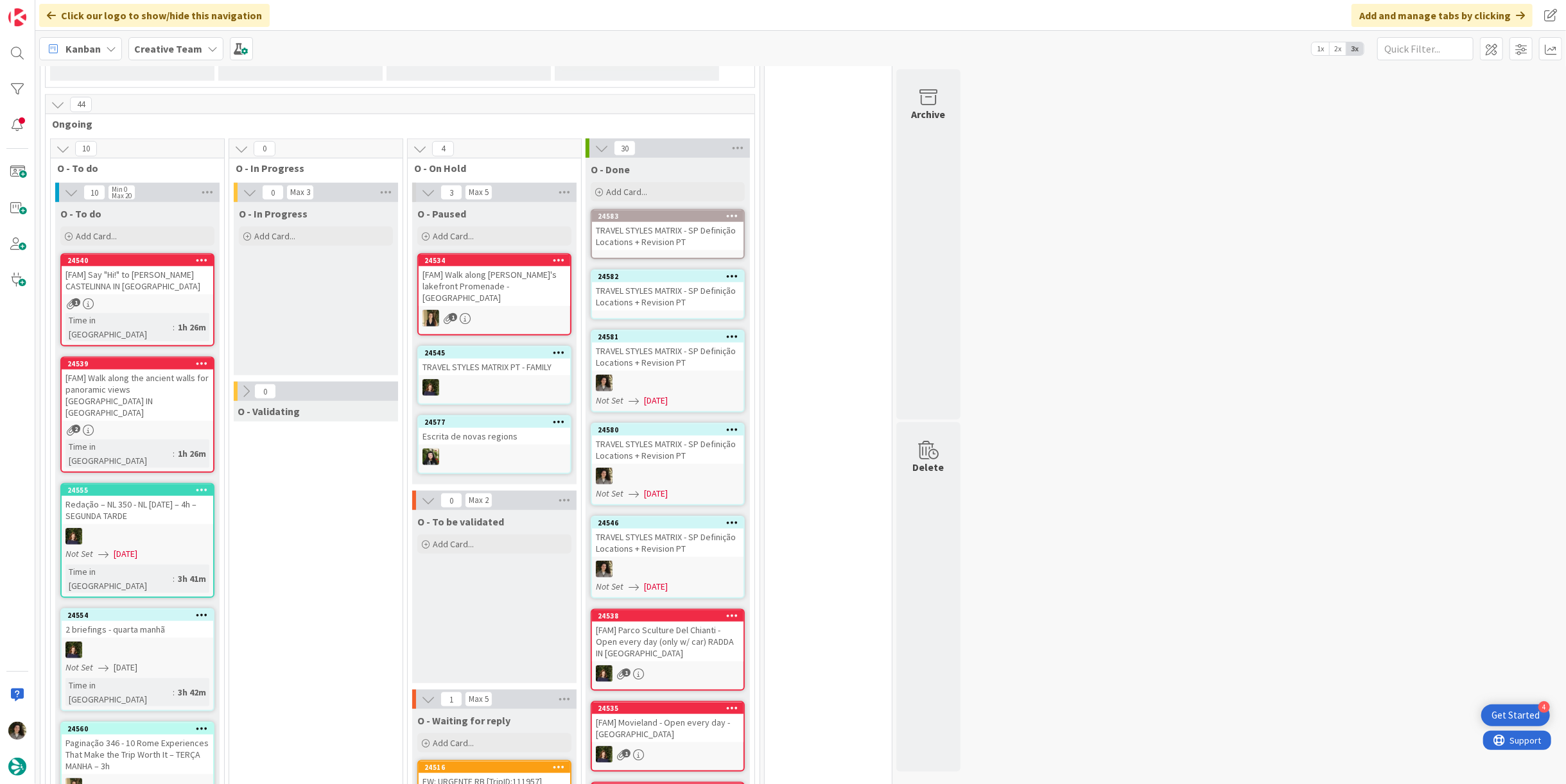
click at [695, 282] on div "TRAVEL STYLES MATRIX - SP Definição Locations + Revision PT" at bounding box center [668, 296] width 151 height 28
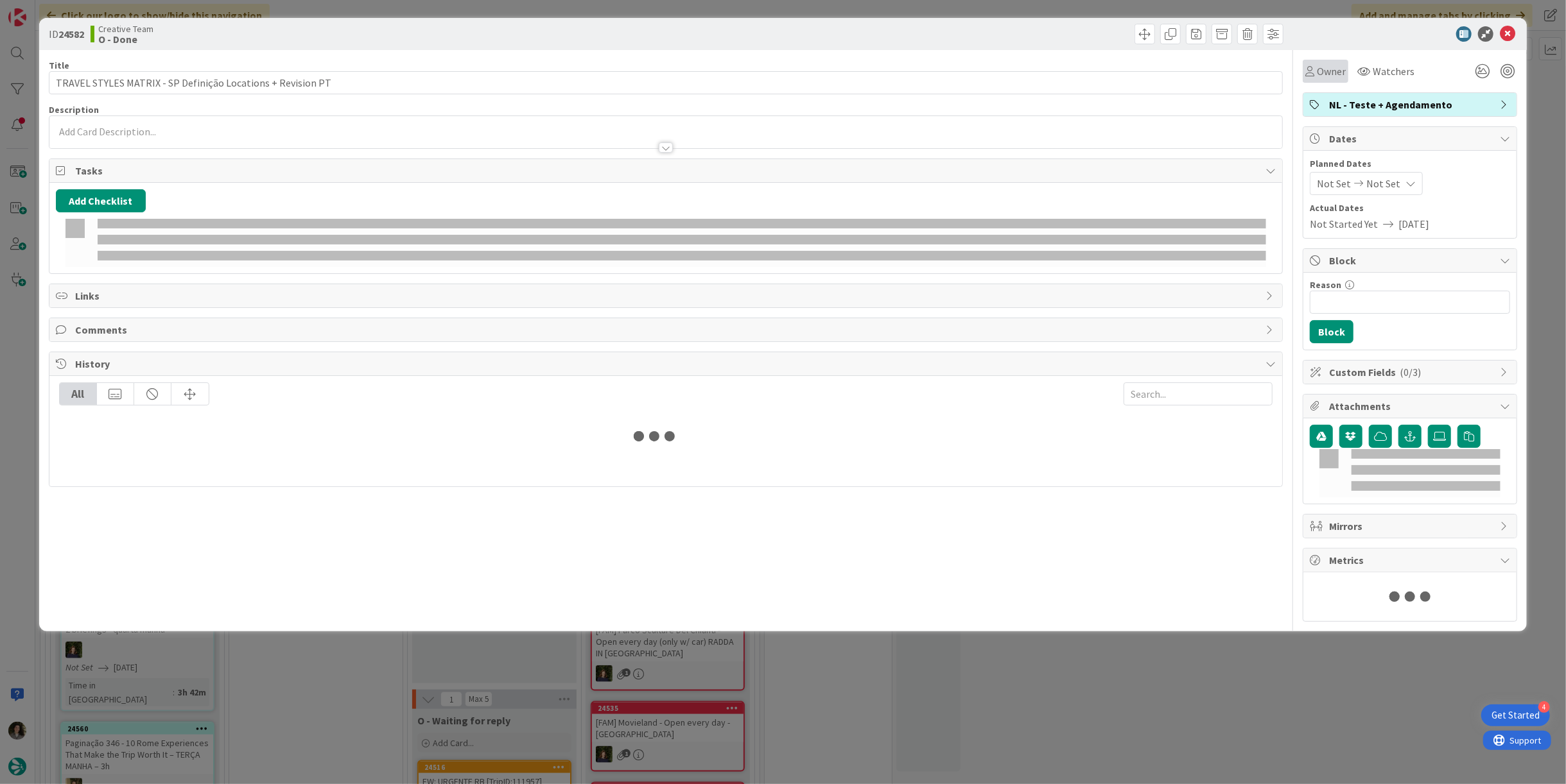
click at [1321, 79] on div "Owner" at bounding box center [1326, 71] width 46 height 23
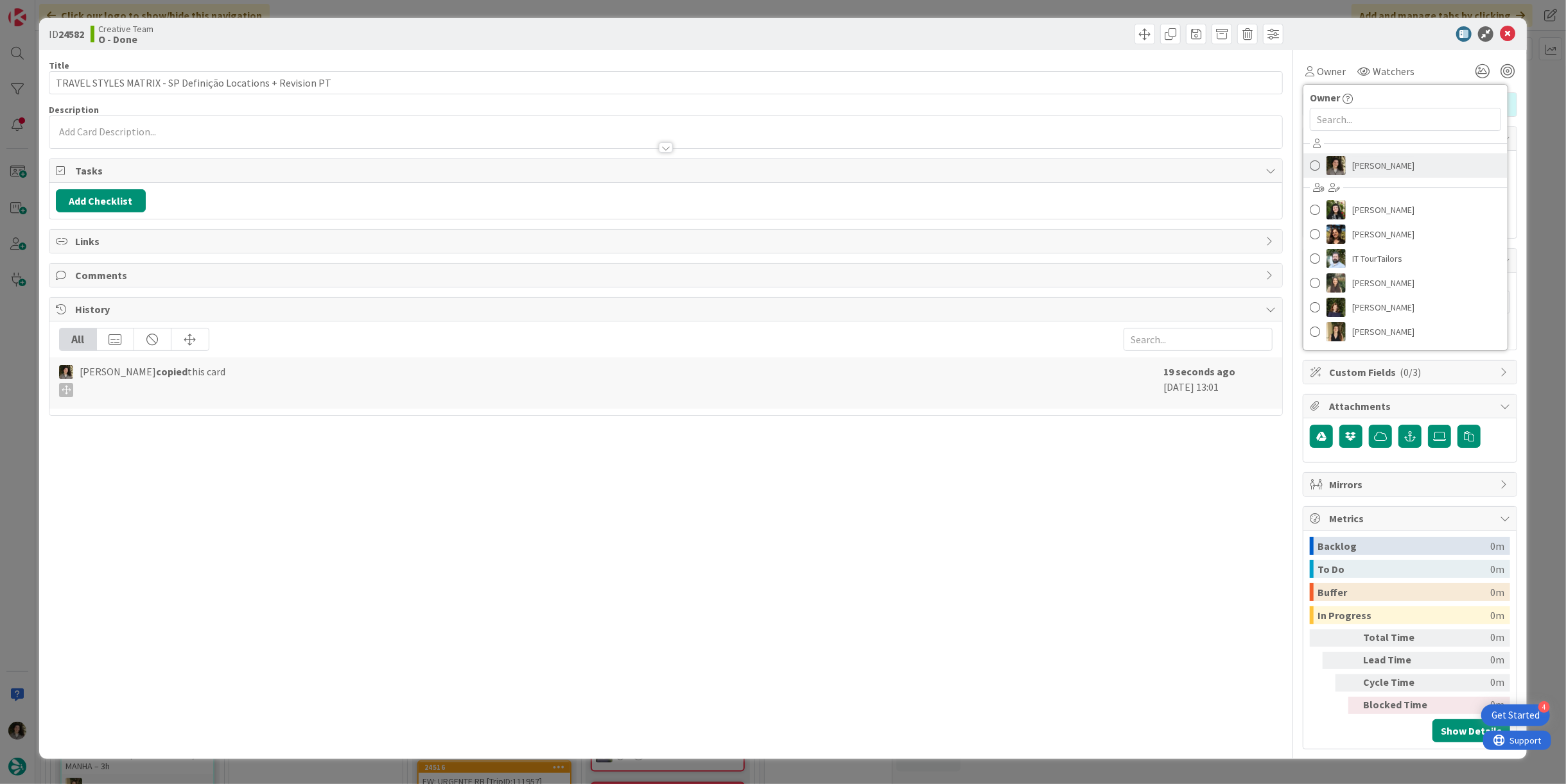
click at [1403, 162] on span "[PERSON_NAME]" at bounding box center [1383, 165] width 62 height 19
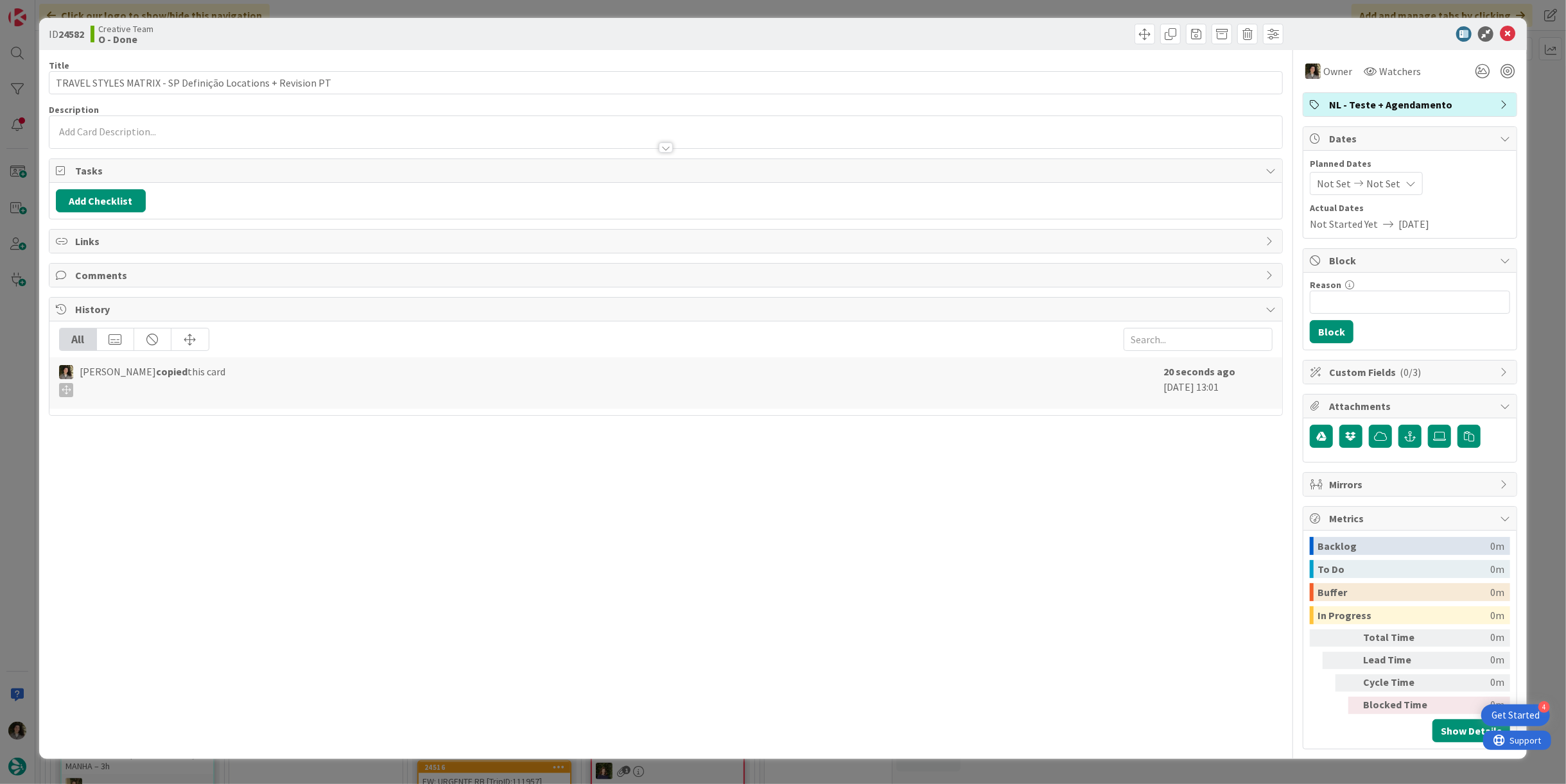
drag, startPoint x: 1406, startPoint y: 179, endPoint x: 1410, endPoint y: 192, distance: 13.6
click at [1406, 181] on icon at bounding box center [1411, 183] width 10 height 10
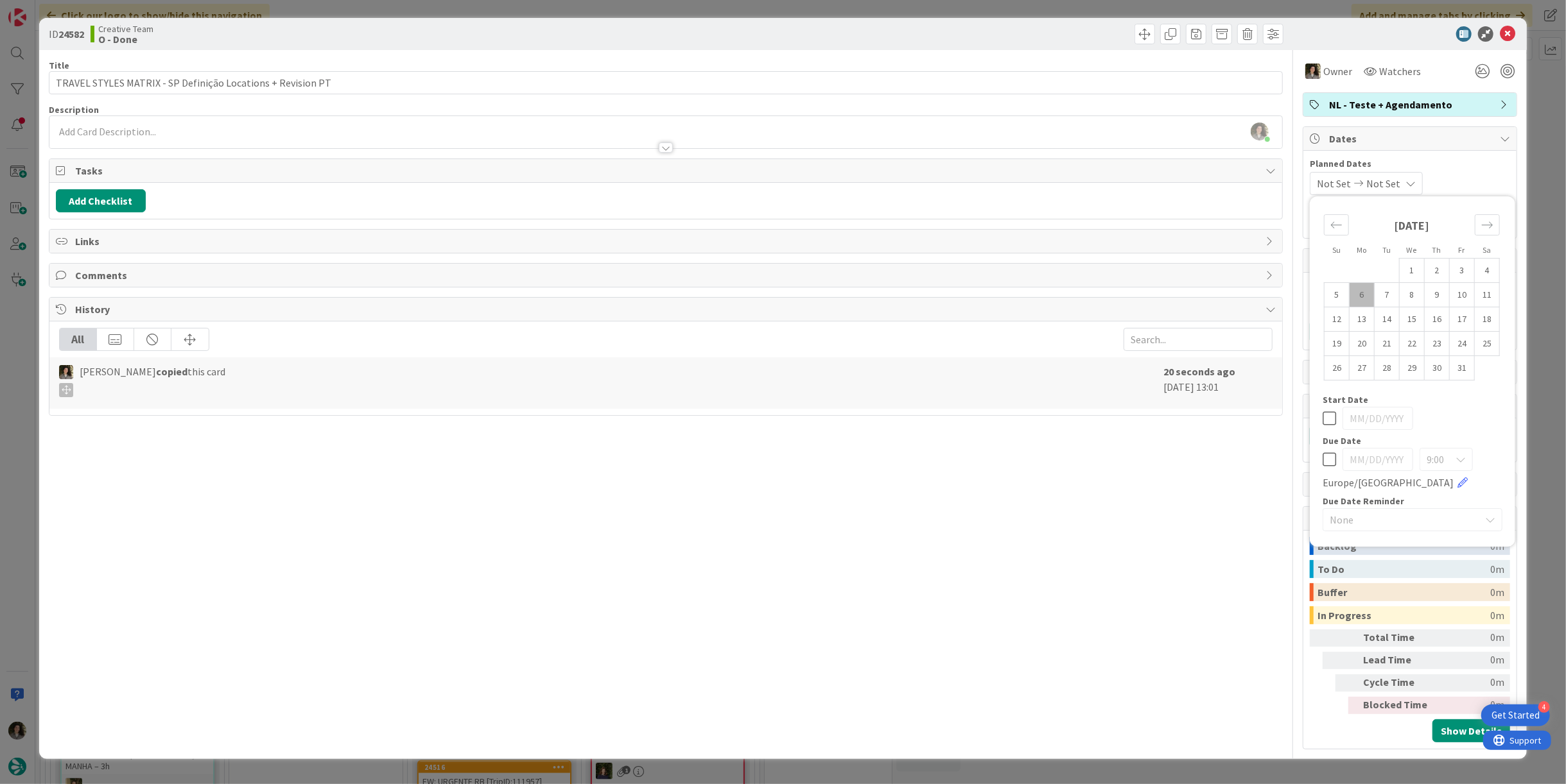
click at [1323, 456] on icon at bounding box center [1329, 459] width 13 height 16
type input "[DATE]"
drag, startPoint x: 1504, startPoint y: 32, endPoint x: 1423, endPoint y: 60, distance: 85.7
click at [1502, 32] on icon at bounding box center [1508, 34] width 16 height 16
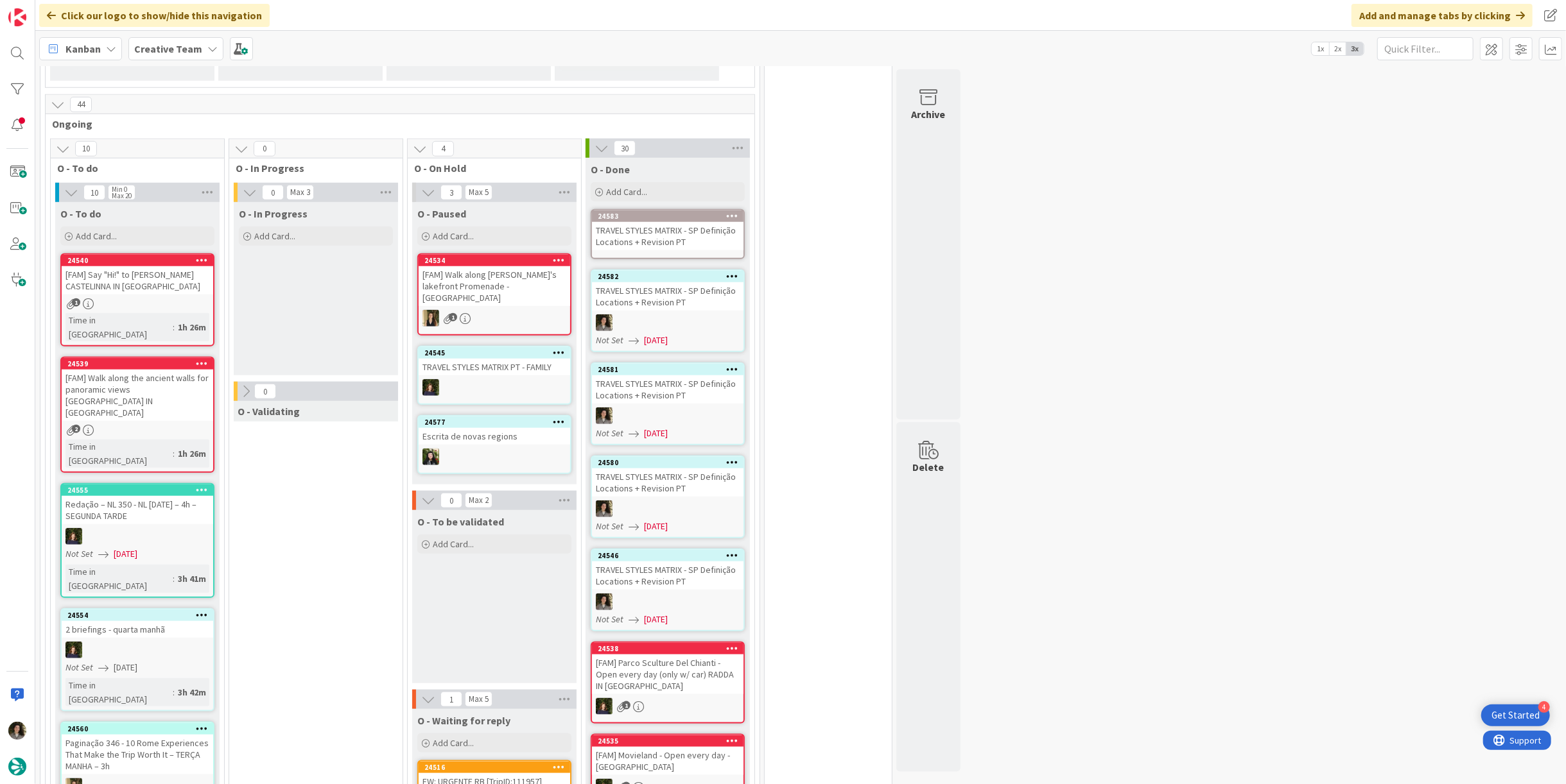
click at [699, 222] on div "TRAVEL STYLES MATRIX - SP Definição Locations + Revision PT" at bounding box center [668, 236] width 151 height 28
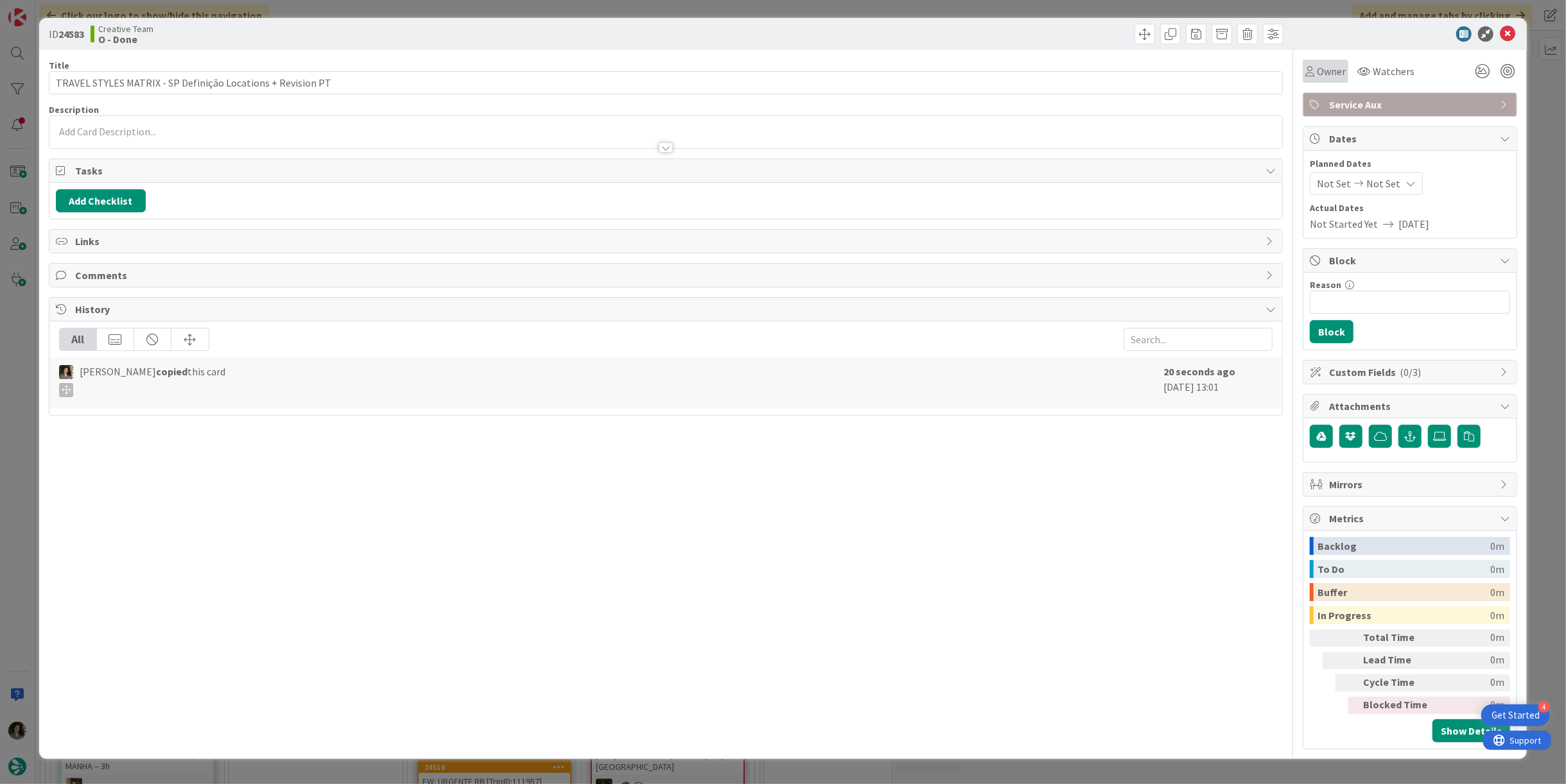
click at [1329, 64] on span "Owner" at bounding box center [1331, 71] width 29 height 16
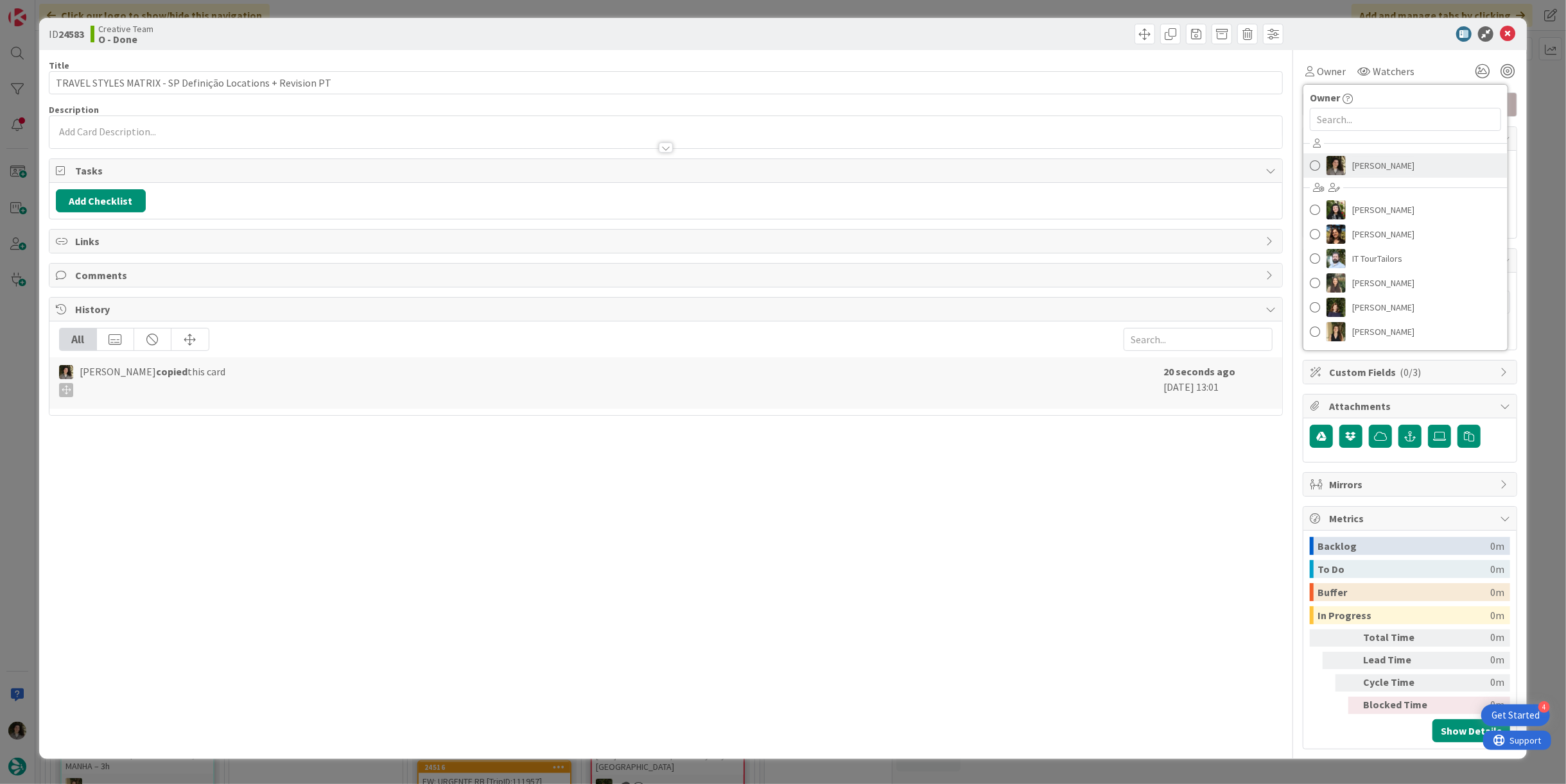
click at [1419, 168] on link "[PERSON_NAME]" at bounding box center [1405, 165] width 204 height 25
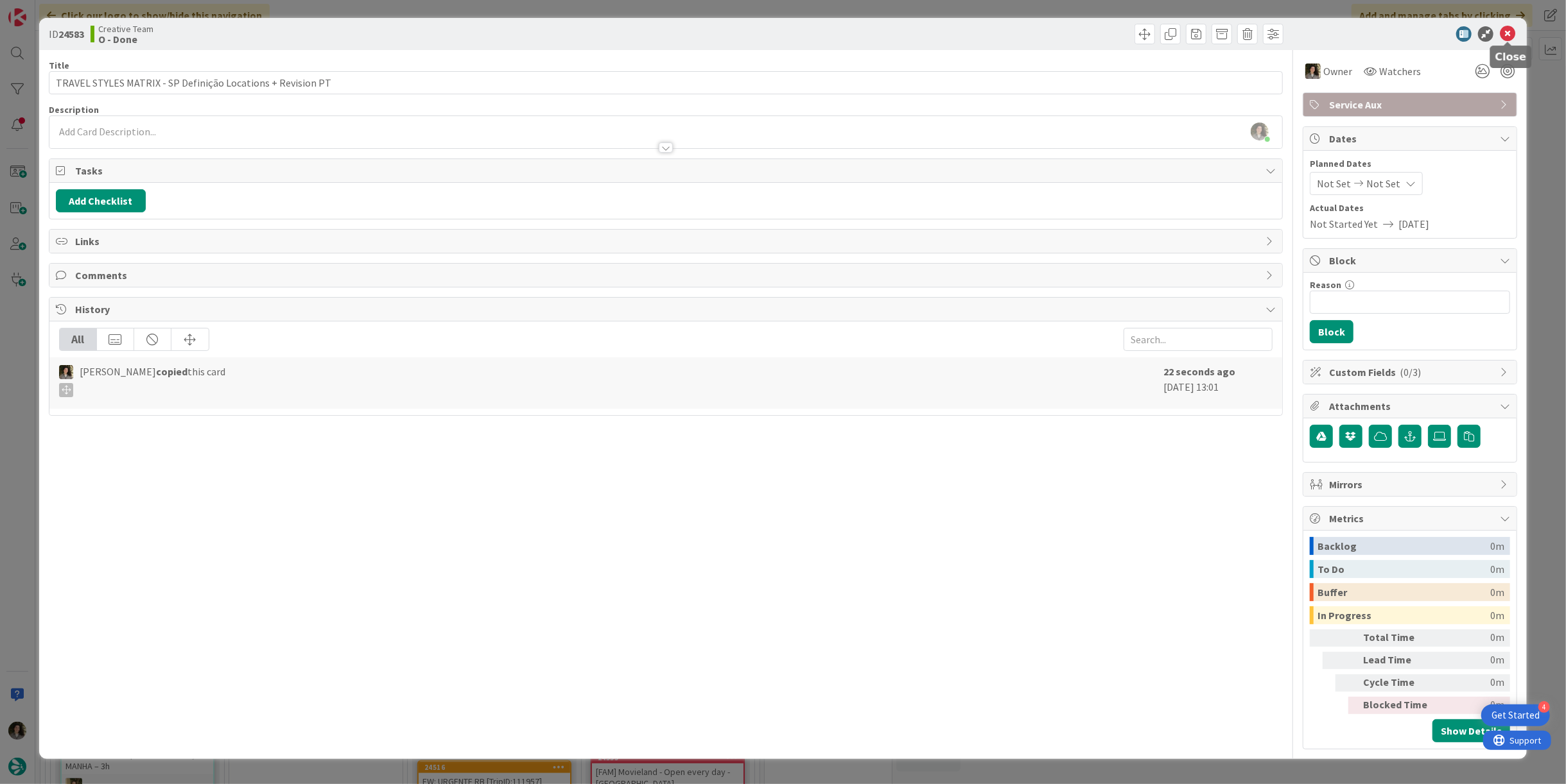
click at [1510, 34] on icon at bounding box center [1508, 34] width 16 height 16
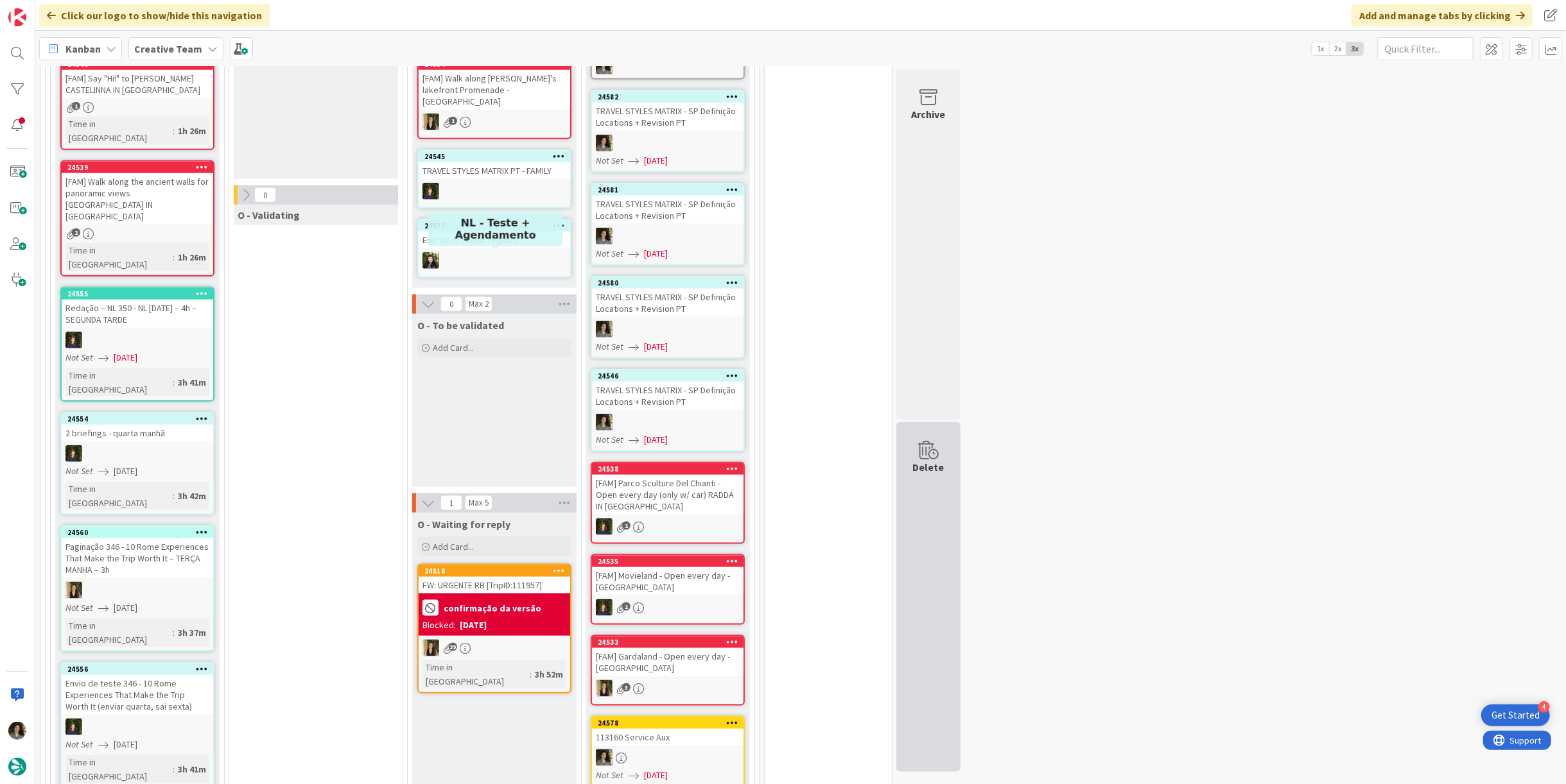
scroll to position [1210, 0]
